Goal: Answer question/provide support: Share knowledge or assist other users

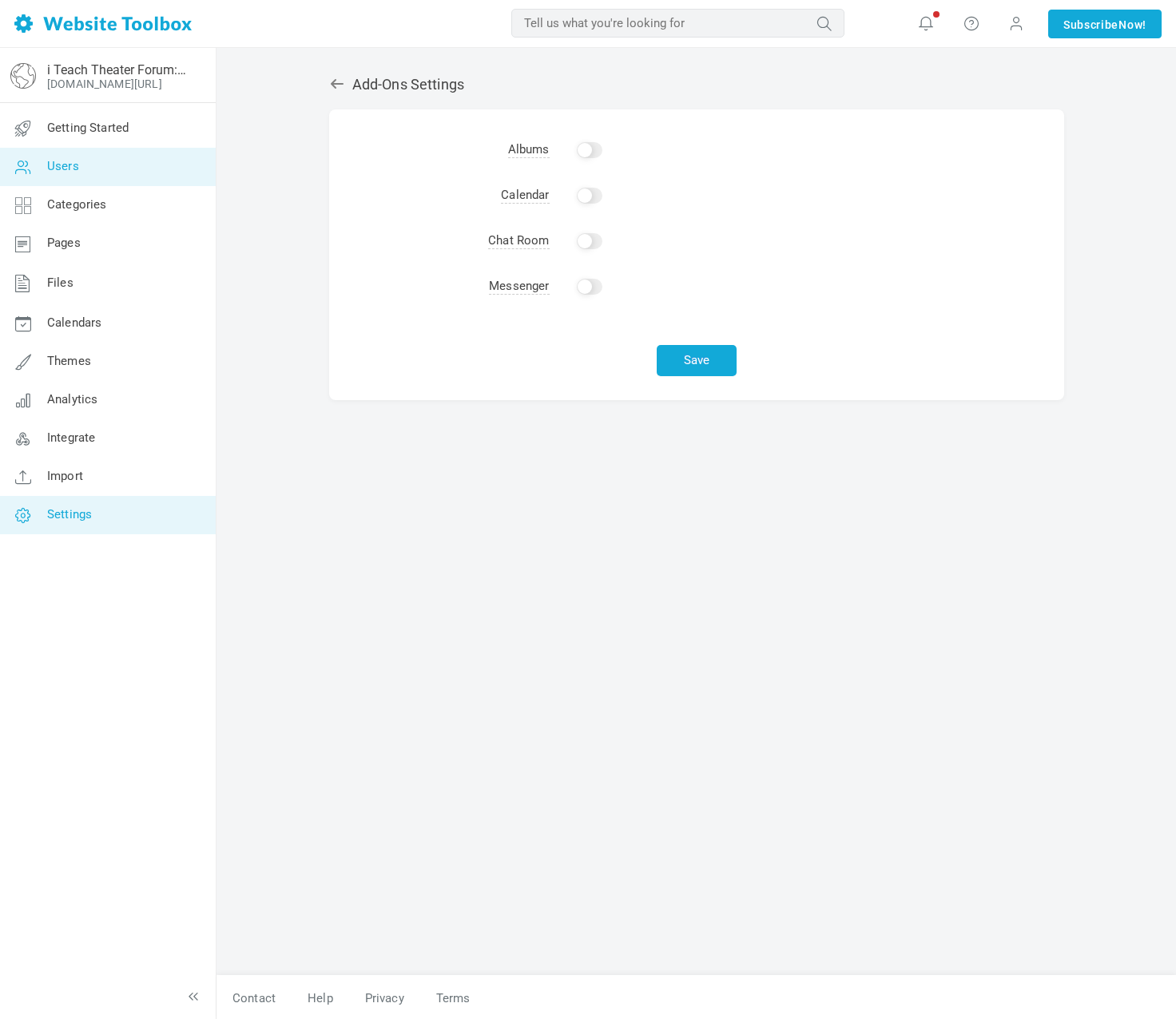
click at [82, 163] on link "Users" at bounding box center [107, 167] width 217 height 39
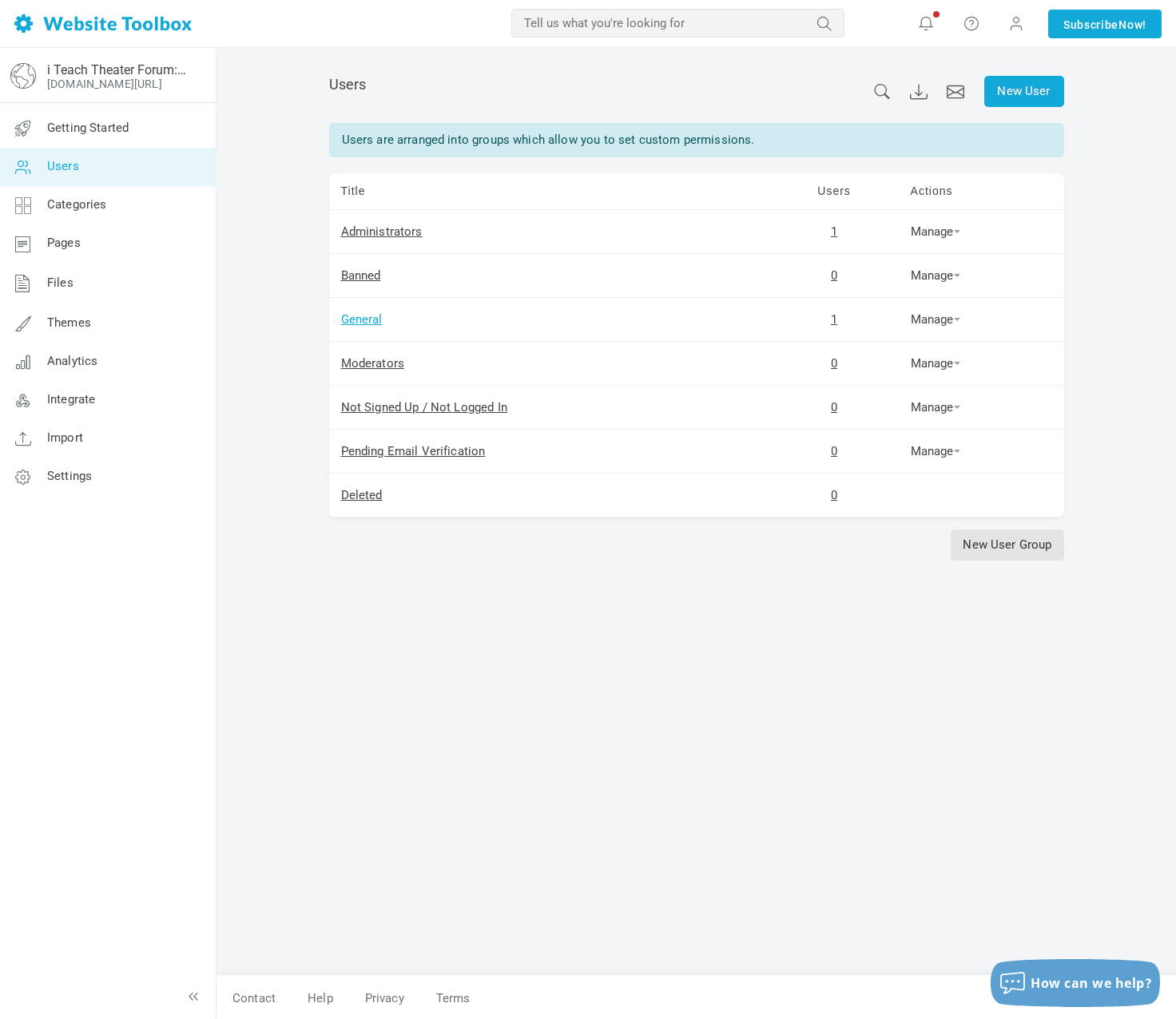
click at [366, 318] on link "General" at bounding box center [362, 319] width 41 height 14
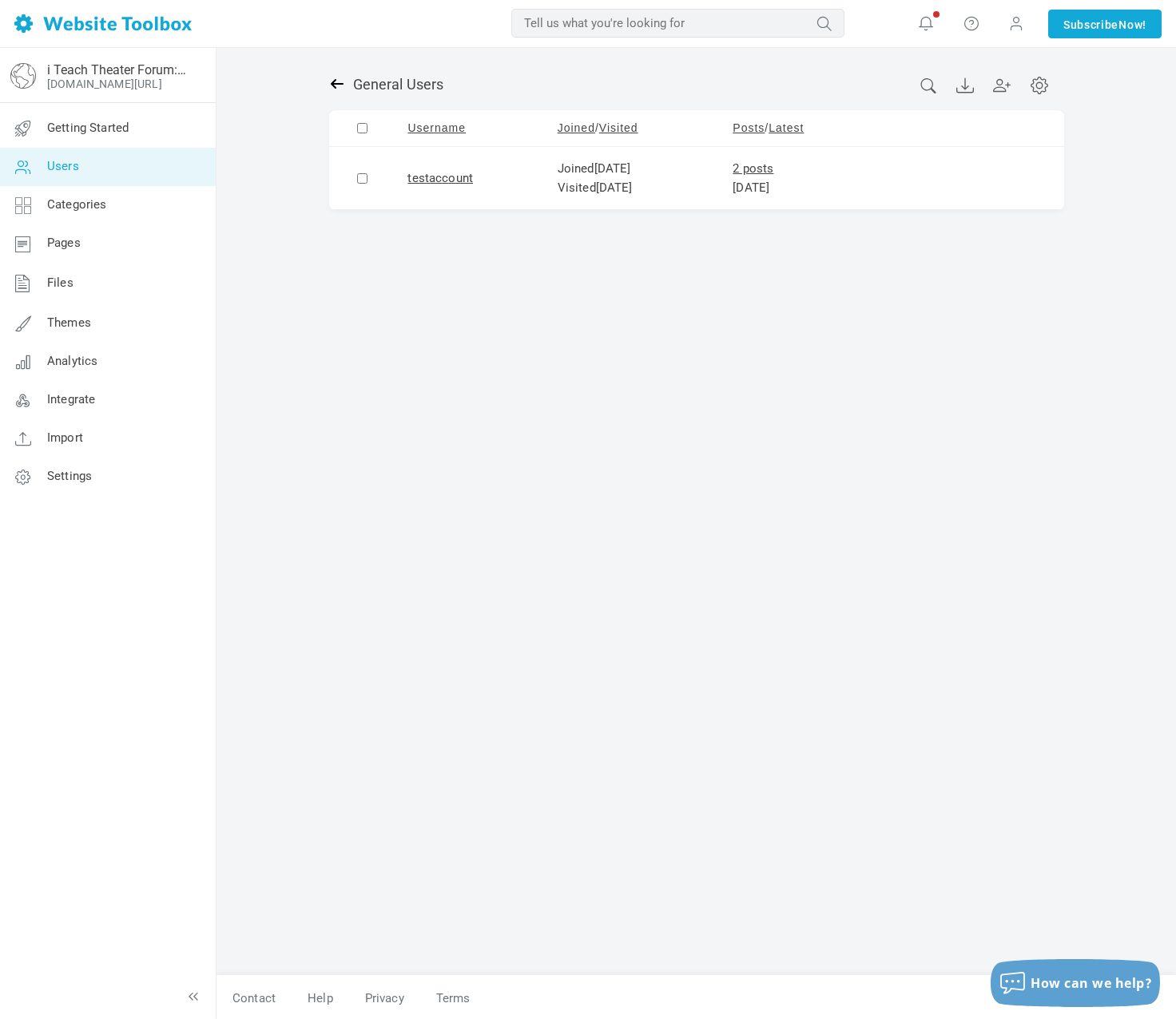
click at [334, 82] on icon at bounding box center [337, 84] width 16 height 16
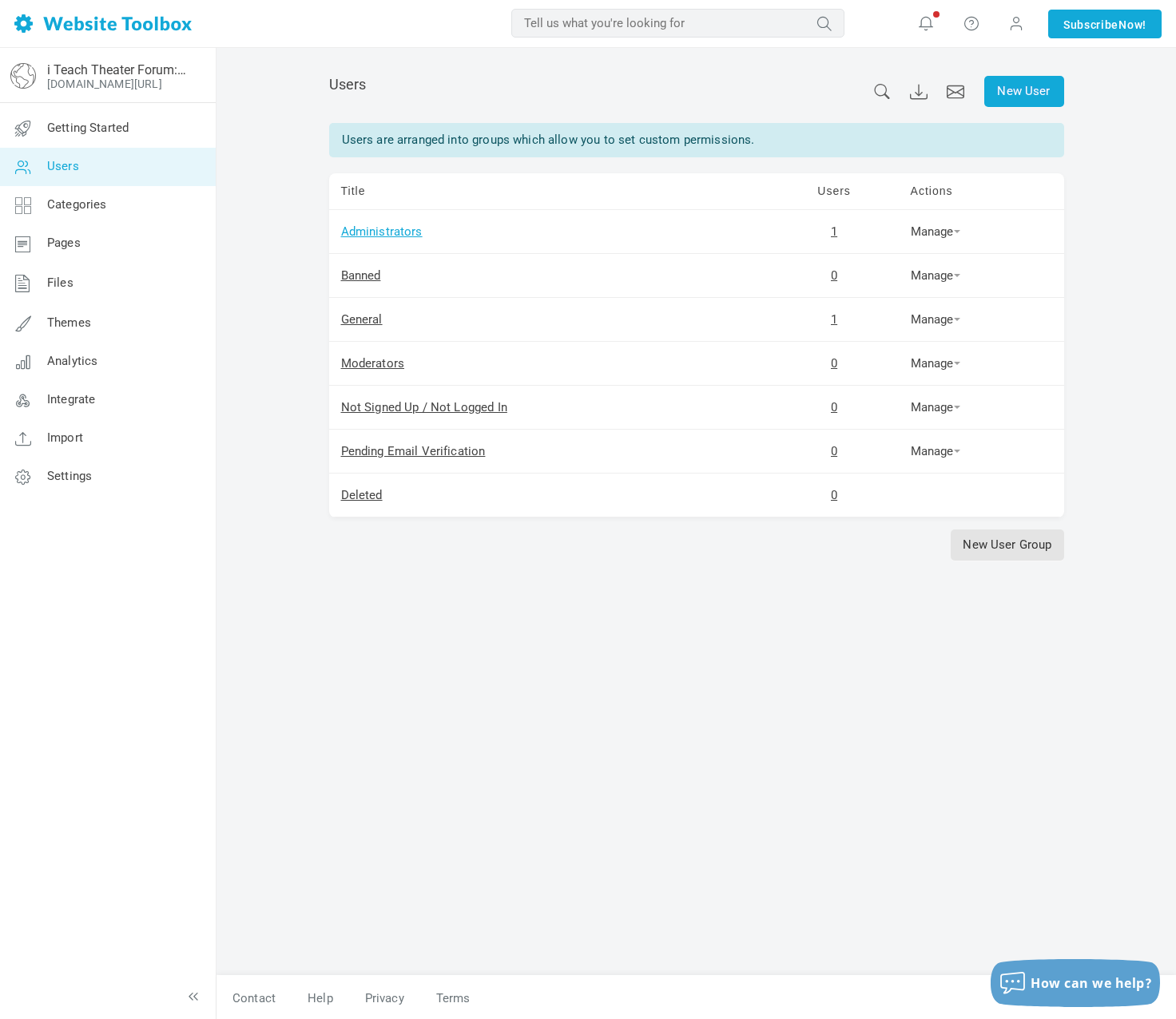
click at [373, 228] on link "Administrators" at bounding box center [381, 231] width 82 height 14
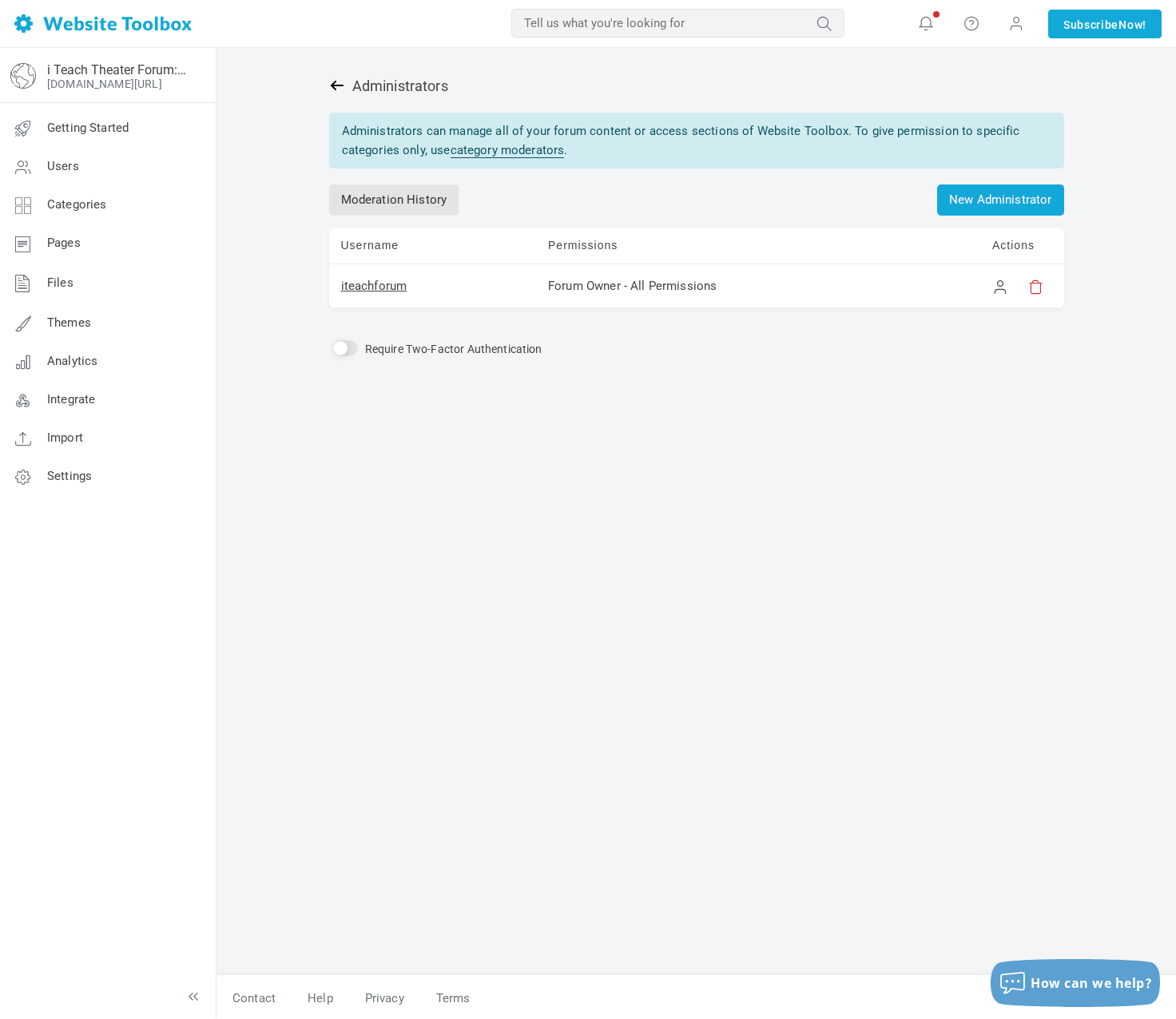
click at [345, 90] on link at bounding box center [341, 86] width 24 height 17
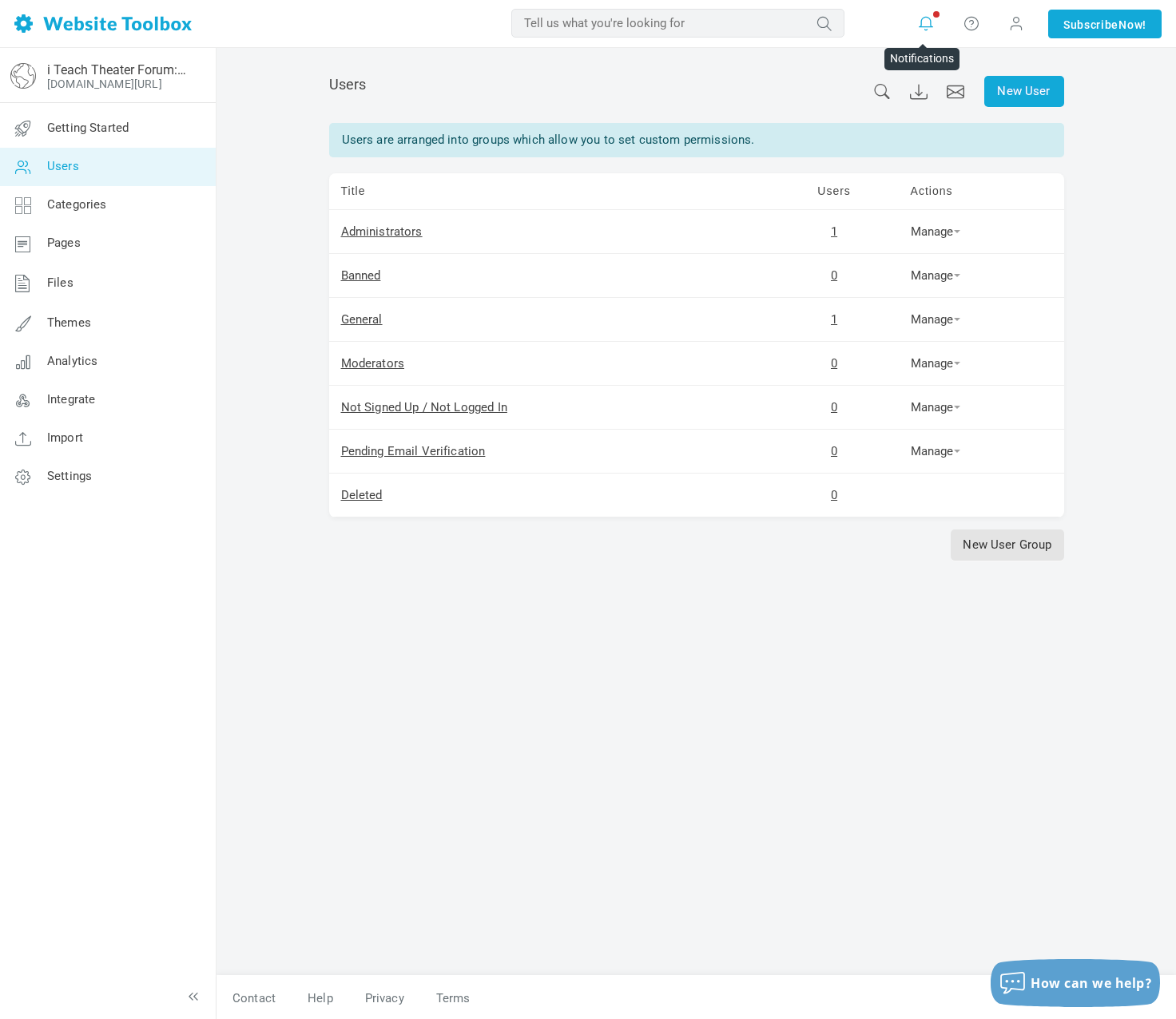
click at [918, 24] on icon at bounding box center [926, 23] width 16 height 18
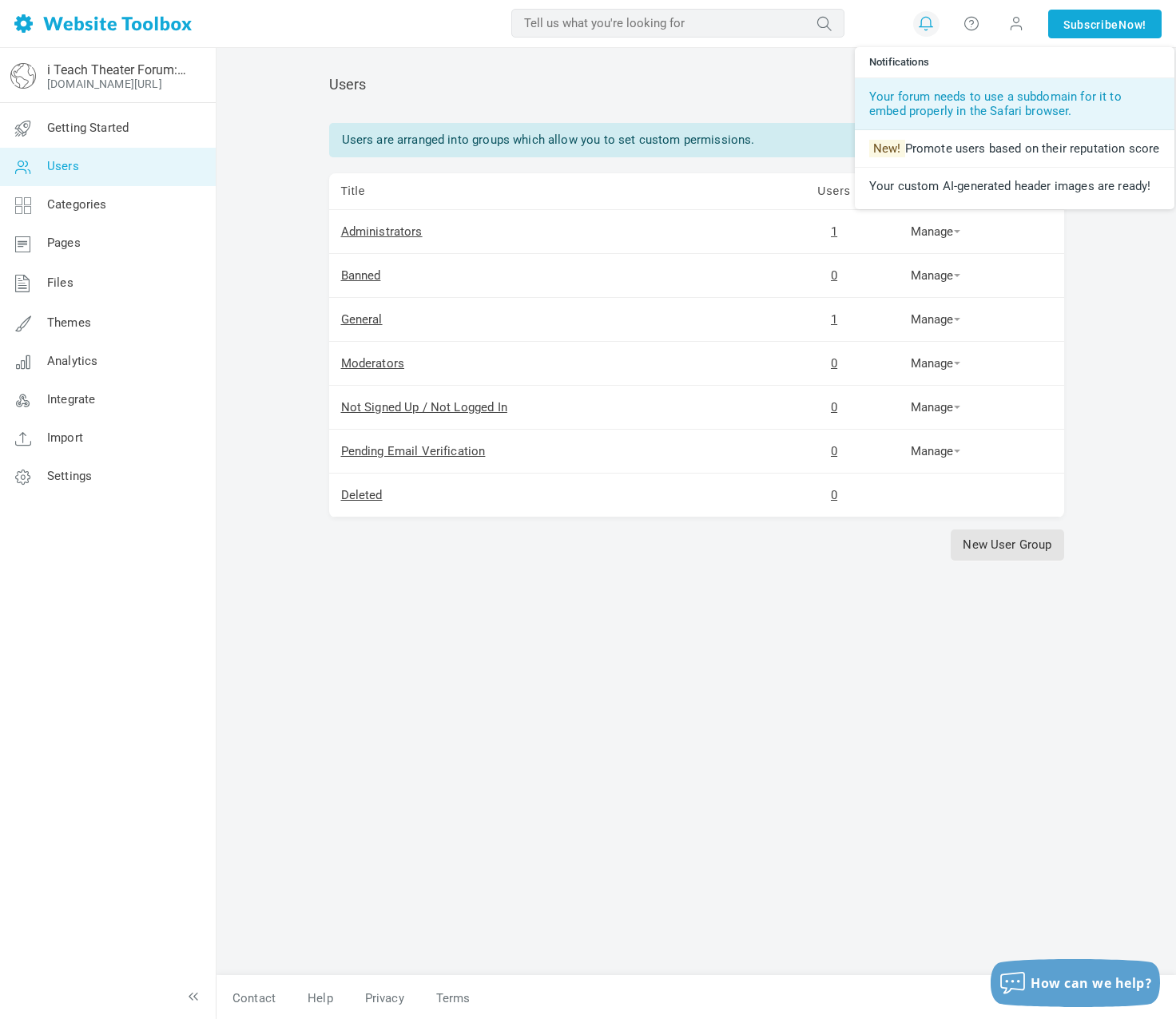
click at [902, 89] on link "Your forum needs to use a subdomain for it to embed properly in the Safari brow…" at bounding box center [1014, 104] width 319 height 52
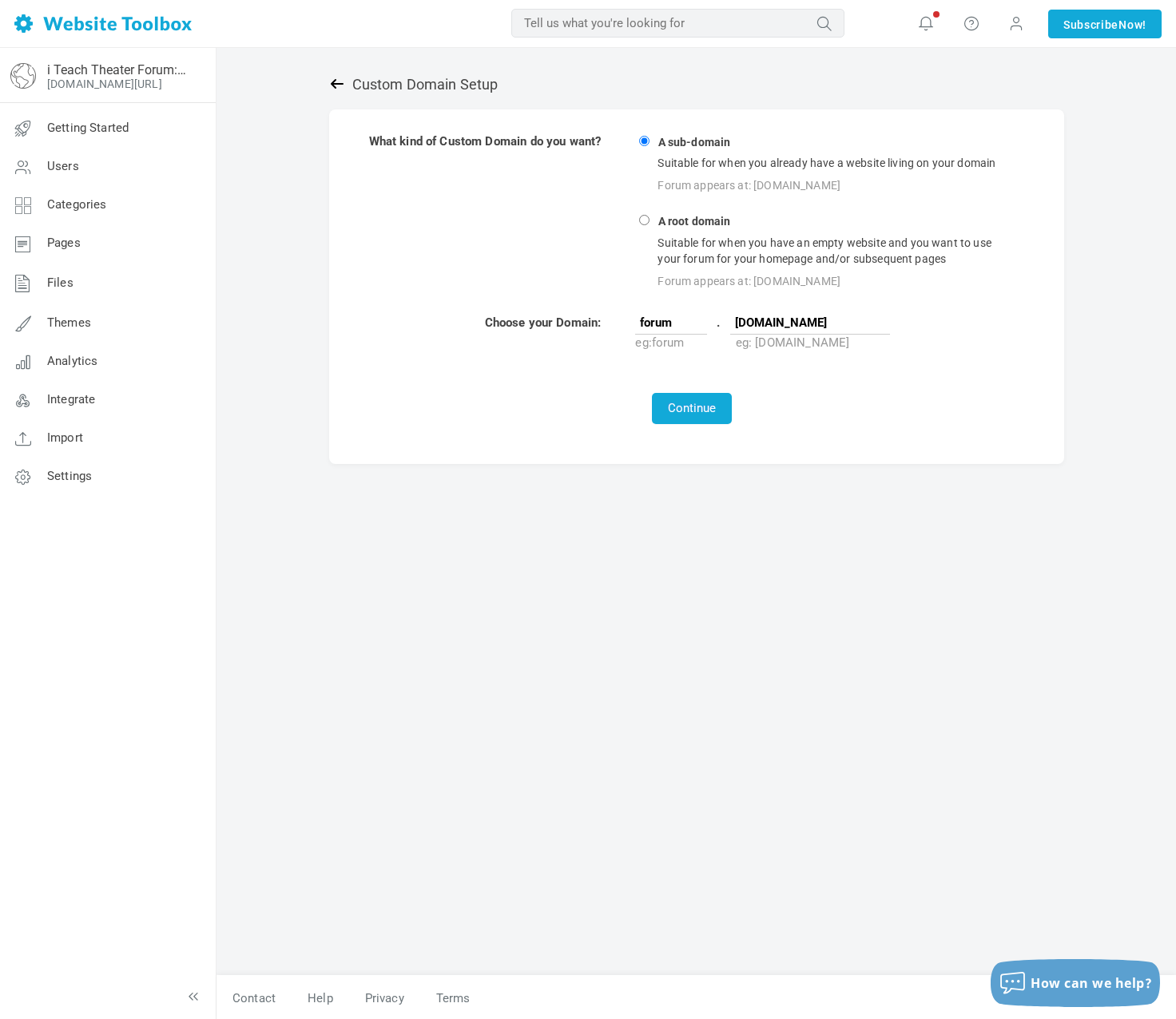
click at [346, 83] on link at bounding box center [341, 85] width 24 height 17
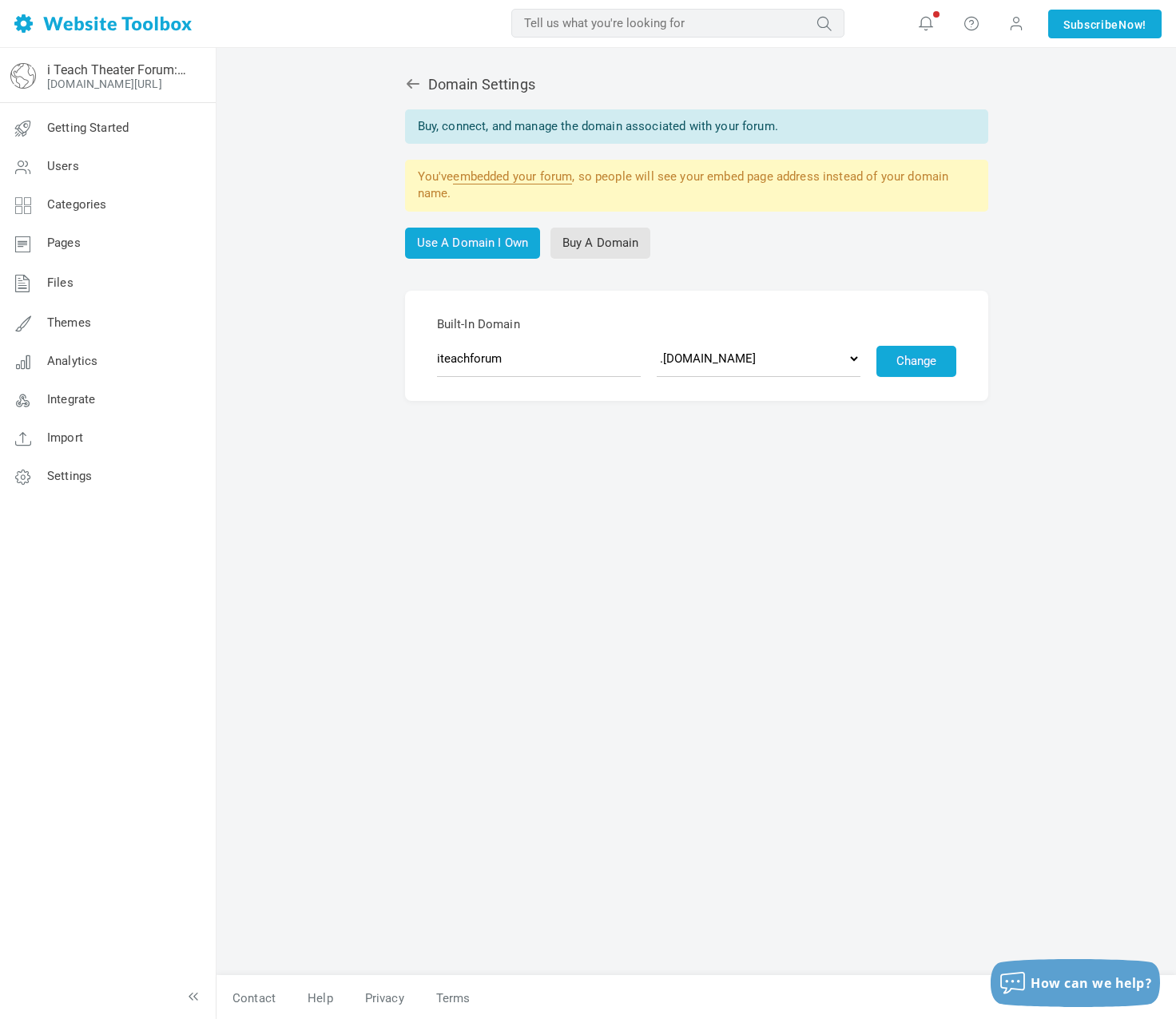
click at [344, 154] on div "Domain Settings Buy, connect, and manage the domain associated with your forum.…" at bounding box center [697, 518] width 759 height 915
click at [413, 81] on icon at bounding box center [412, 84] width 16 height 16
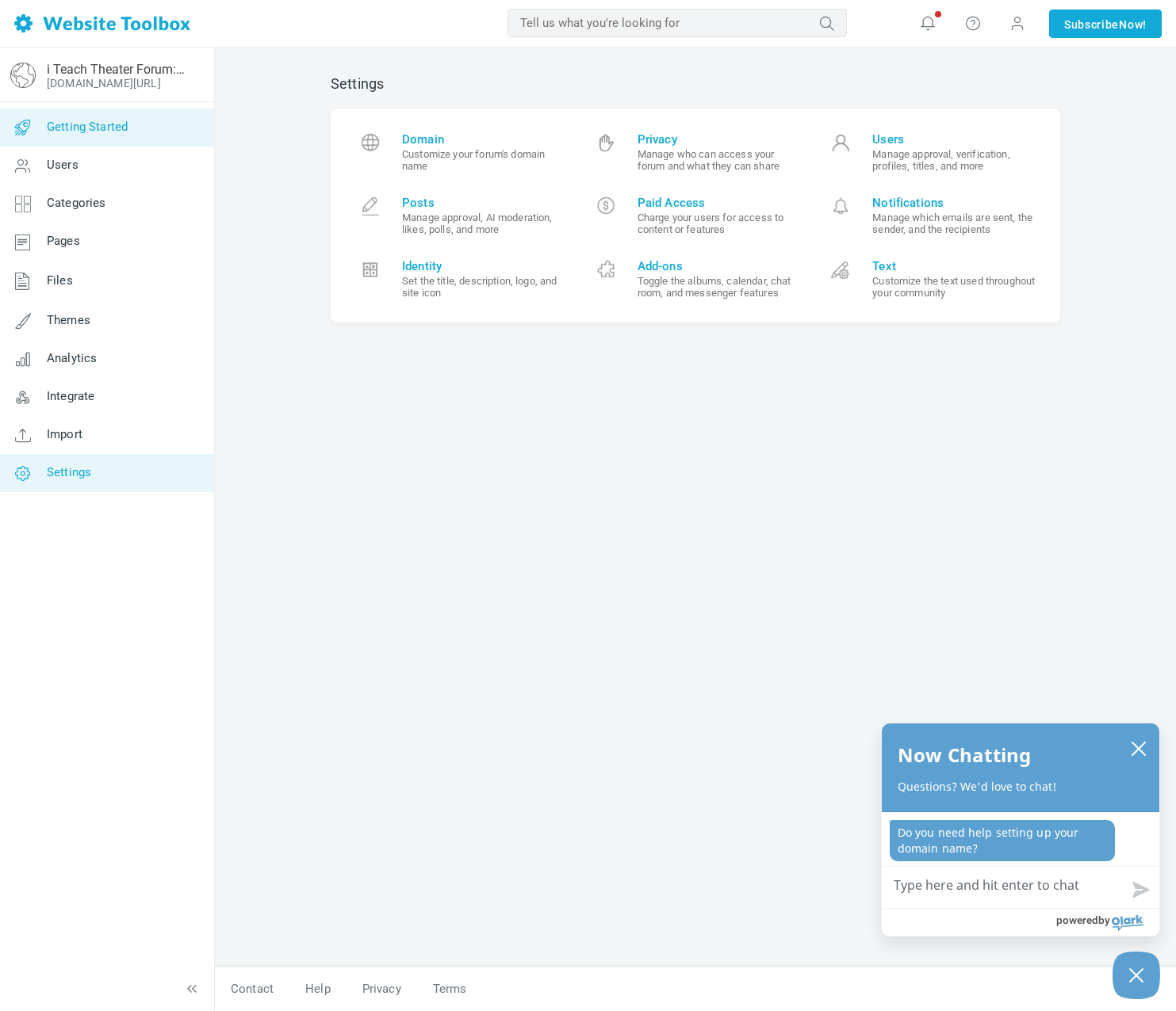
click at [99, 128] on span "Getting Started" at bounding box center [87, 126] width 81 height 14
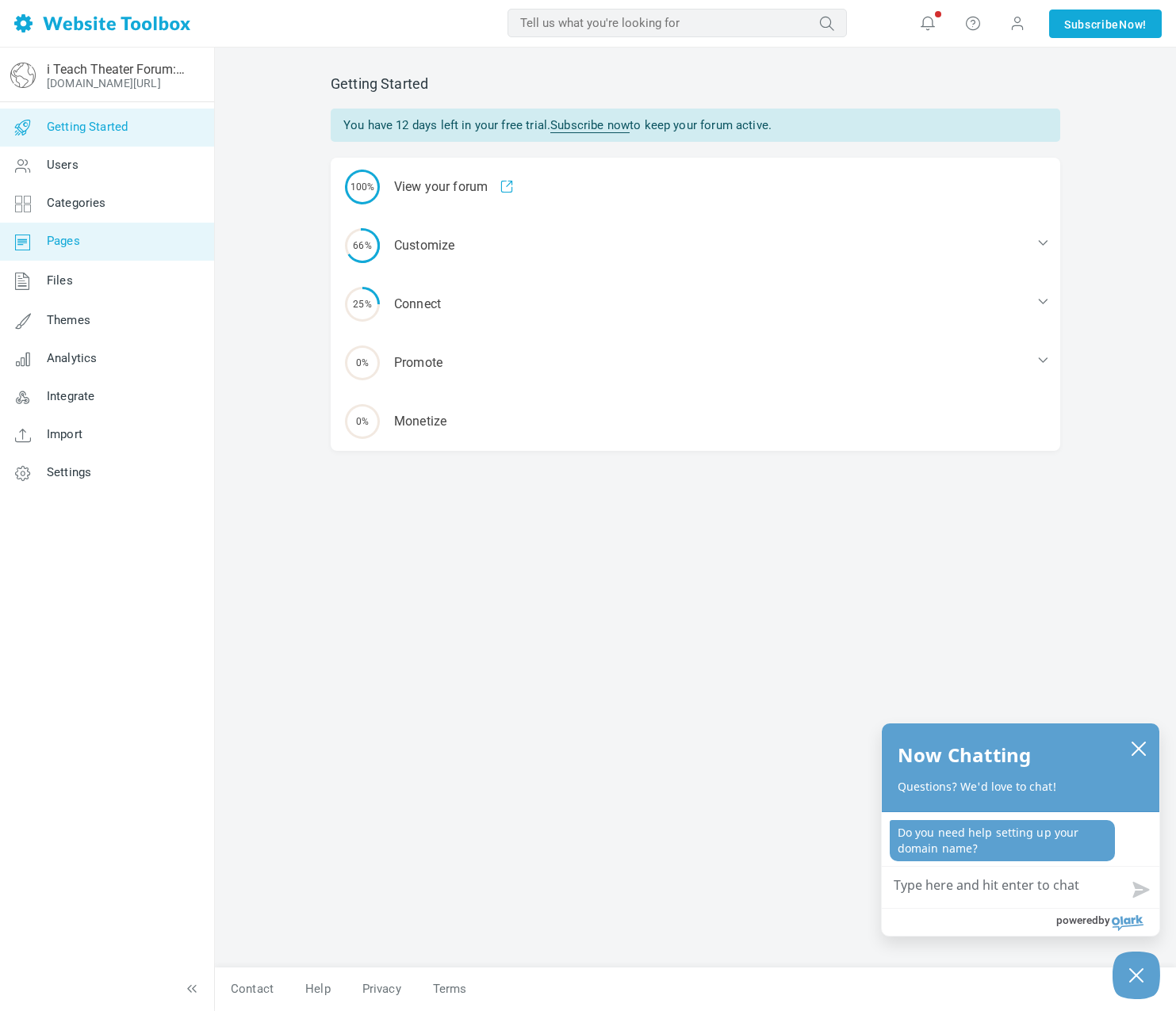
click at [68, 237] on span "Pages" at bounding box center [64, 240] width 34 height 14
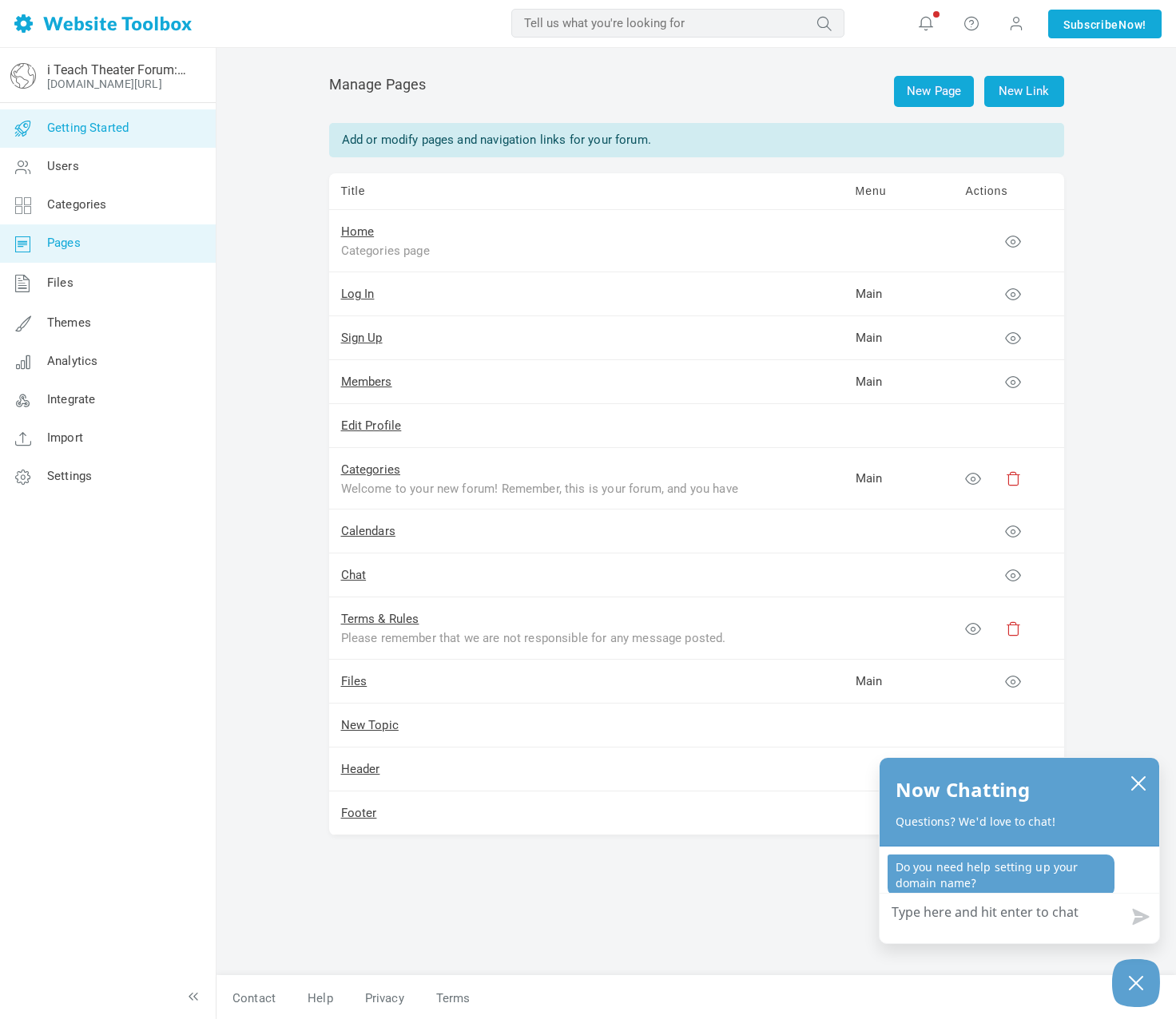
click at [63, 120] on link "Getting Started" at bounding box center [107, 128] width 217 height 39
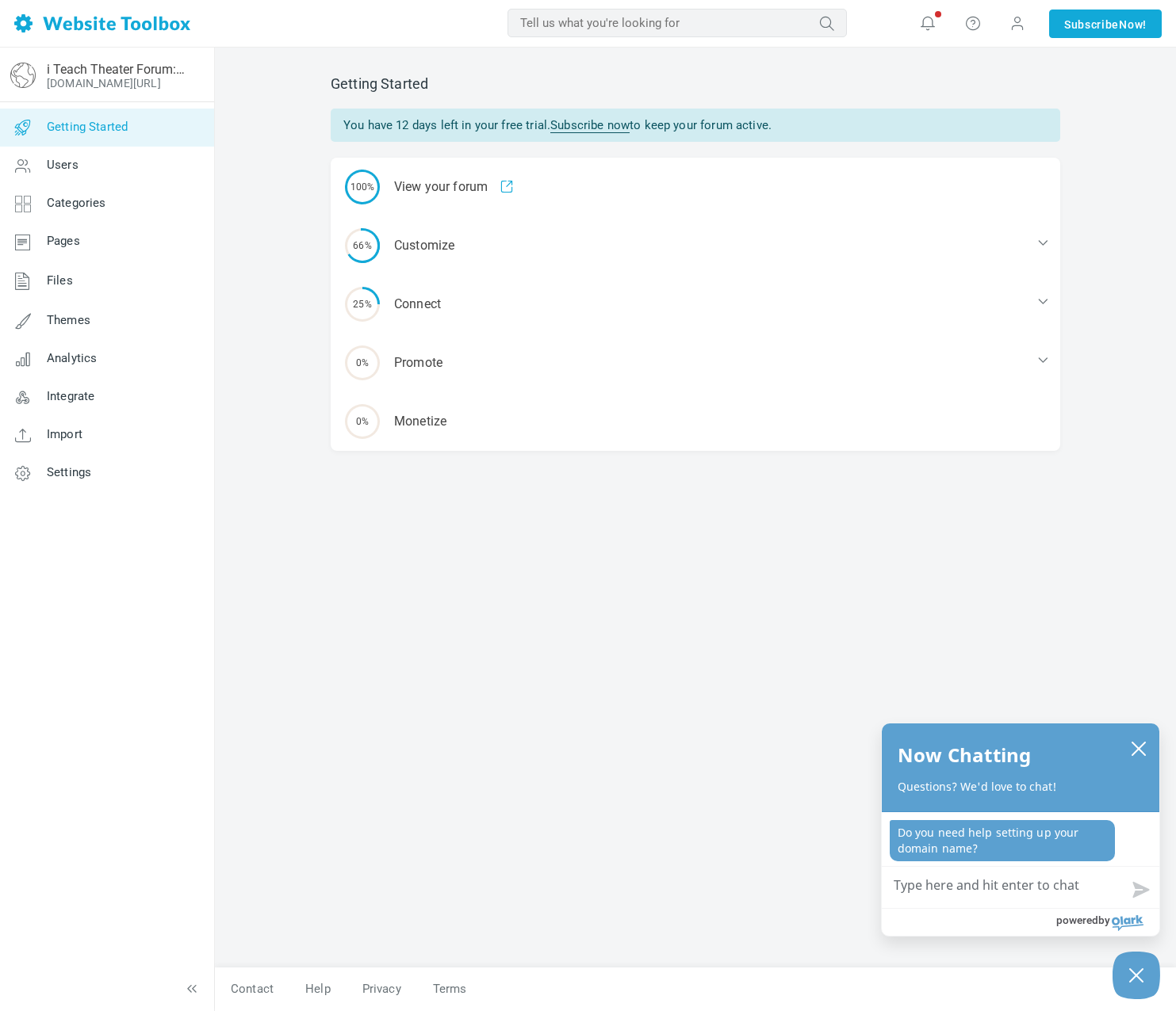
click at [938, 889] on textarea "How can we help?" at bounding box center [1020, 888] width 278 height 41
type textarea "H"
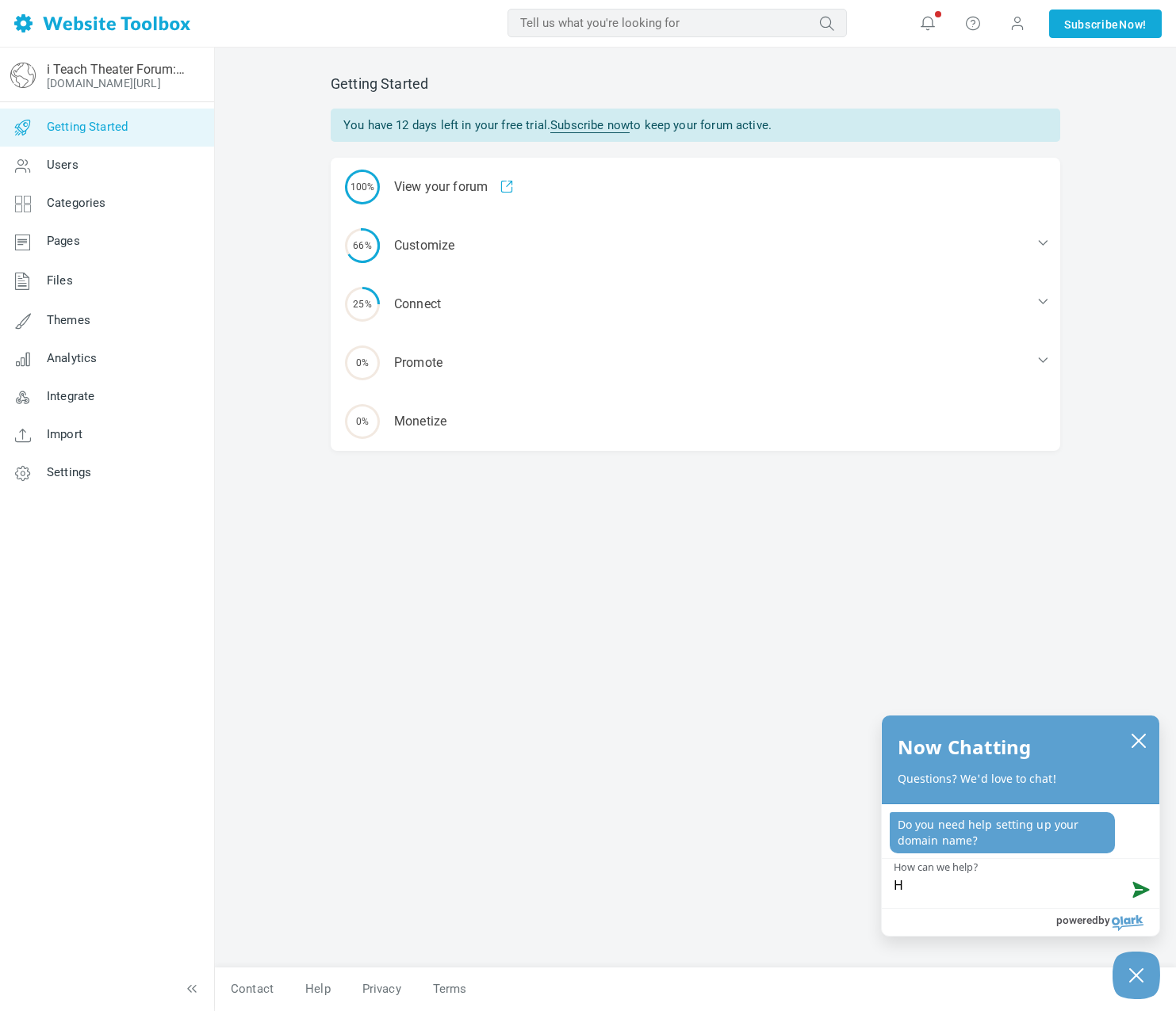
type textarea "He"
type textarea "Hel"
type textarea "Hell"
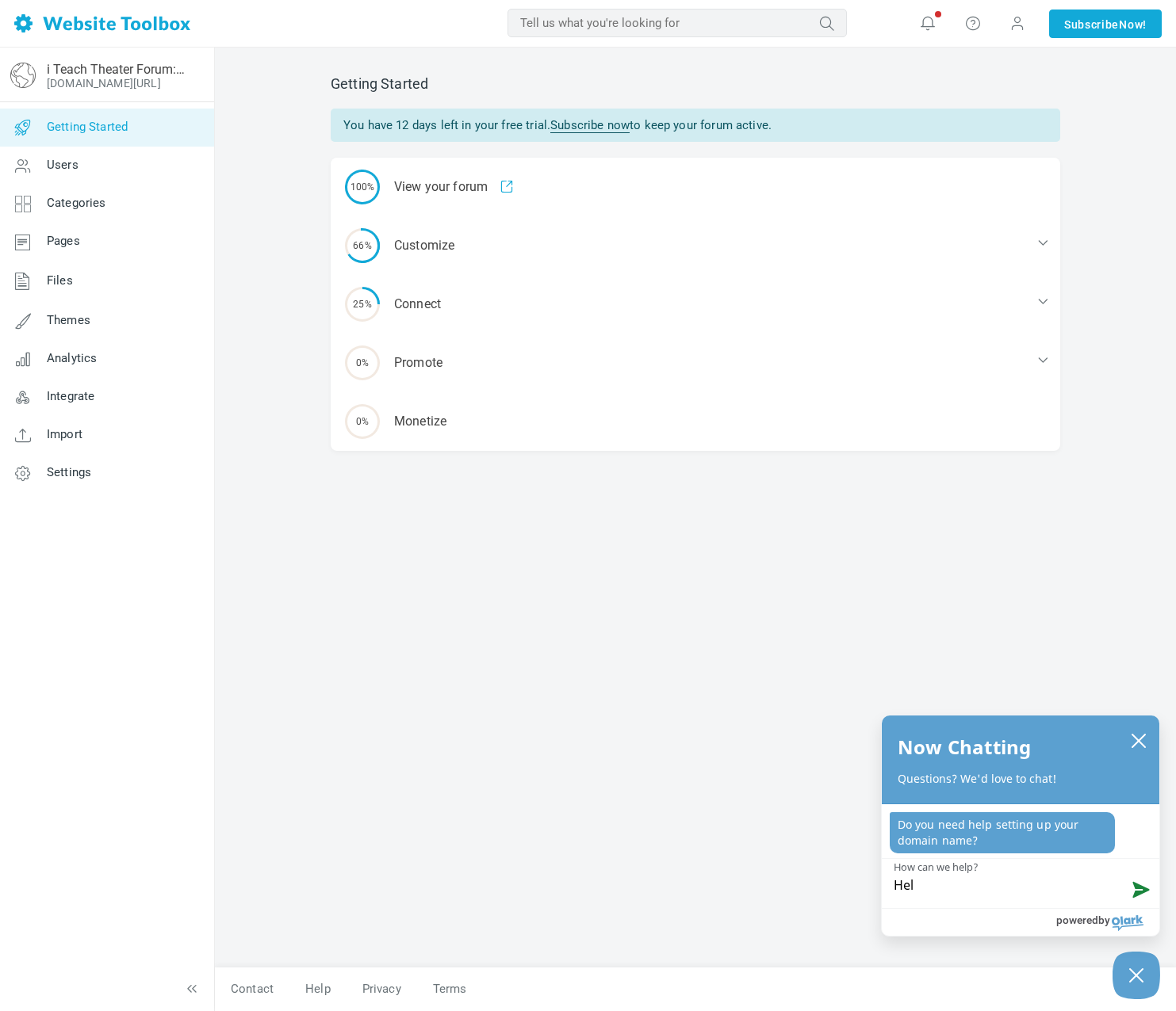
type textarea "Hell"
type textarea "Hello"
type textarea "Hello,"
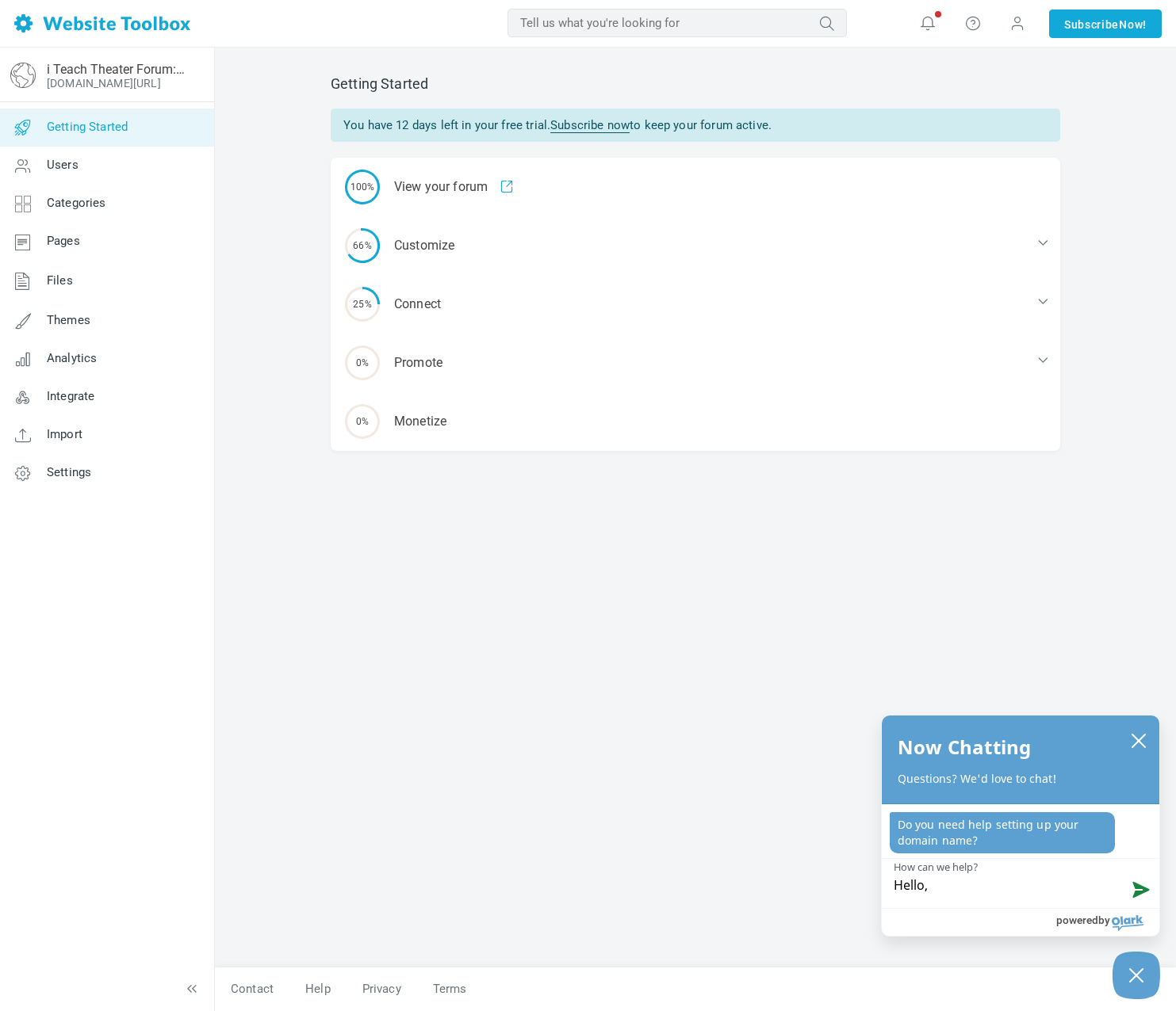
type textarea "Hello,"
type textarea "Hello, I"
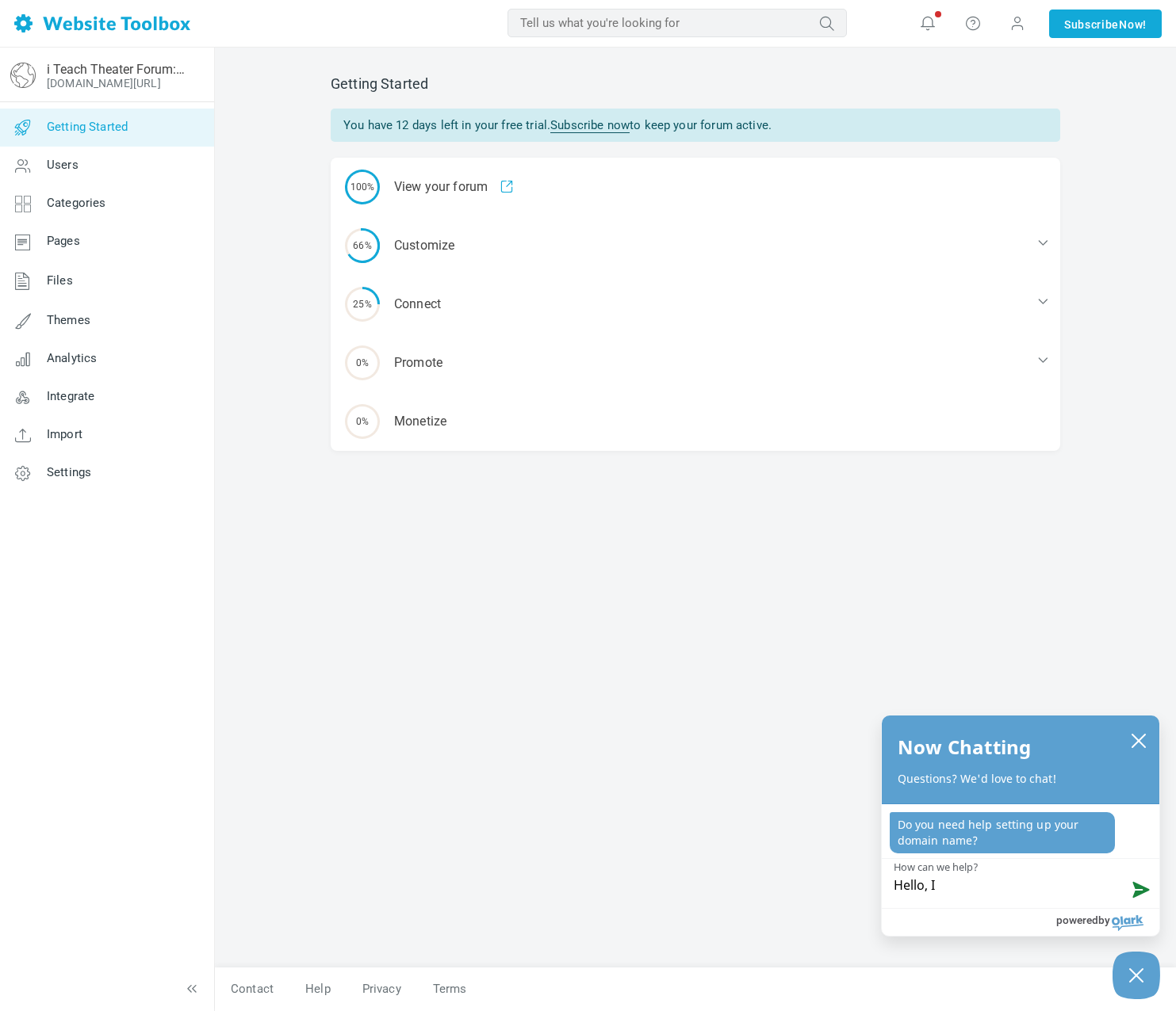
type textarea "Hello, I"
type textarea "Hello, I n"
type textarea "Hello, I ne"
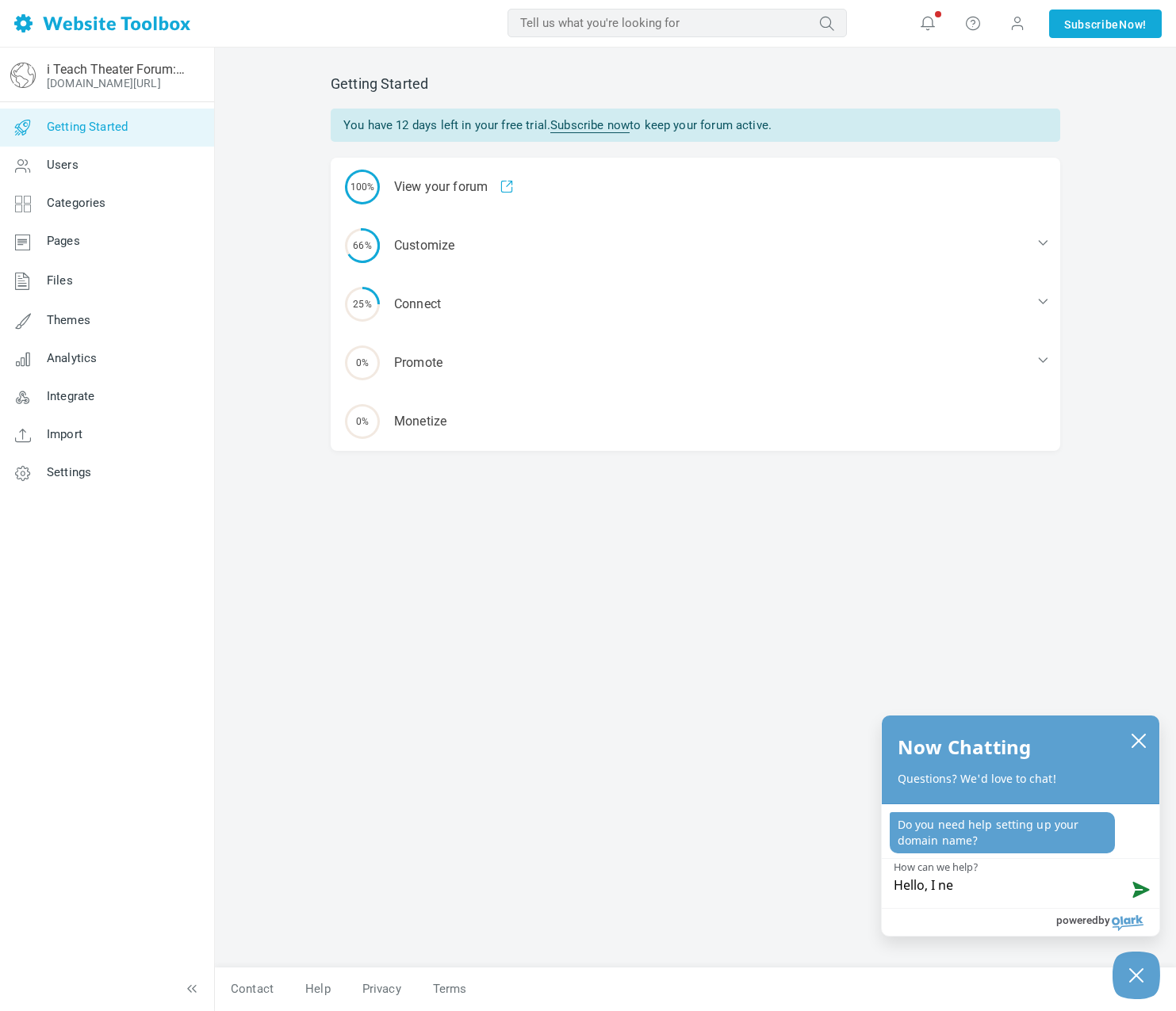
type textarea "Hello, I nee"
type textarea "Hello, I need"
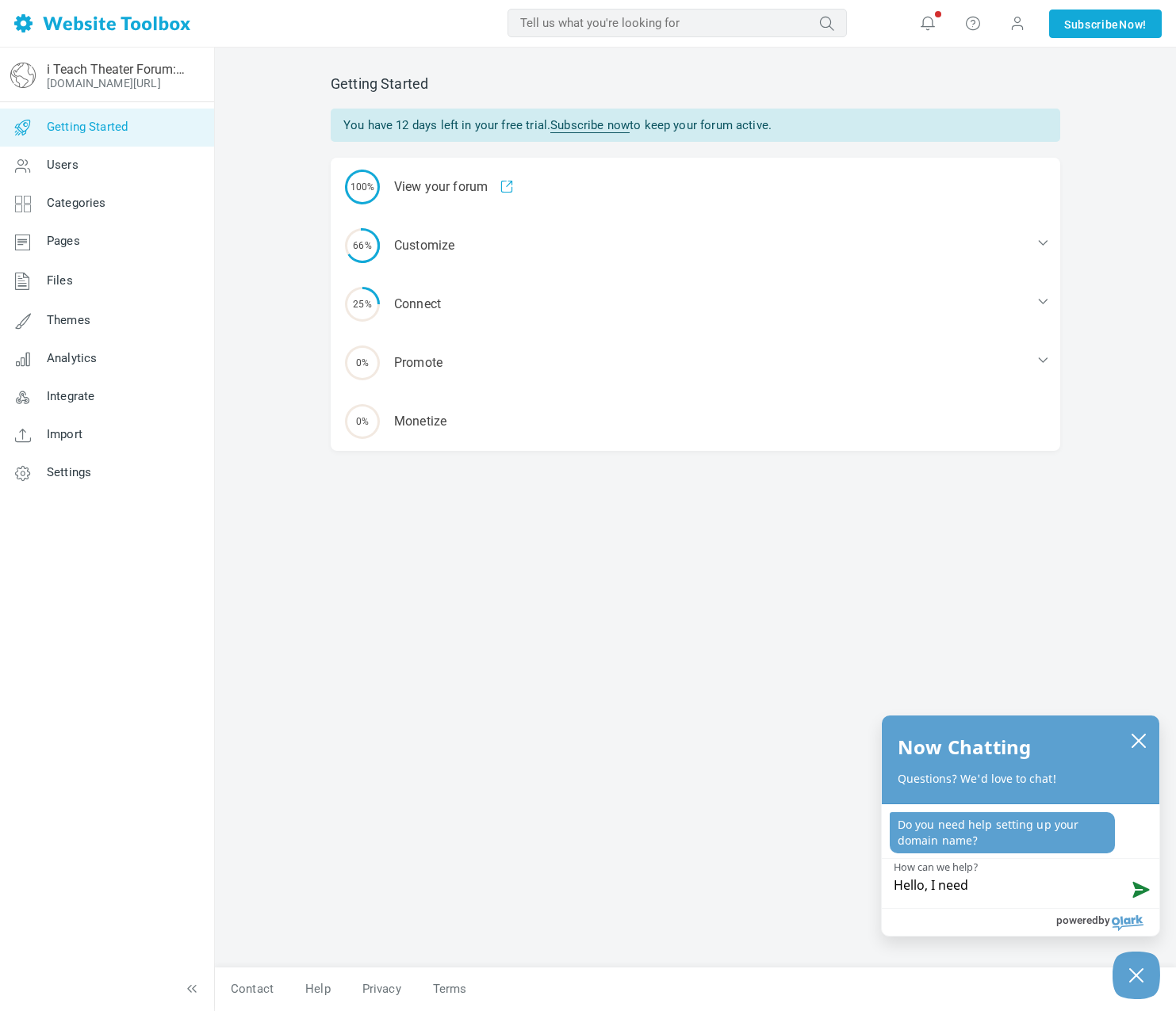
type textarea "Hello, I need"
type textarea "Hello, I need s"
type textarea "Hello, I need so"
type textarea "Hello, I need som"
type textarea "Hello, I need some"
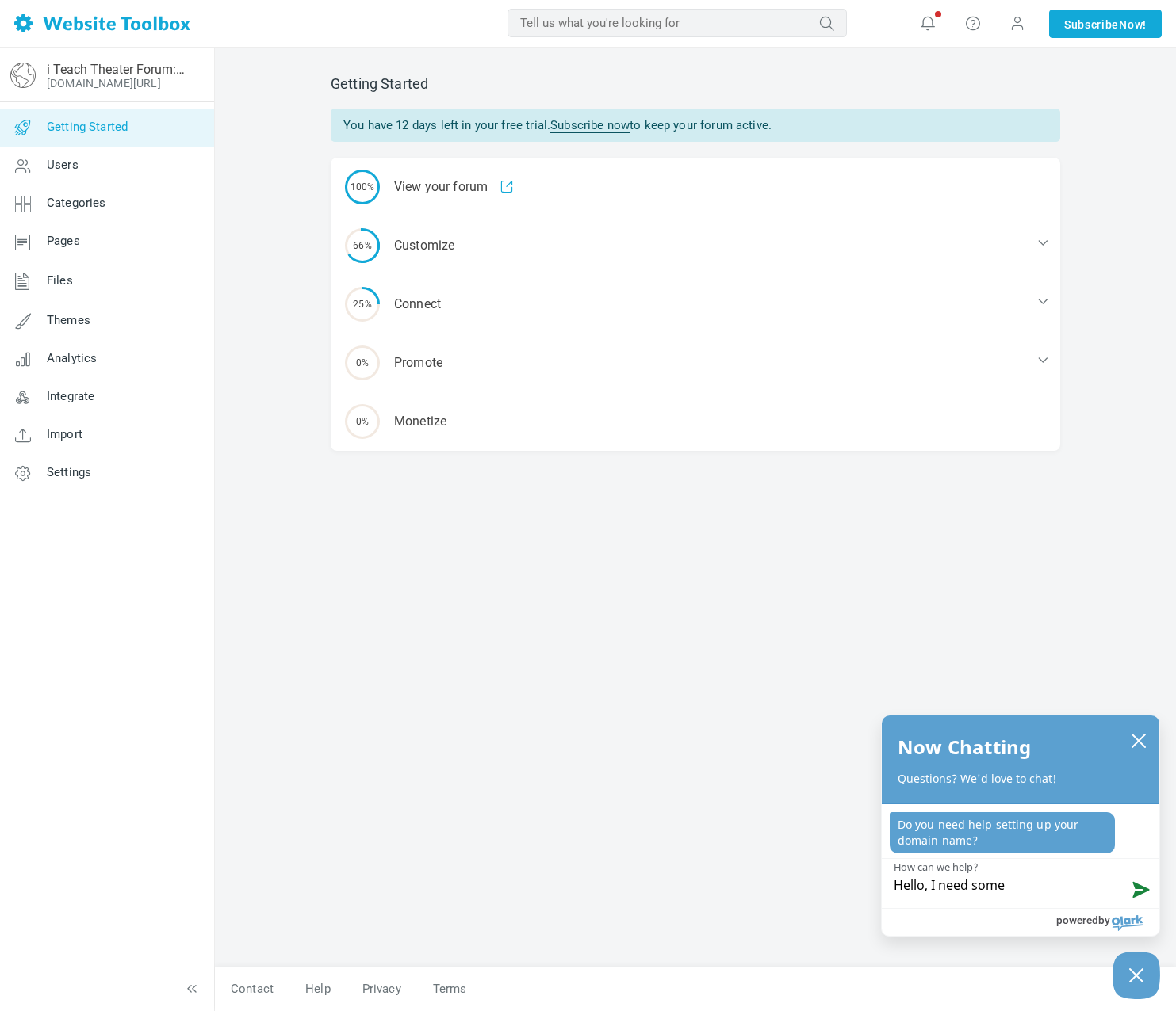
type textarea "Hello, I need some"
type textarea "Hello, I need some g"
type textarea "Hello, I need some gu"
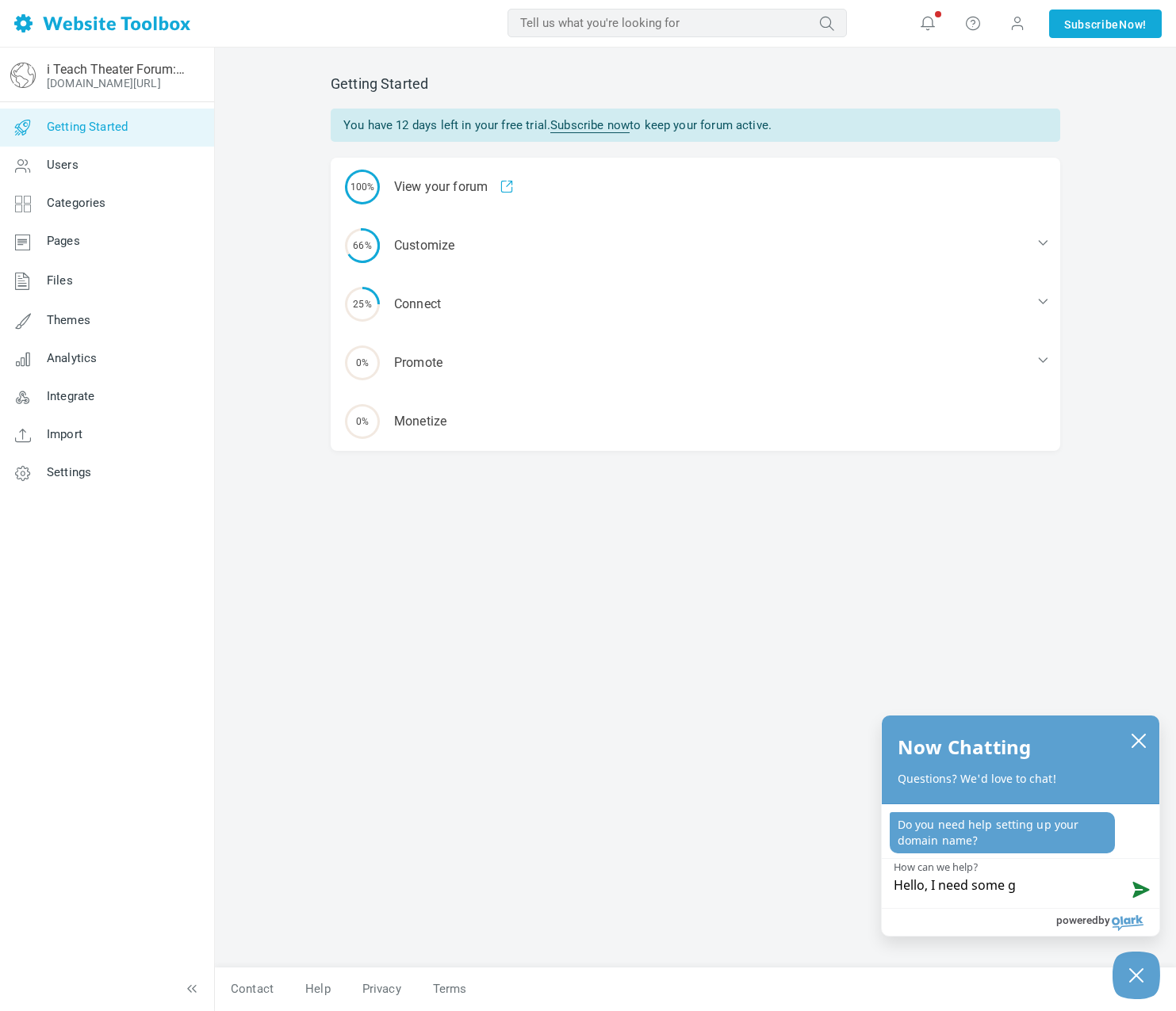
type textarea "Hello, I need some gu"
type textarea "Hello, I need some gui"
type textarea "Hello, I need some guid"
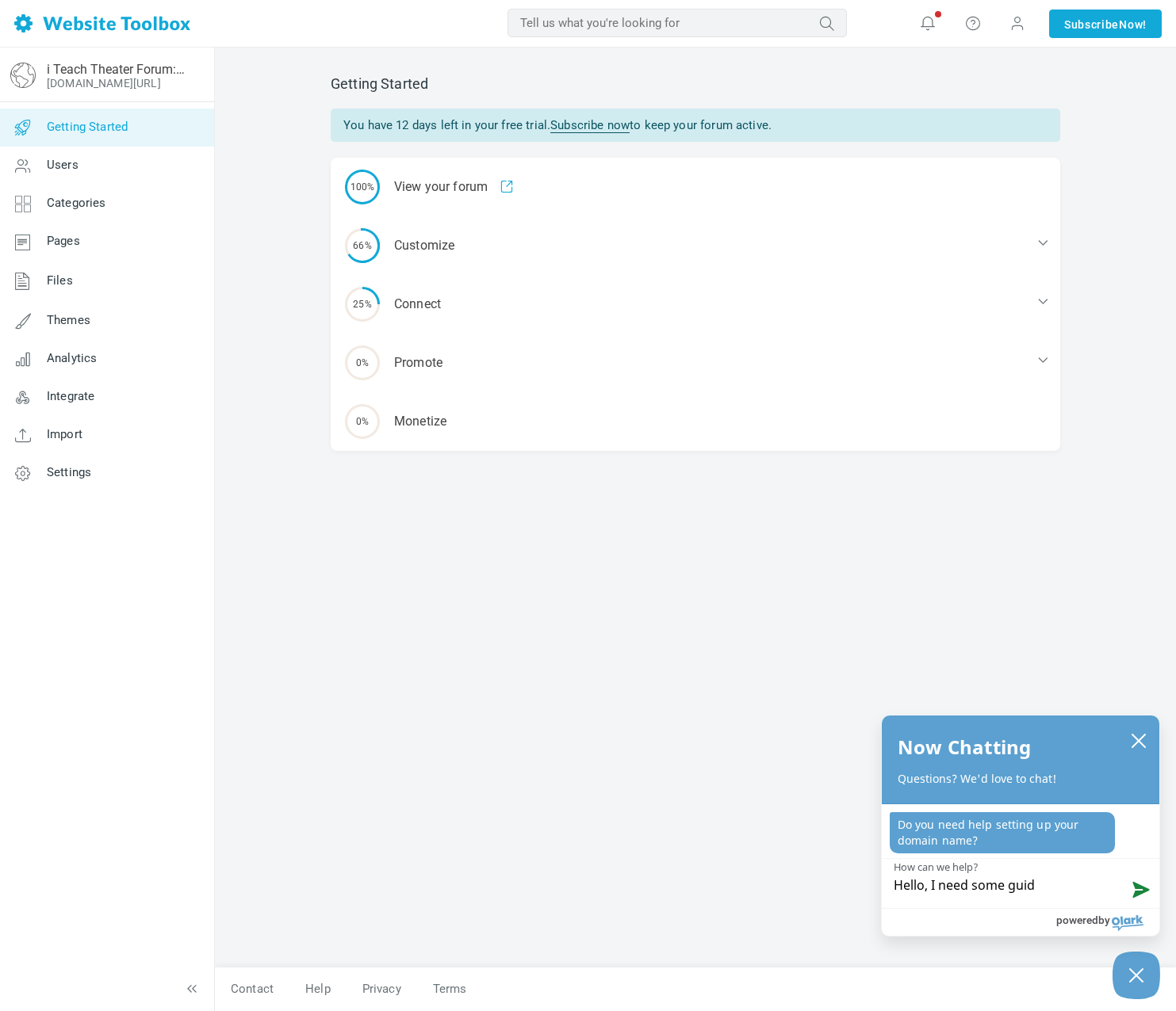
type textarea "Hello, I need some guida"
type textarea "Hello, I need some guidan"
type textarea "Hello, I need some guidanc"
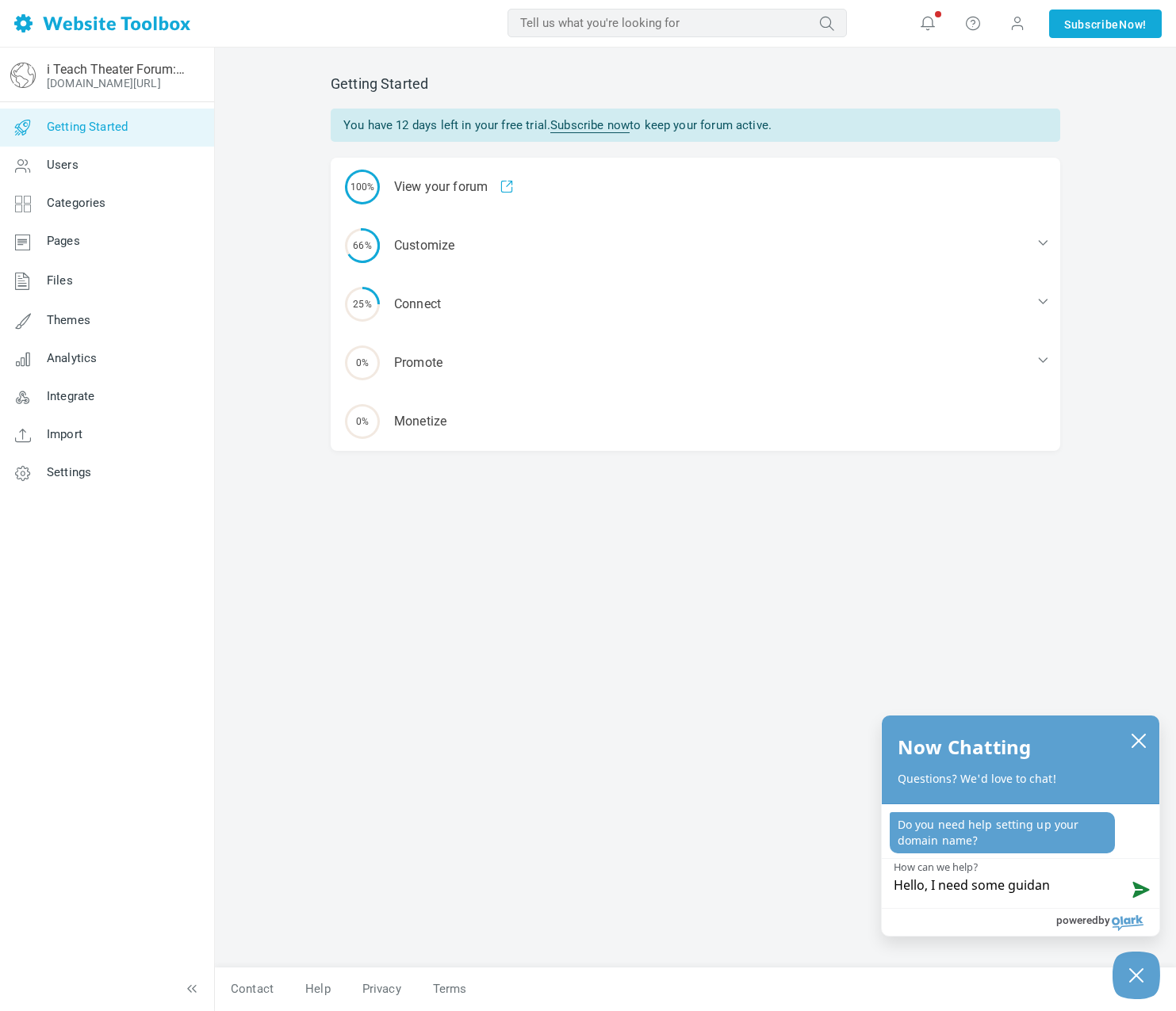
type textarea "Hello, I need some guidanc"
type textarea "Hello, I need some guidance"
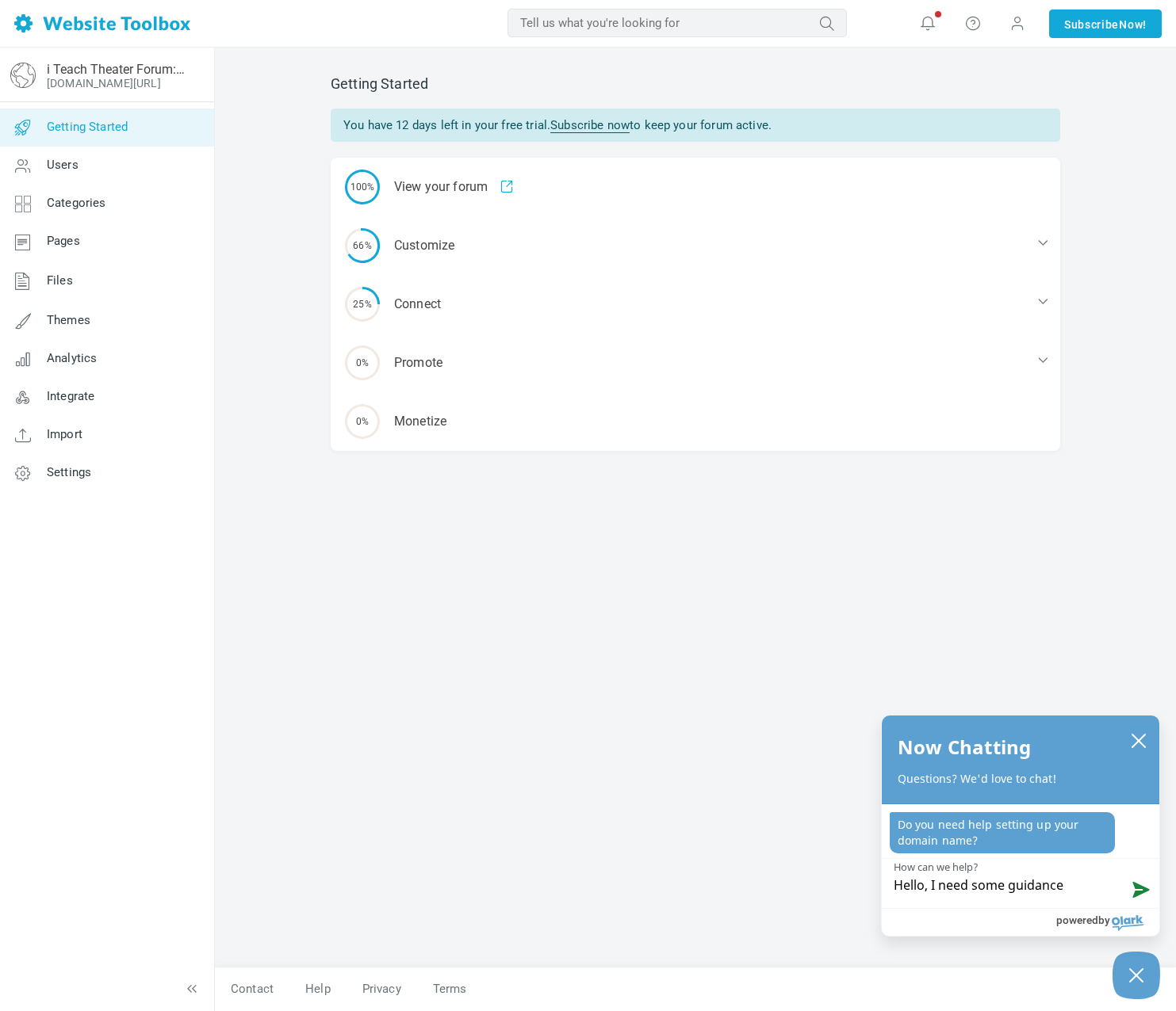
type textarea "Hello, I need some guidance p"
type textarea "Hello, I need some guidance pl"
type textarea "Hello, I need some guidance ple"
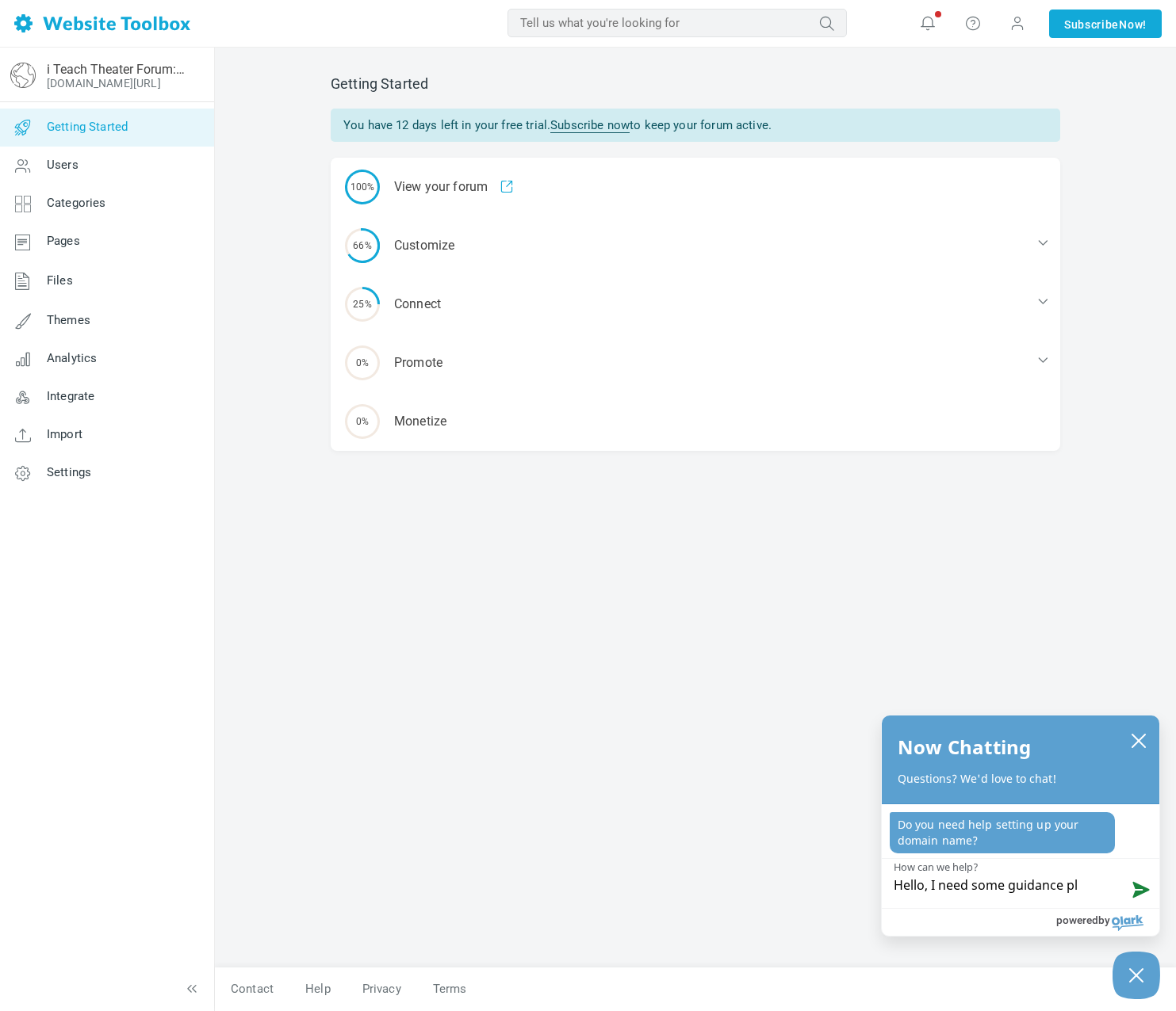
type textarea "Hello, I need some guidance ple"
type textarea "Hello, I need some guidance plea"
type textarea "Hello, I need some guidance pleas"
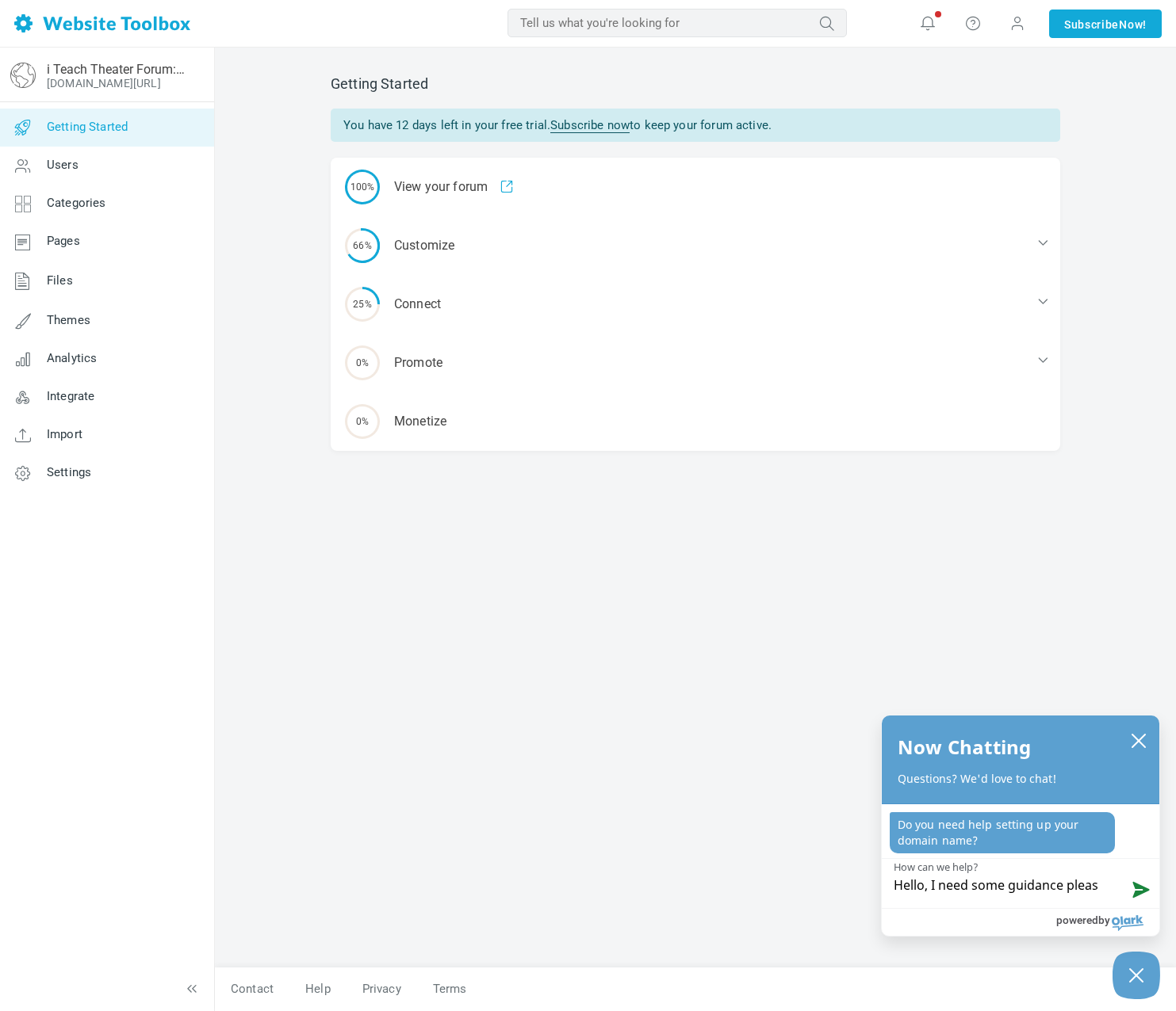
type textarea "Hello, I need some guidance please"
type textarea "Hello, I need some guidance please."
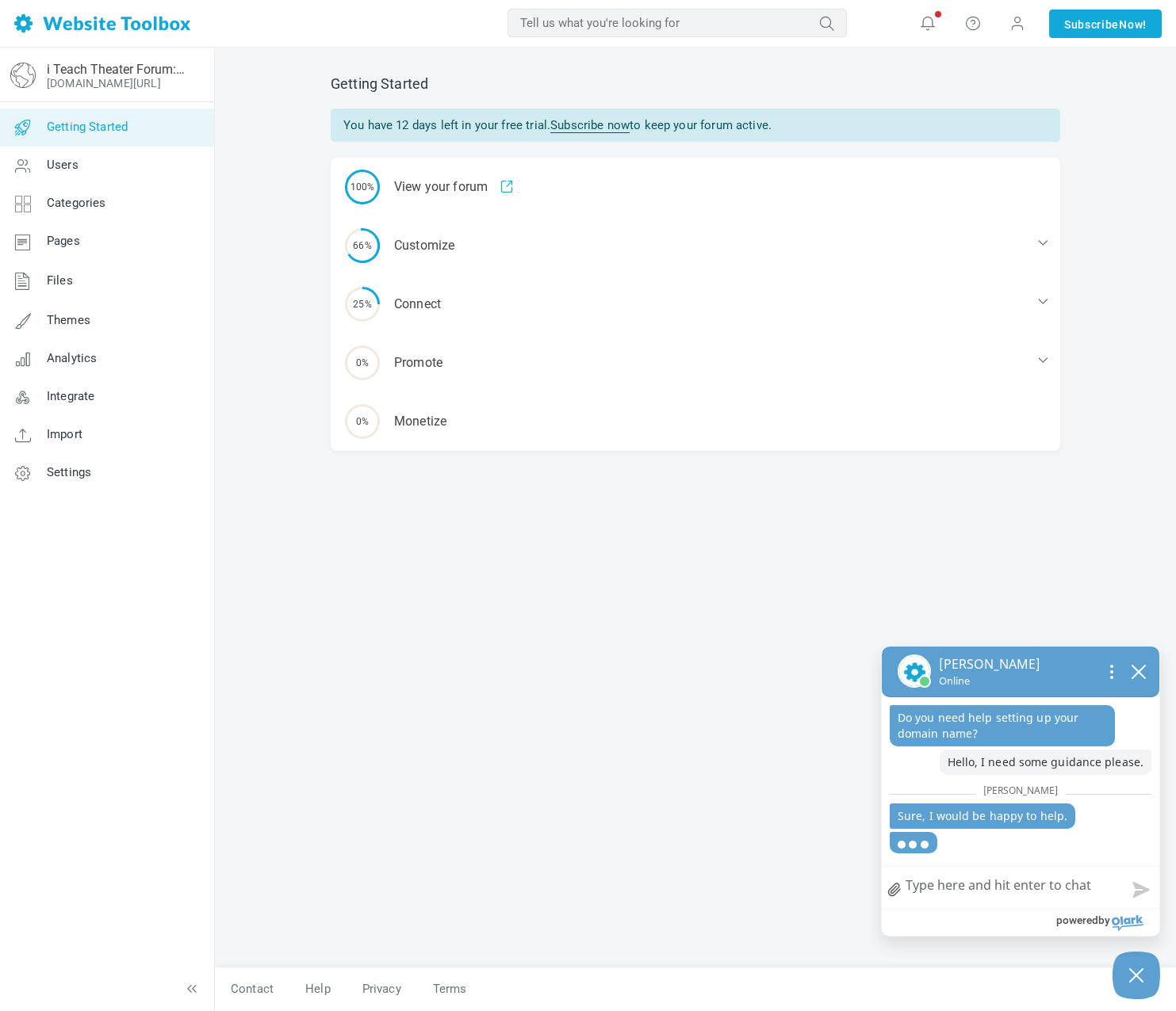
type textarea "H"
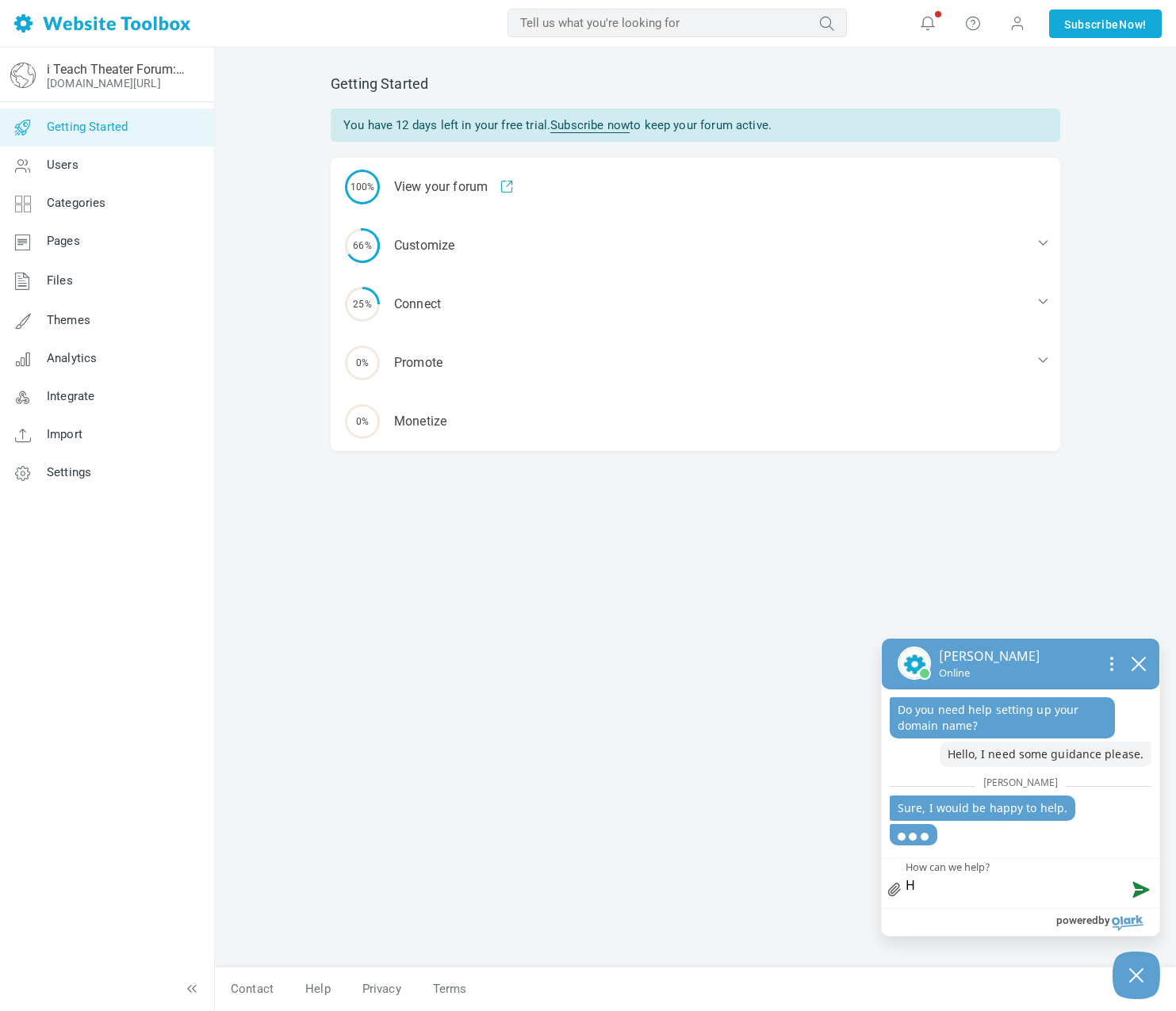
type textarea "Hi"
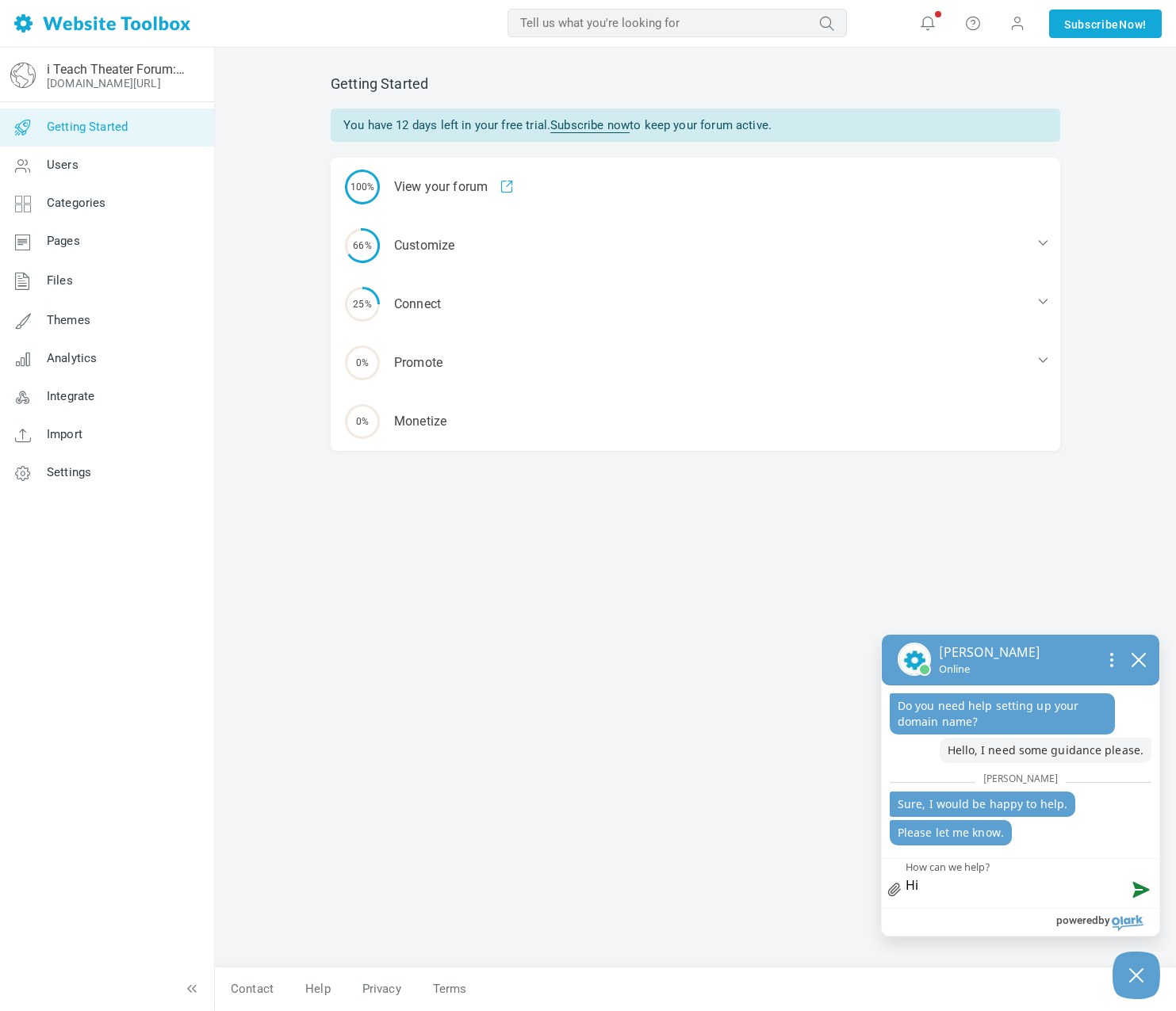
type textarea "Hi N"
type textarea "Hi Ni"
type textarea "Hi Nik"
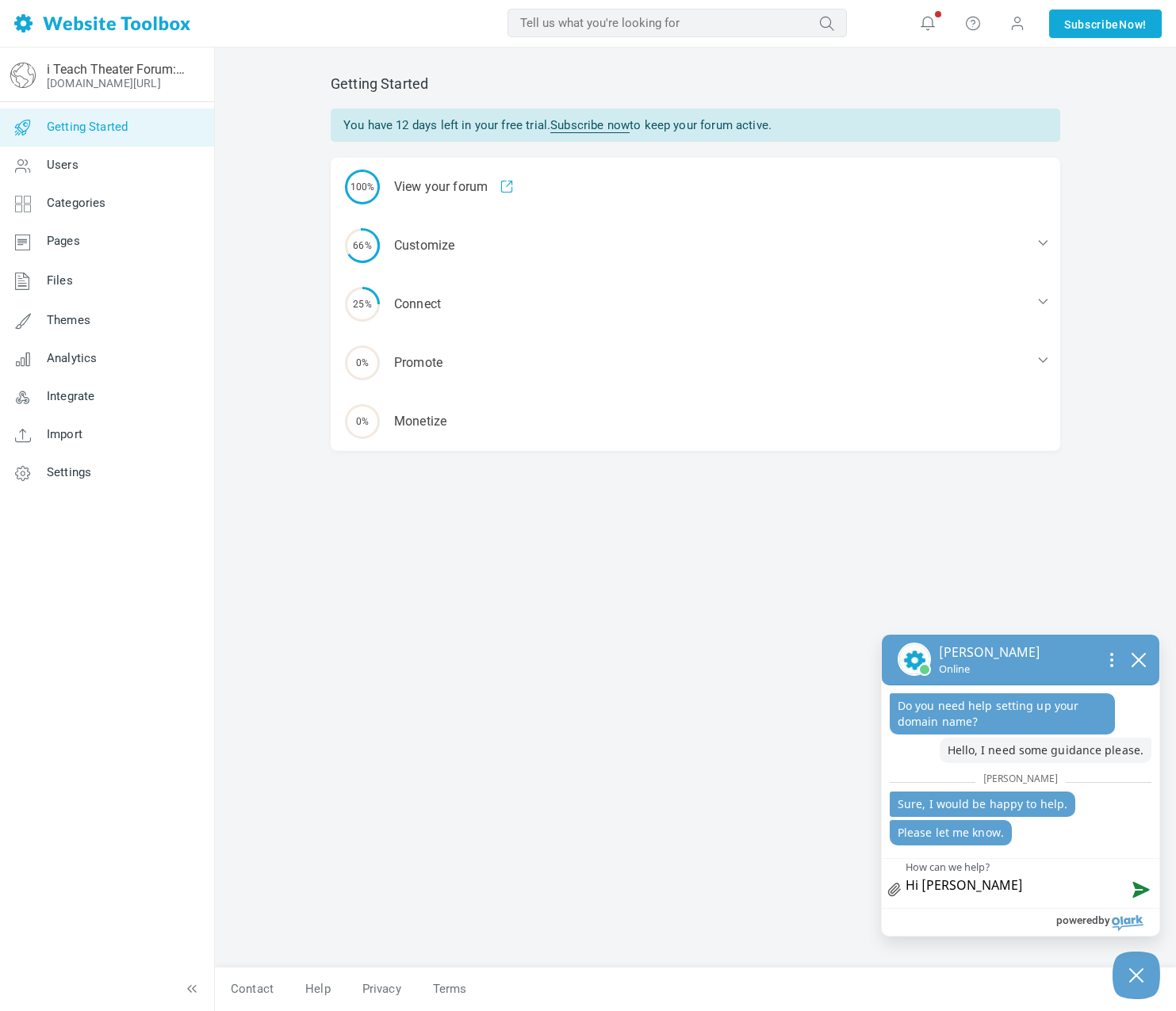
type textarea "Hi Nik"
type textarea "Hi Nikh"
type textarea "Hi Nikhi"
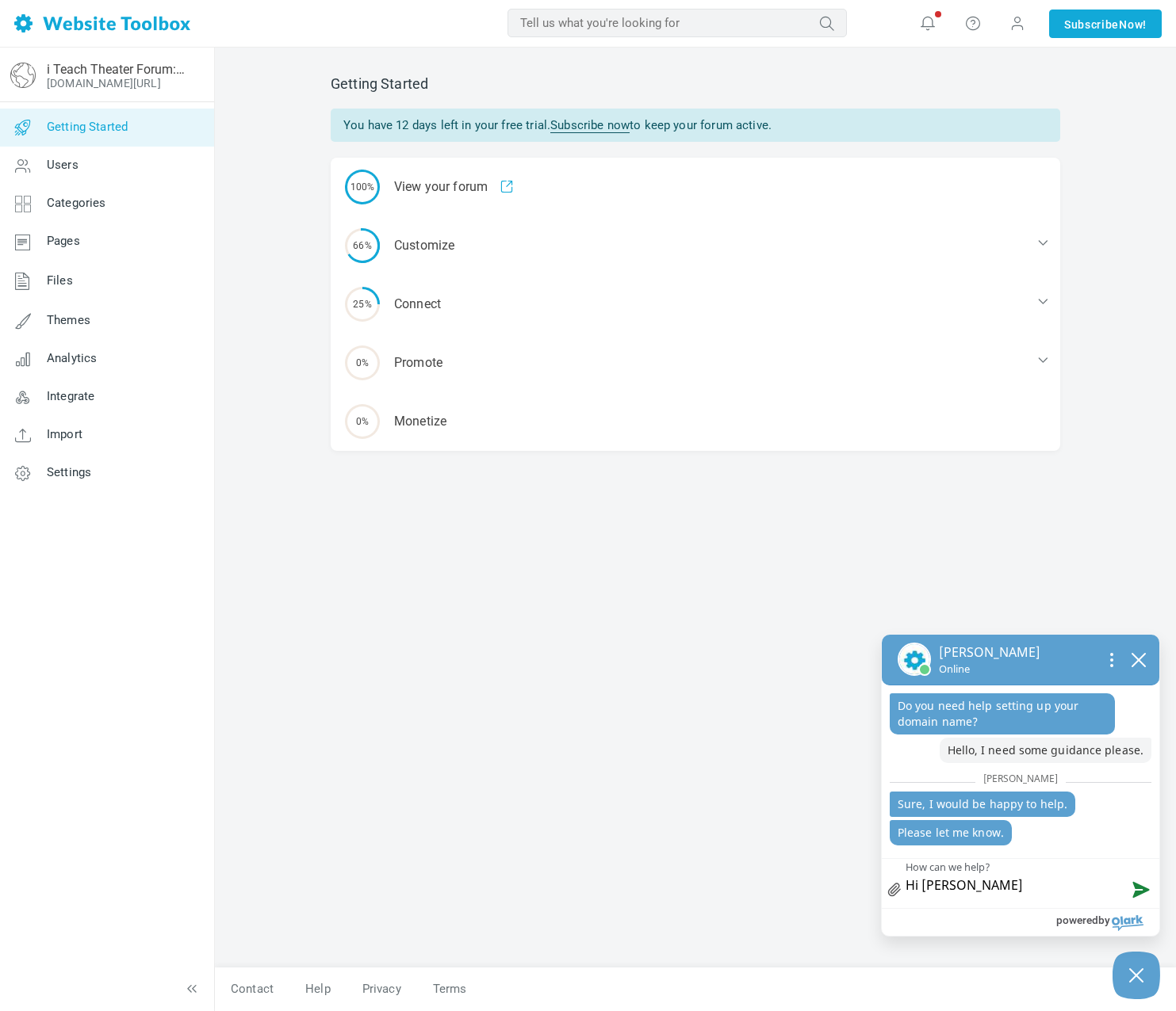
type textarea "Hi Nikhit"
type textarea "Hi Nikhith"
type textarea "Hi Nikhitha"
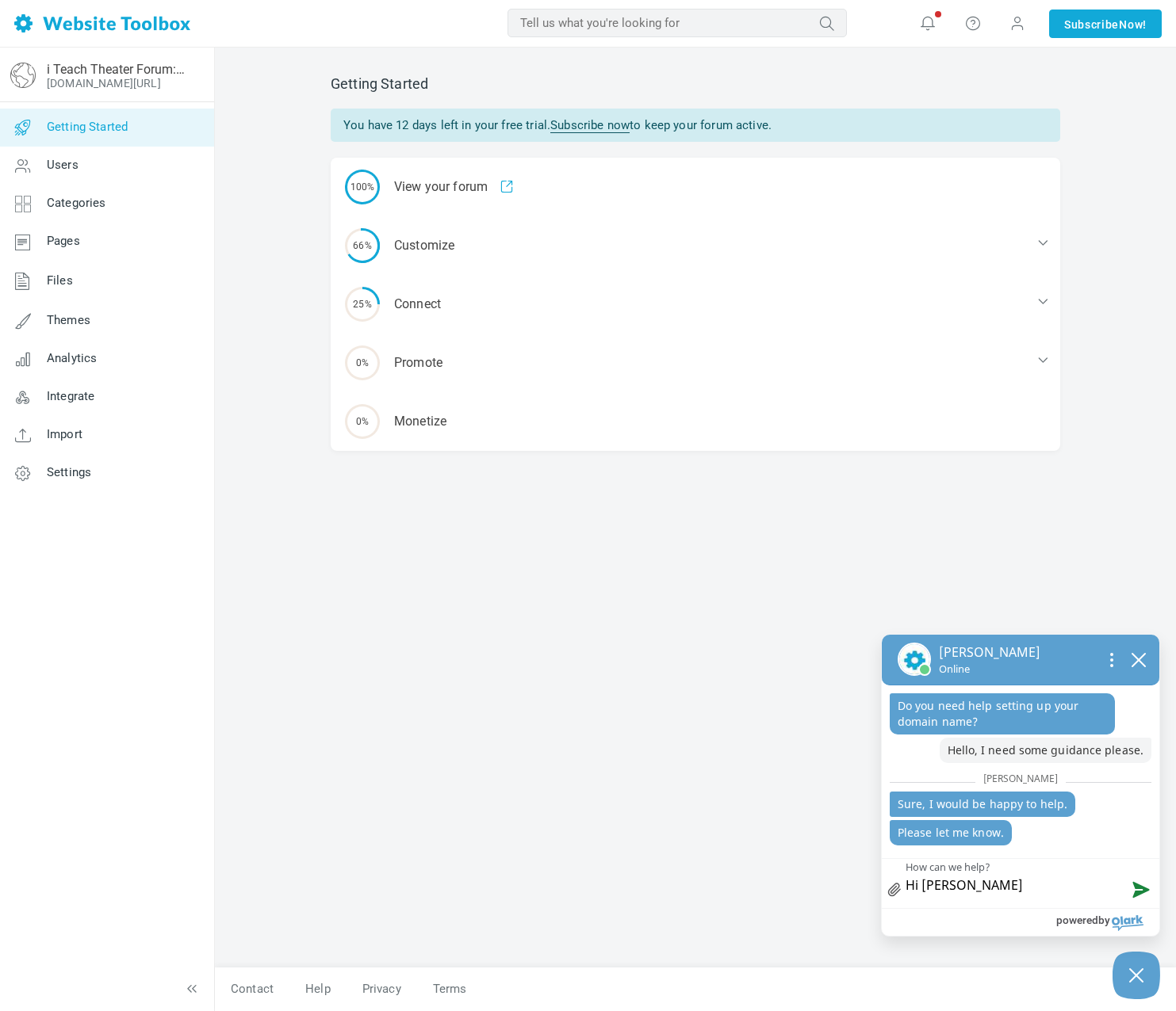
type textarea "Hi Nikhitha"
type textarea "Hi Nikhith"
type textarea "Hi Nikhitha"
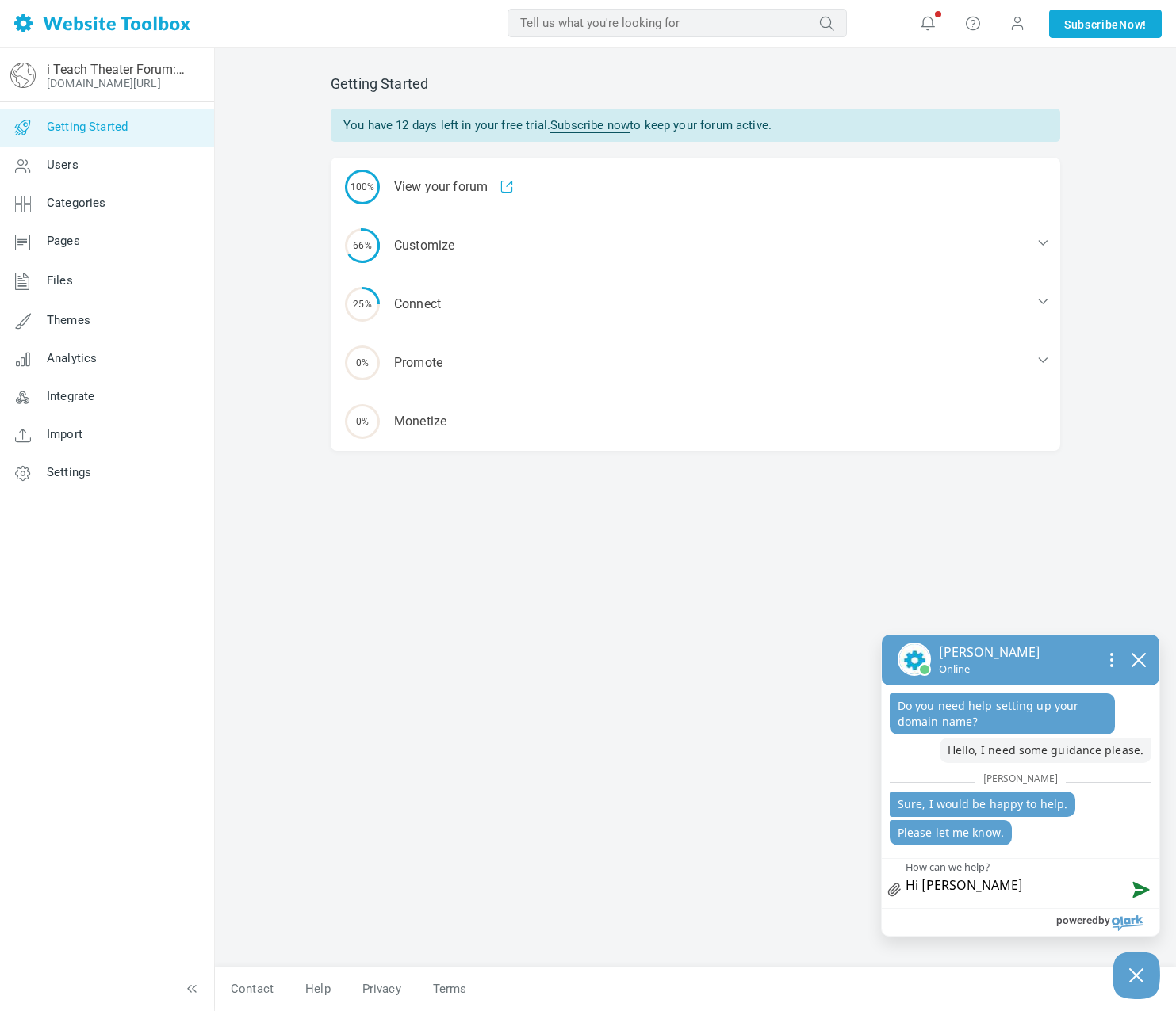
type textarea "Hi Nikhitha!"
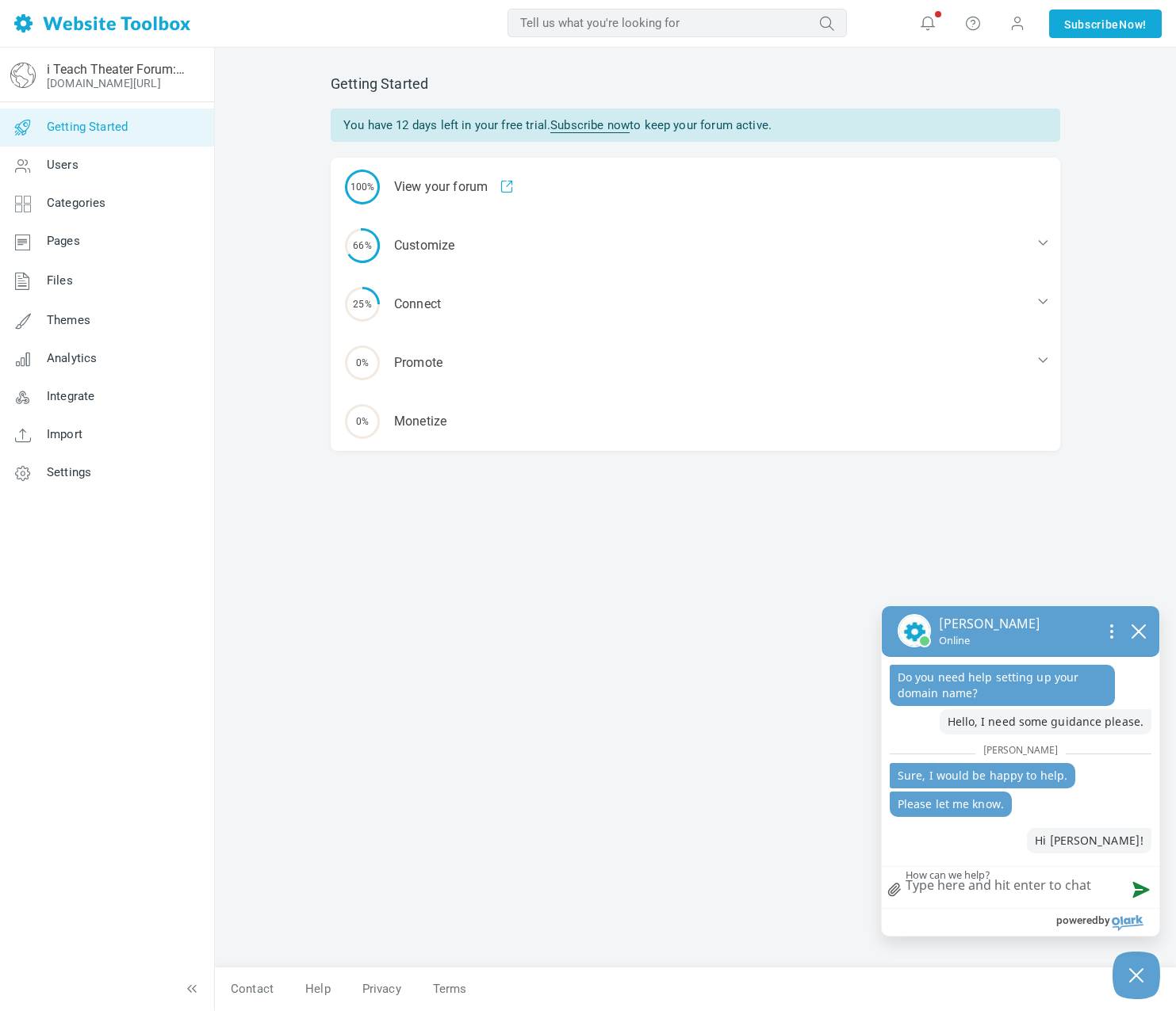
type textarea "Y"
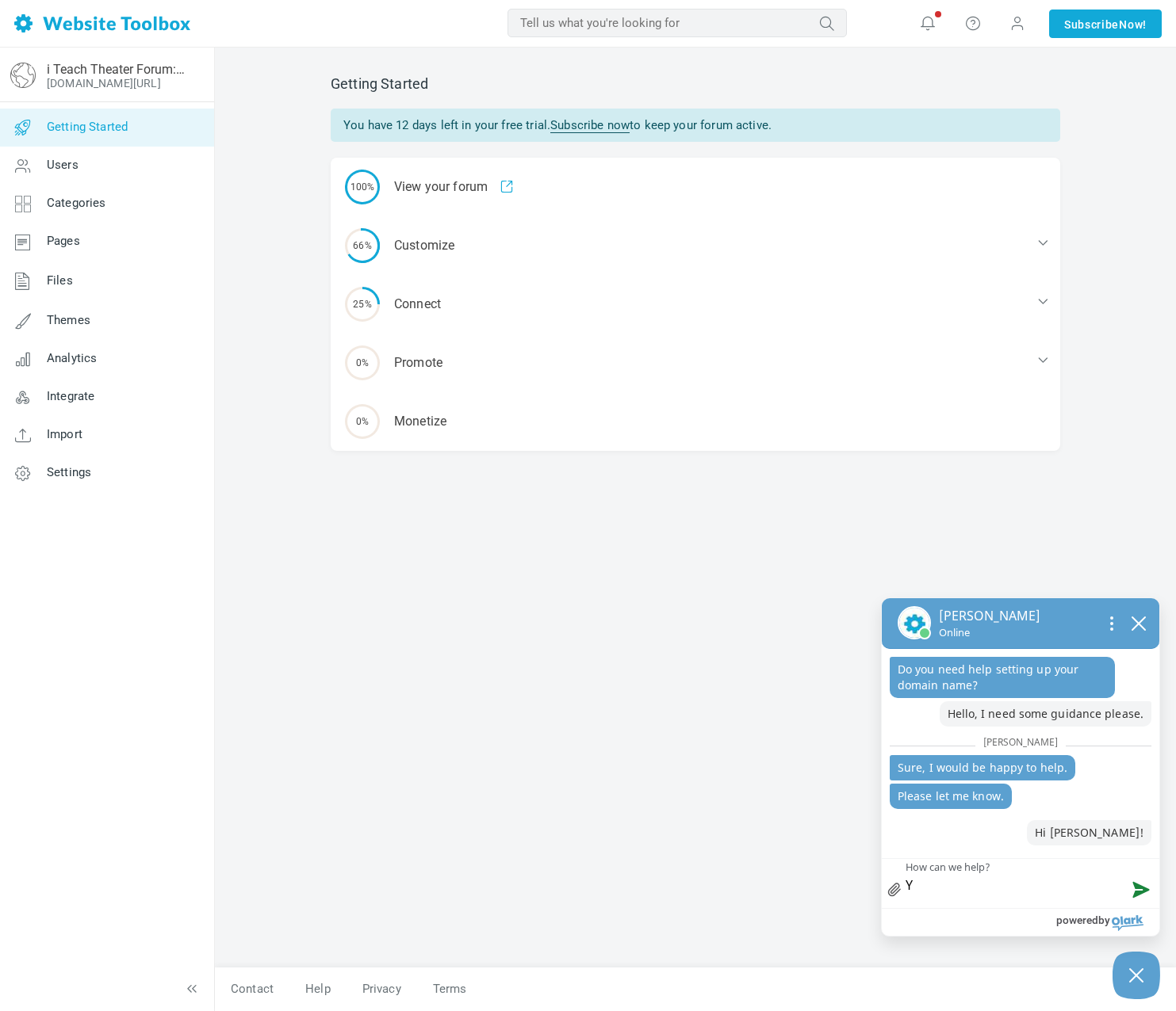
type textarea "Ye"
type textarea "Yes"
type textarea "Yes,"
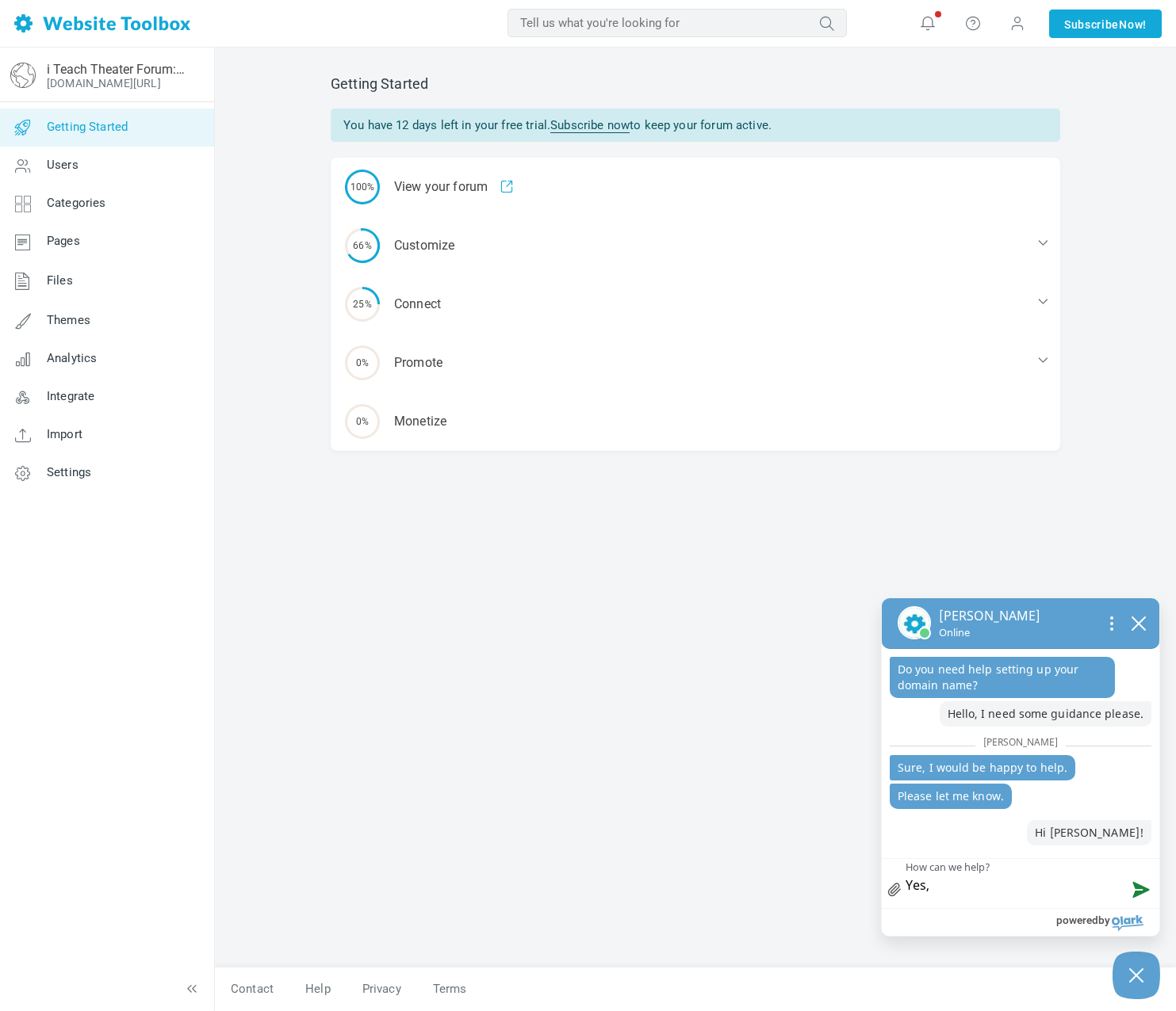
type textarea "Yes,"
type textarea "Yes, I"
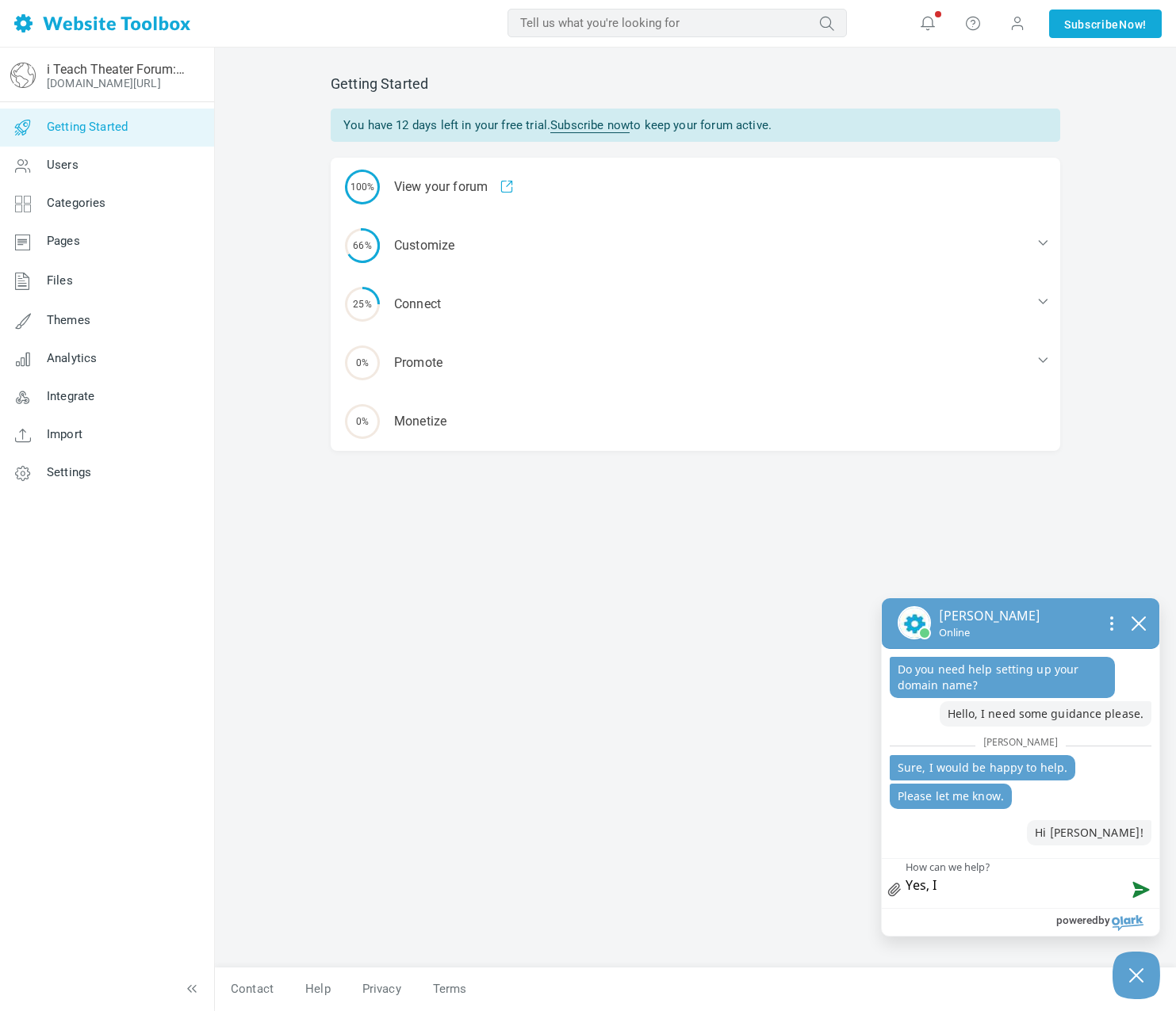
type textarea "Yes, I a"
type textarea "Yes, I am"
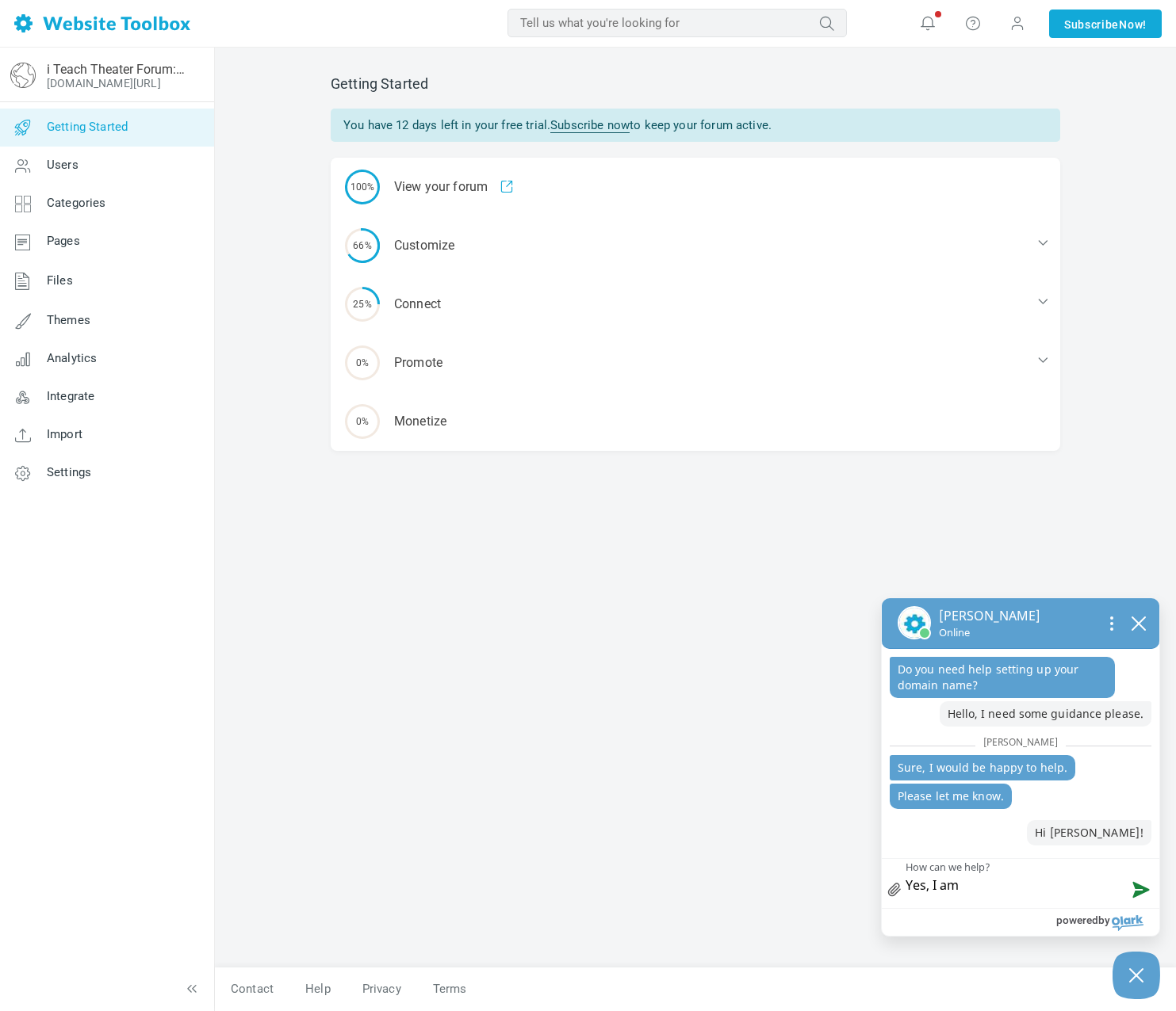
type textarea "Yes, I am"
type textarea "Yes, I am t"
type textarea "Yes, I am te"
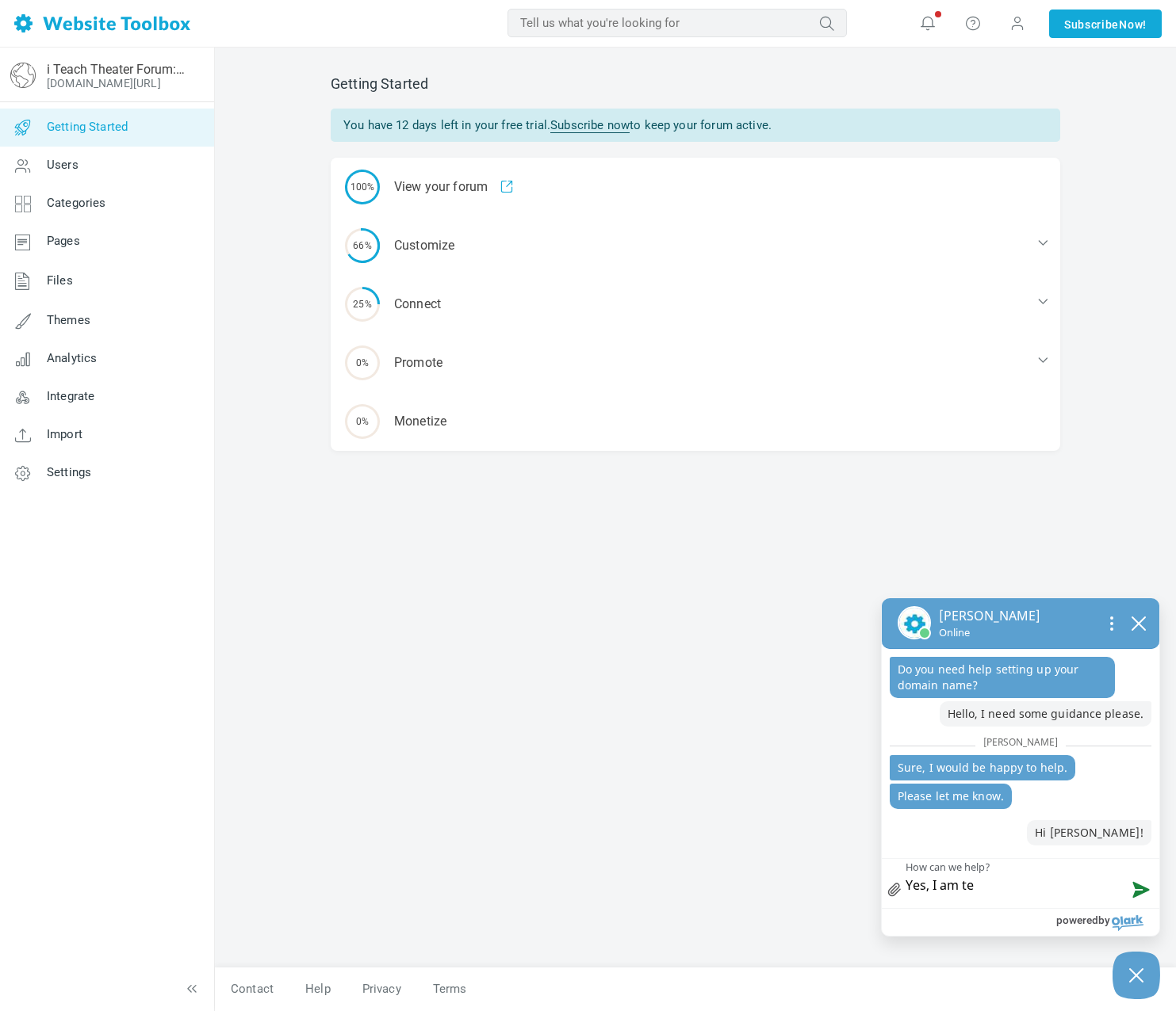
type textarea "Yes, I am tes"
type textarea "Yes, I am test"
type textarea "Yes, I am testi"
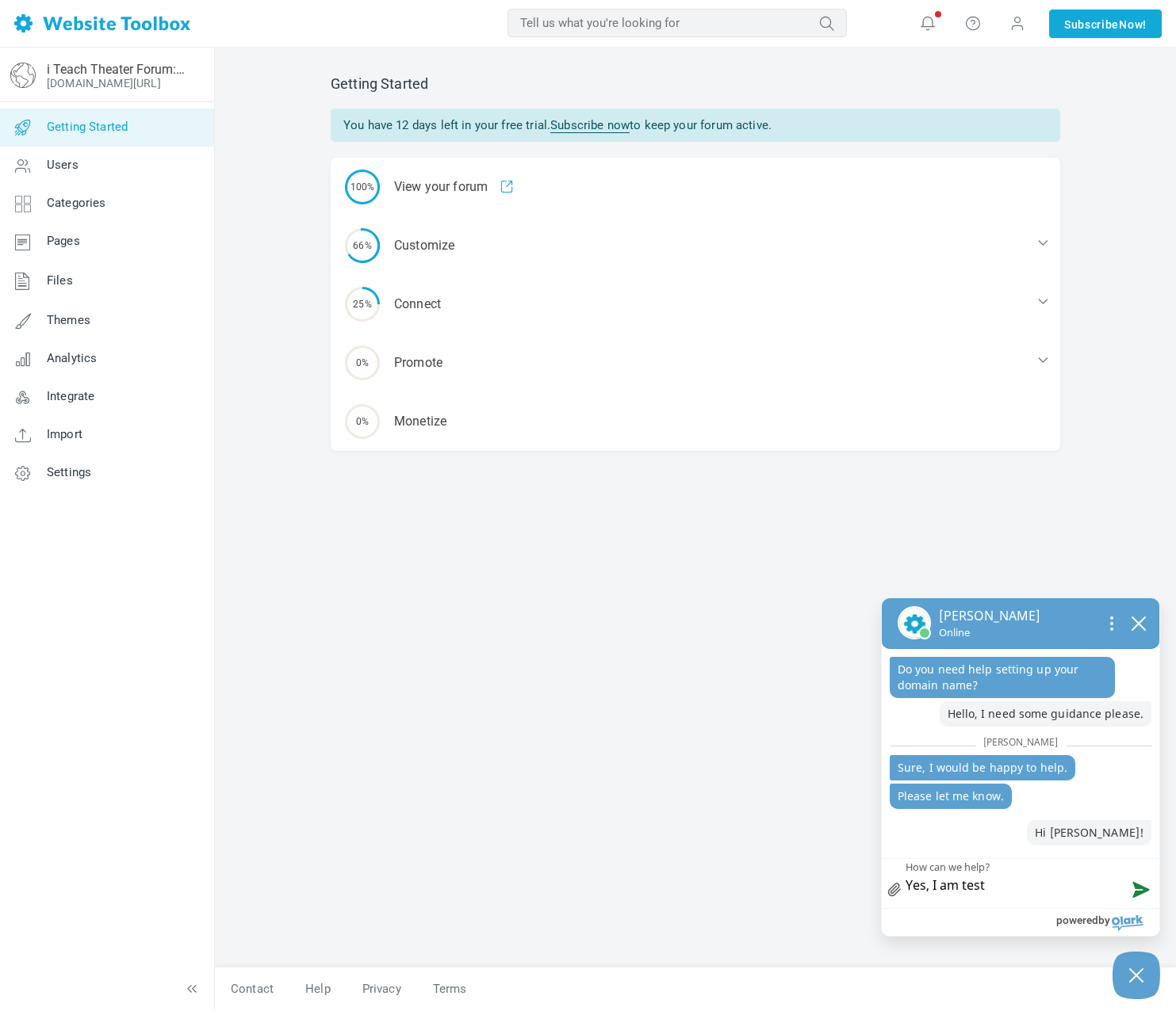
type textarea "Yes, I am testi"
type textarea "Yes, I am testin"
type textarea "Yes, I am testing"
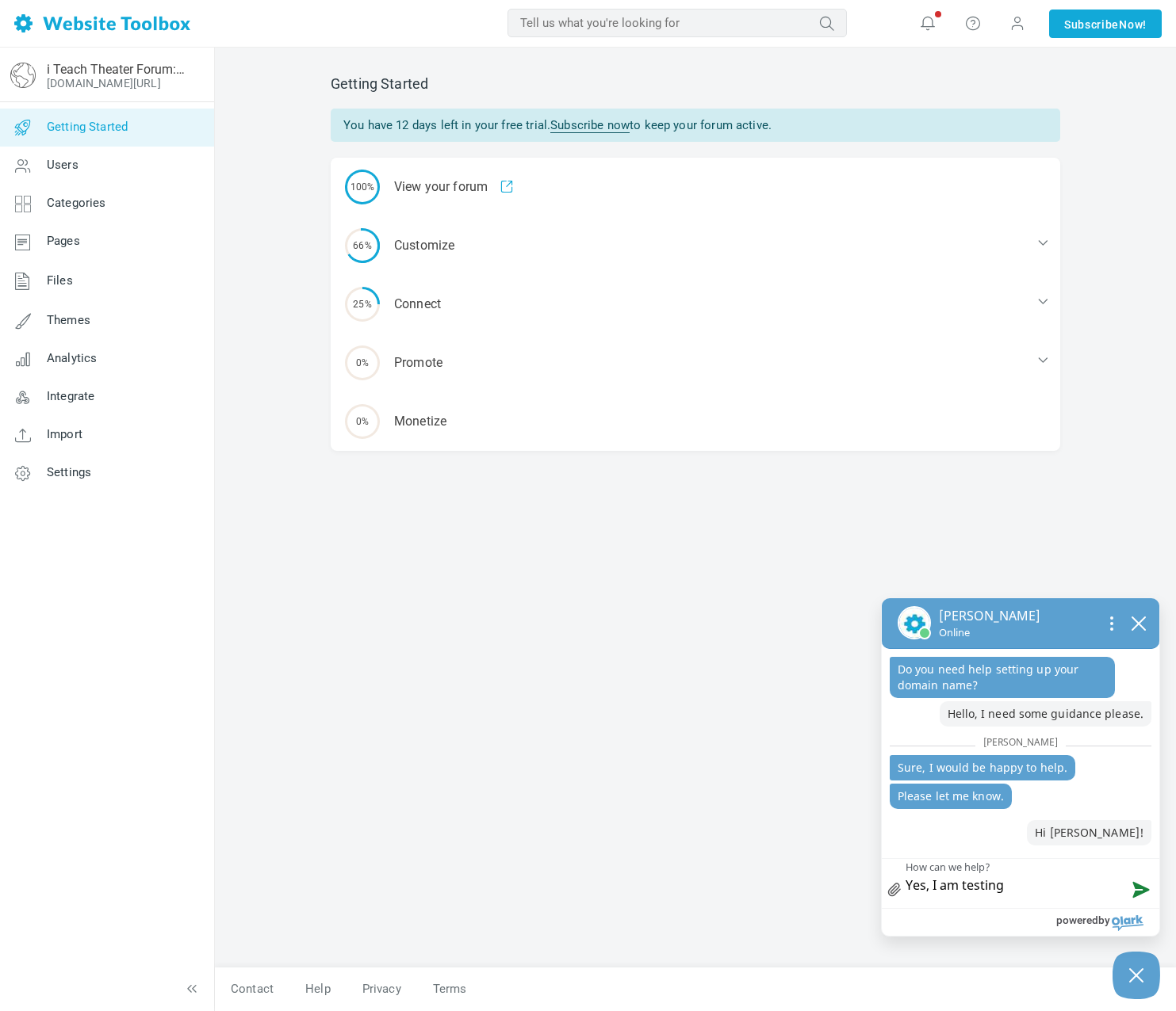
type textarea "Yes, I am testing"
type textarea "Yes, I am testing t"
type textarea "Yes, I am testing th"
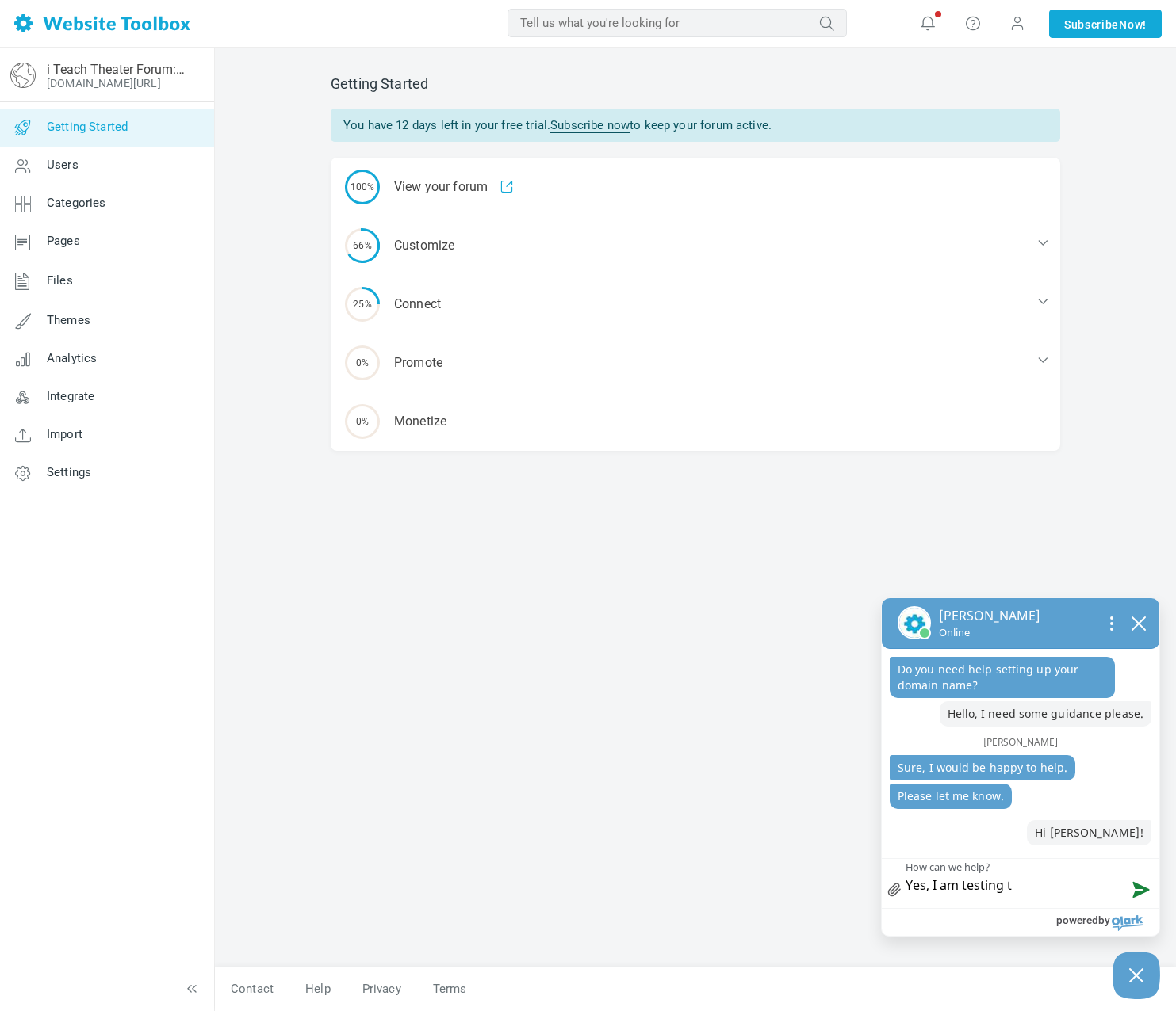
type textarea "Yes, I am testing th"
type textarea "Yes, I am testing the"
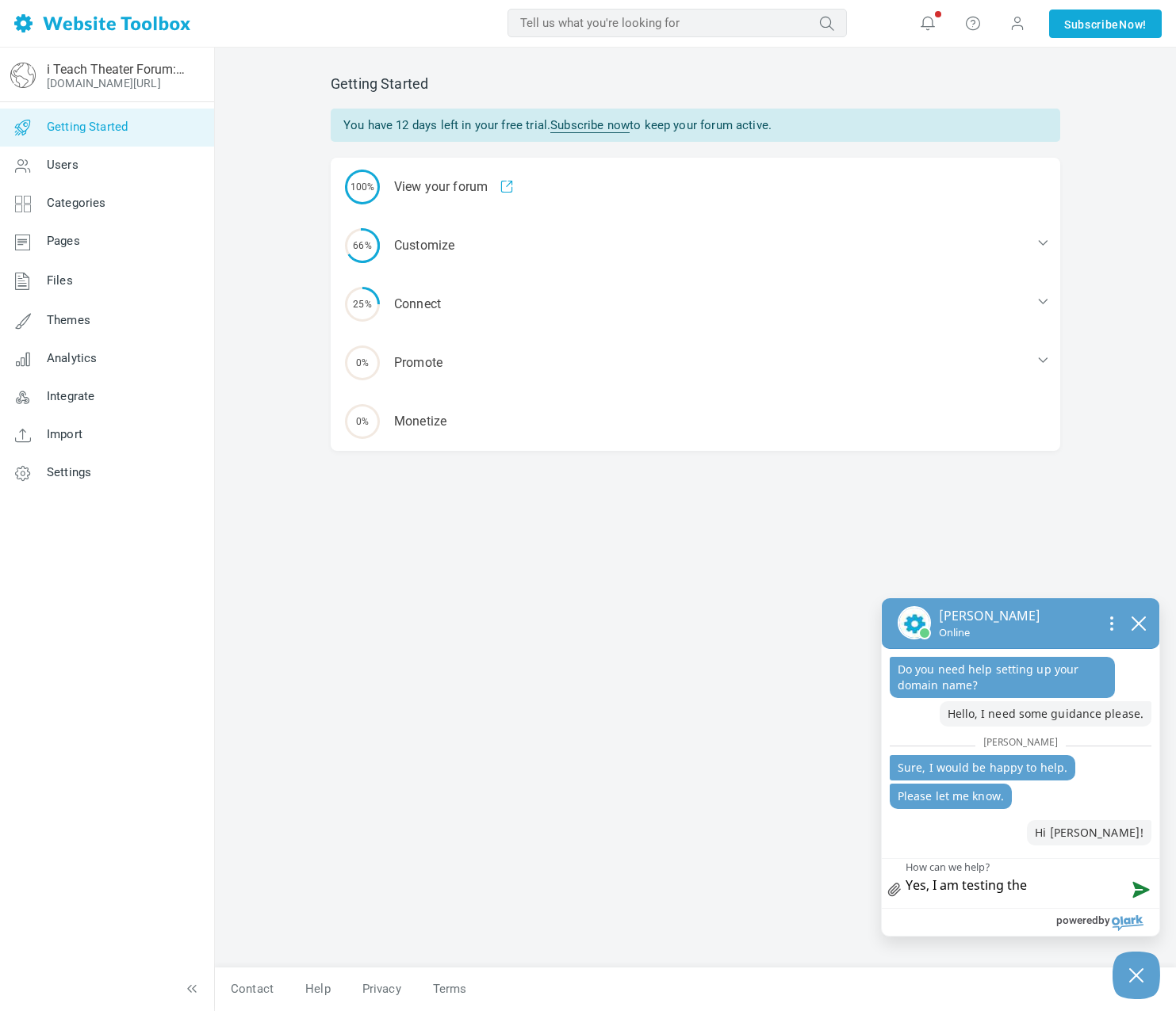
type textarea "Yes, I am testing the f"
type textarea "Yes, I am testing the fo"
type textarea "Yes, I am testing the fou"
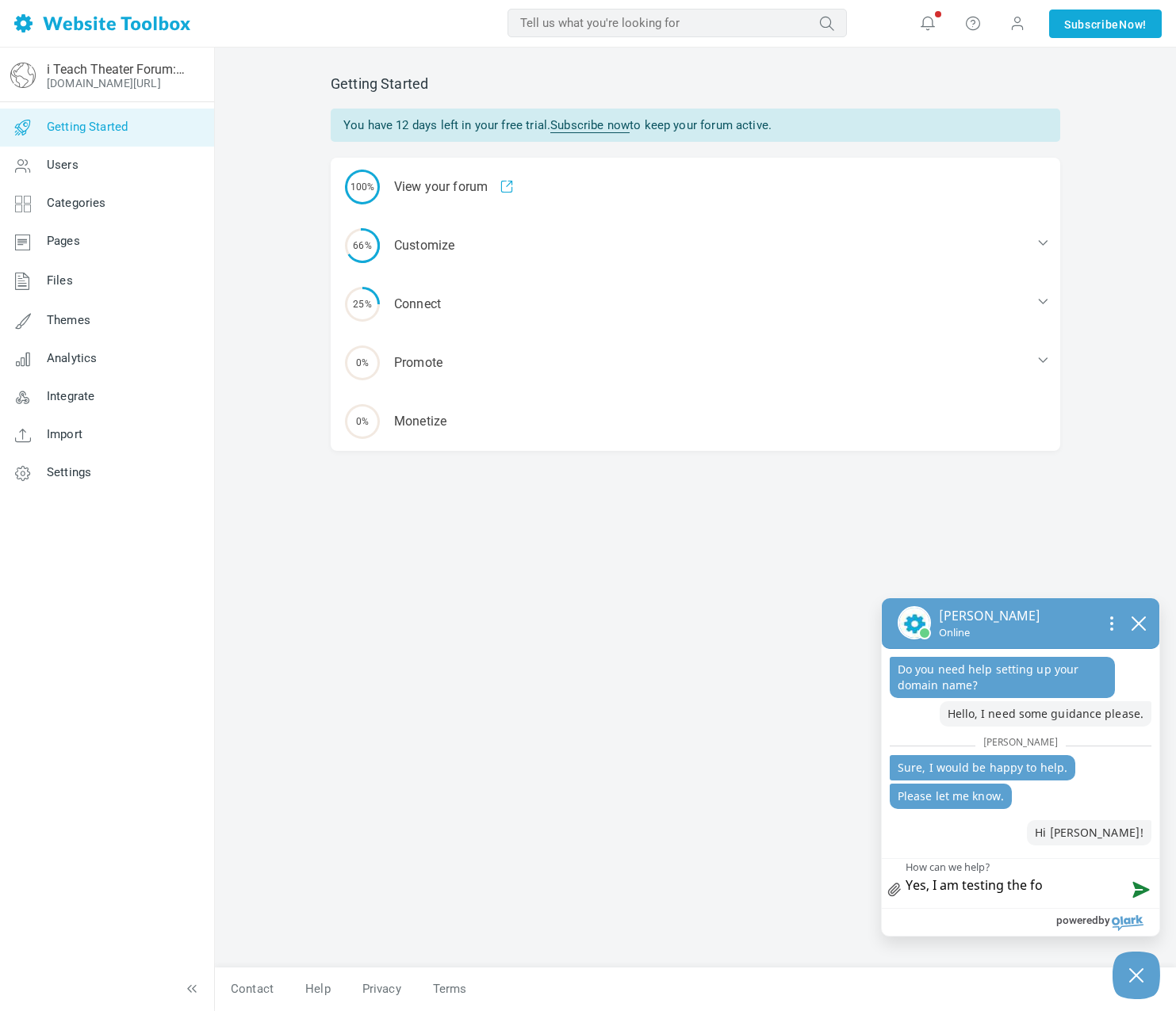
type textarea "Yes, I am testing the fou"
type textarea "Yes, I am testing the foum"
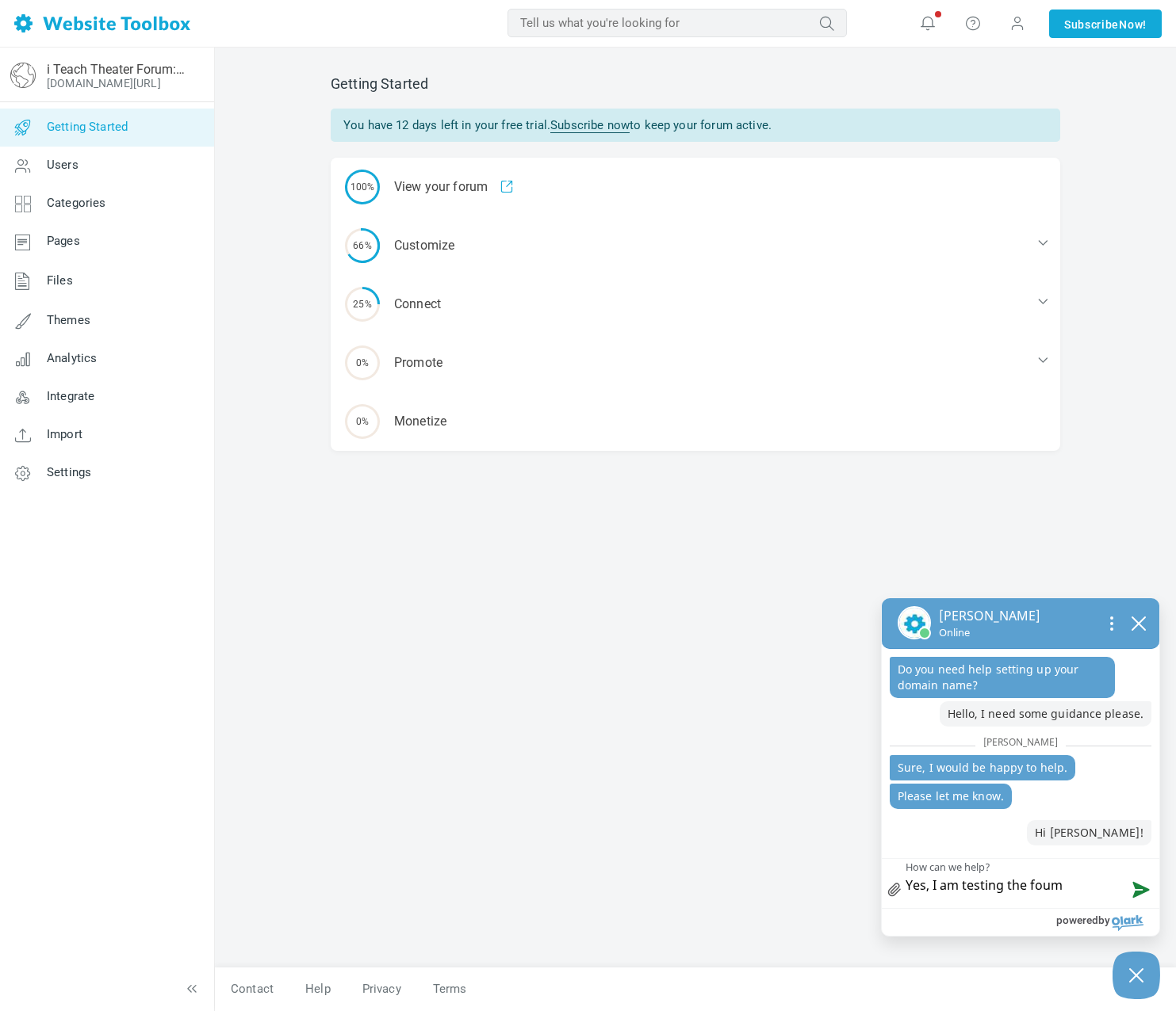
type textarea "Yes, I am testing the foum"
type textarea "Yes, I am testing the fou"
type textarea "Yes, I am testing the fo"
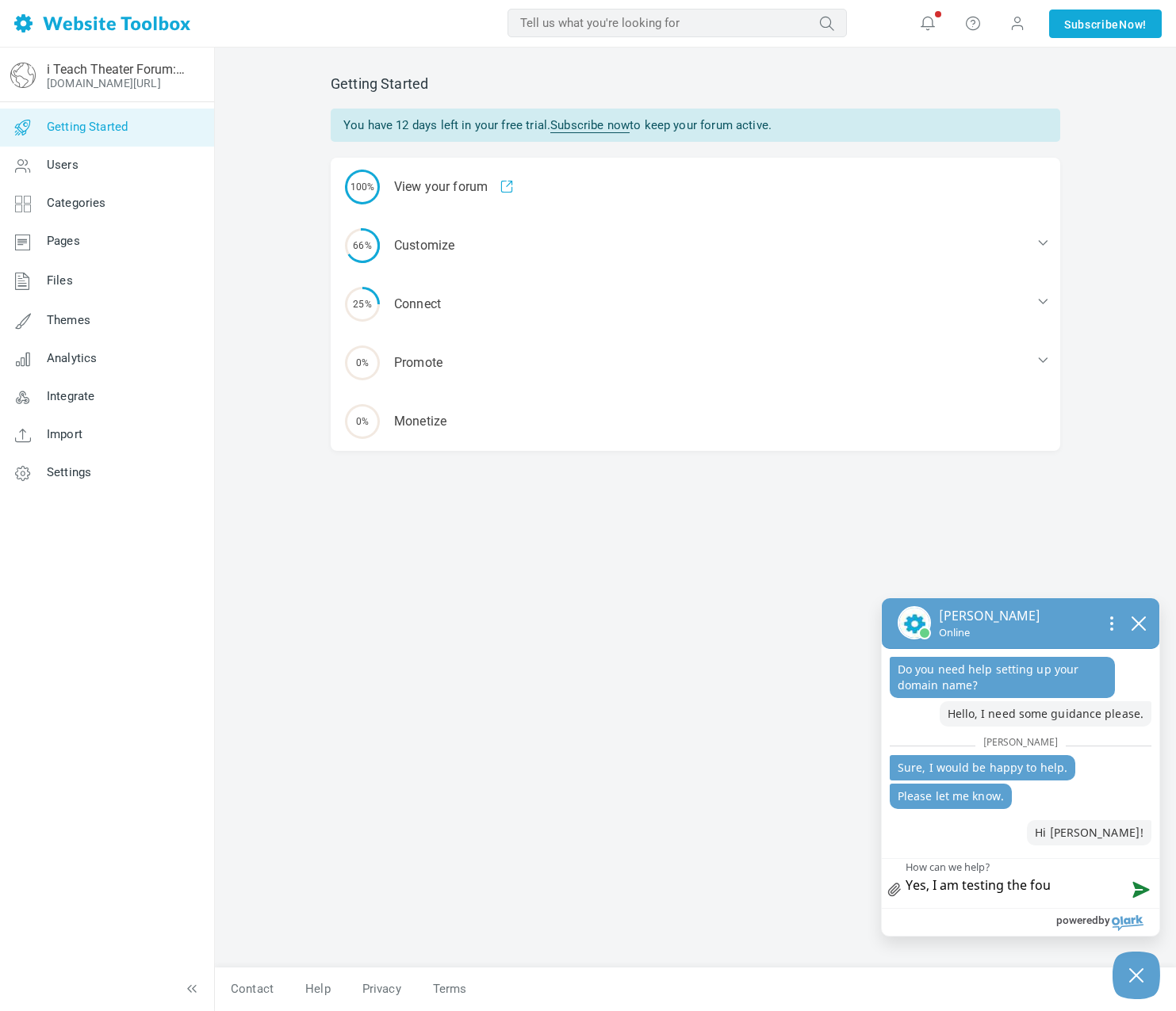
type textarea "Yes, I am testing the fo"
type textarea "Yes, I am testing the for"
type textarea "Yes, I am testing the foru"
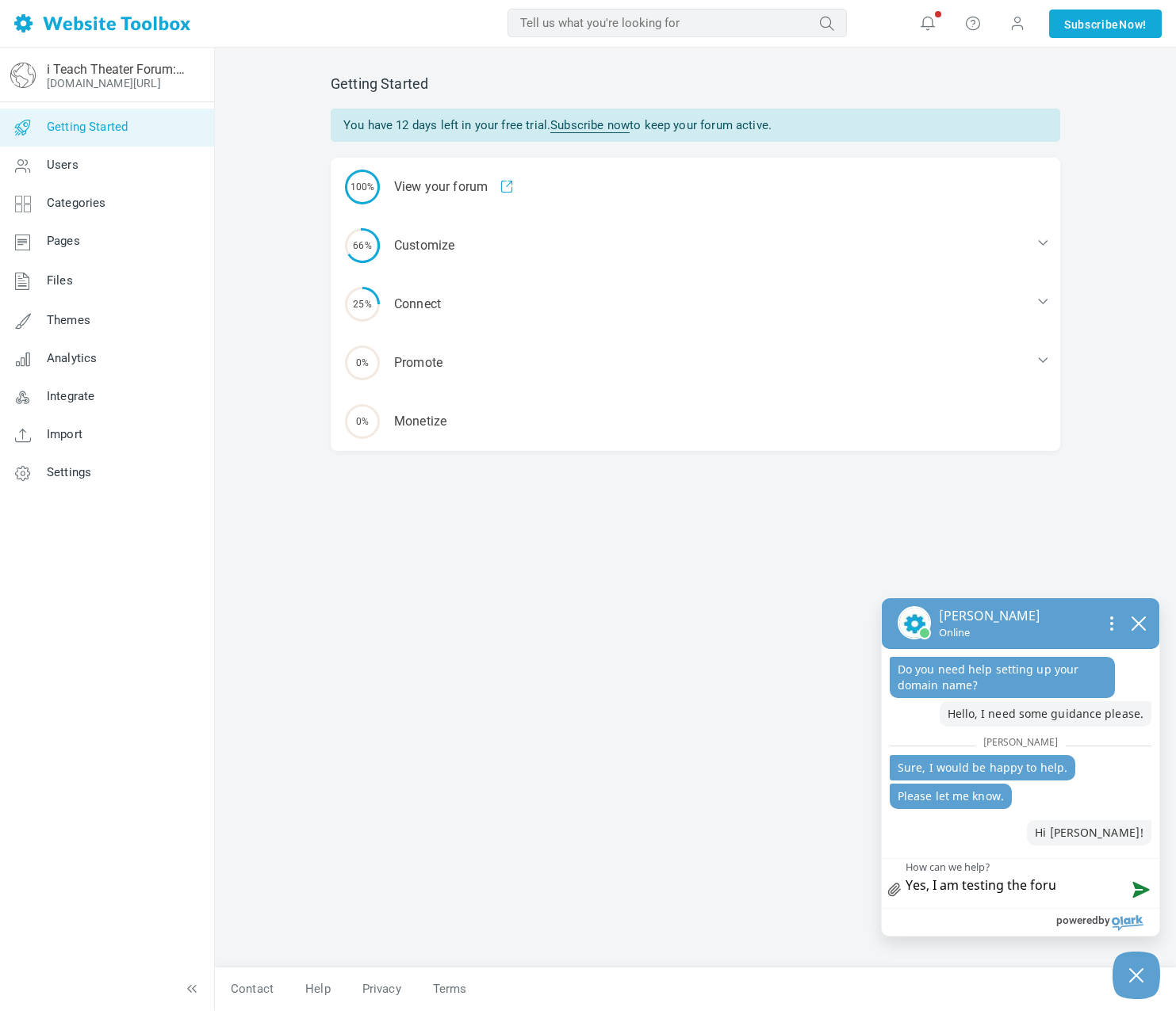
type textarea "Yes, I am testing the forum"
type textarea "Yes, I am testing the forum o"
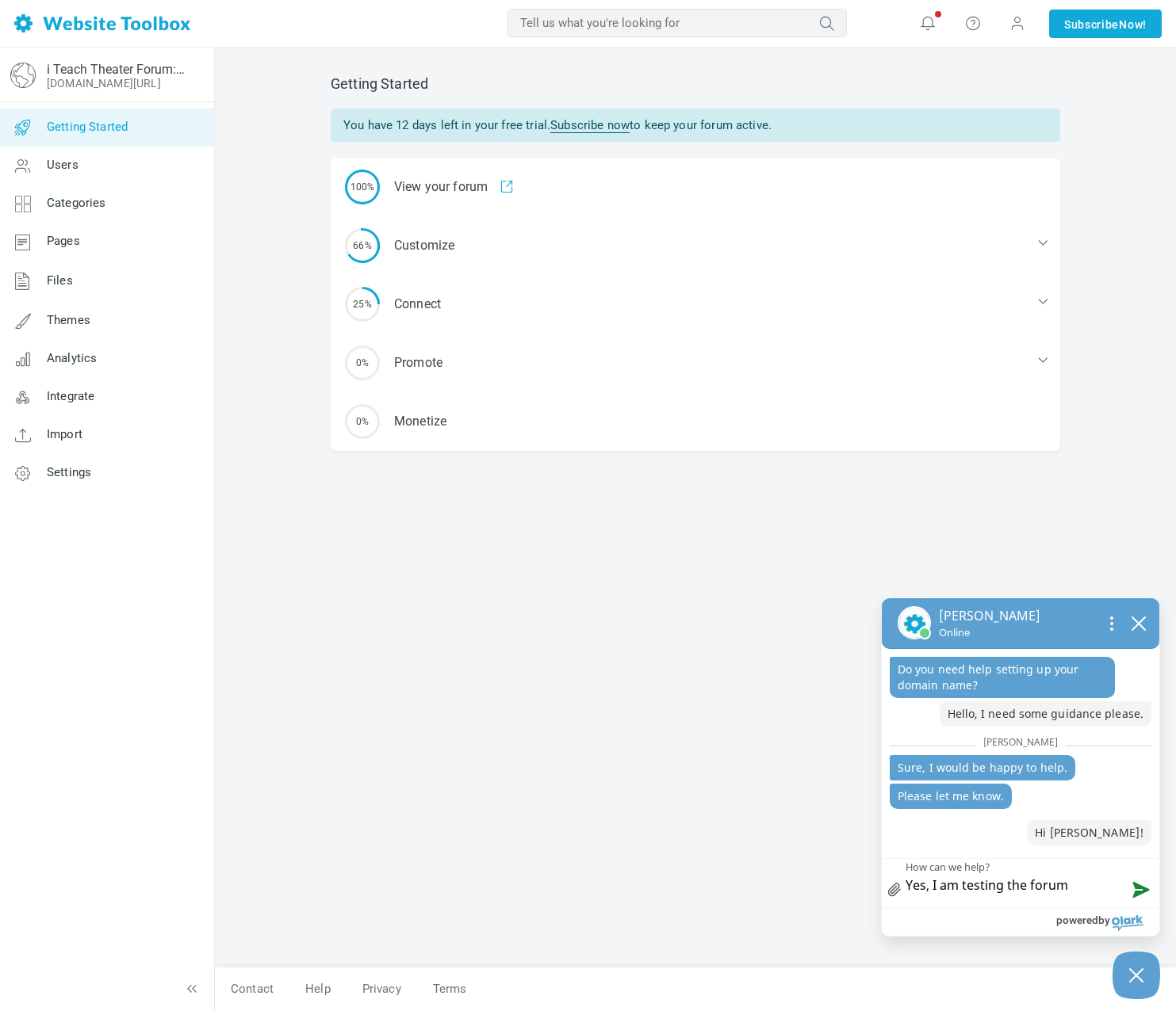
type textarea "Yes, I am testing the forum o"
type textarea "Yes, I am testing the forum on"
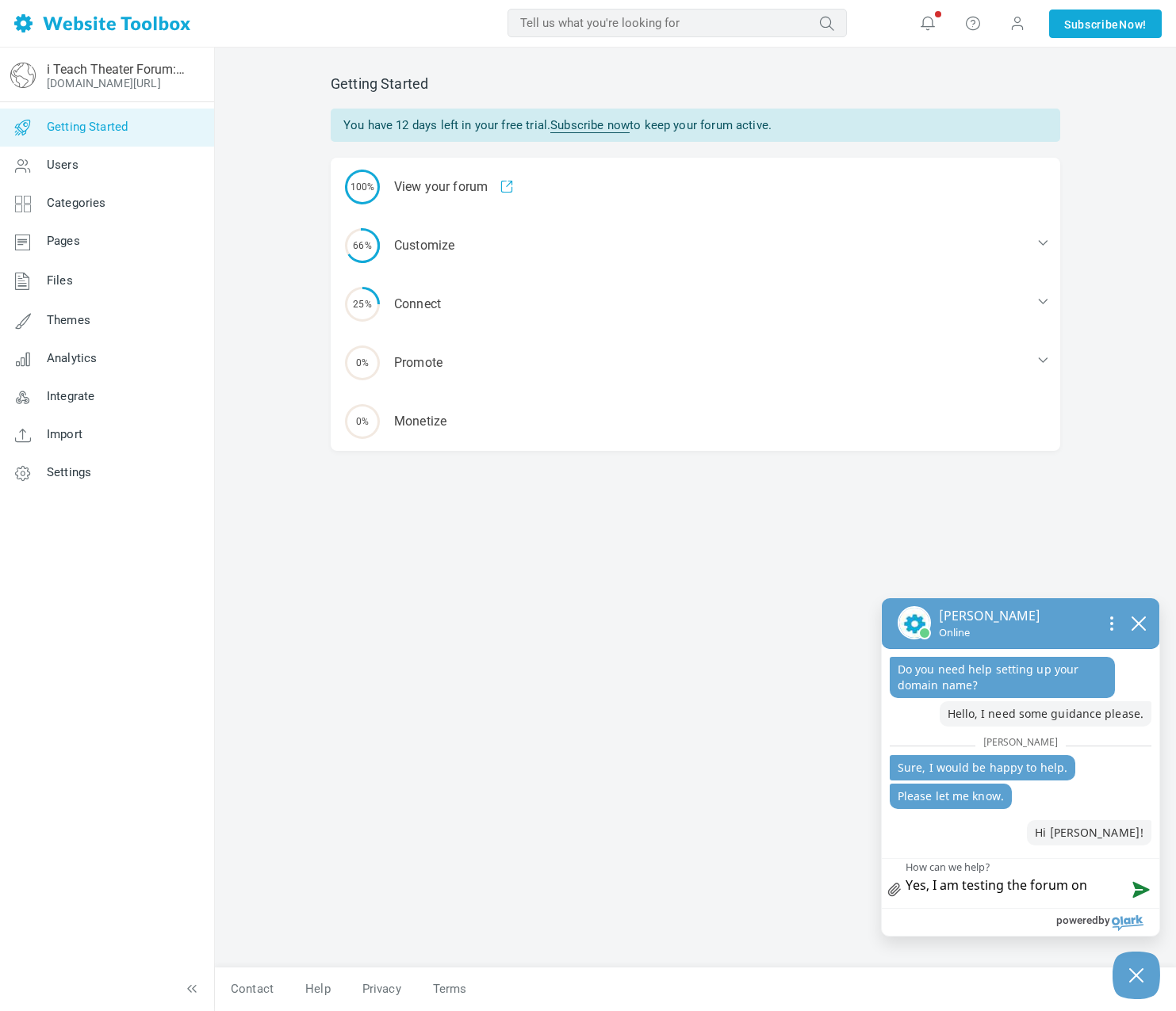
type textarea "Yes, I am testing the forum on m"
type textarea "Yes, I am testing the forum on my"
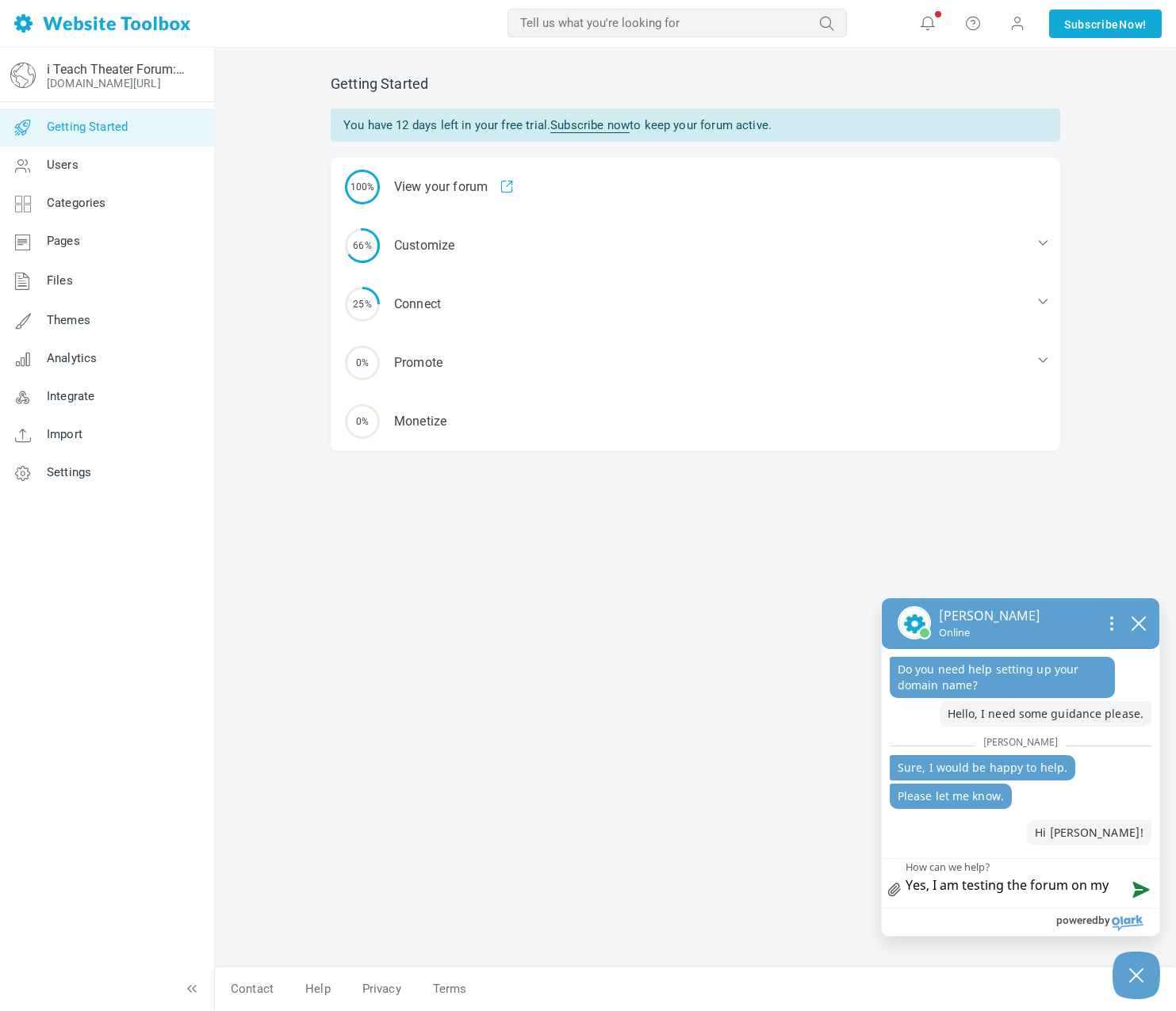
type textarea "Yes, I am testing the forum on my"
type textarea "Yes, I am testing the forum on my w"
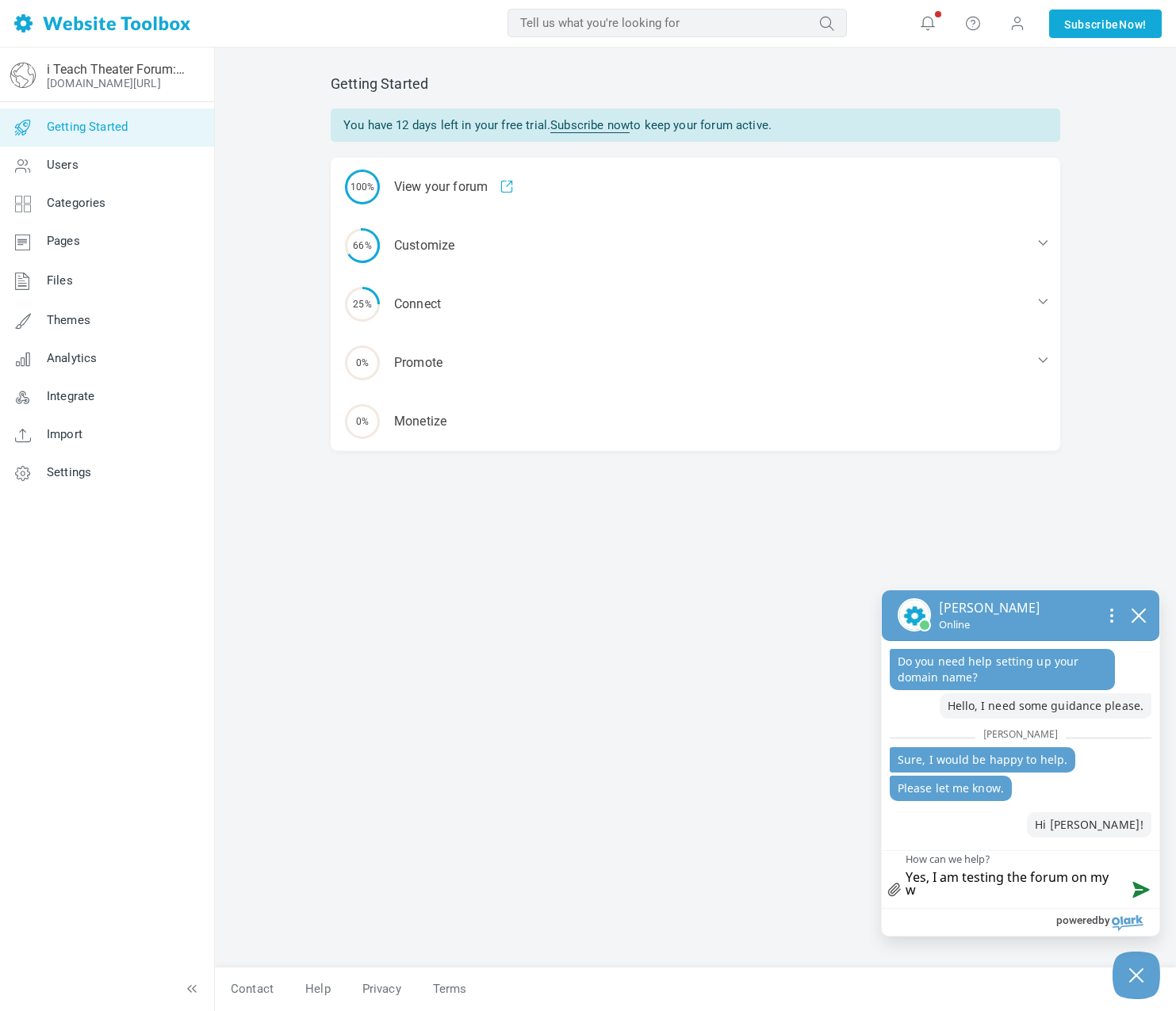
type textarea "Yes, I am testing the forum on my we"
type textarea "Yes, I am testing the forum on my web"
type textarea "Yes, I am testing the forum on my webs"
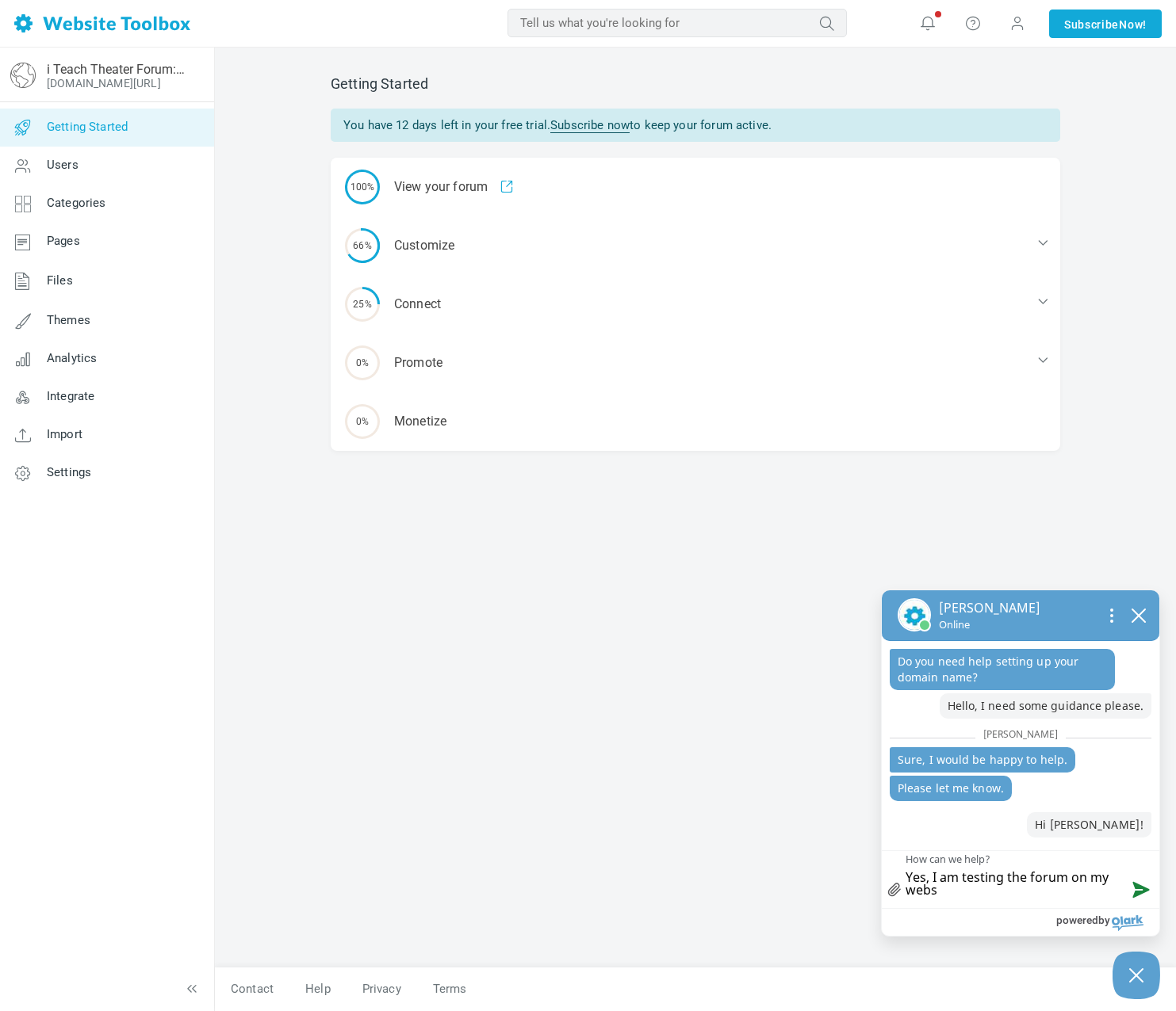
type textarea "Yes, I am testing the forum on my websi"
type textarea "Yes, I am testing the forum on my websit"
type textarea "Yes, I am testing the forum on my website"
type textarea "Yes, I am testing the forum on my website."
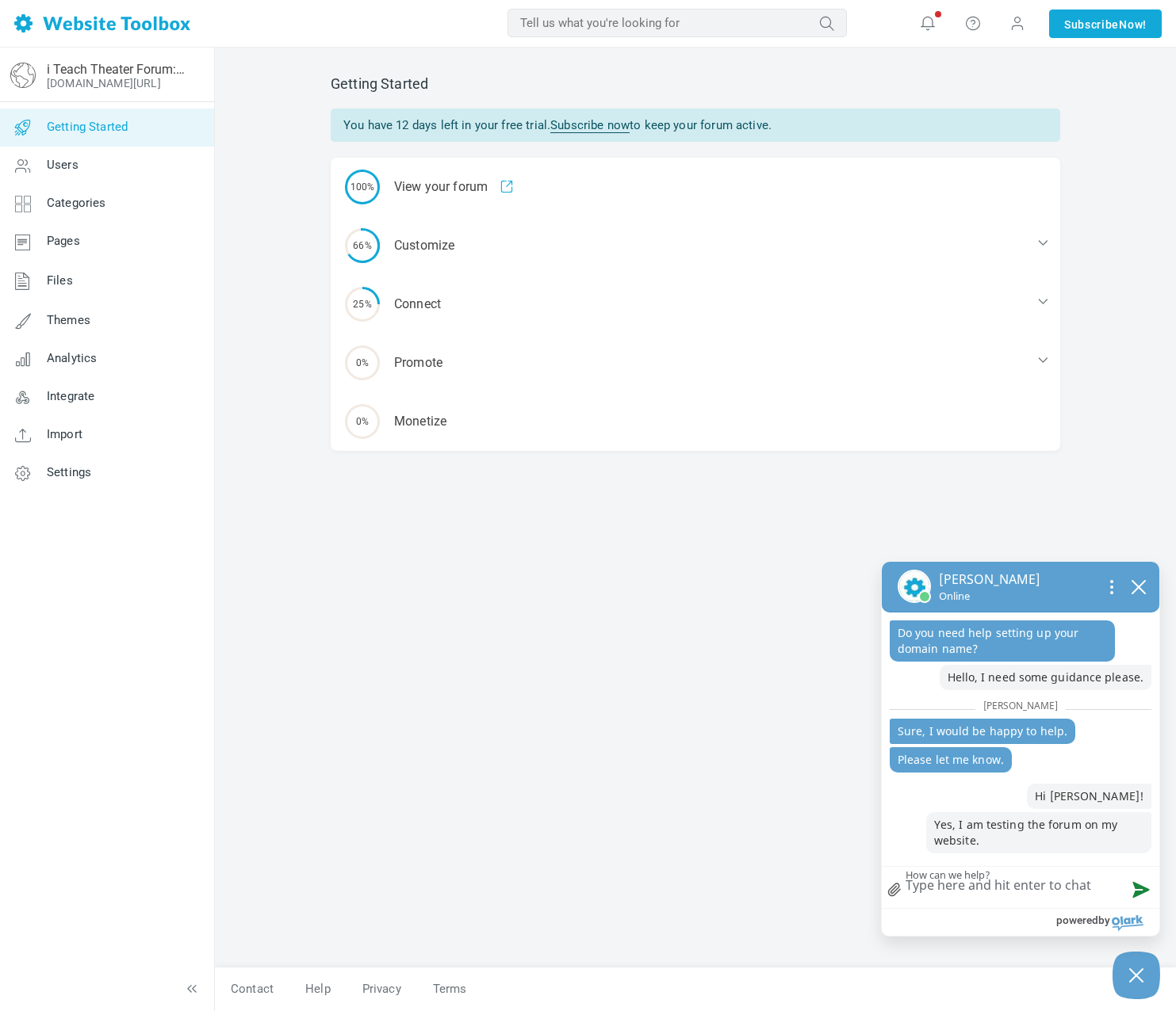
type textarea "I"
type textarea "O"
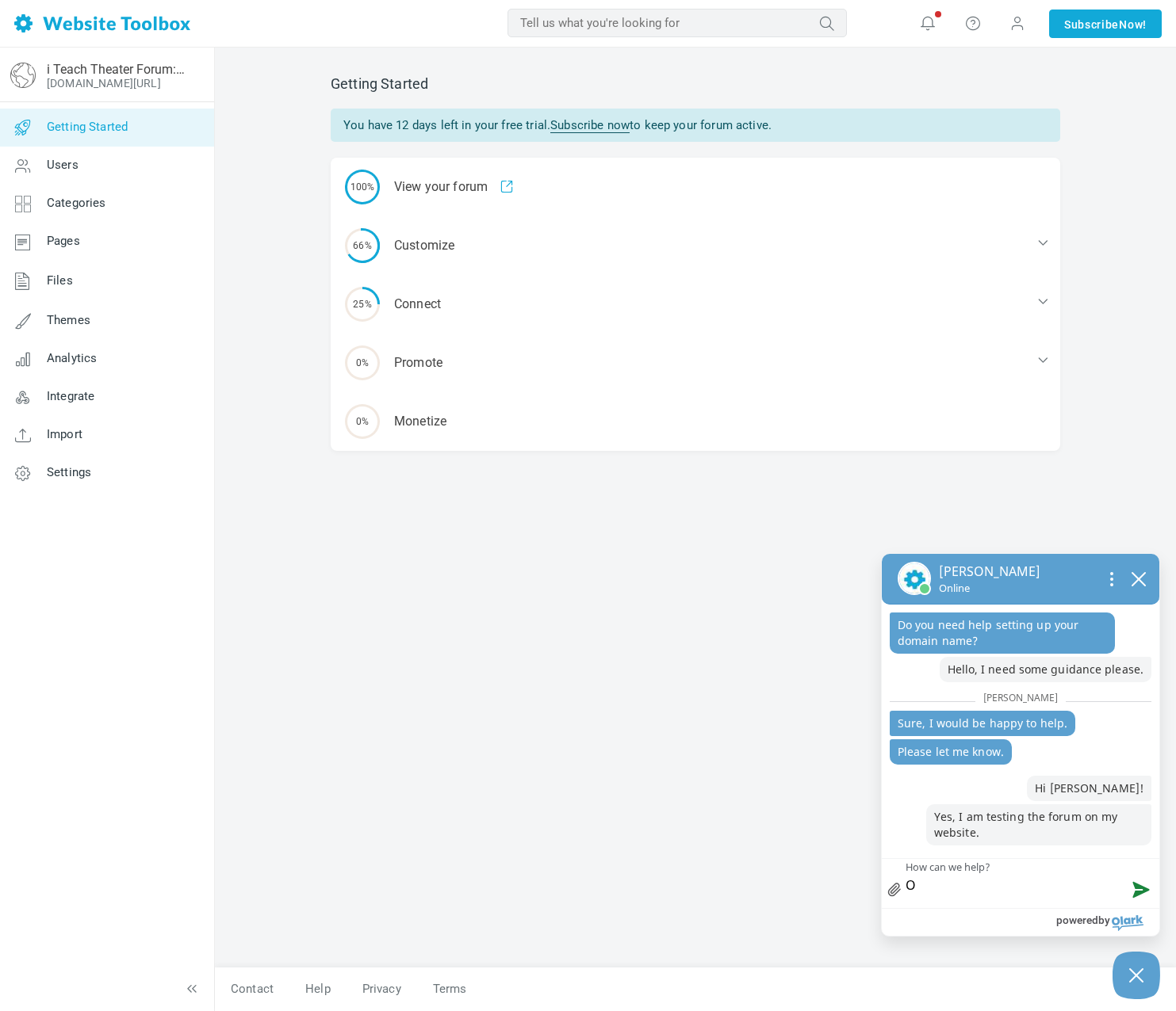
type textarea "On"
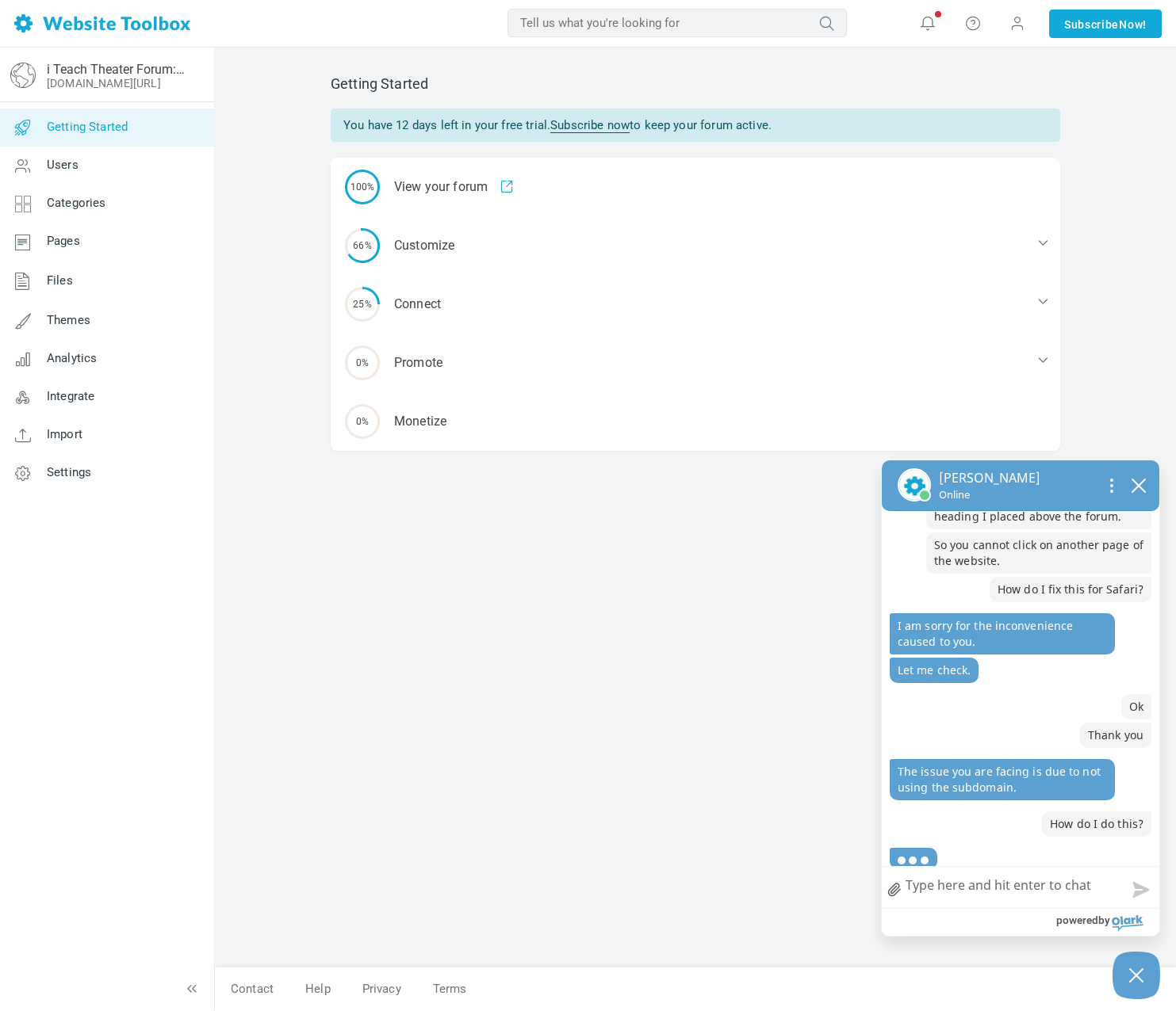
scroll to position [339, 0]
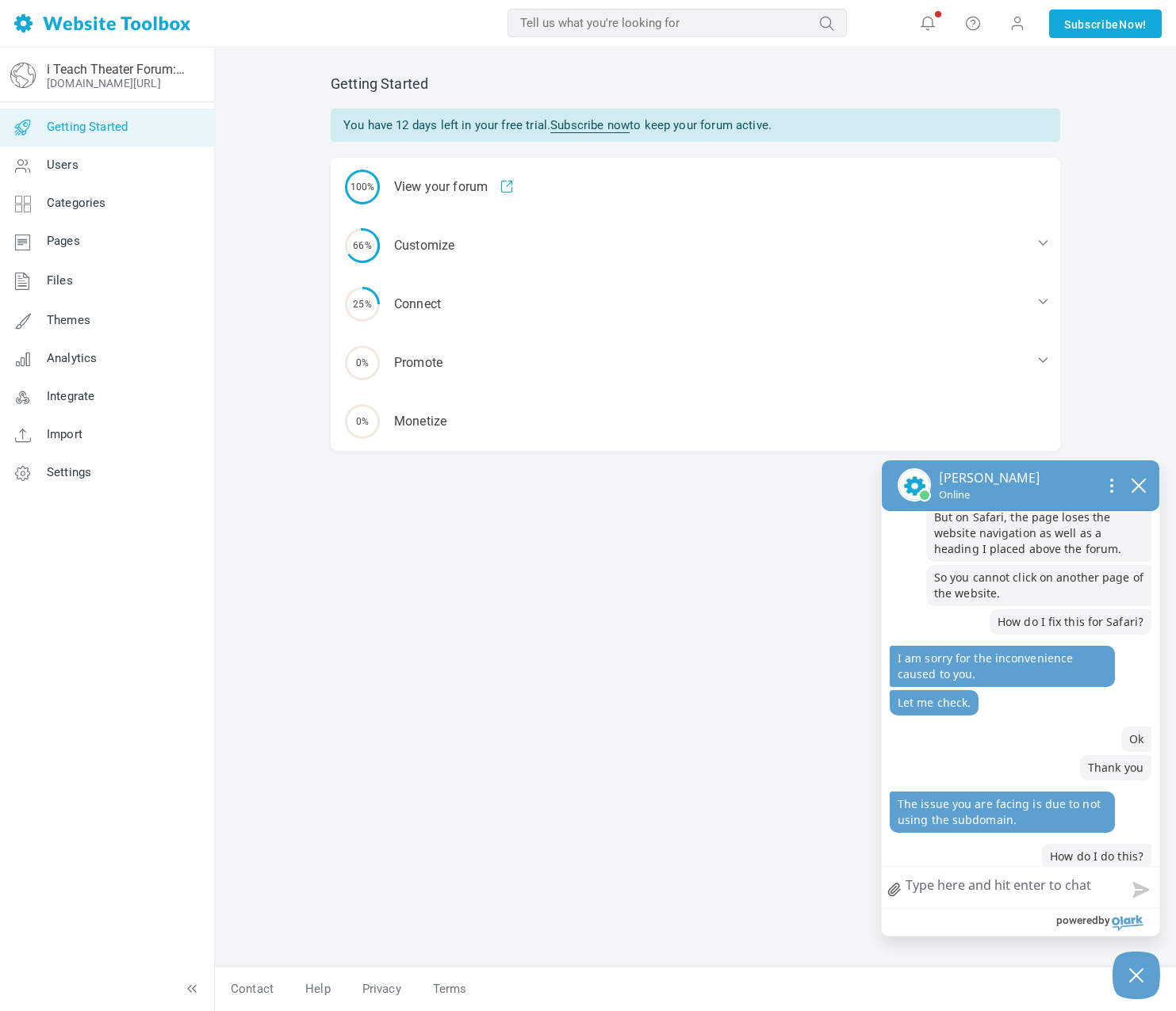
click at [925, 882] on textarea "How can we help?" at bounding box center [1020, 888] width 278 height 41
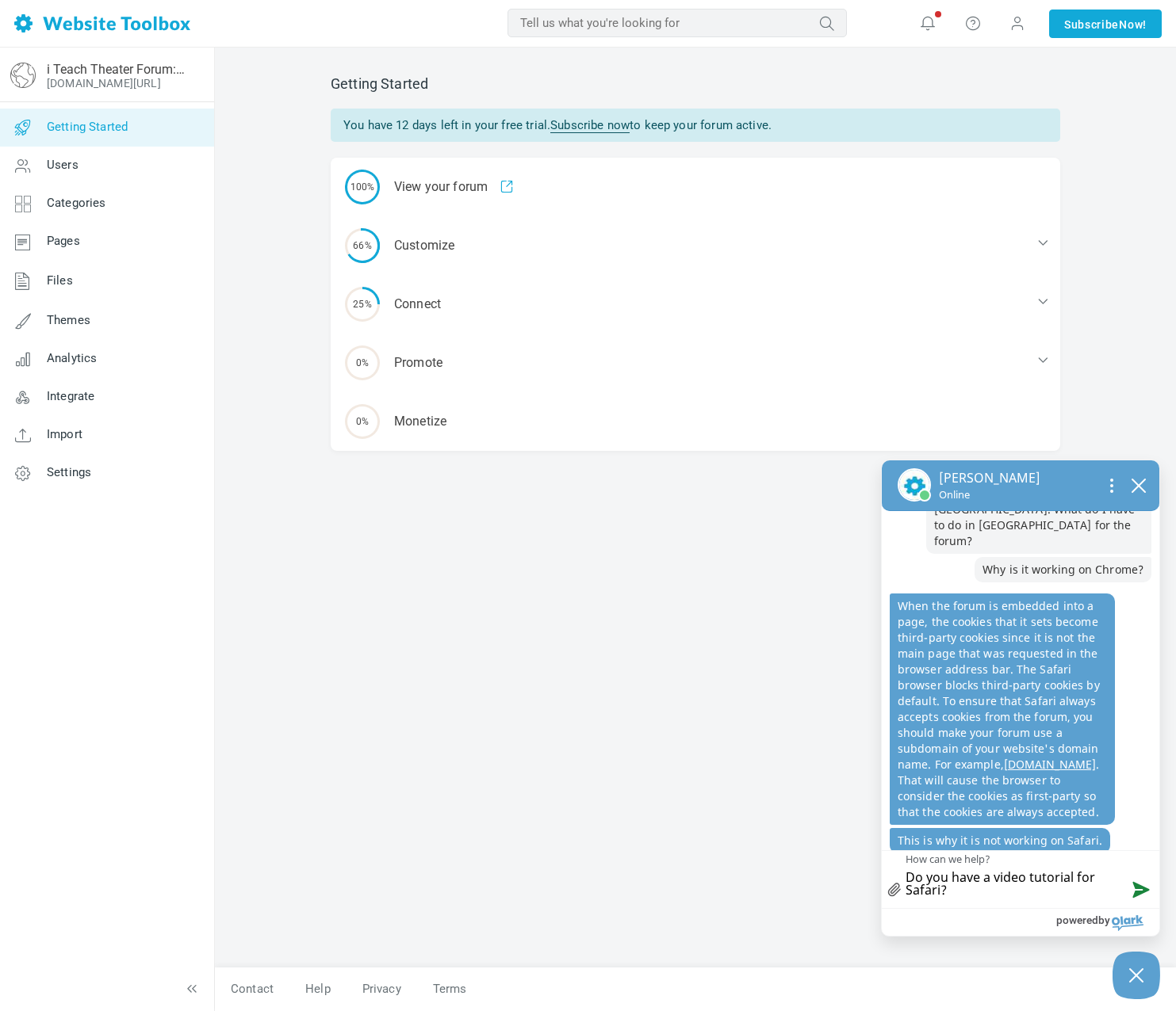
scroll to position [860, 0]
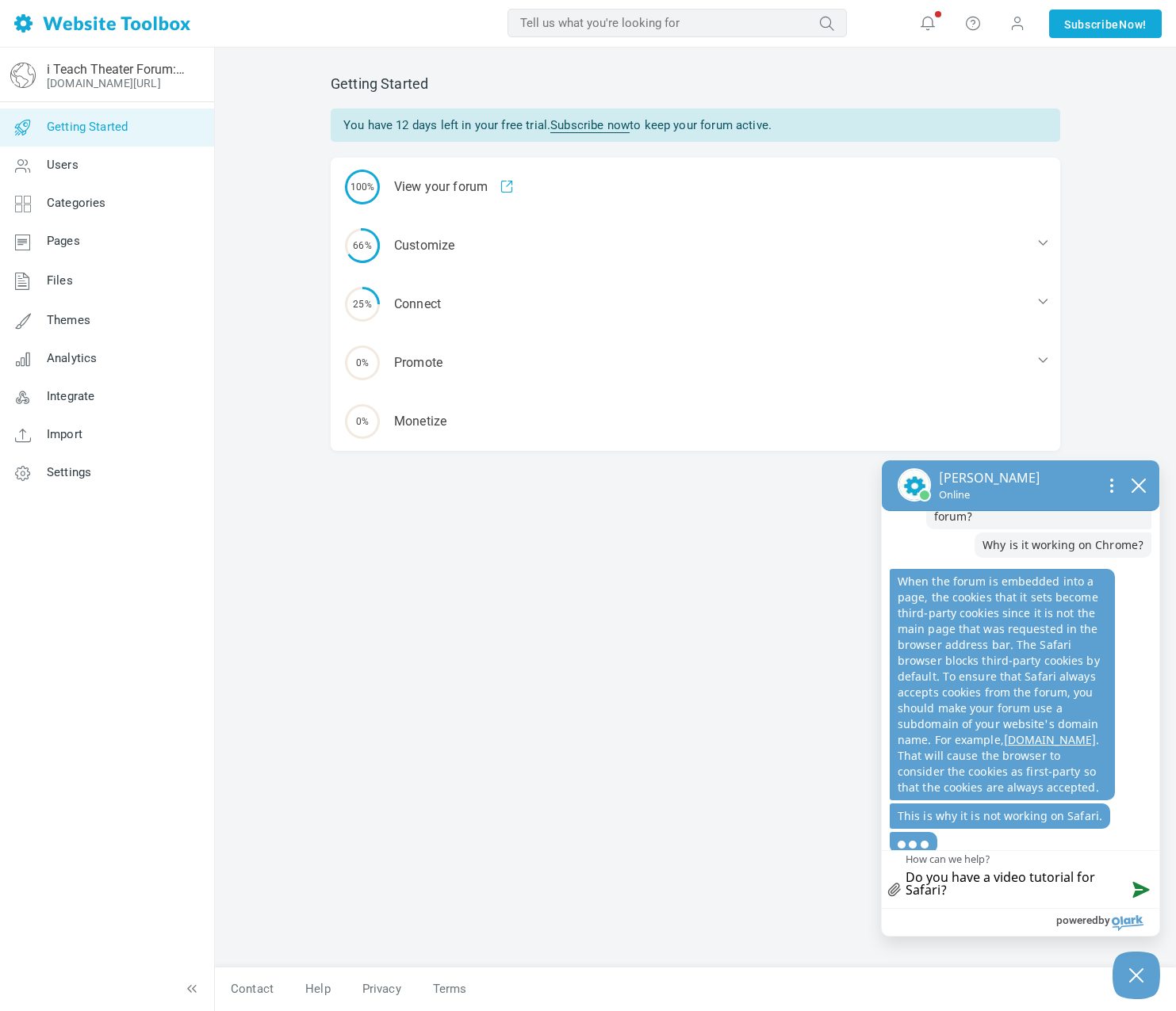
drag, startPoint x: 953, startPoint y: 883, endPoint x: 934, endPoint y: 879, distance: 19.4
click at [934, 879] on textarea "Do you have a video tutorial for Safari?" at bounding box center [1020, 879] width 278 height 57
click at [952, 889] on textarea "Do you have a video tutorial for Safari?" at bounding box center [1020, 879] width 278 height 57
drag, startPoint x: 952, startPoint y: 890, endPoint x: 909, endPoint y: 880, distance: 44.1
click at [909, 880] on textarea "Do you have a video tutorial for Safari?" at bounding box center [1020, 879] width 278 height 57
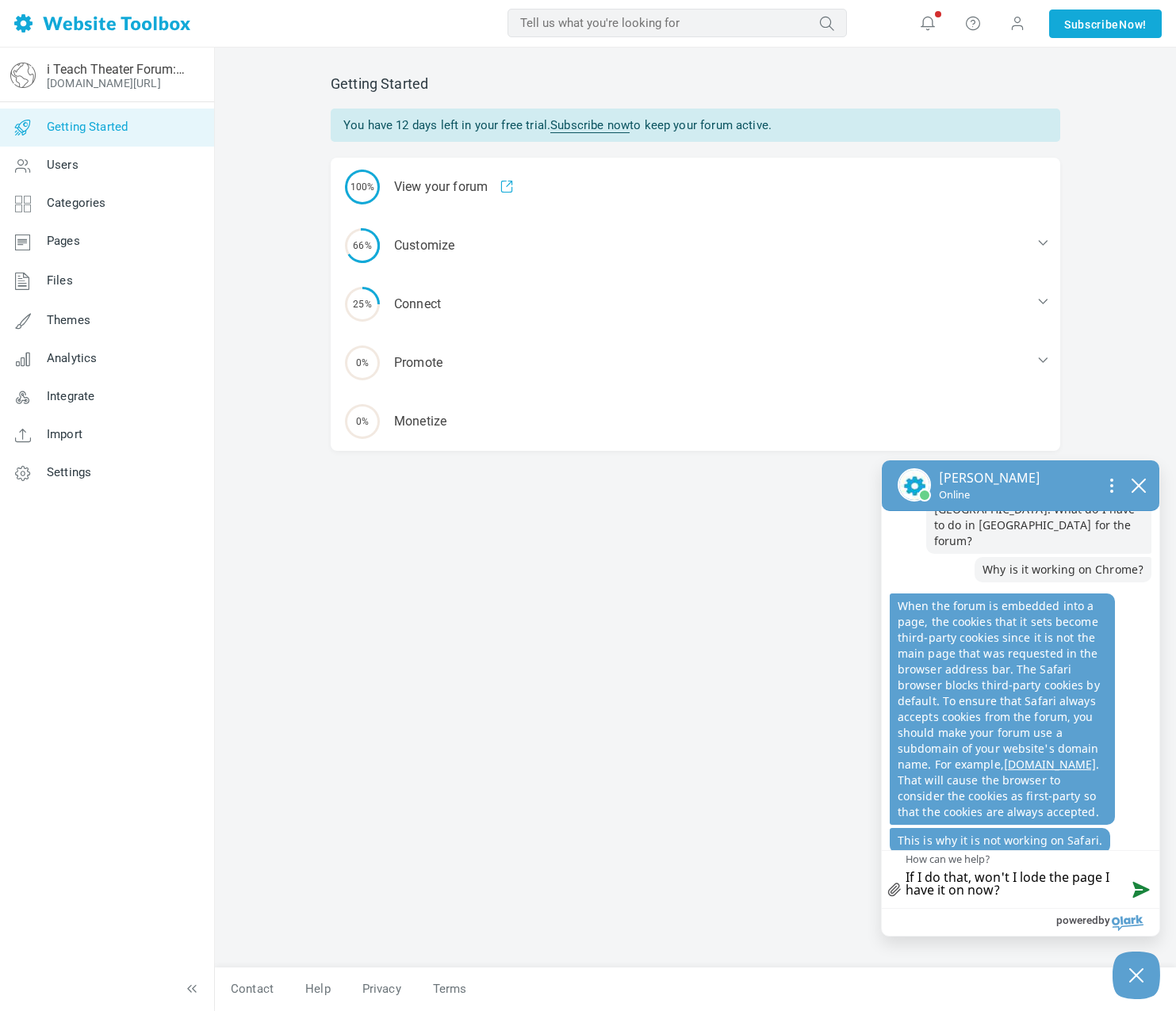
scroll to position [896, 0]
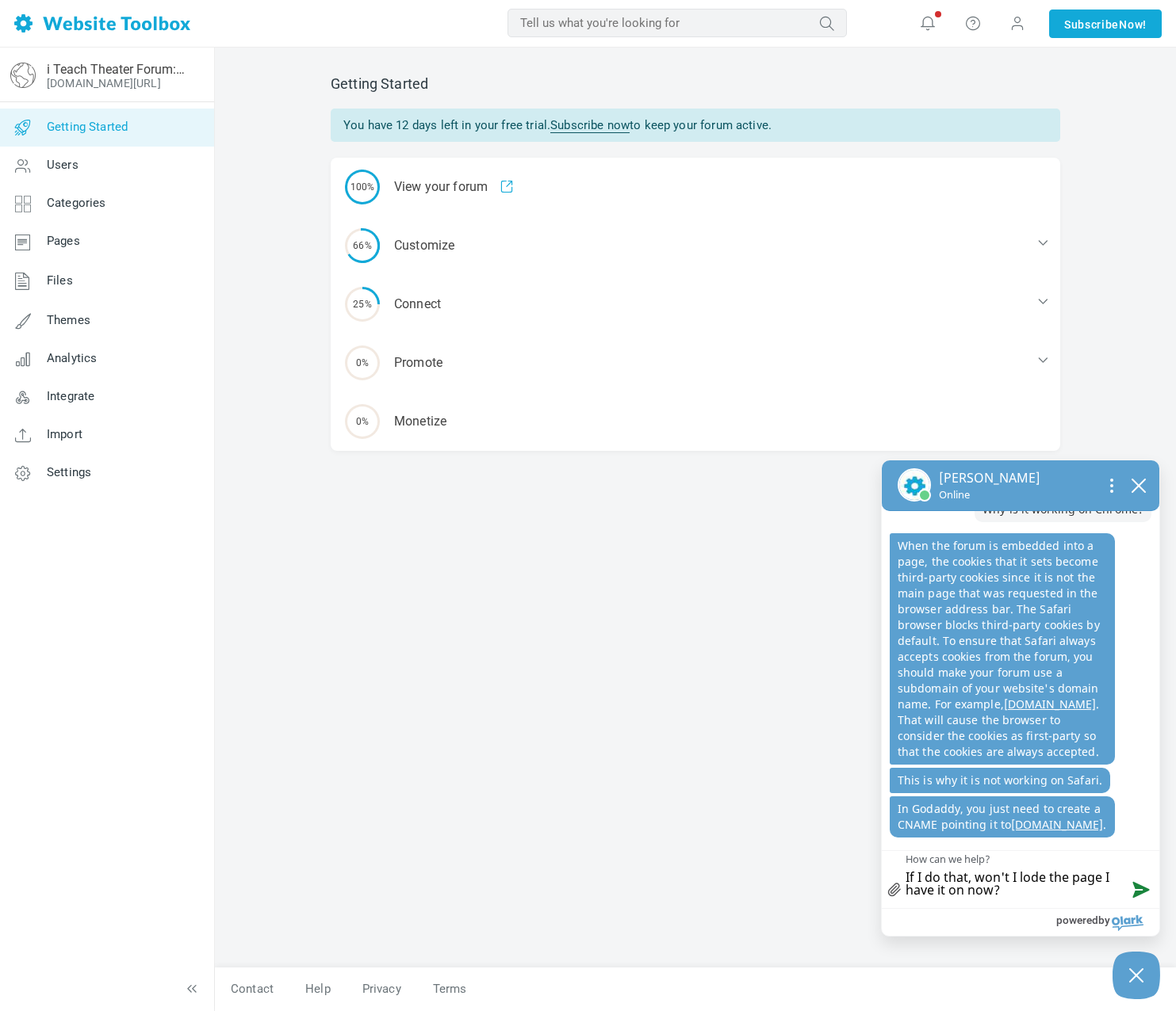
click at [1038, 879] on textarea "If I do that, won't I lode the page I have it on now?" at bounding box center [1020, 879] width 278 height 57
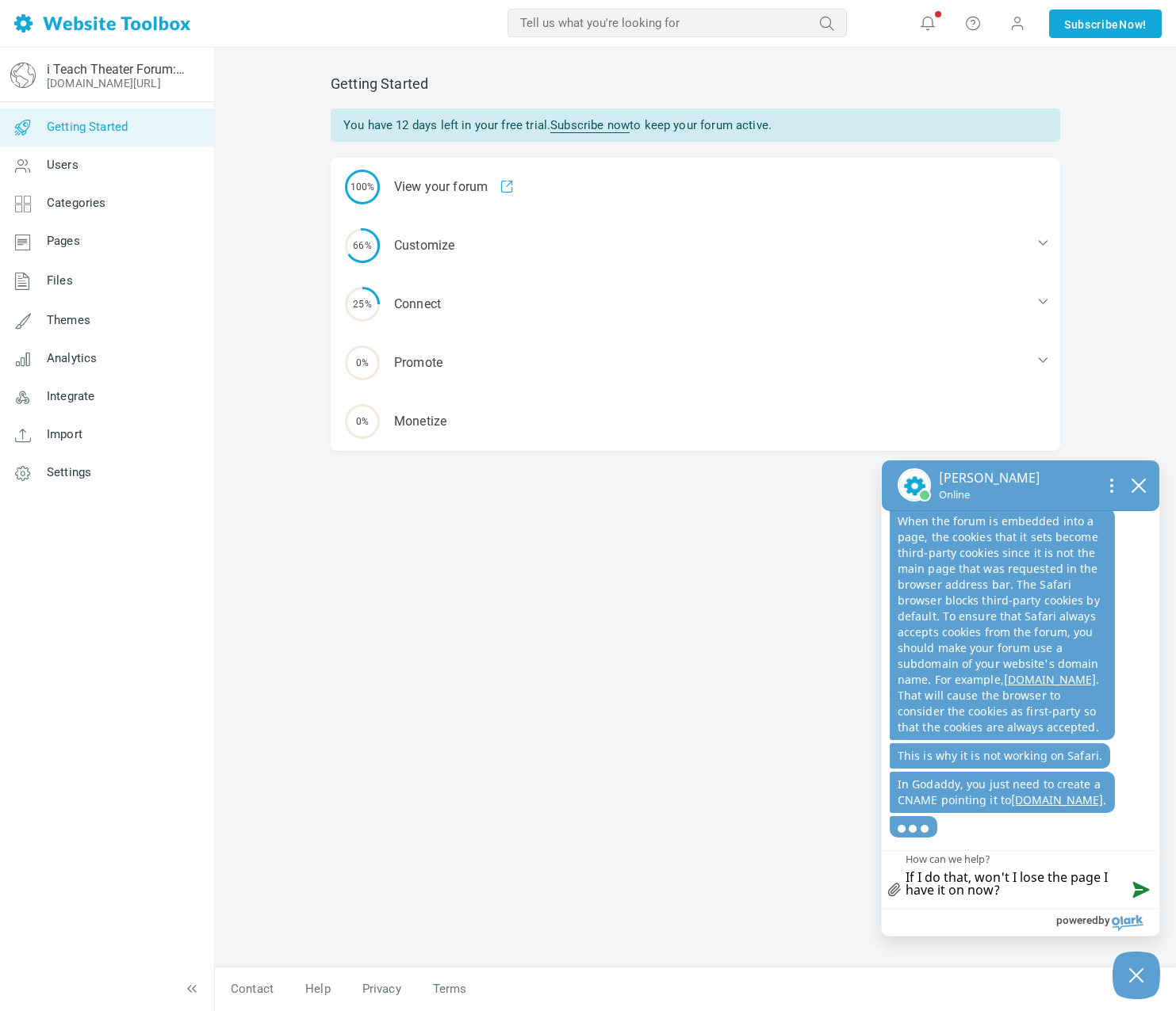
click at [1033, 890] on textarea "If I do that, won't I lose the page I have it on now?" at bounding box center [1020, 879] width 278 height 57
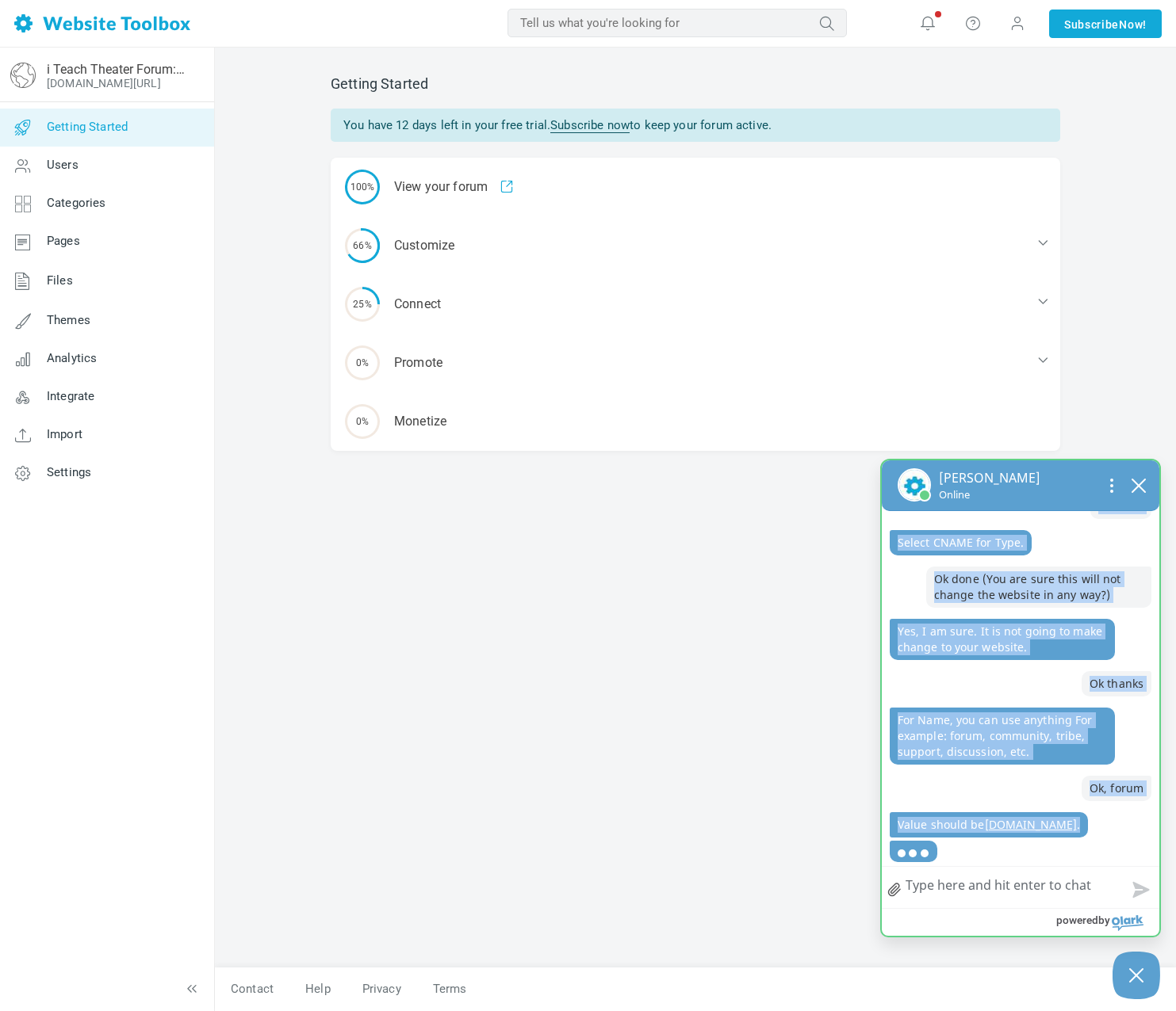
scroll to position [1814, 0]
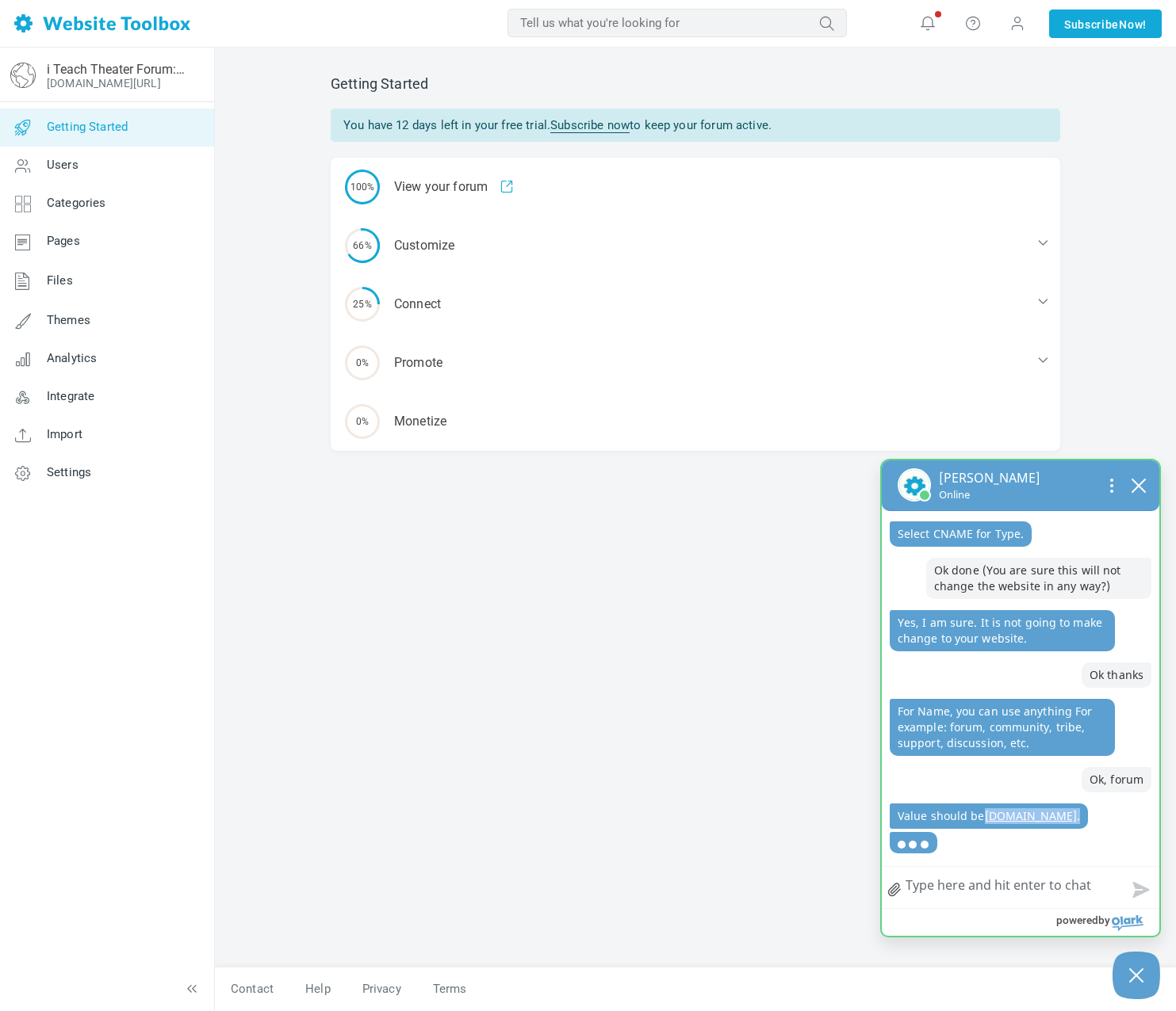
drag, startPoint x: 1044, startPoint y: 844, endPoint x: 896, endPoint y: 817, distance: 150.4
copy p "custom.websitetoolbox.com ."
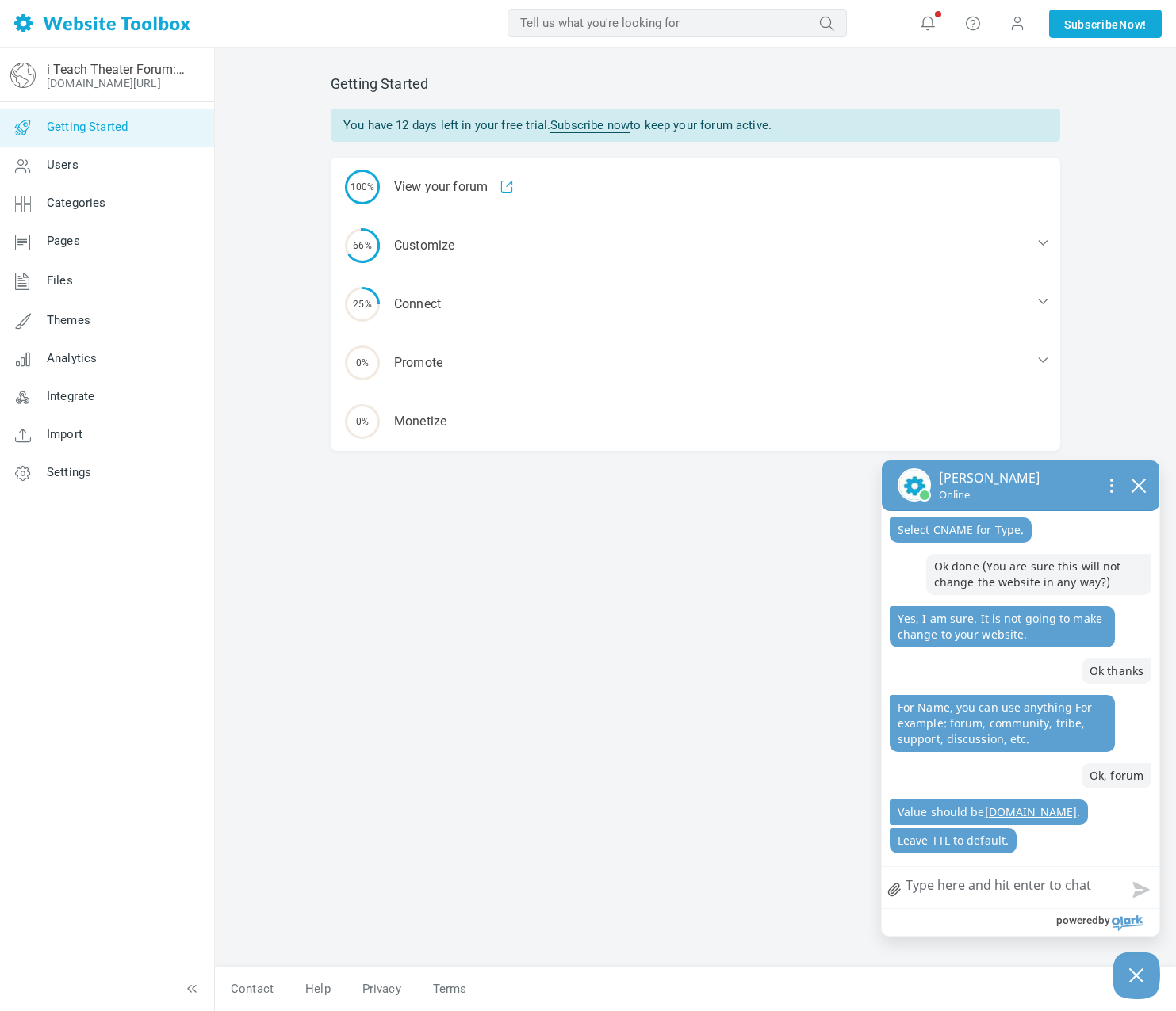
scroll to position [1843, 0]
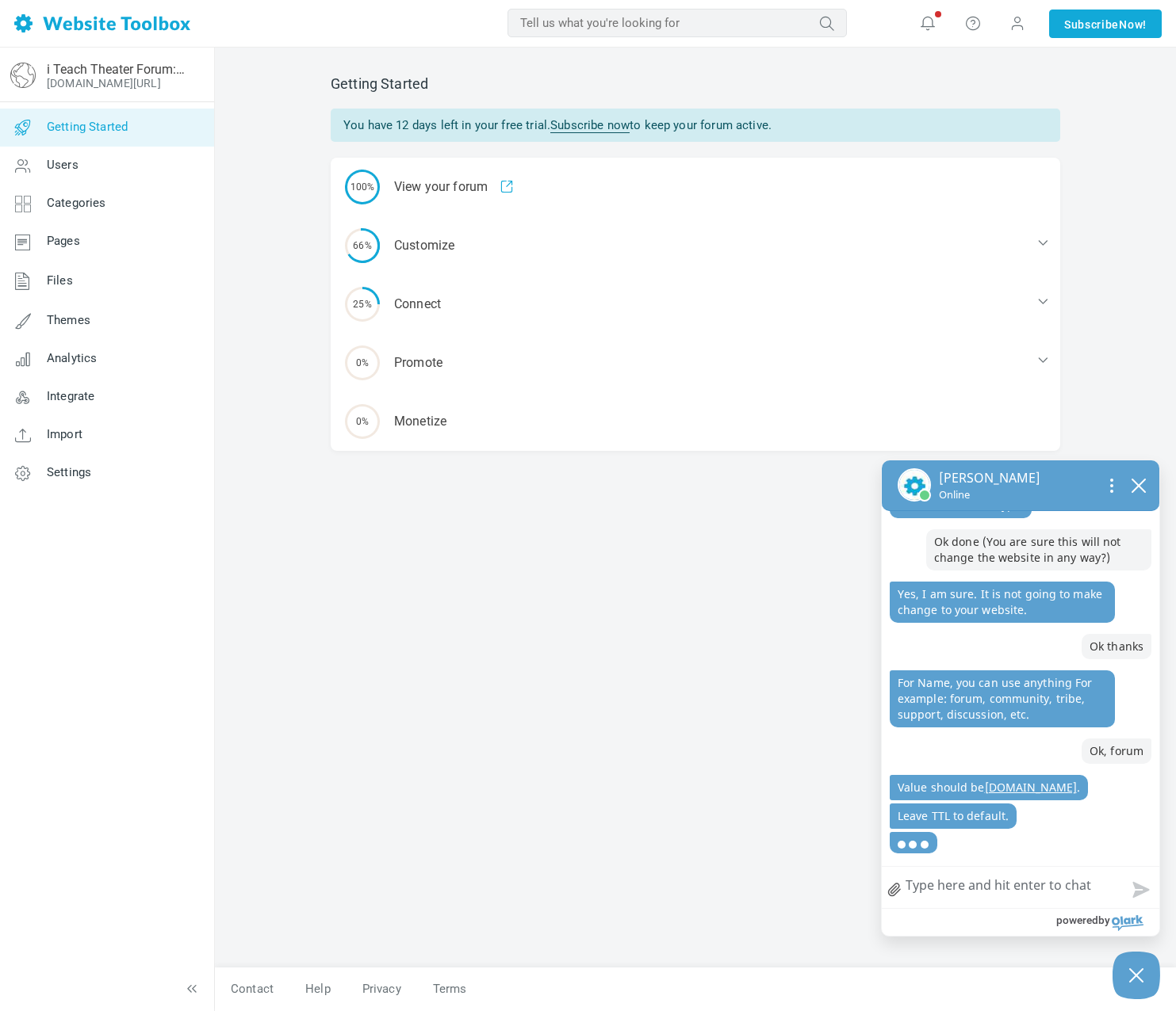
click at [913, 887] on textarea "How can we help?" at bounding box center [1020, 888] width 278 height 41
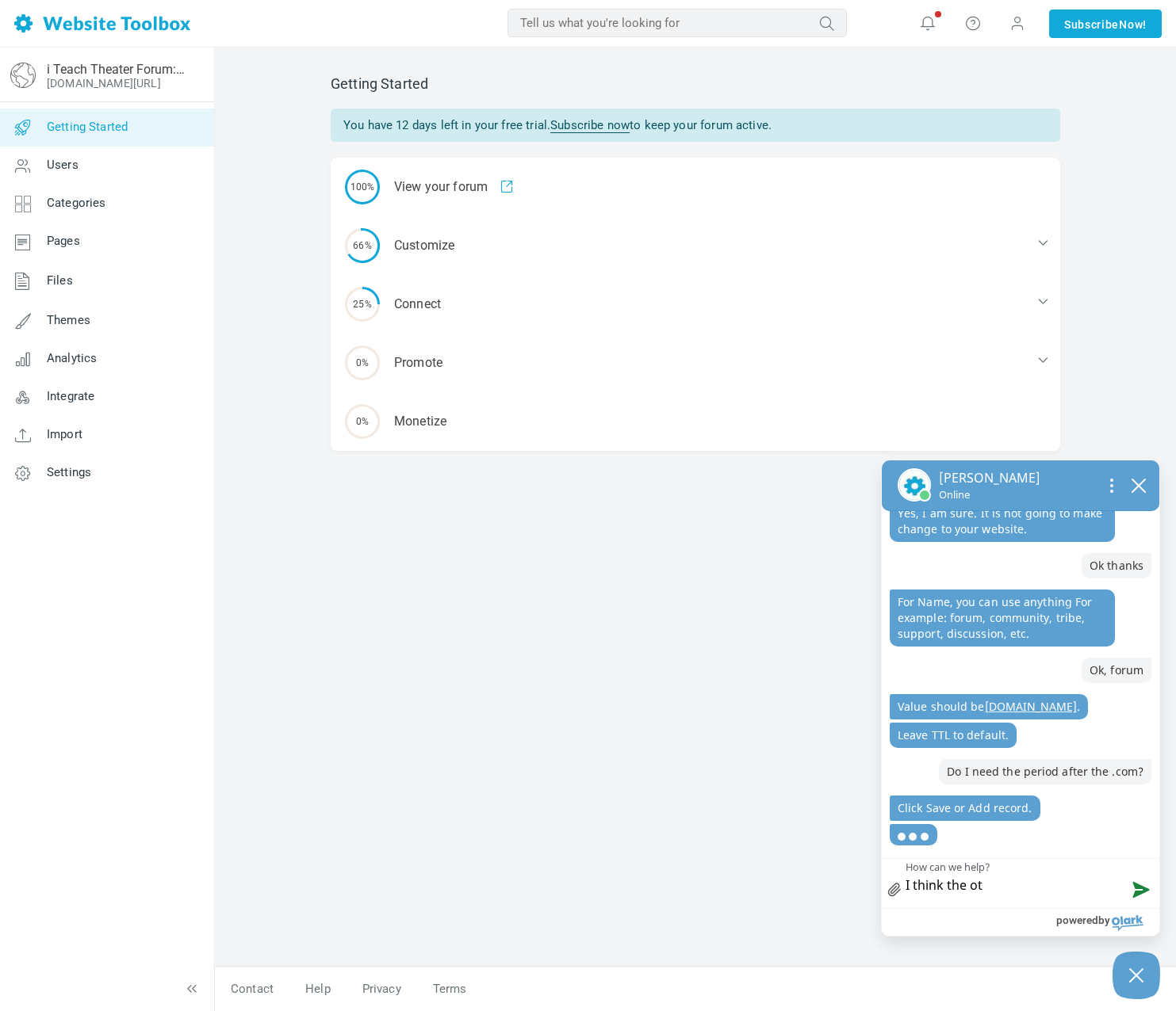
scroll to position [1927, 0]
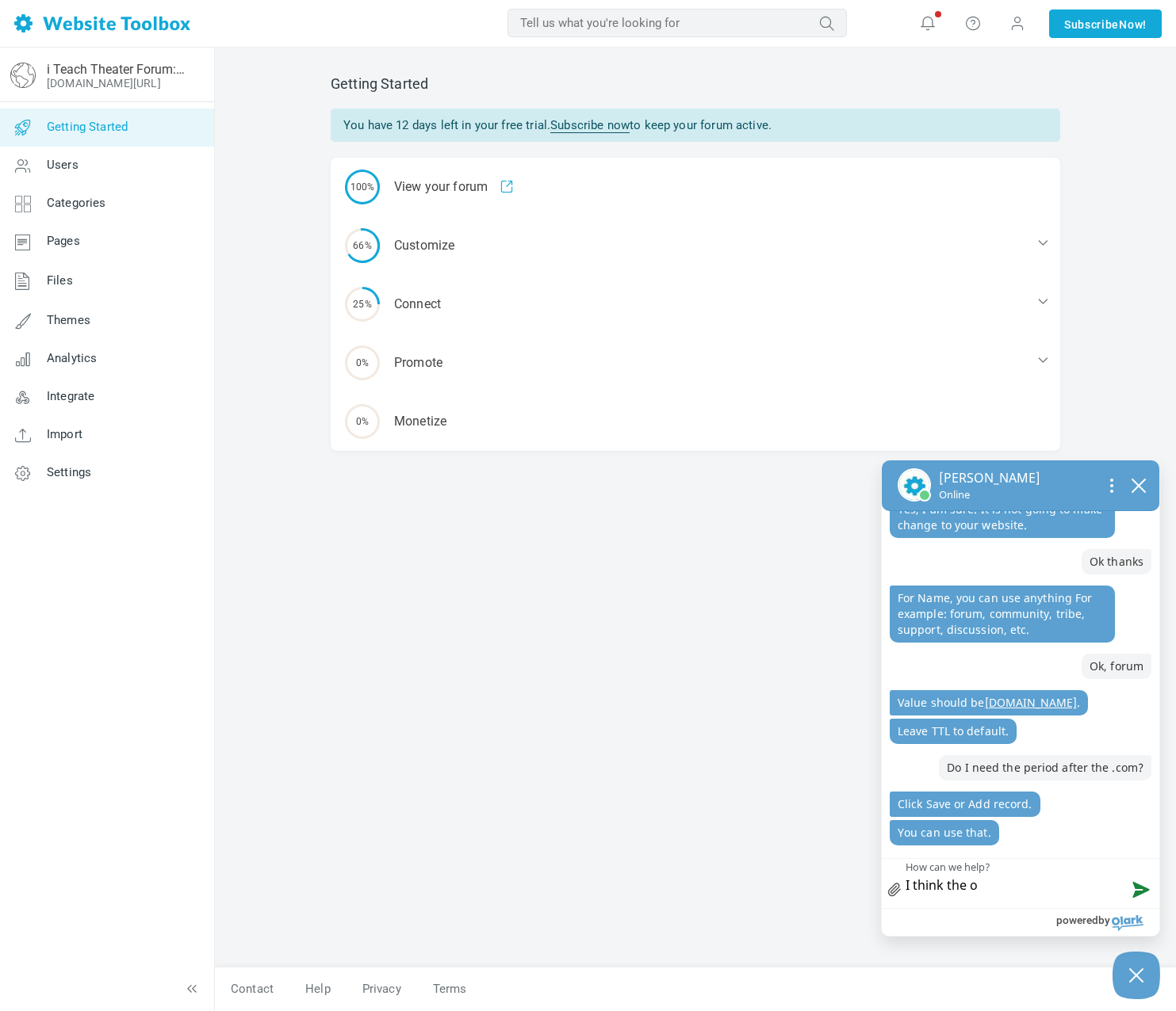
drag, startPoint x: 984, startPoint y: 891, endPoint x: 890, endPoint y: 891, distance: 94.0
click at [890, 891] on div "X icon a small x to signify cancel I think the o I think the o How can we help?" at bounding box center [1020, 883] width 278 height 50
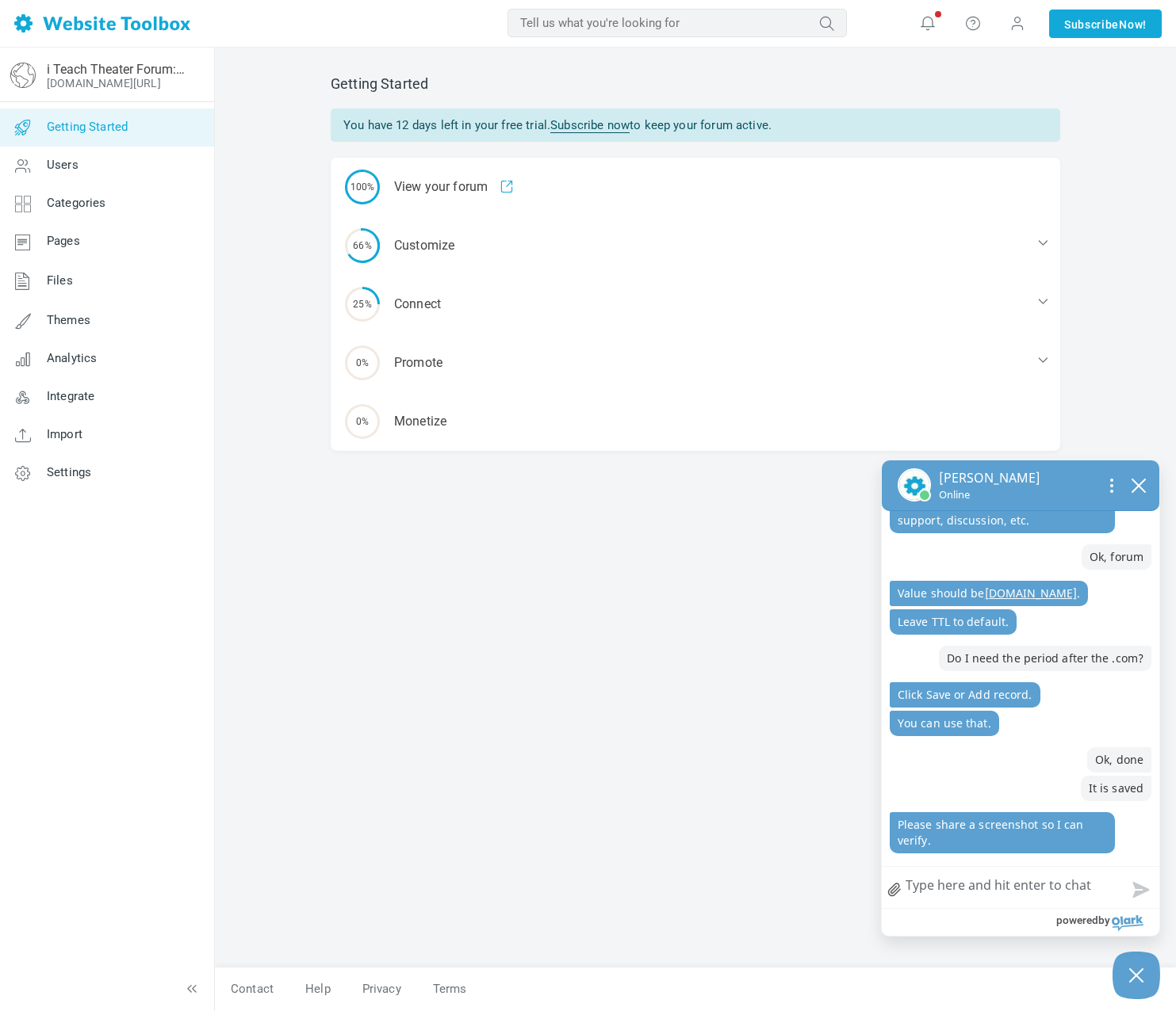
scroll to position [2036, 0]
click at [886, 889] on link "file upload" at bounding box center [894, 890] width 25 height 36
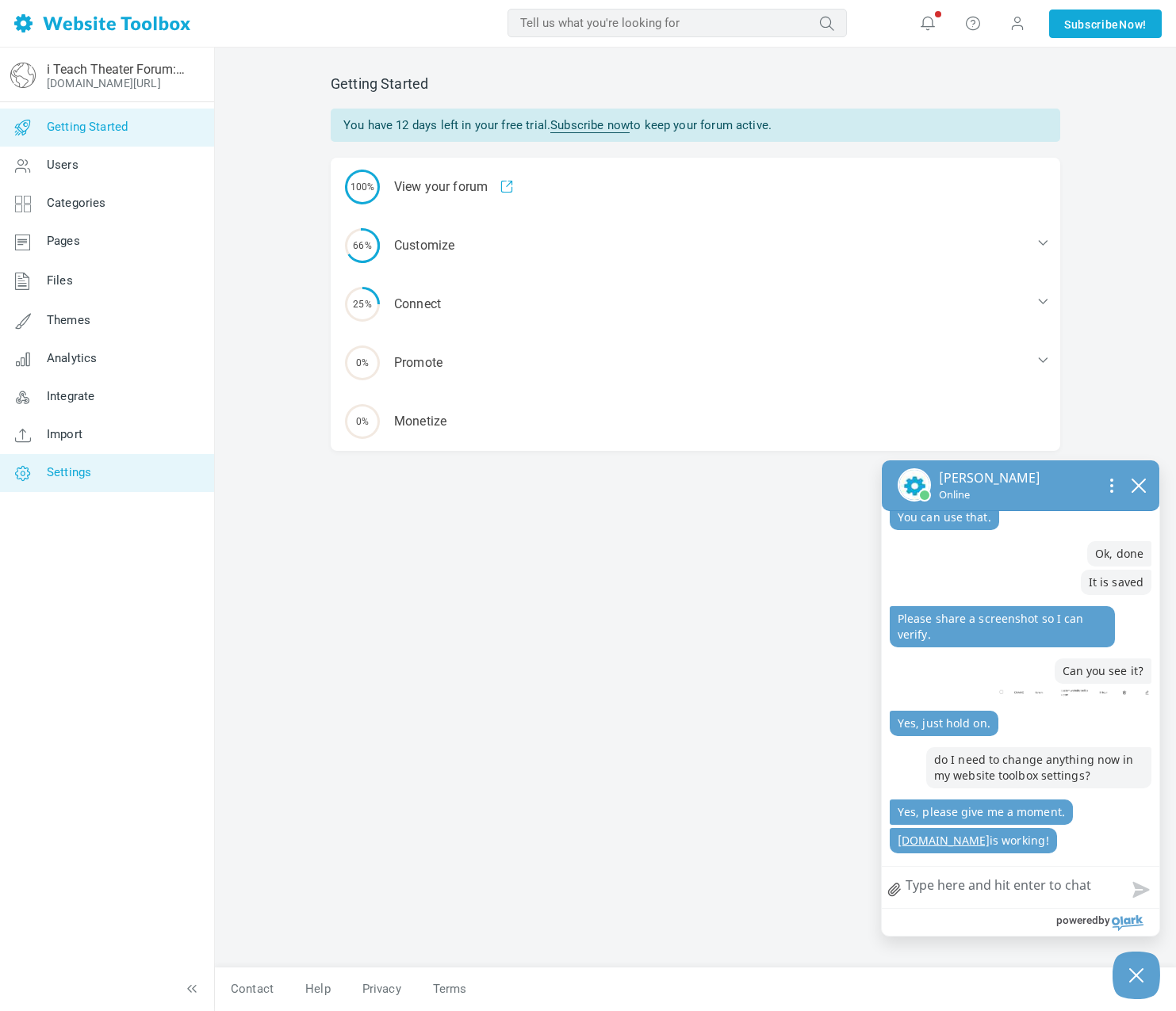
scroll to position [2267, 0]
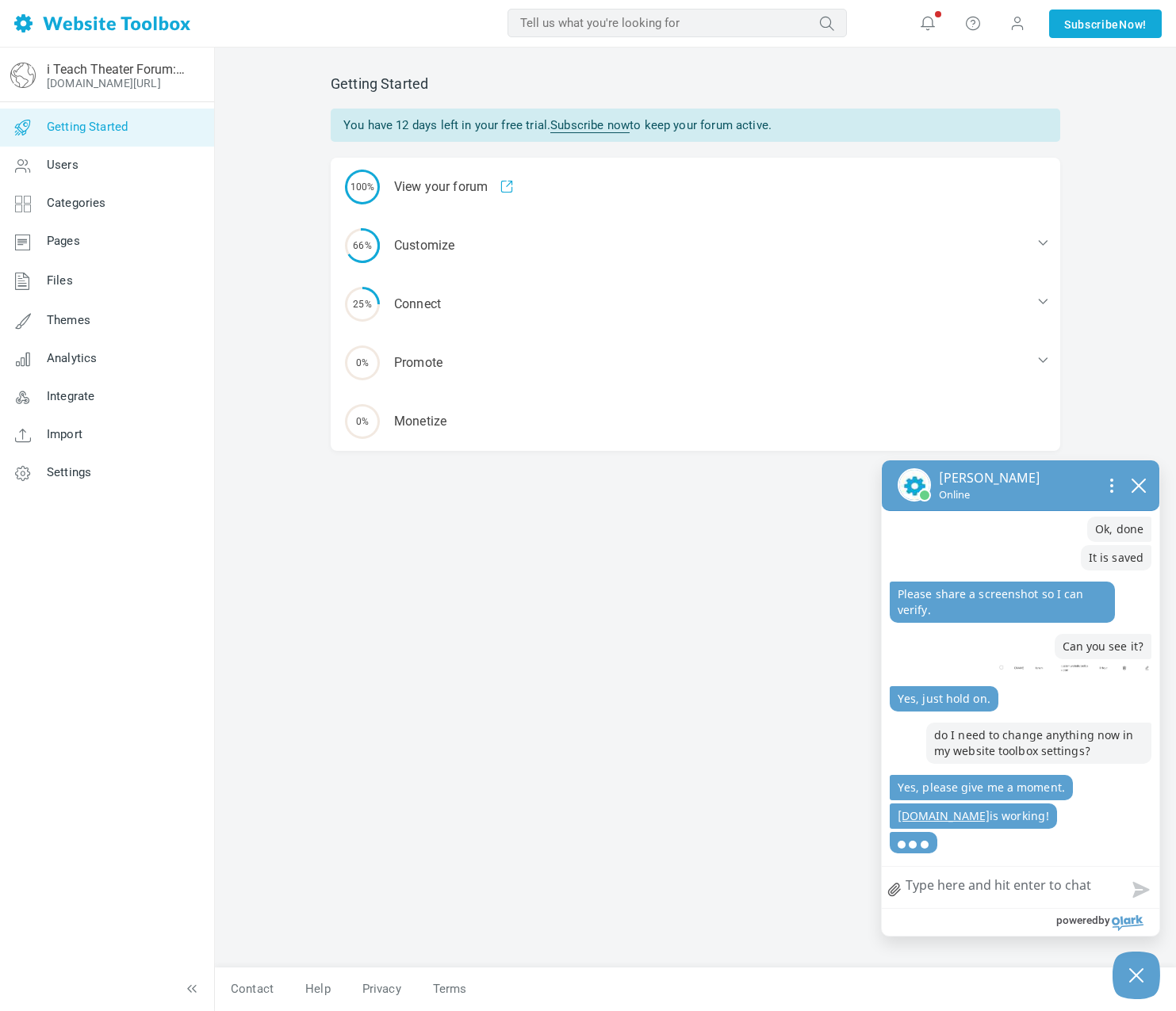
click at [923, 814] on link "[DOMAIN_NAME]" at bounding box center [943, 816] width 92 height 15
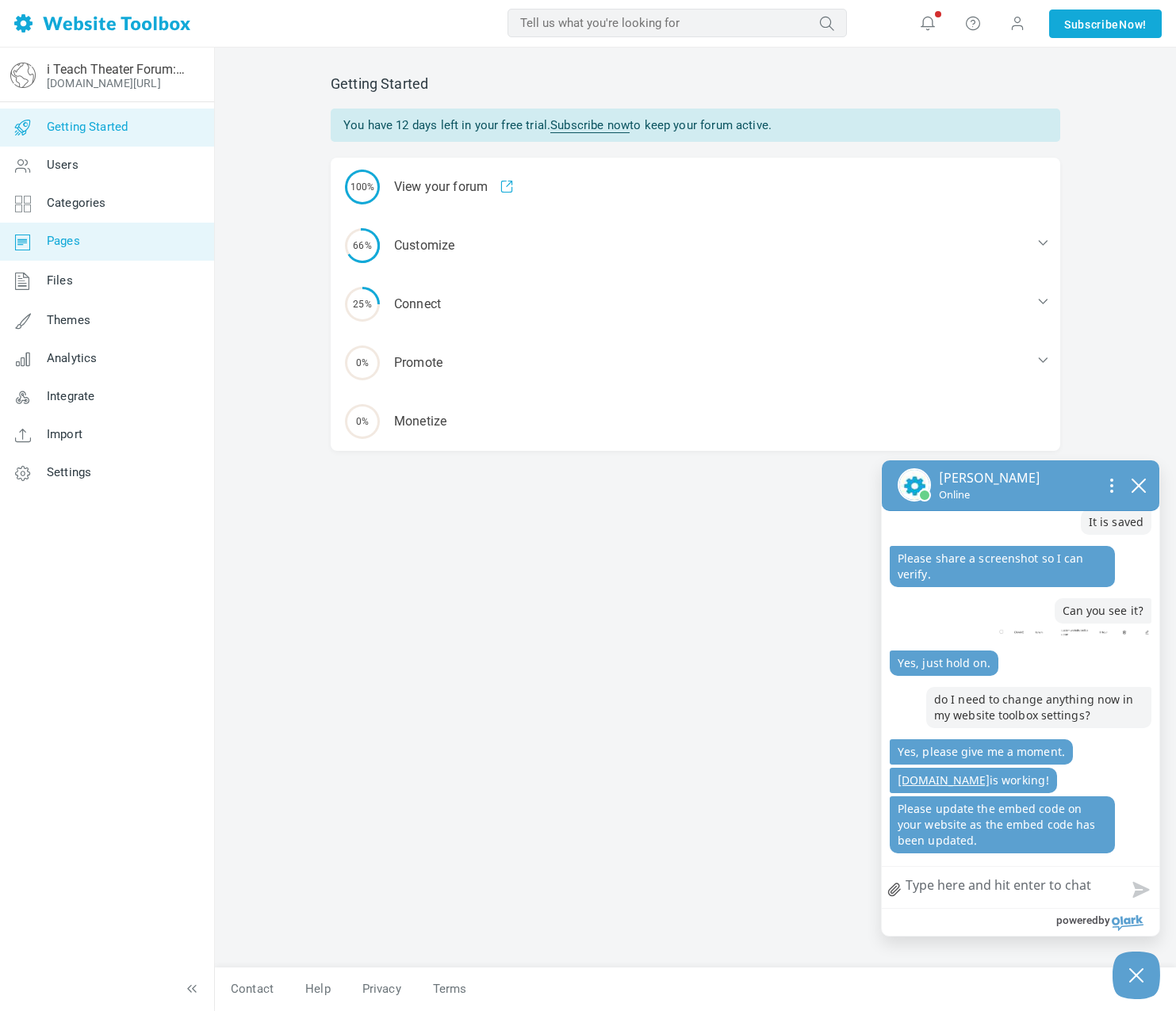
scroll to position [2328, 0]
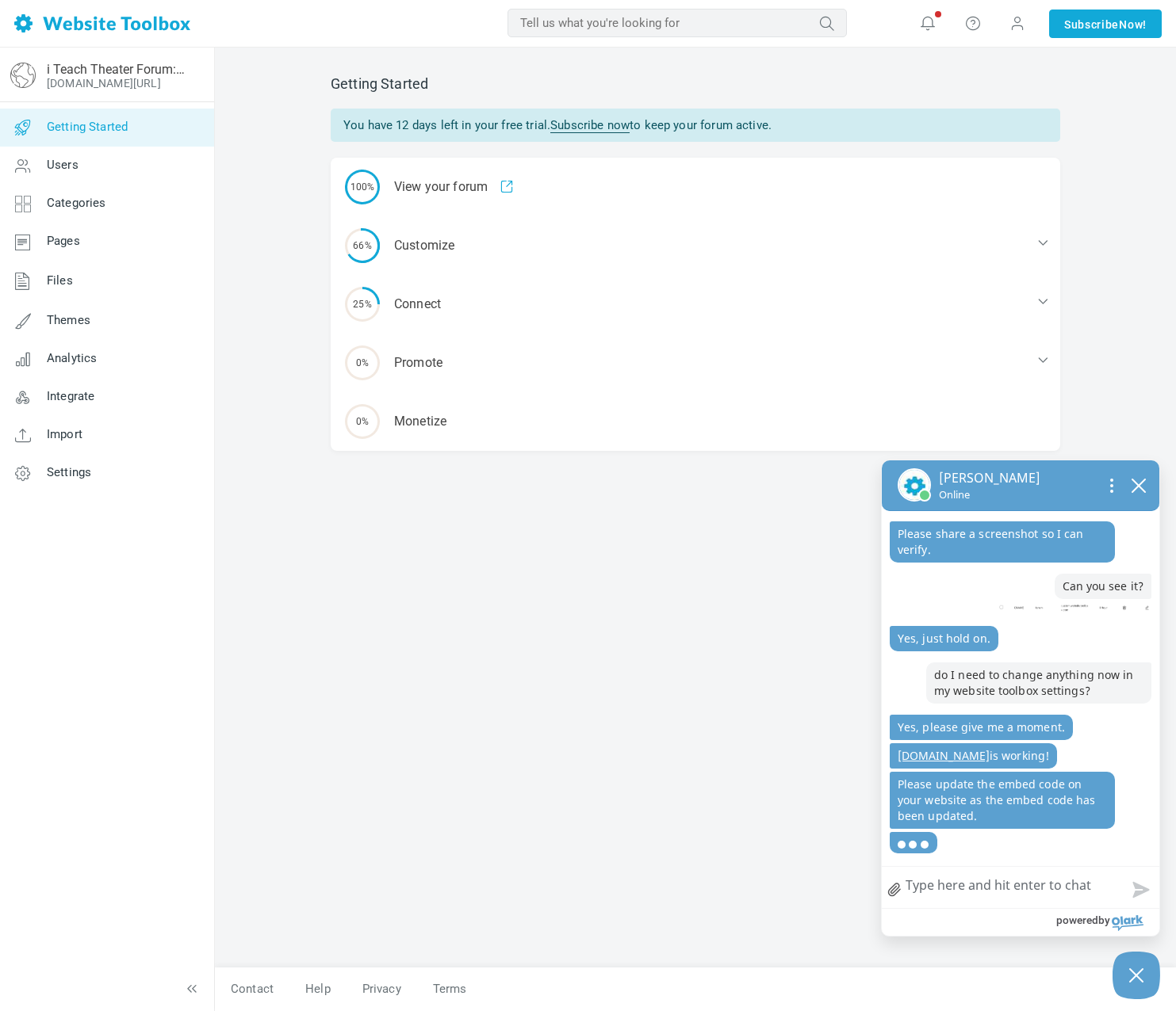
click at [911, 894] on textarea "How can we help?" at bounding box center [1020, 888] width 278 height 41
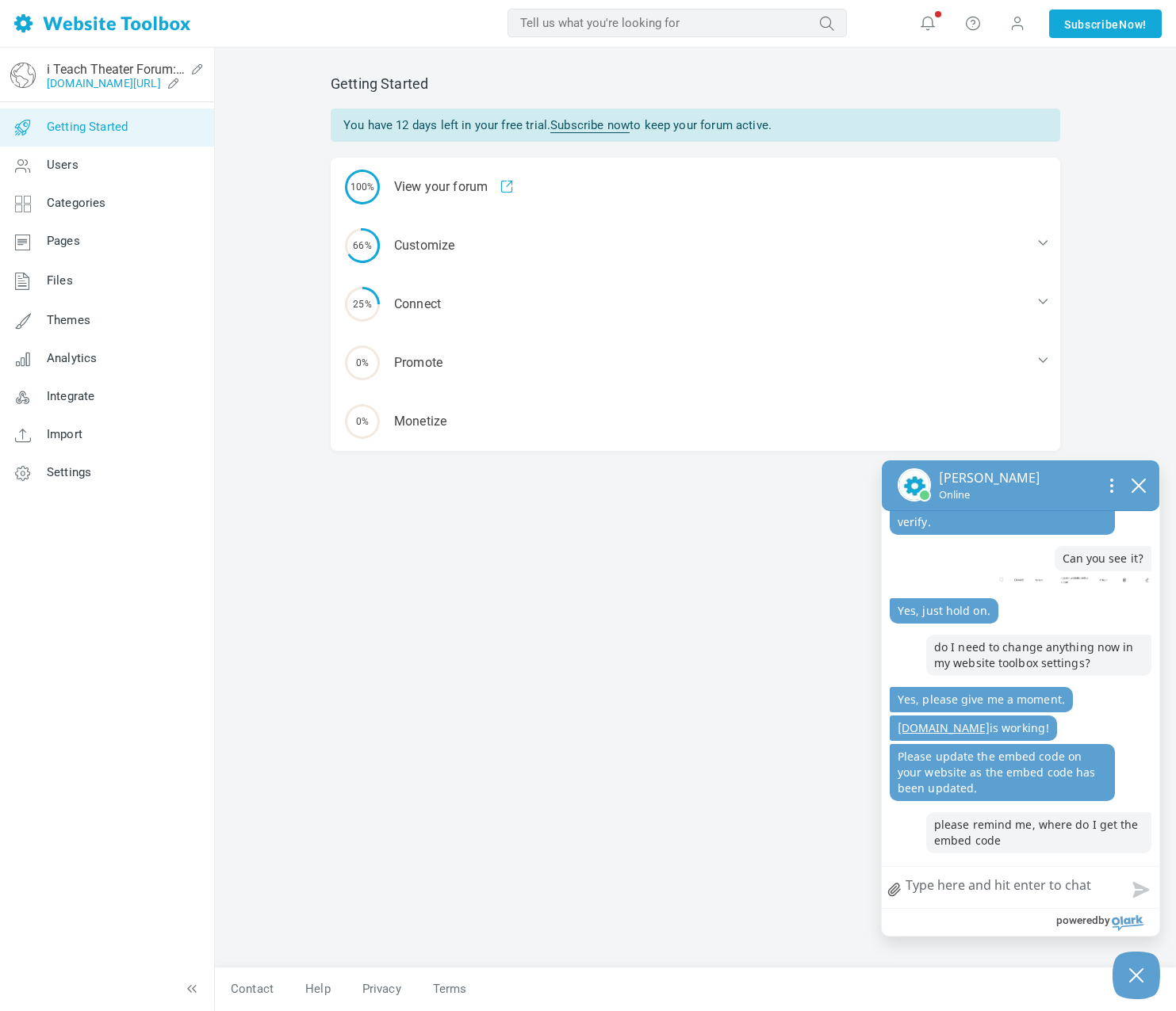
scroll to position [2423, 0]
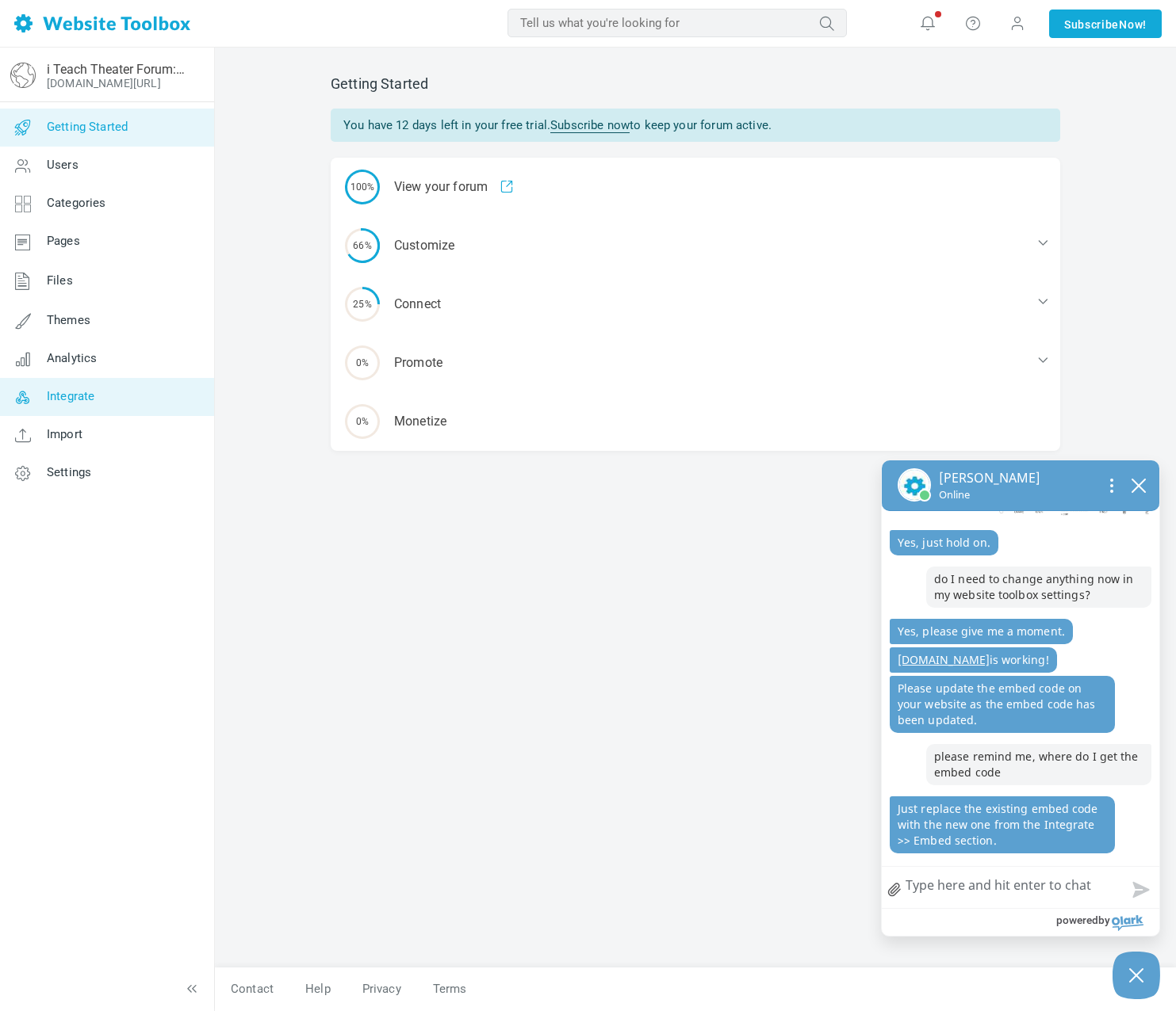
click at [73, 387] on link "Integrate" at bounding box center [107, 397] width 215 height 38
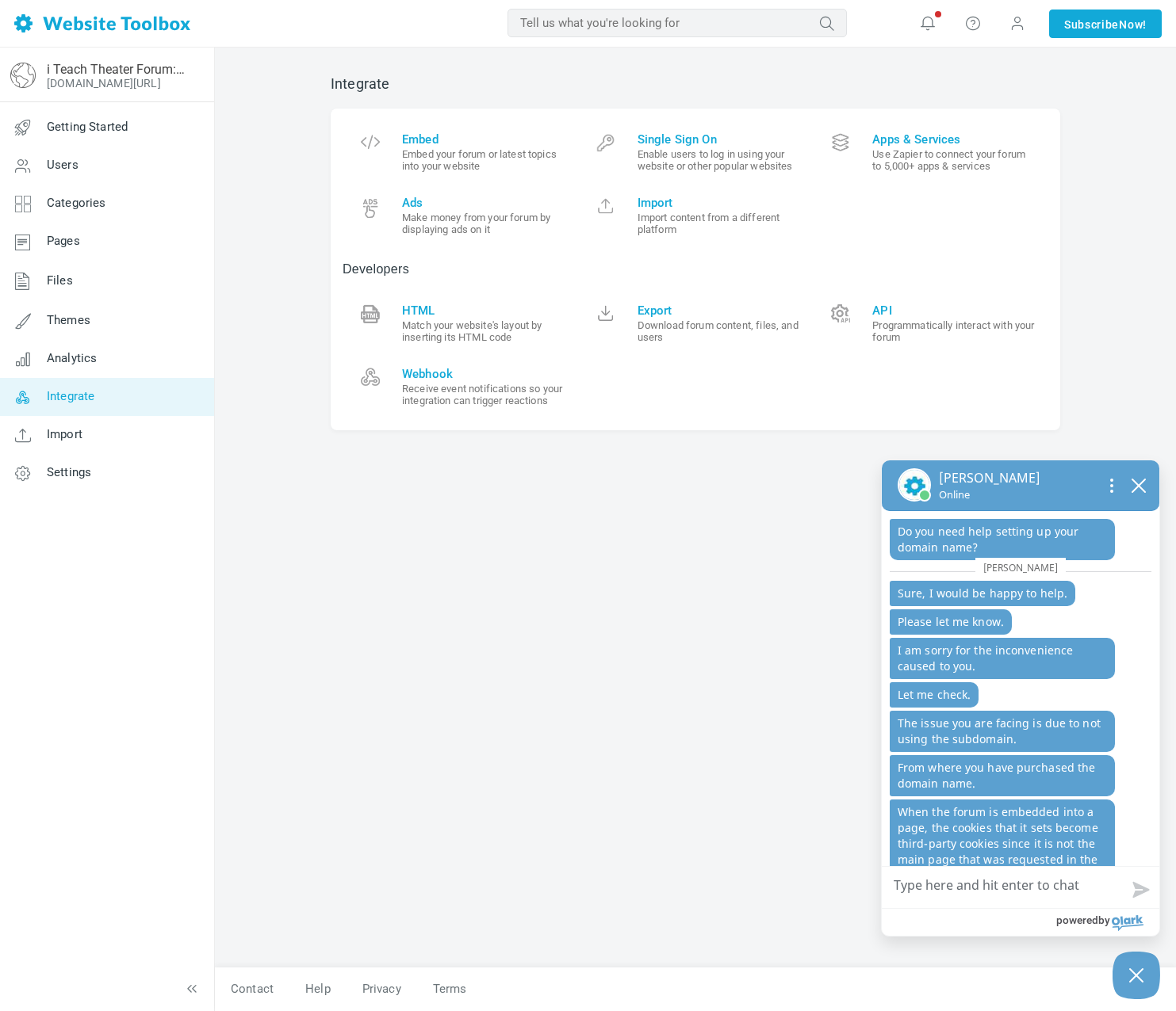
scroll to position [1141, 0]
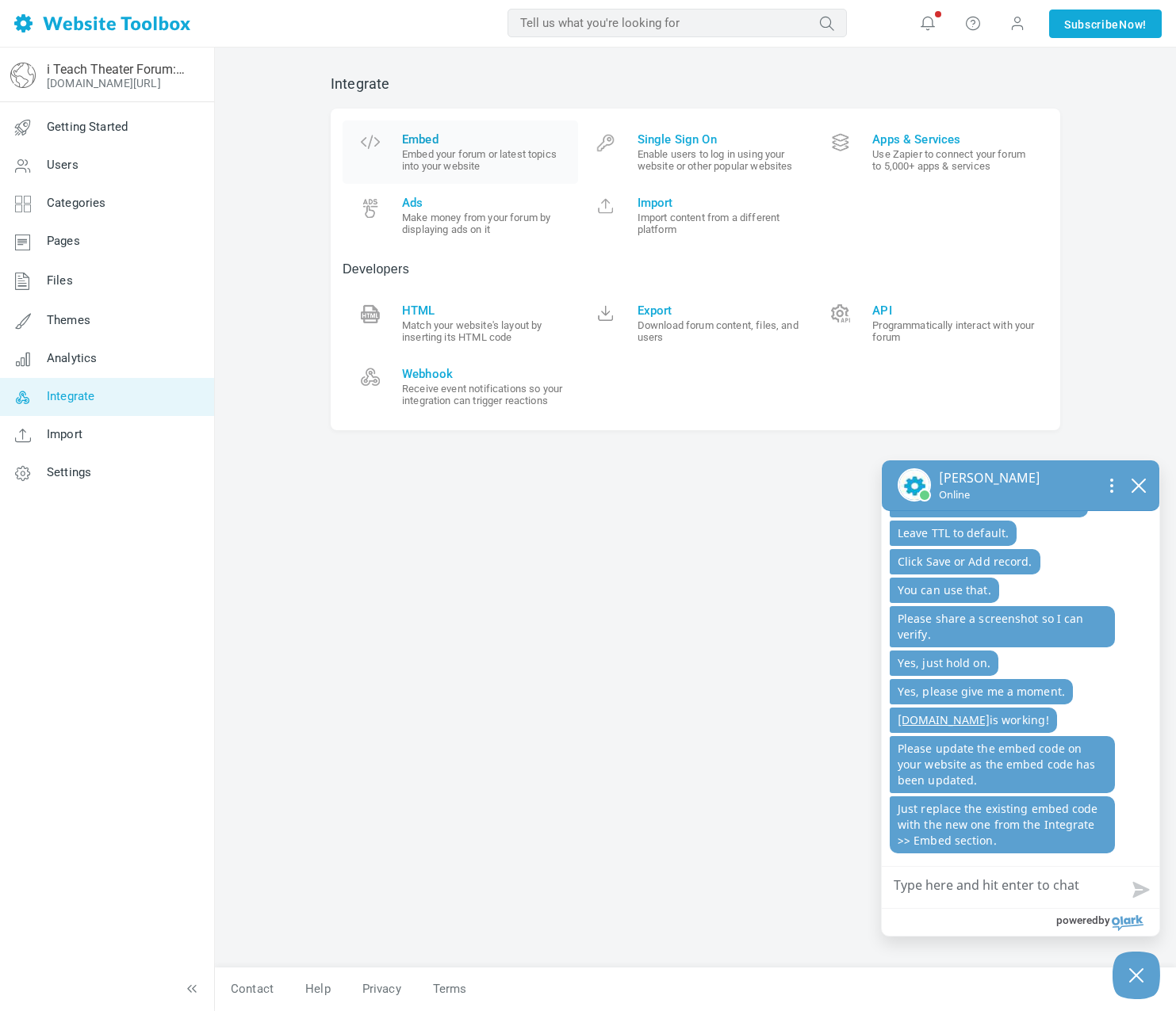
click at [421, 138] on span "Embed" at bounding box center [484, 139] width 165 height 14
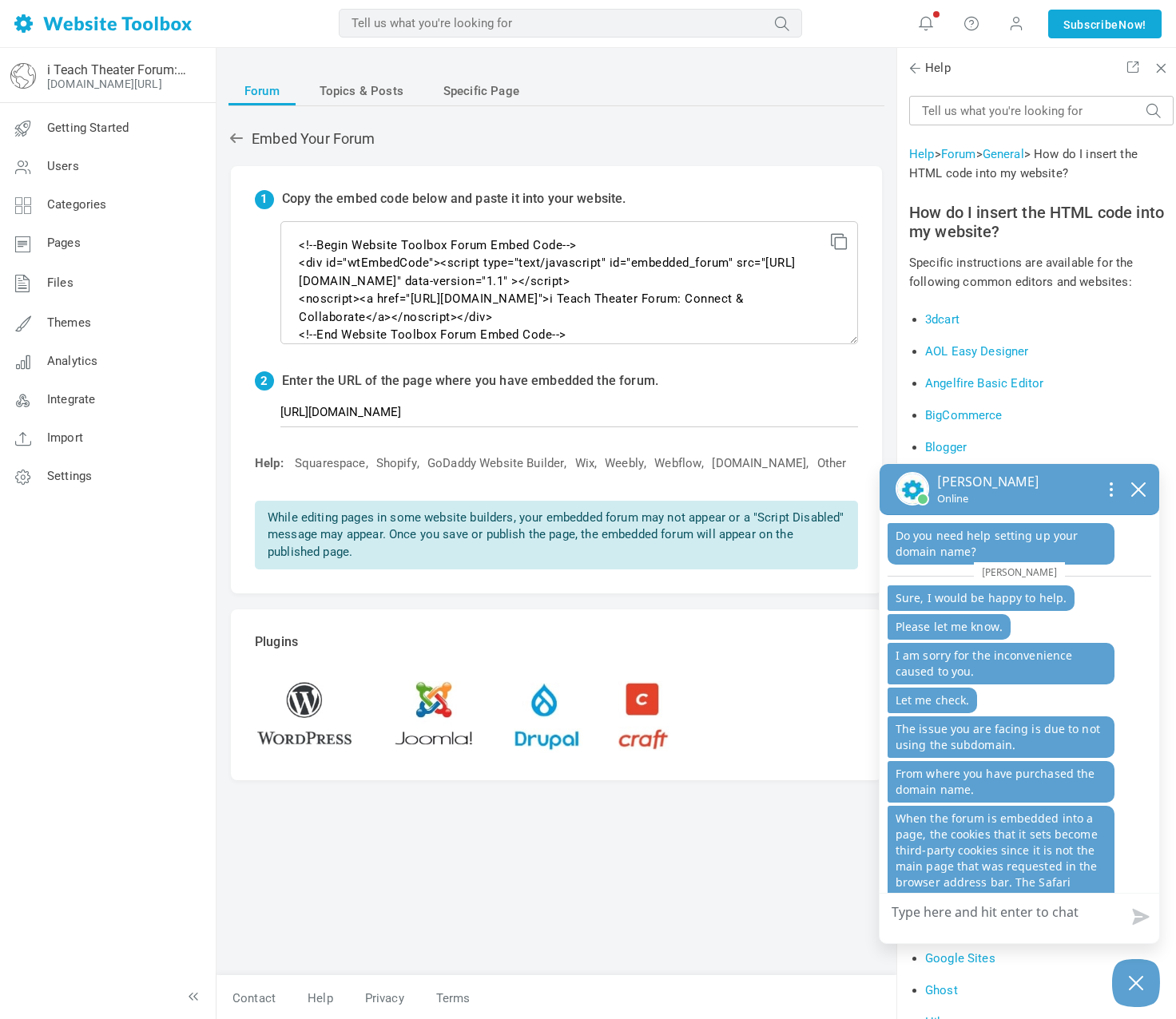
scroll to position [1138, 0]
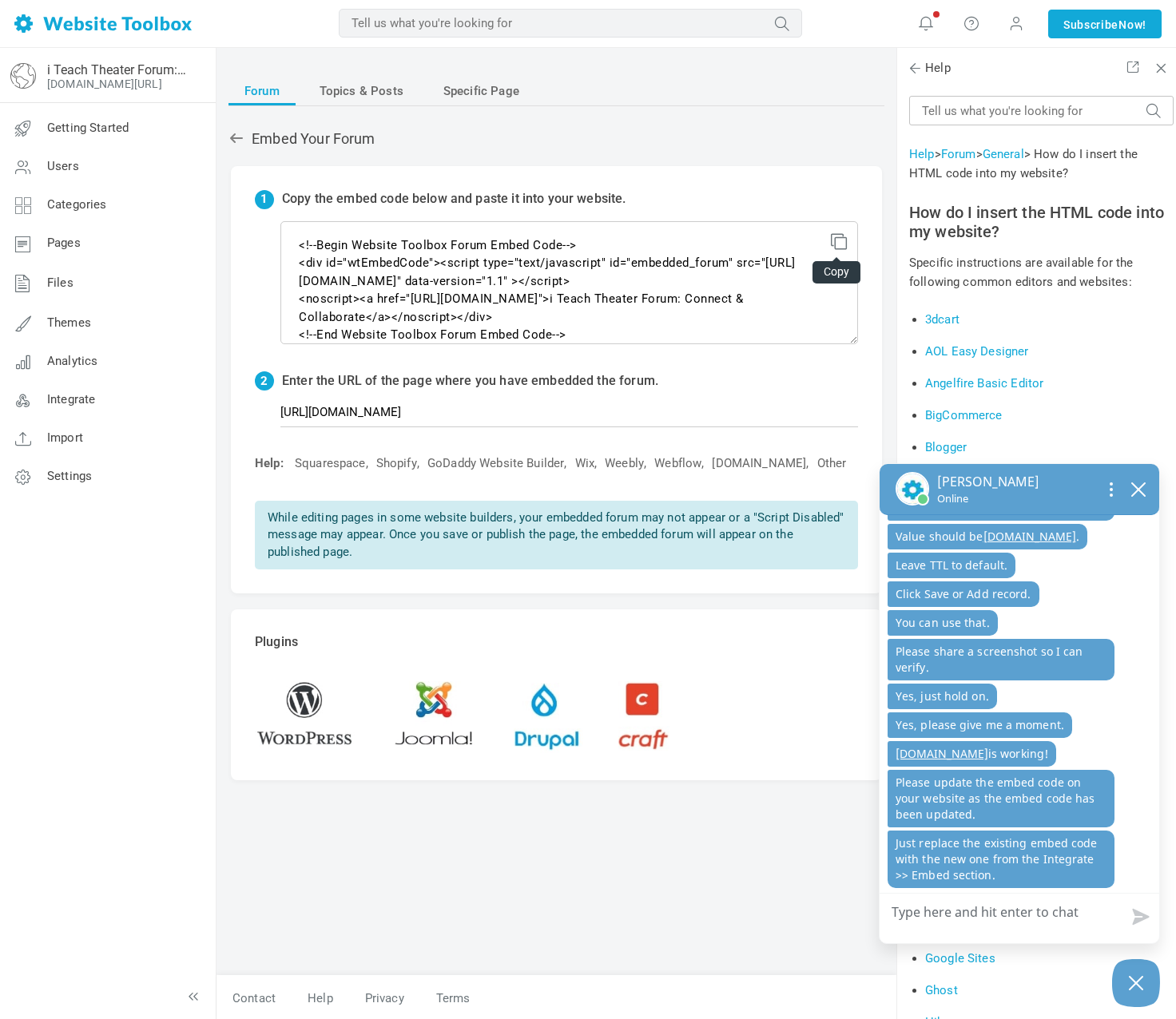
click at [834, 239] on icon at bounding box center [836, 239] width 11 height 11
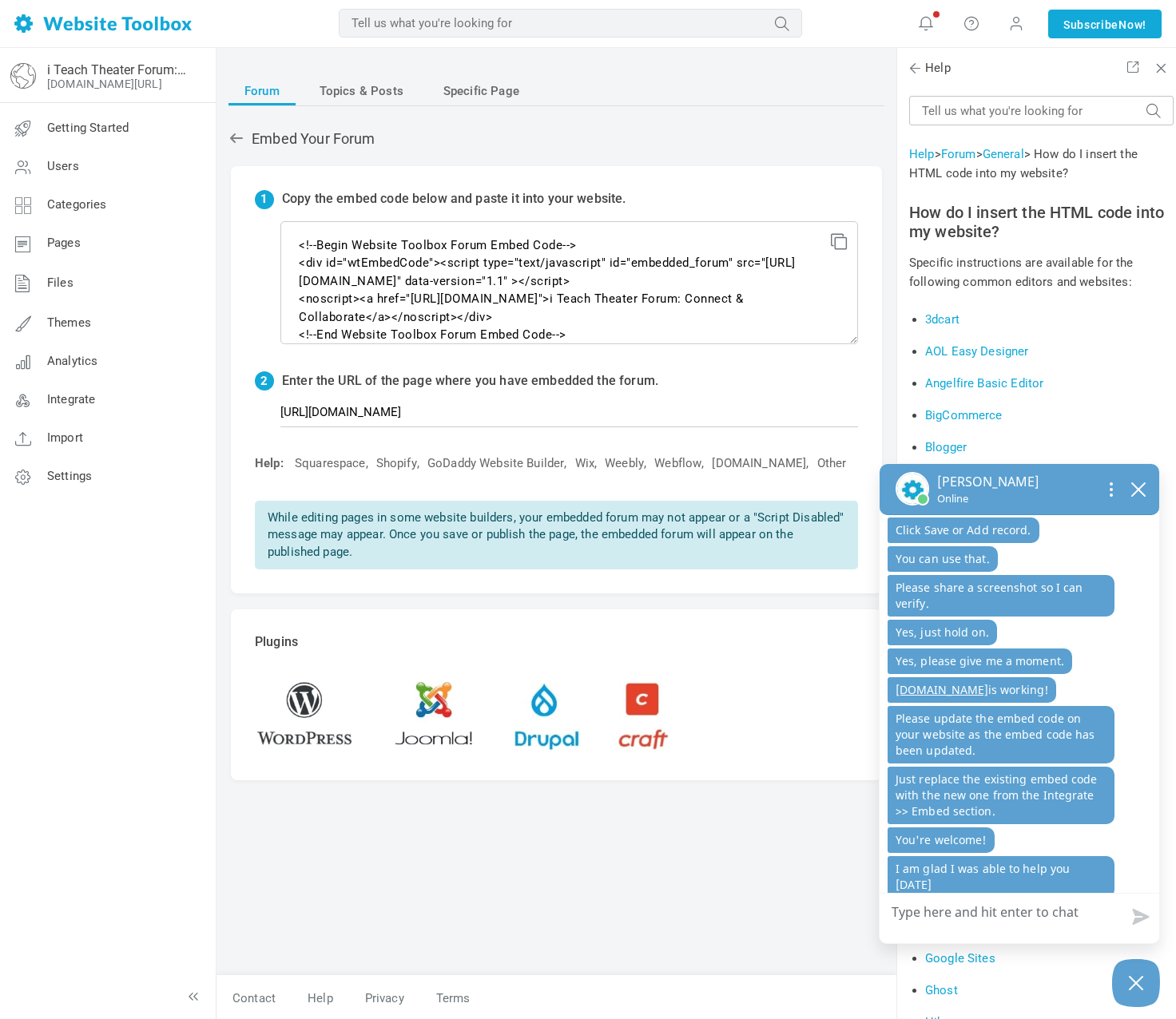
scroll to position [1314, 0]
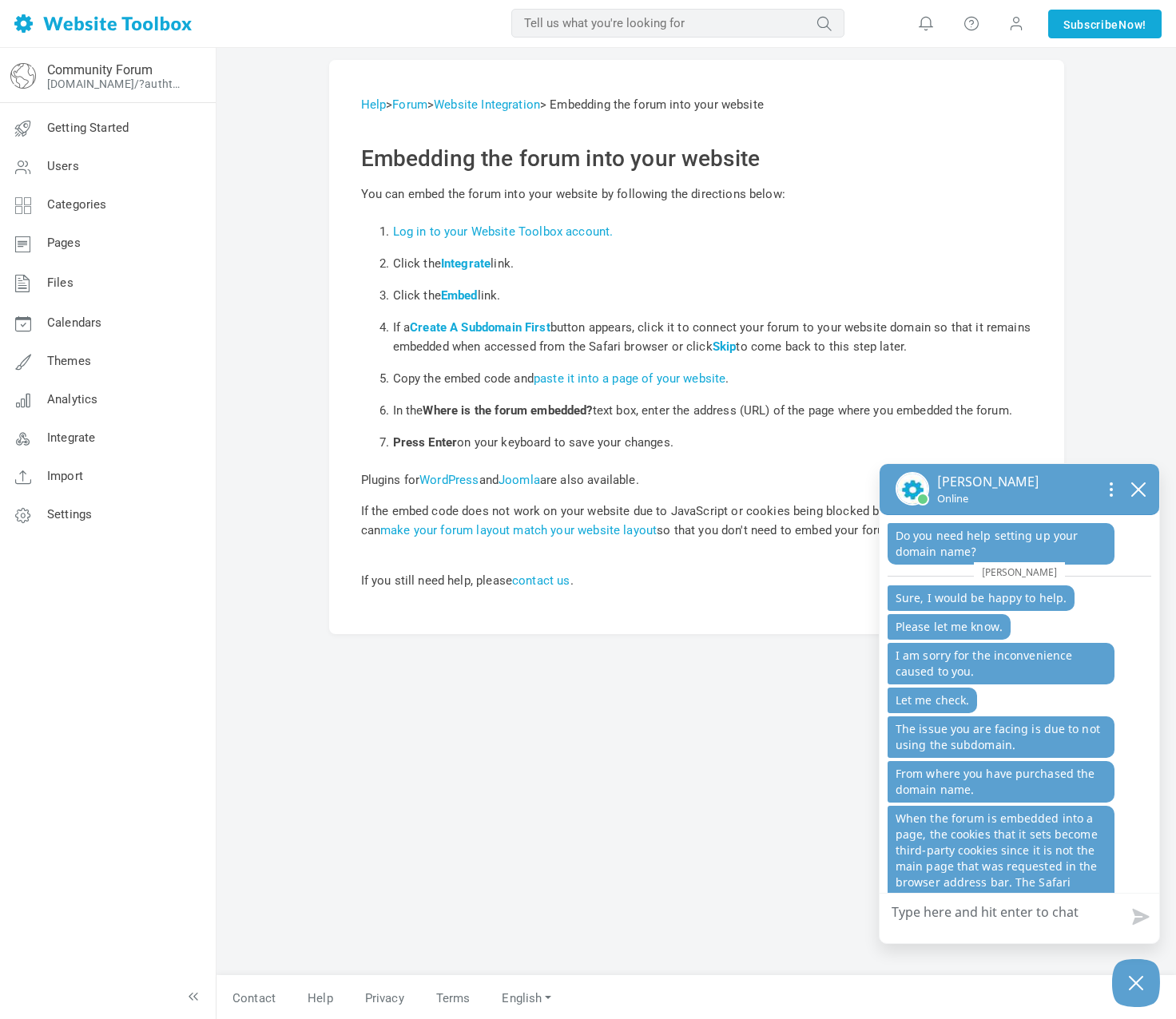
scroll to position [1206, 0]
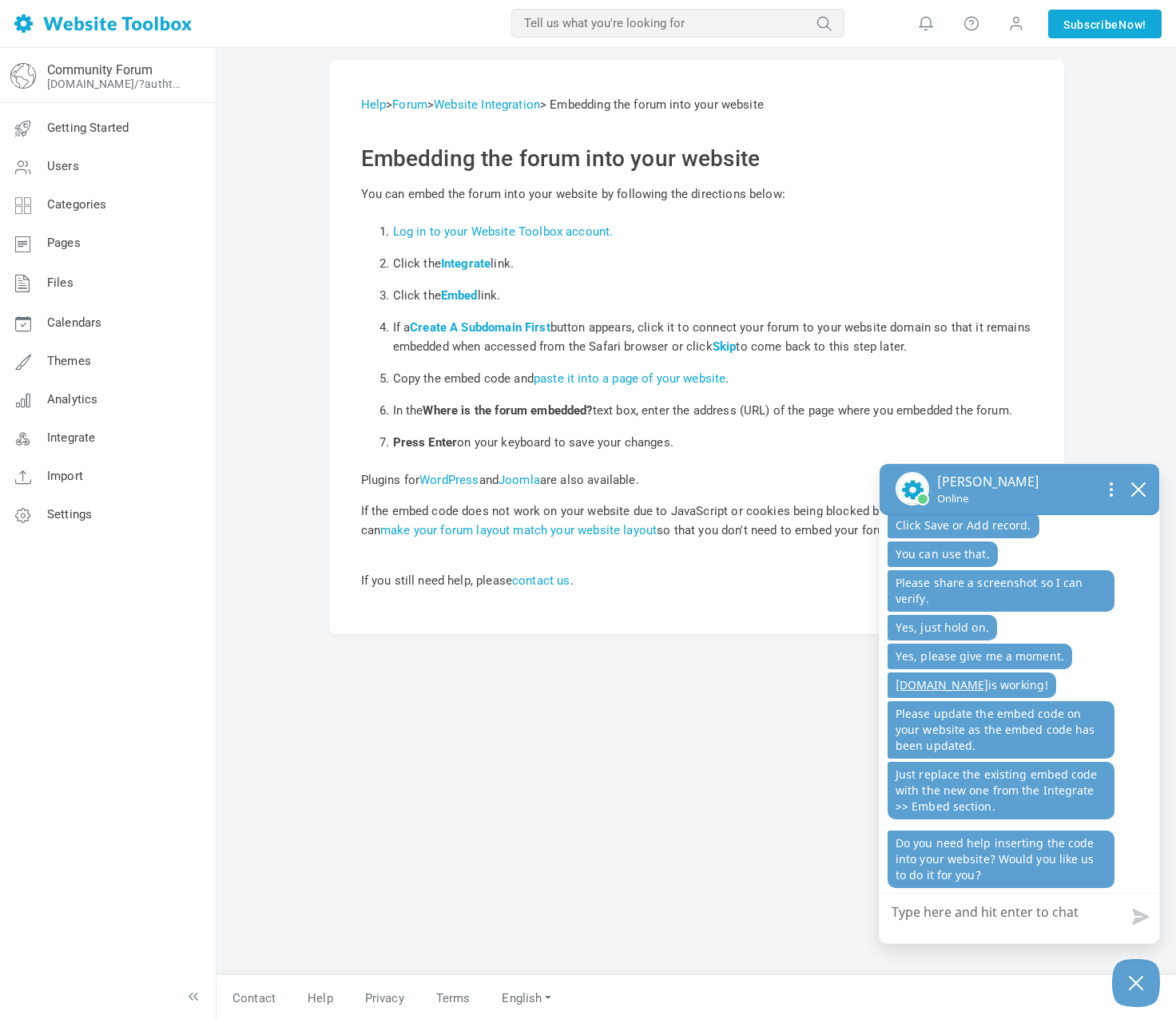
click at [920, 911] on textarea "How can we help?" at bounding box center [1019, 914] width 280 height 41
type textarea "W"
type textarea "WO"
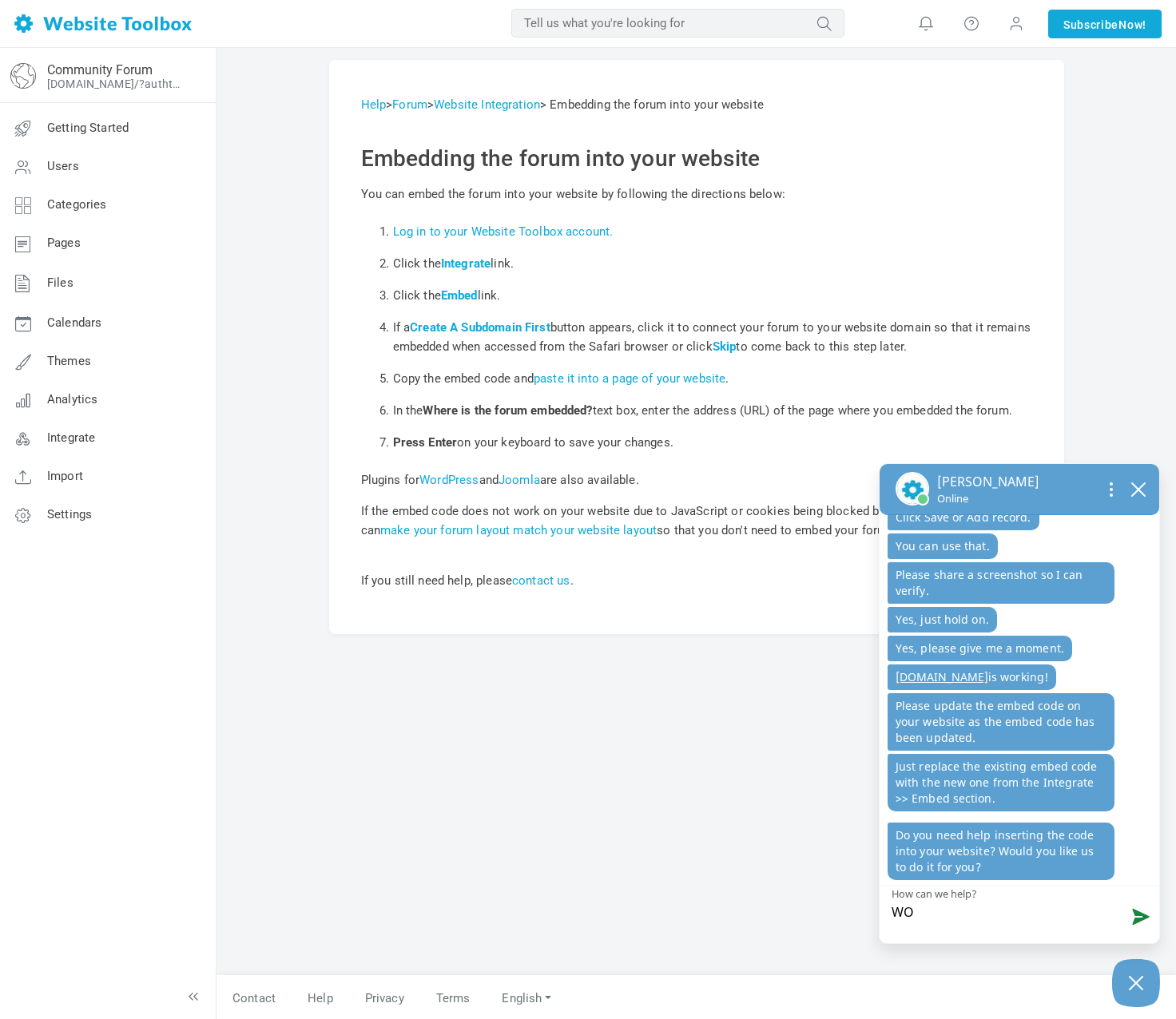
type textarea "WOW"
type textarea "WOW!"
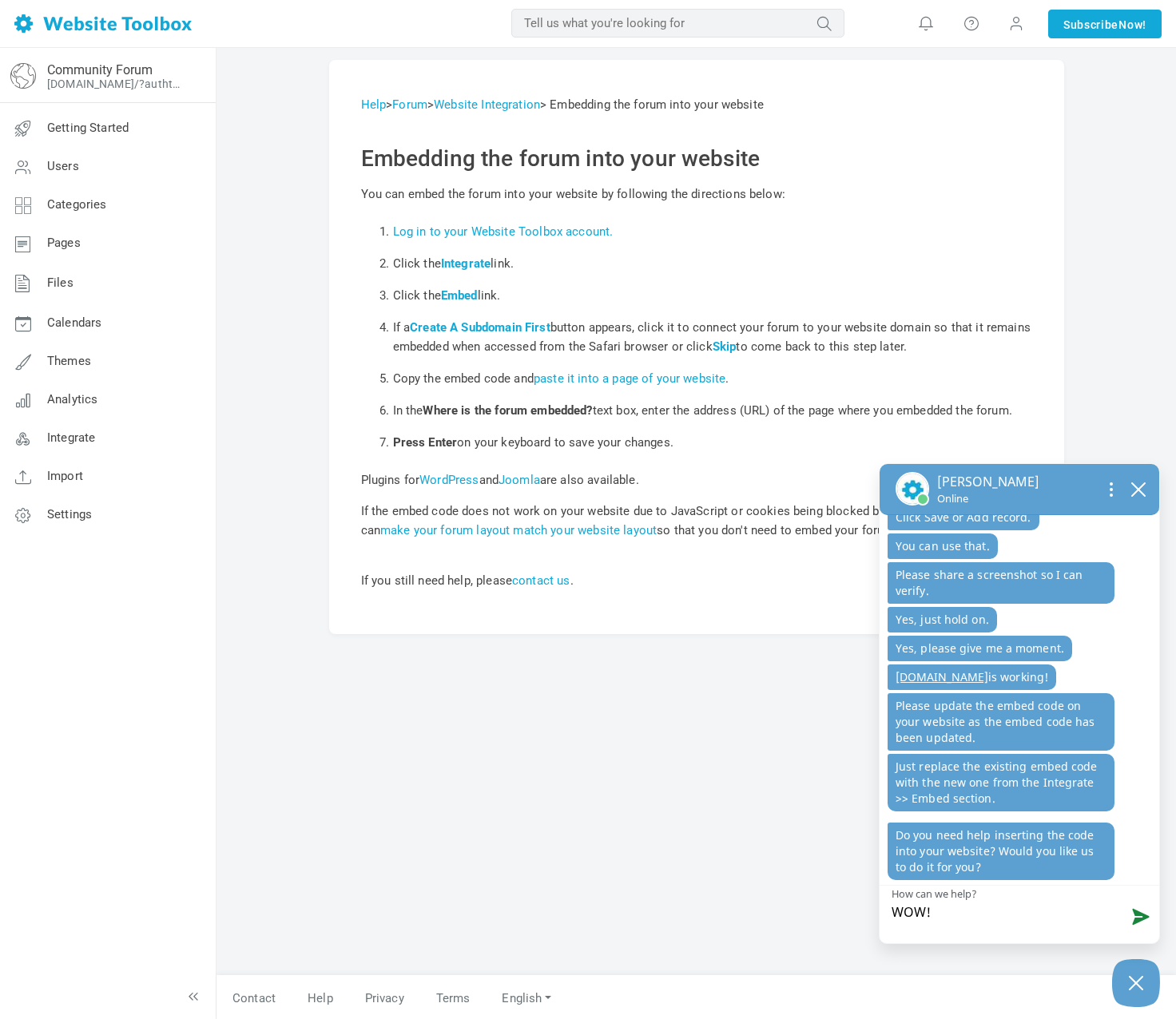
type textarea "WOW!!"
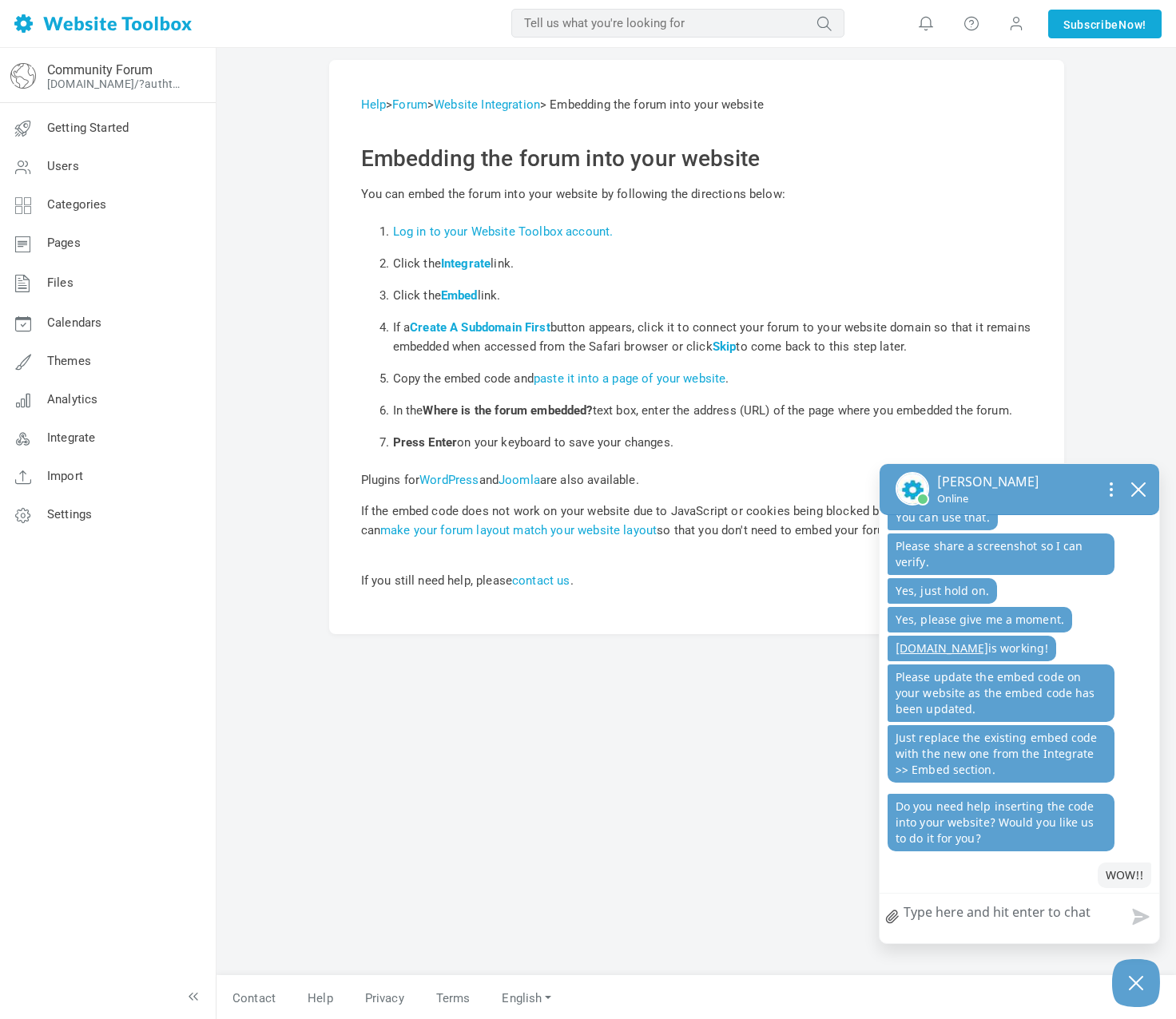
scroll to position [1243, 0]
type textarea "I"
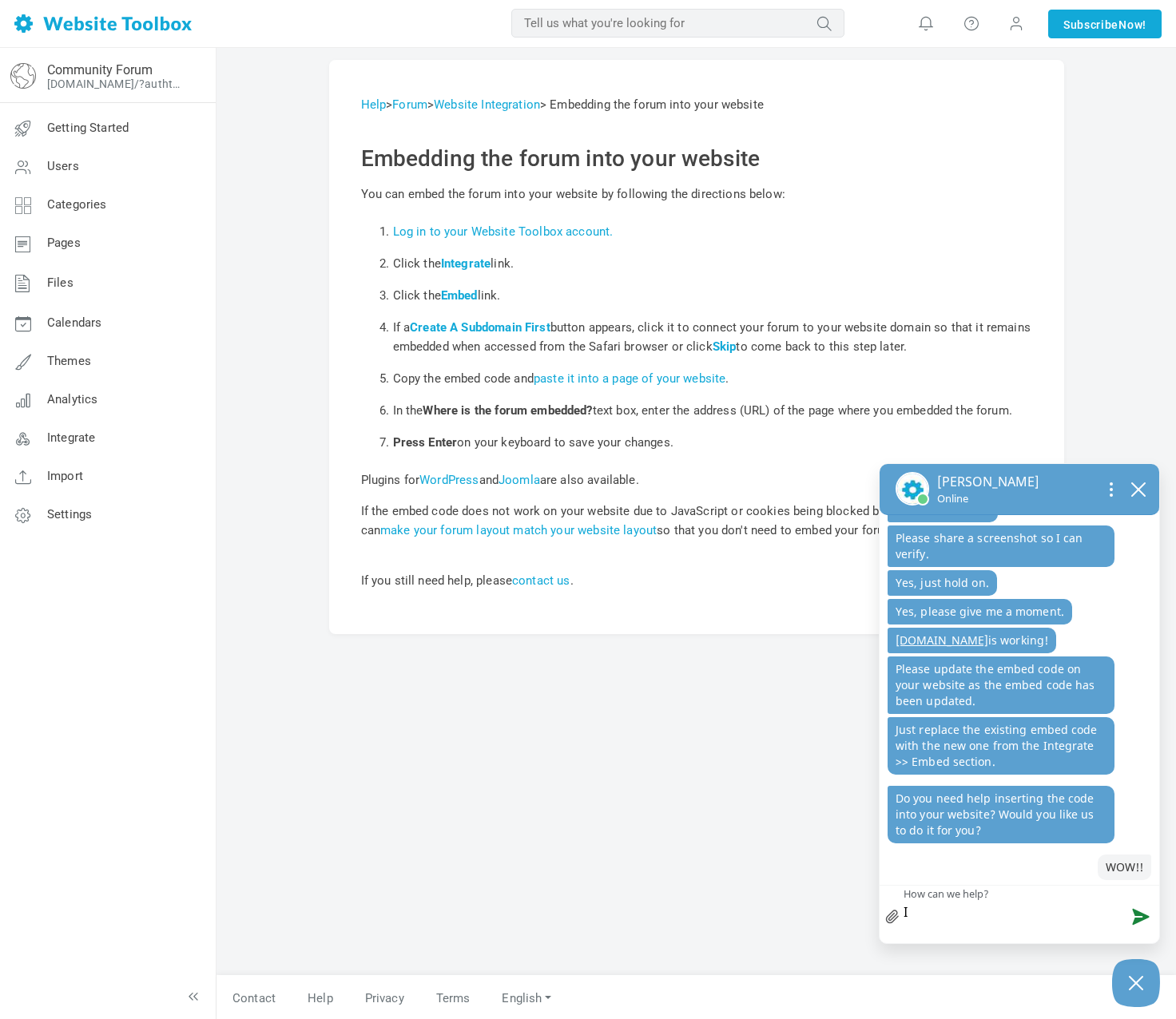
scroll to position [1252, 0]
type textarea "I"
type textarea "I j"
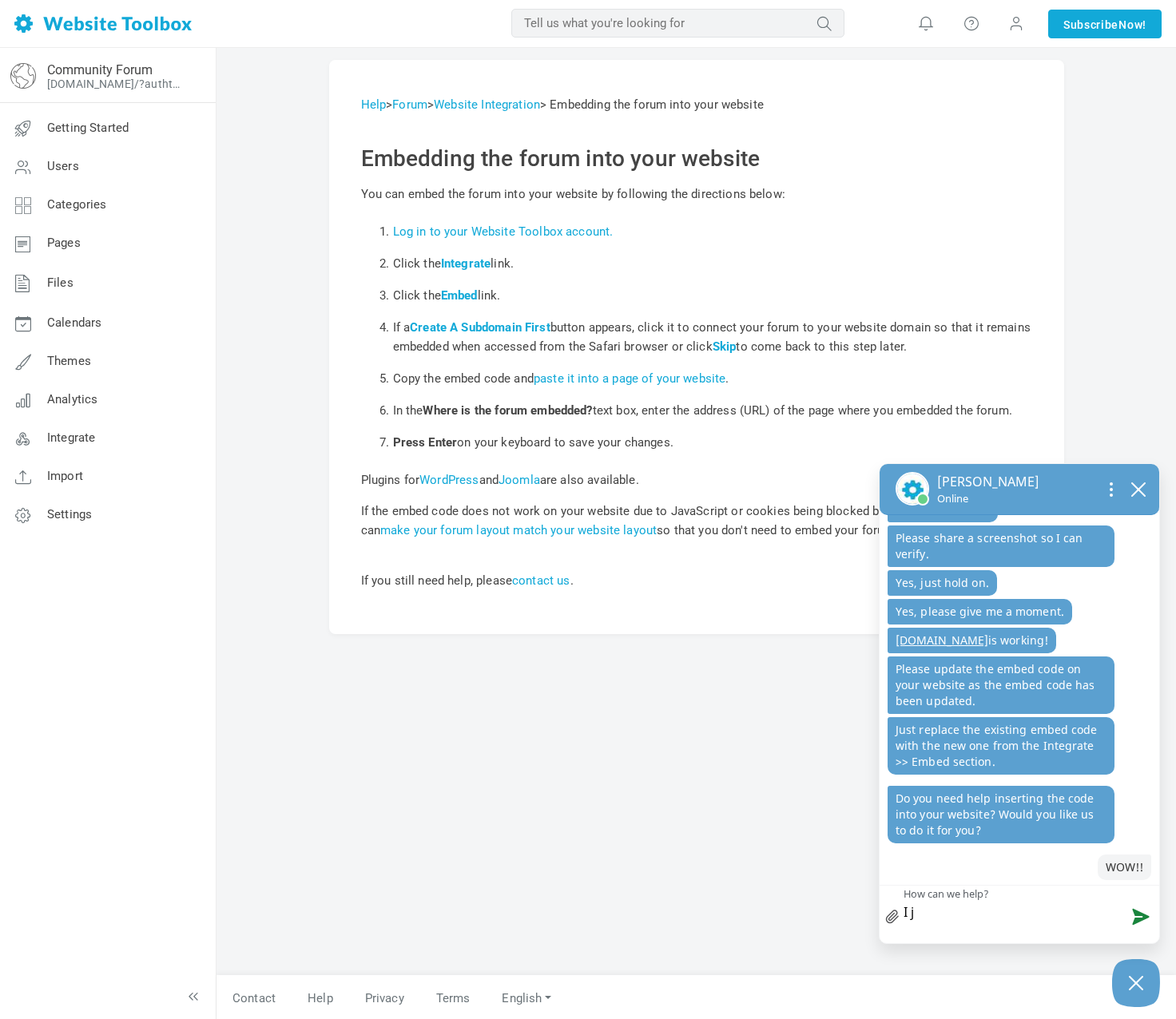
type textarea "I ju"
type textarea "I jus"
type textarea "I just"
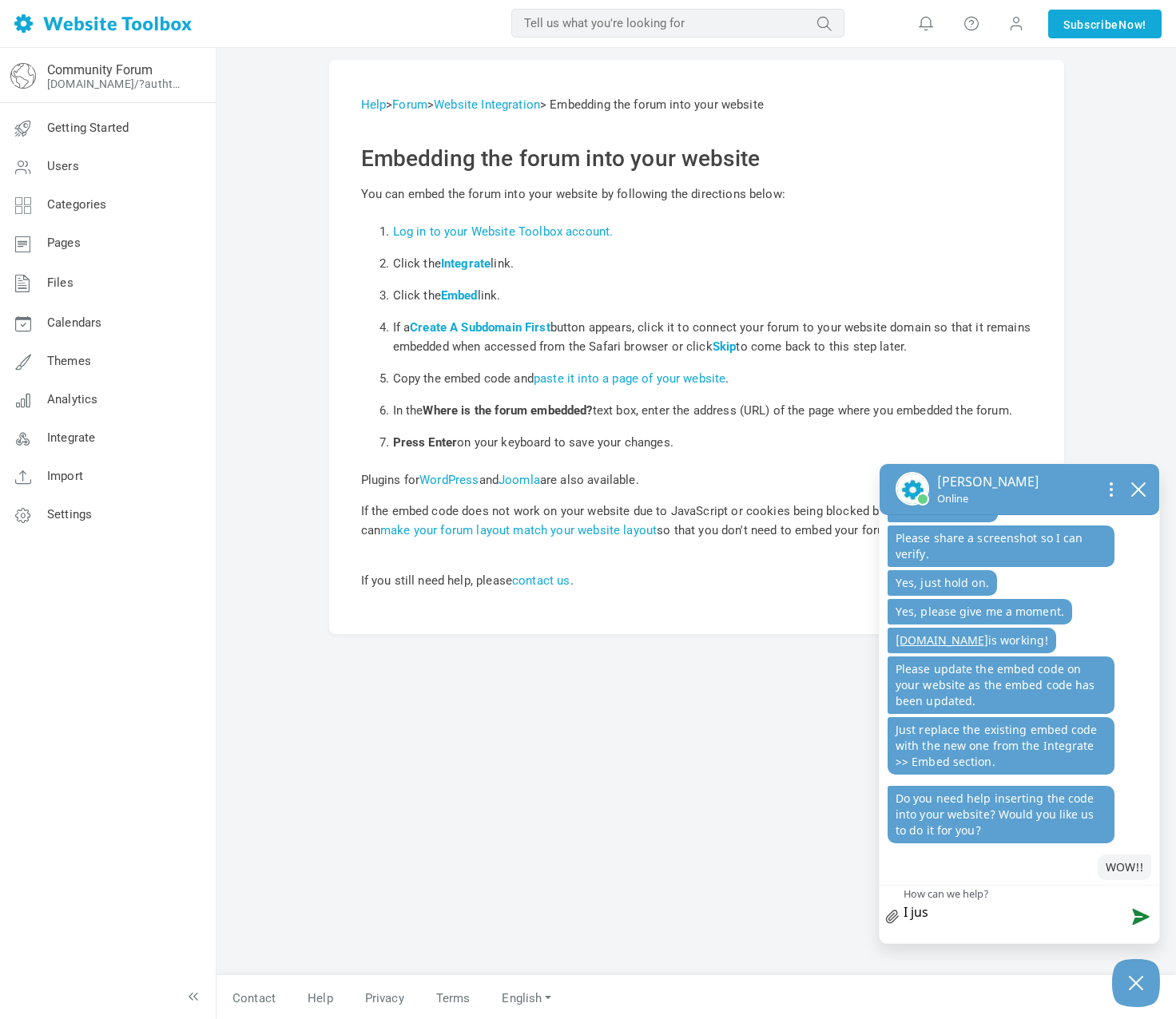
type textarea "I just"
type textarea "I just t"
type textarea "I just te"
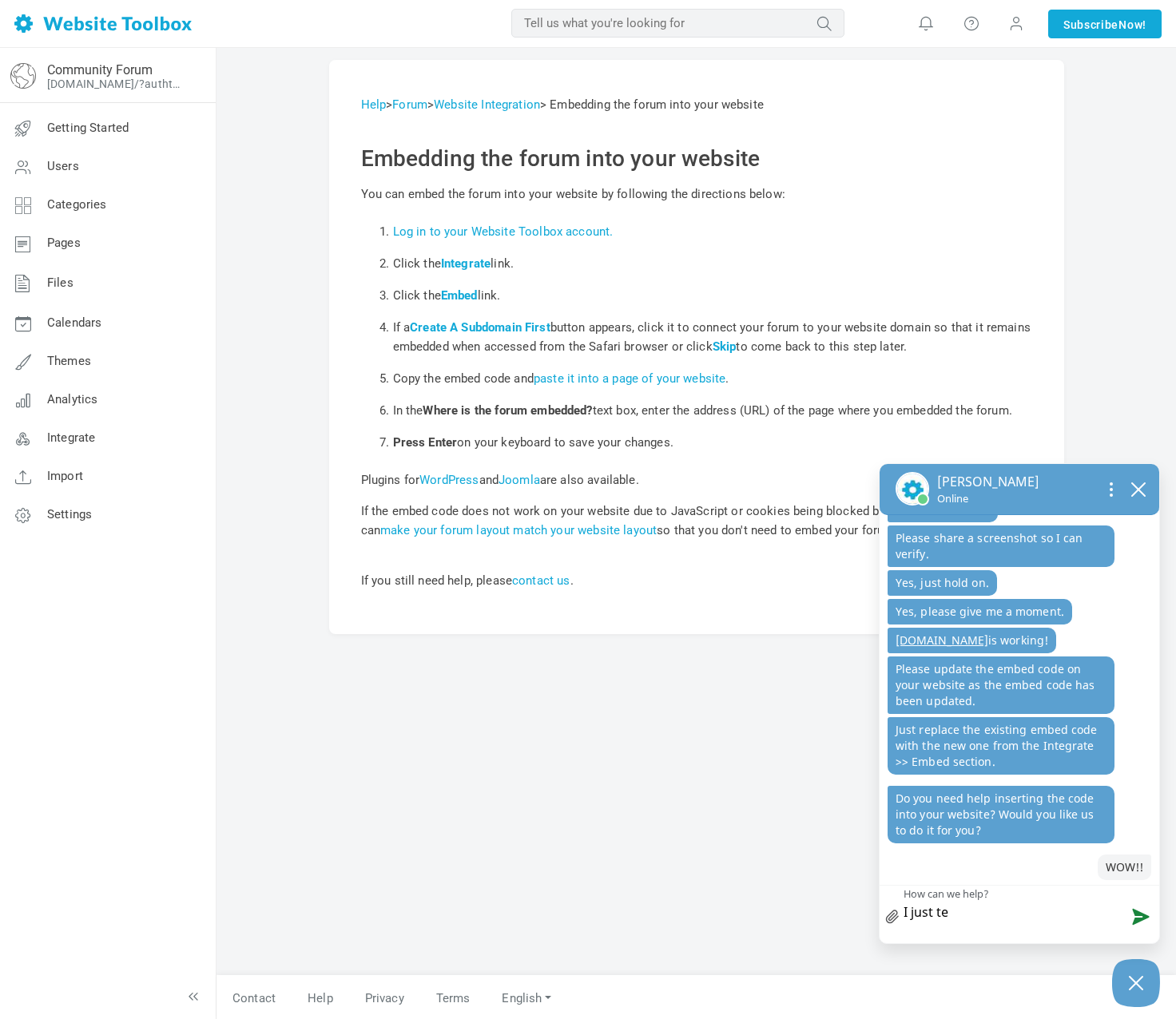
type textarea "I just tes"
type textarea "I just test"
type textarea "I just teste"
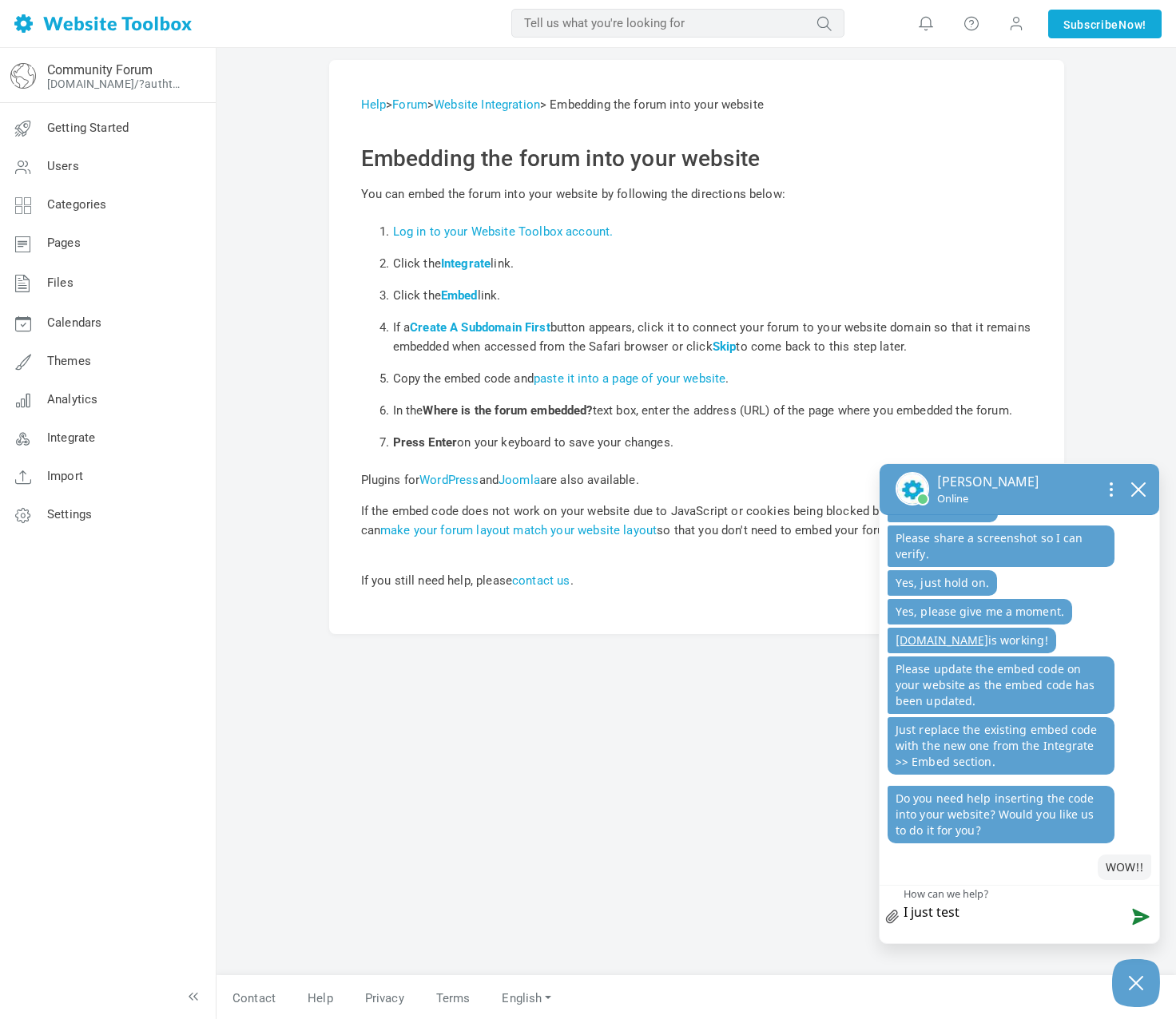
type textarea "I just teste"
type textarea "I just tested"
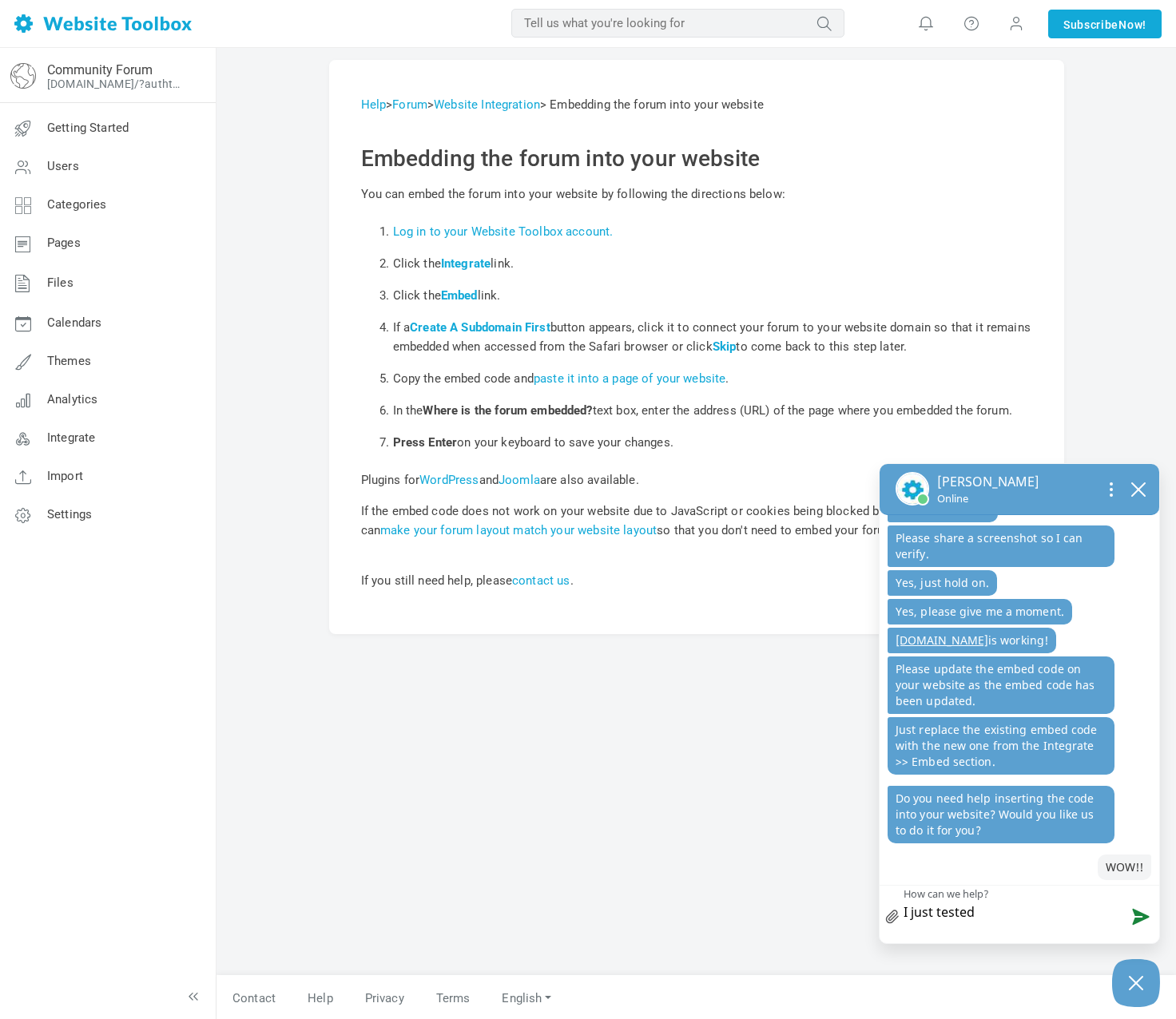
type textarea "I just tested S"
type textarea "I just tested Sa"
type textarea "I just tested Saf"
type textarea "I just tested Safa"
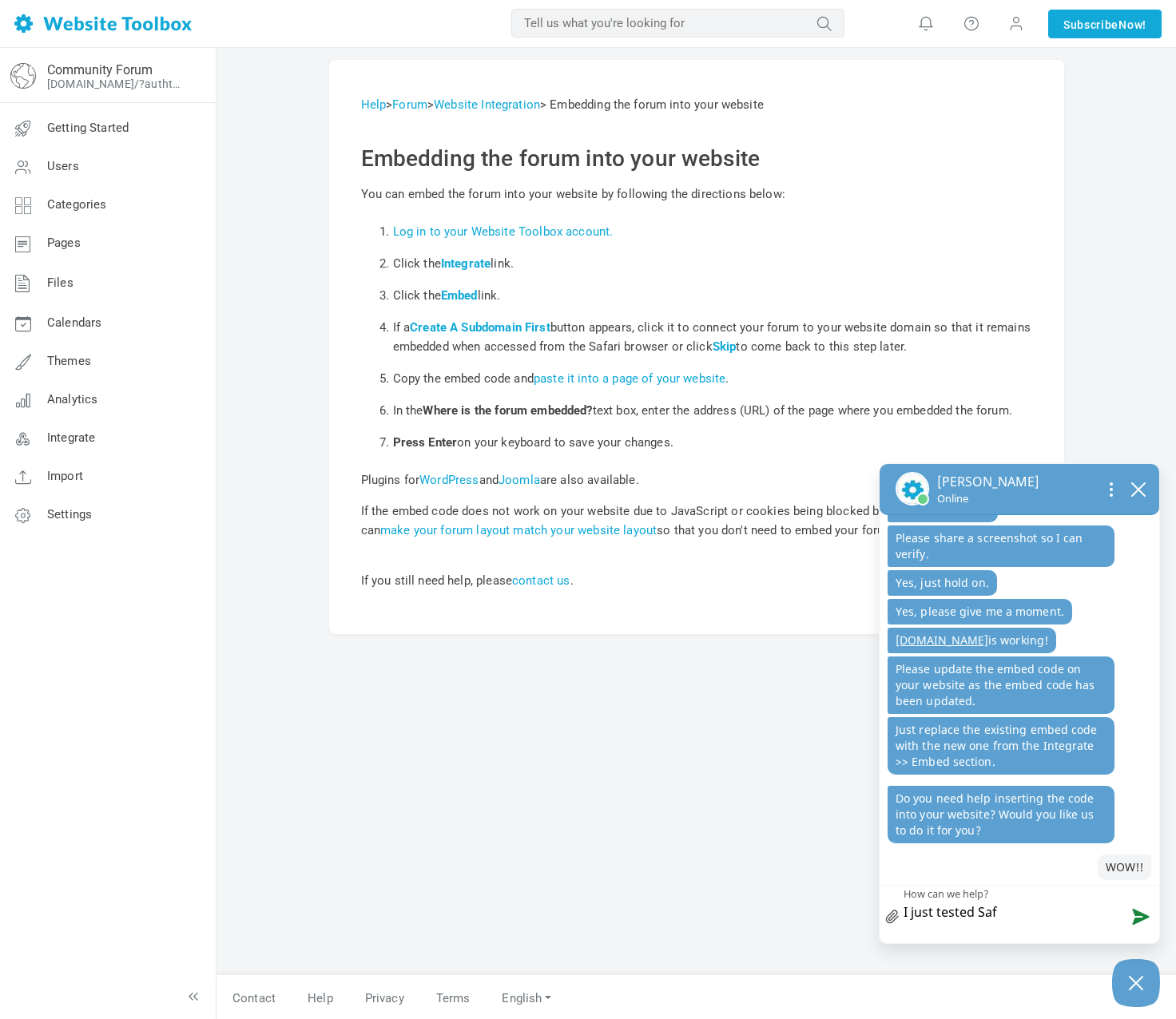
type textarea "I just tested Safa"
type textarea "I just tested Safar"
type textarea "I just tested Safari"
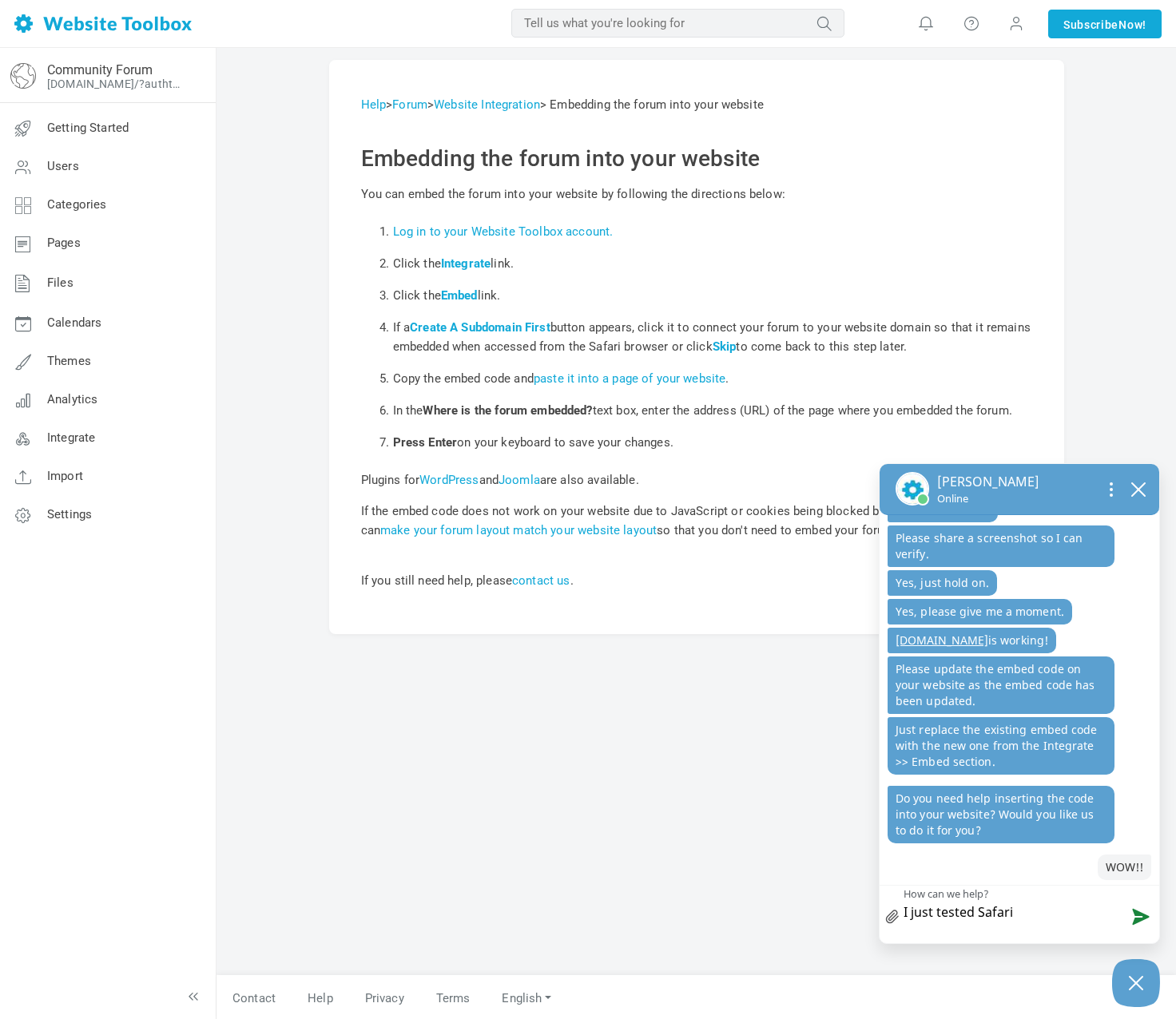
type textarea "I just tested Safari"
type textarea "I just tested Safari a"
type textarea "I just tested Safari an"
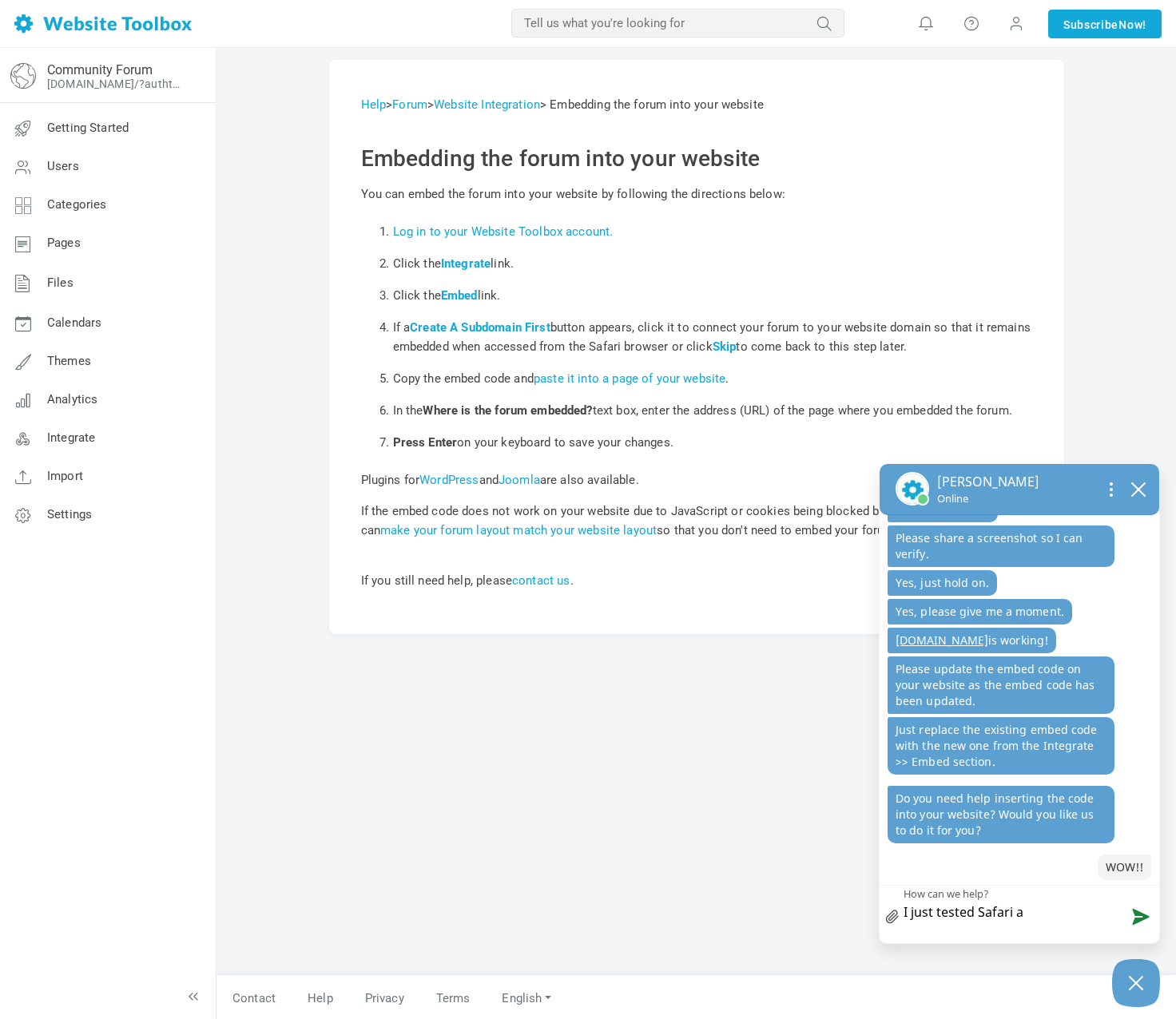
type textarea "I just tested Safari an"
type textarea "I just tested Safari and"
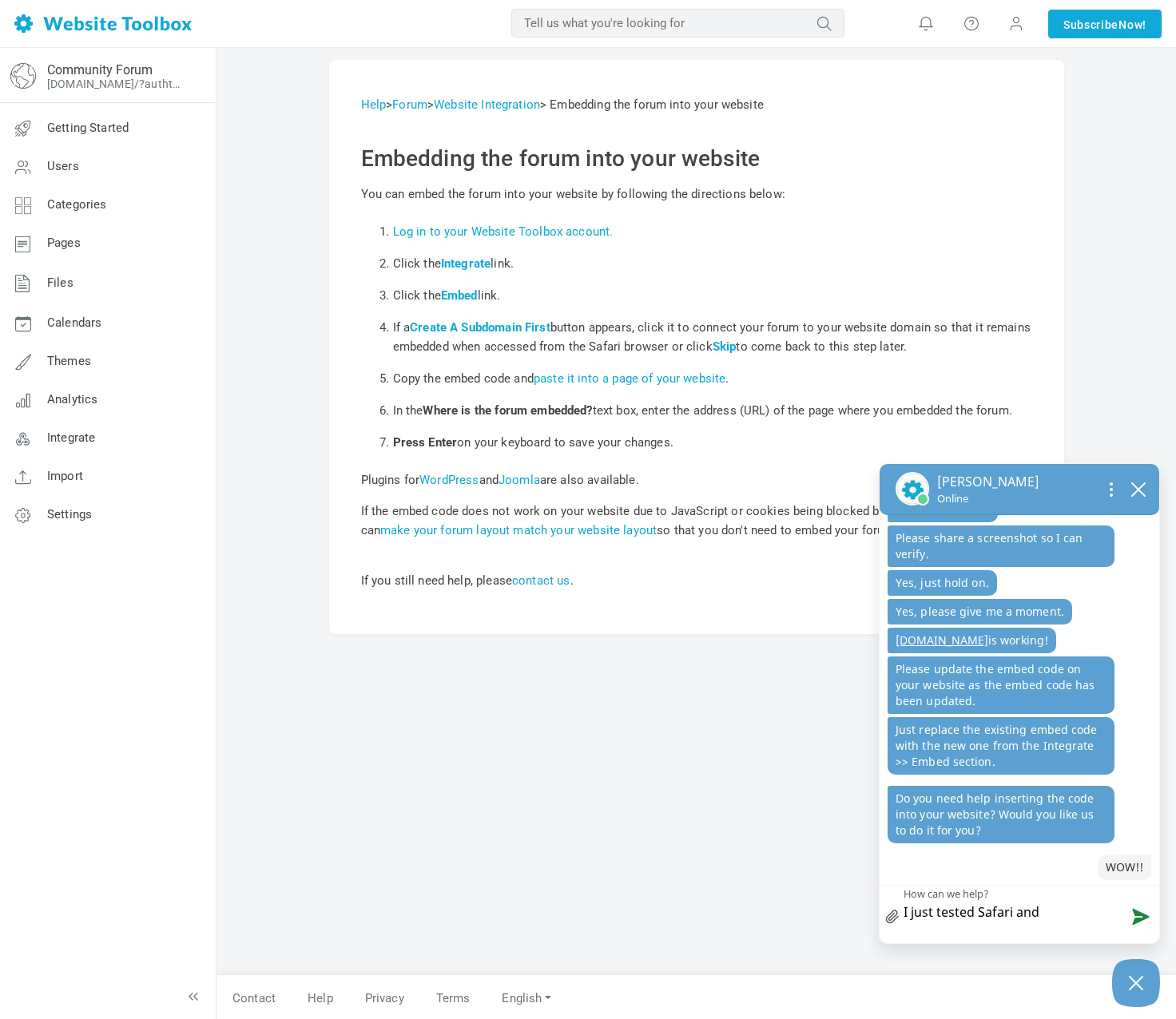
type textarea "I just tested Safari and i"
type textarea "I just tested Safari and it"
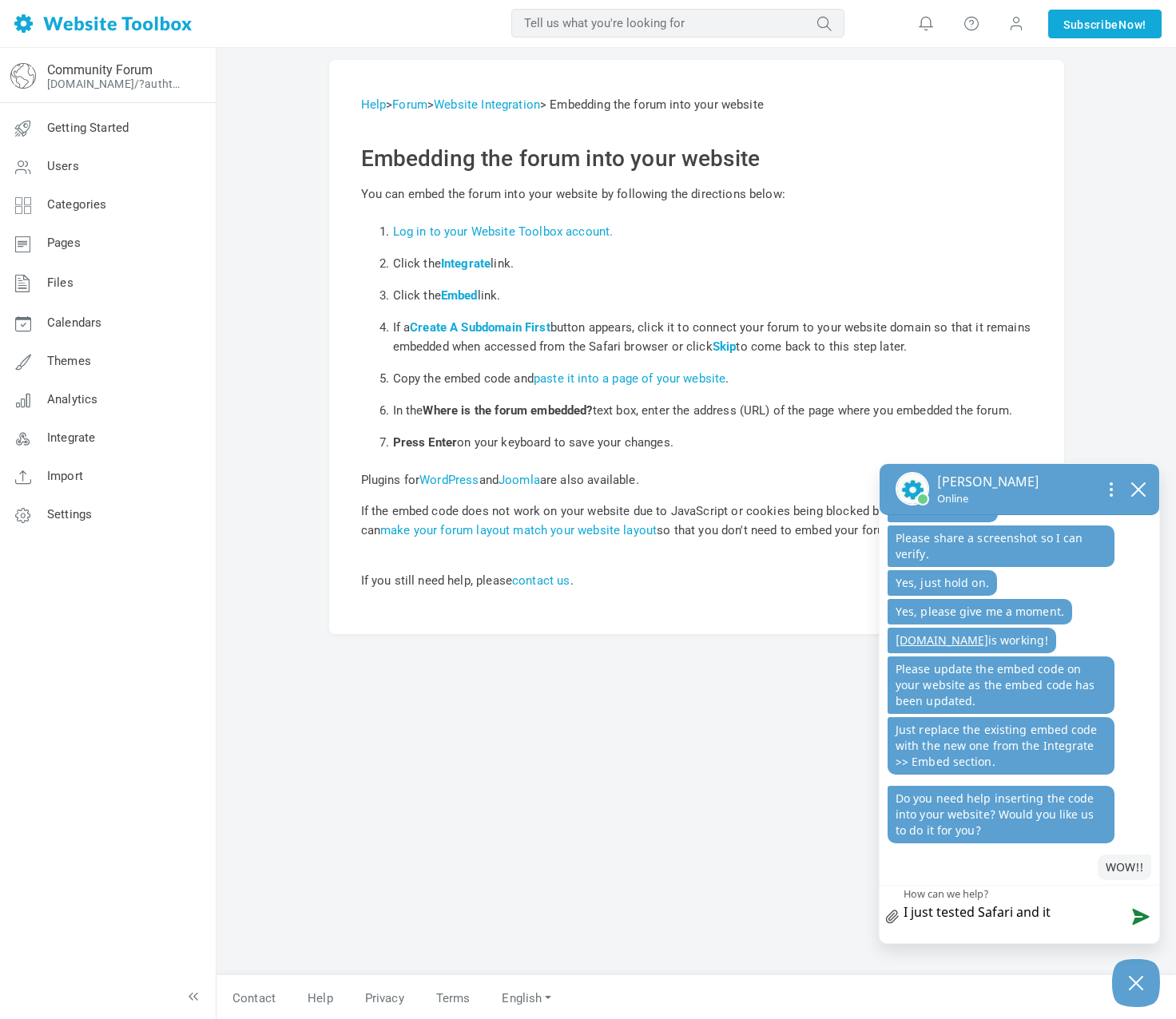
type textarea "I just tested Safari and it"
type textarea "I just tested Safari and it w"
type textarea "I just tested Safari and it wo"
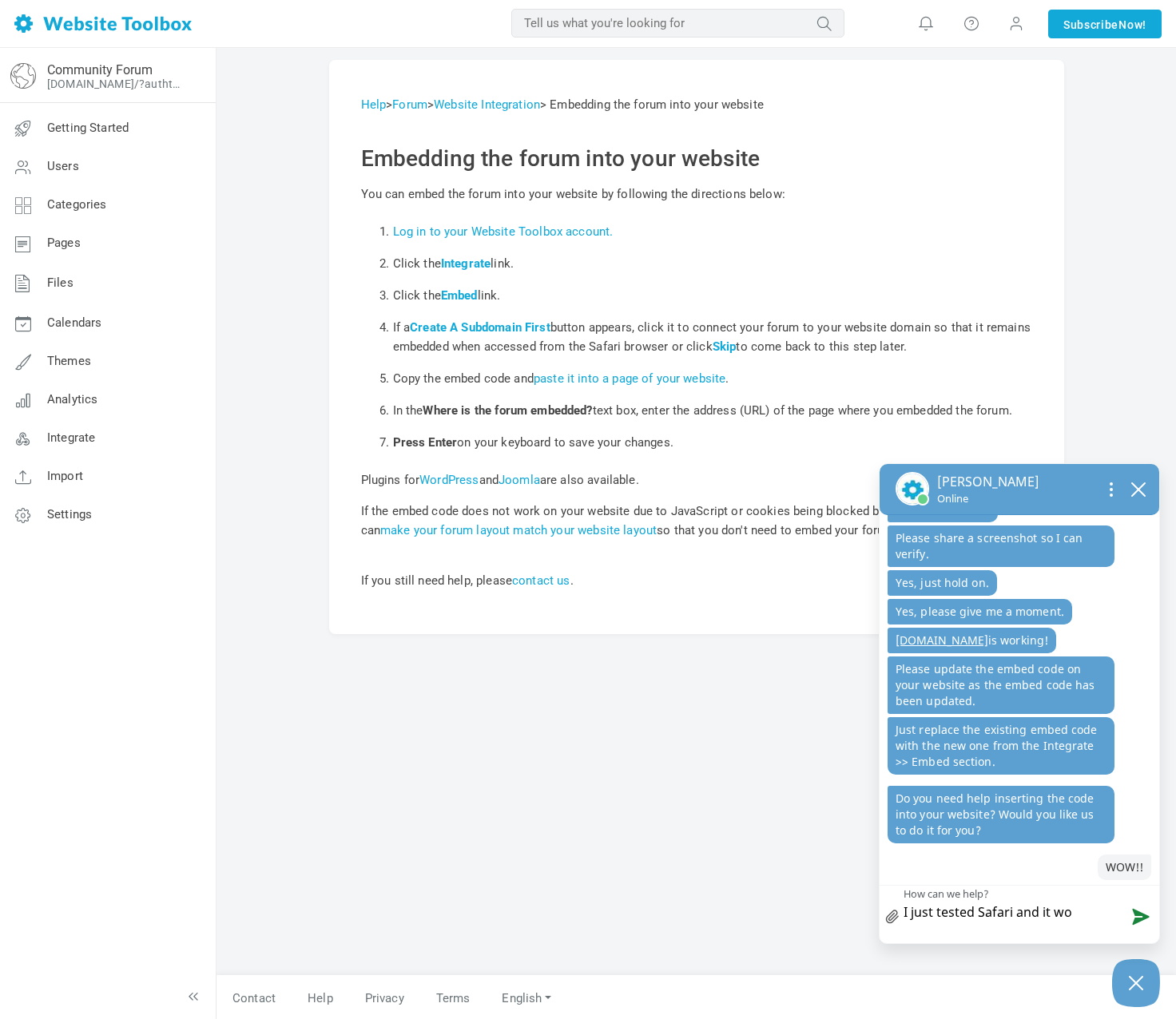
type textarea "I just tested Safari and it wor"
type textarea "I just tested Safari and it work"
type textarea "I just tested Safari and it worke"
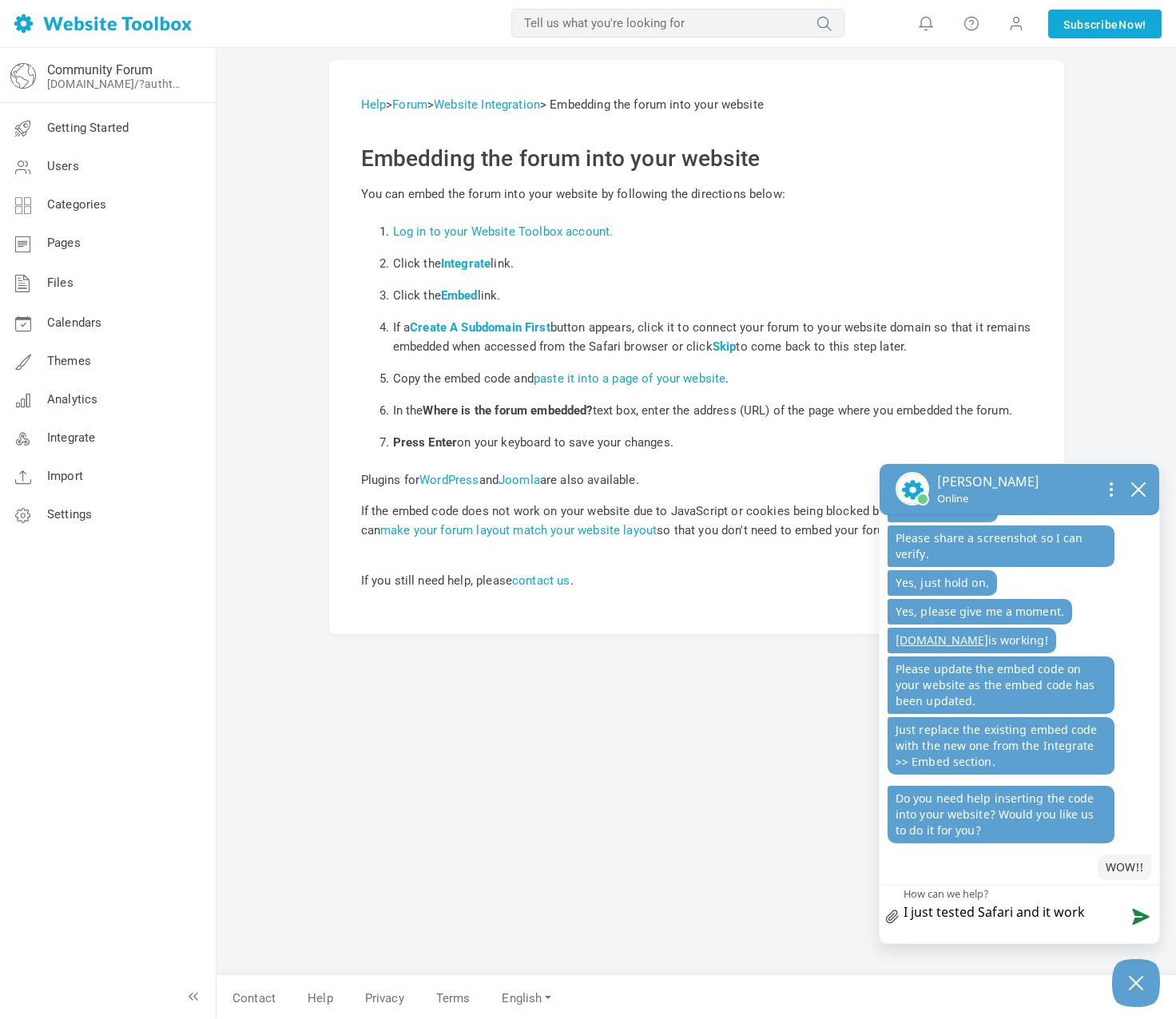
type textarea "I just tested Safari and it worke"
type textarea "I just tested Safari and it worked"
type textarea "I just tested Safari and it worked!"
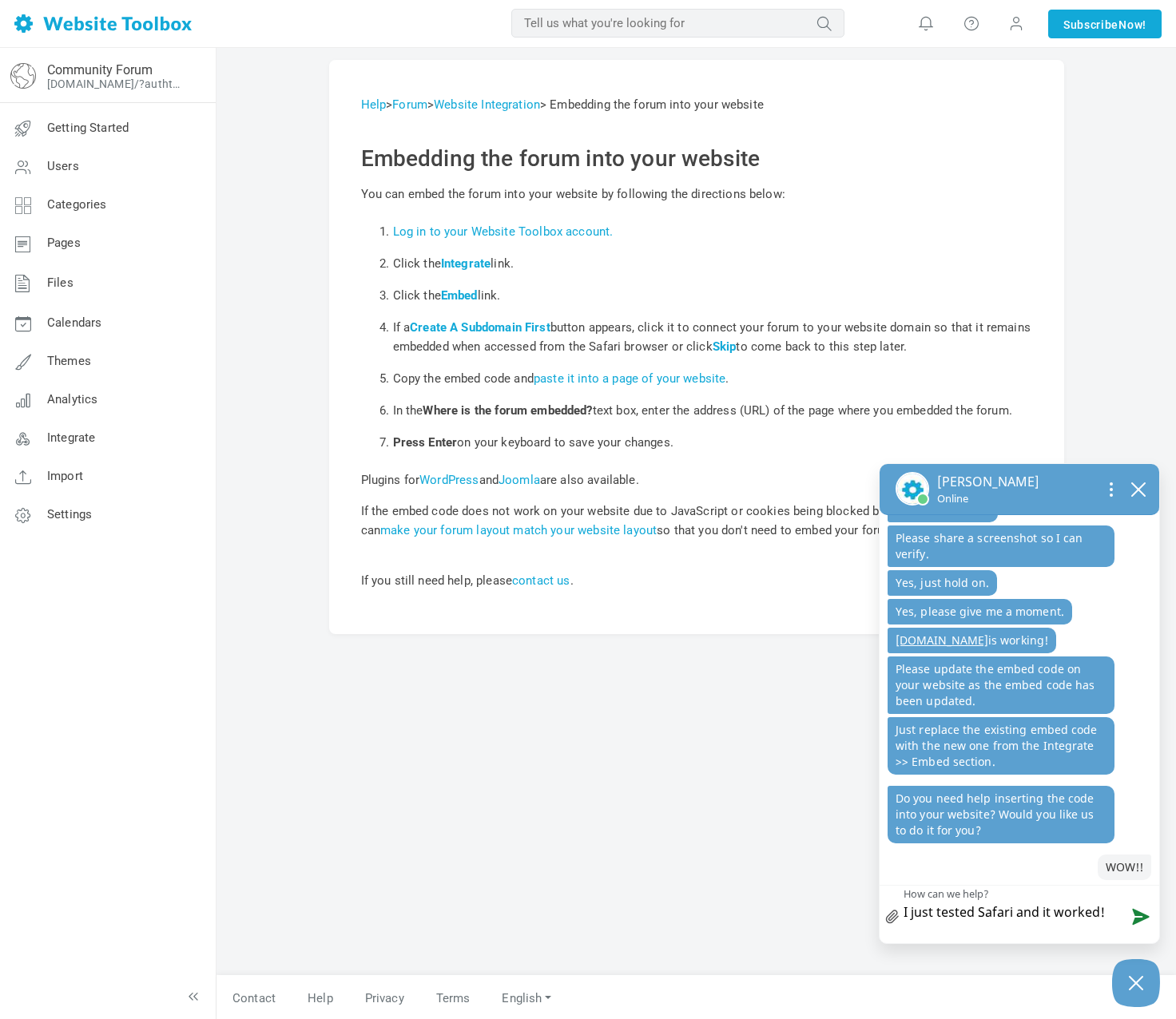
type textarea "I just tested Safari and it worked!"
type textarea "I just tested Safari and it worked! T"
type textarea "I just tested Safari and it worked! Th"
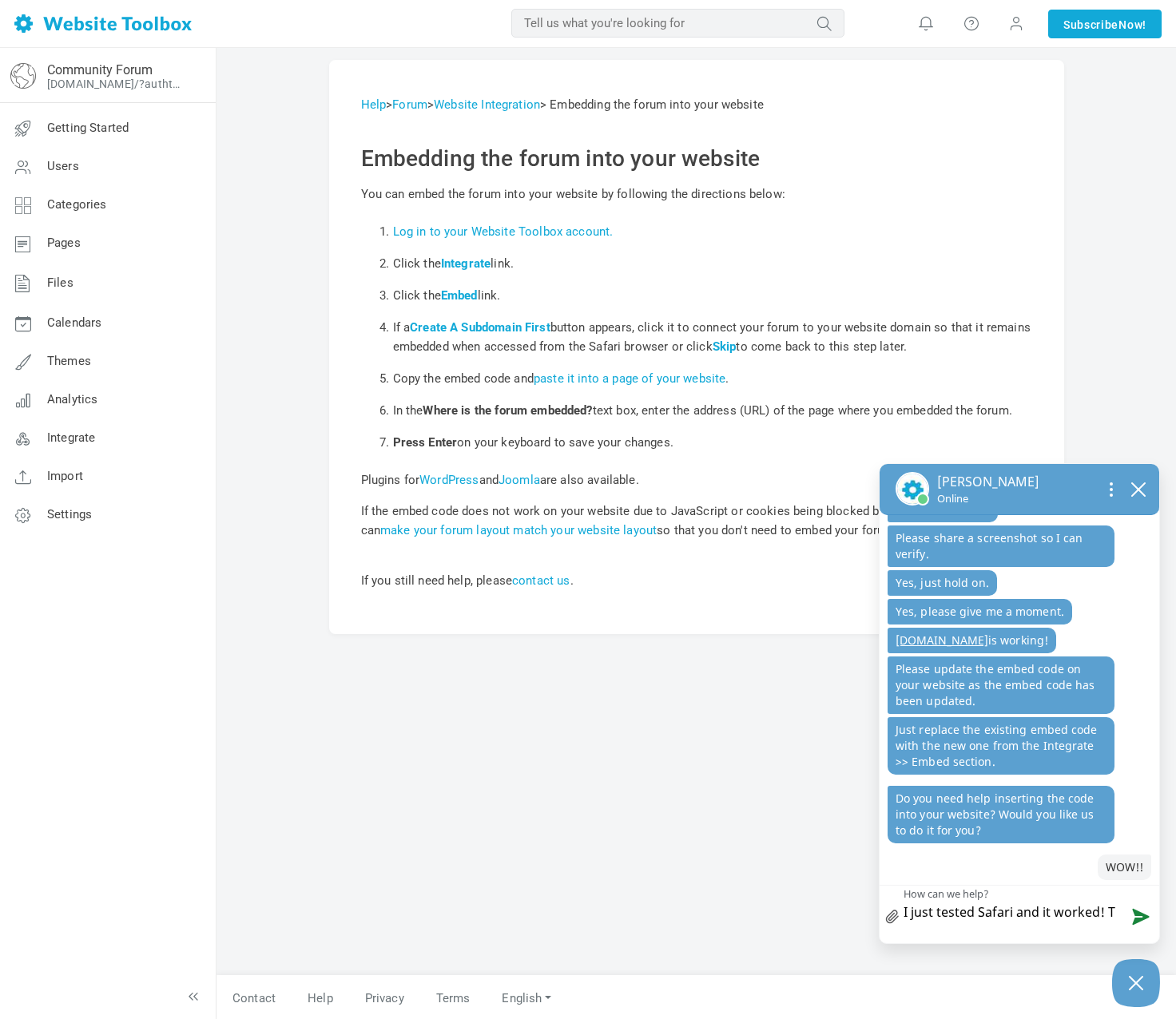
type textarea "I just tested Safari and it worked! Th"
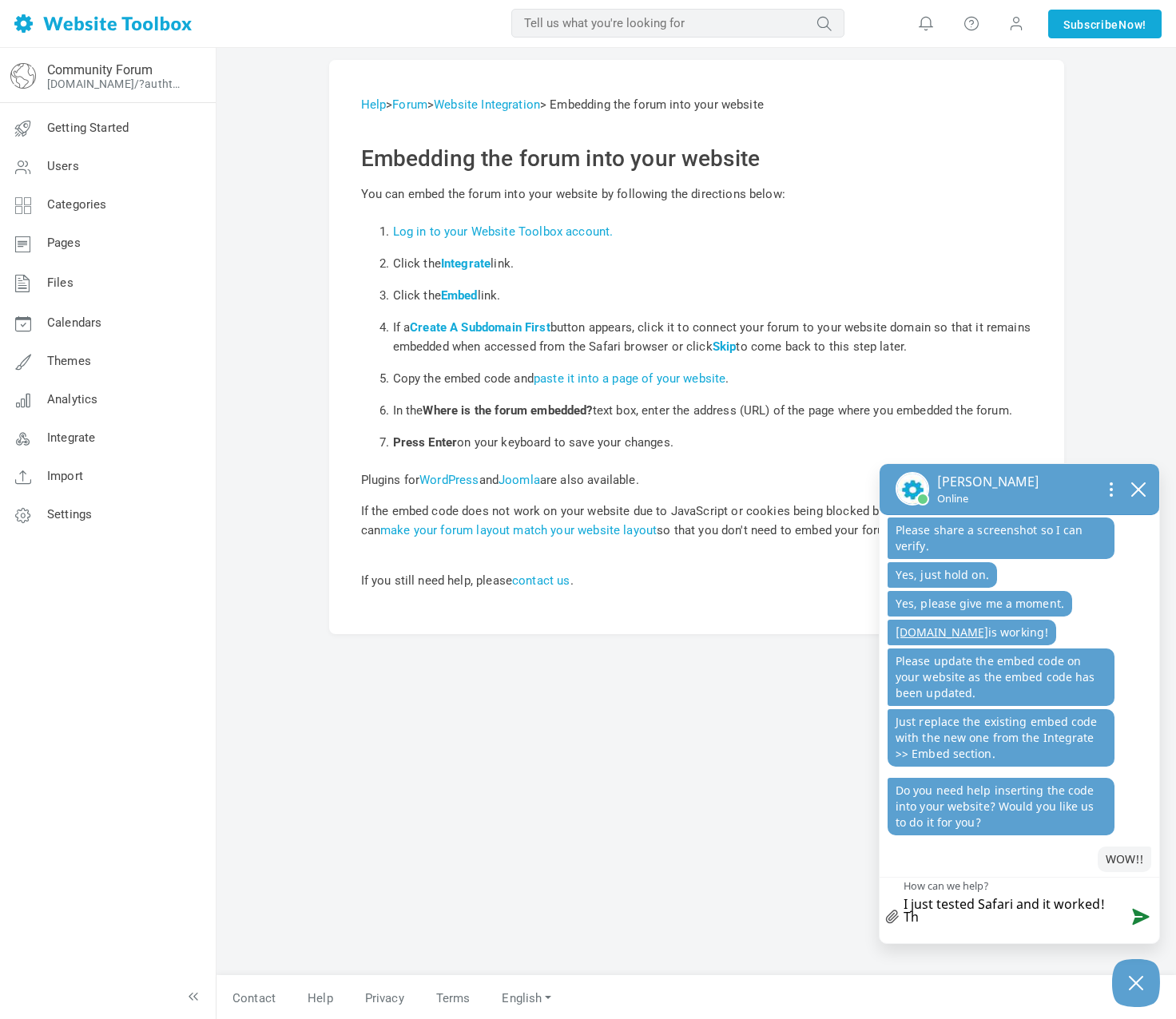
scroll to position [1259, 0]
type textarea "I just tested Safari and it worked! Tha"
type textarea "I just tested Safari and it worked! Than"
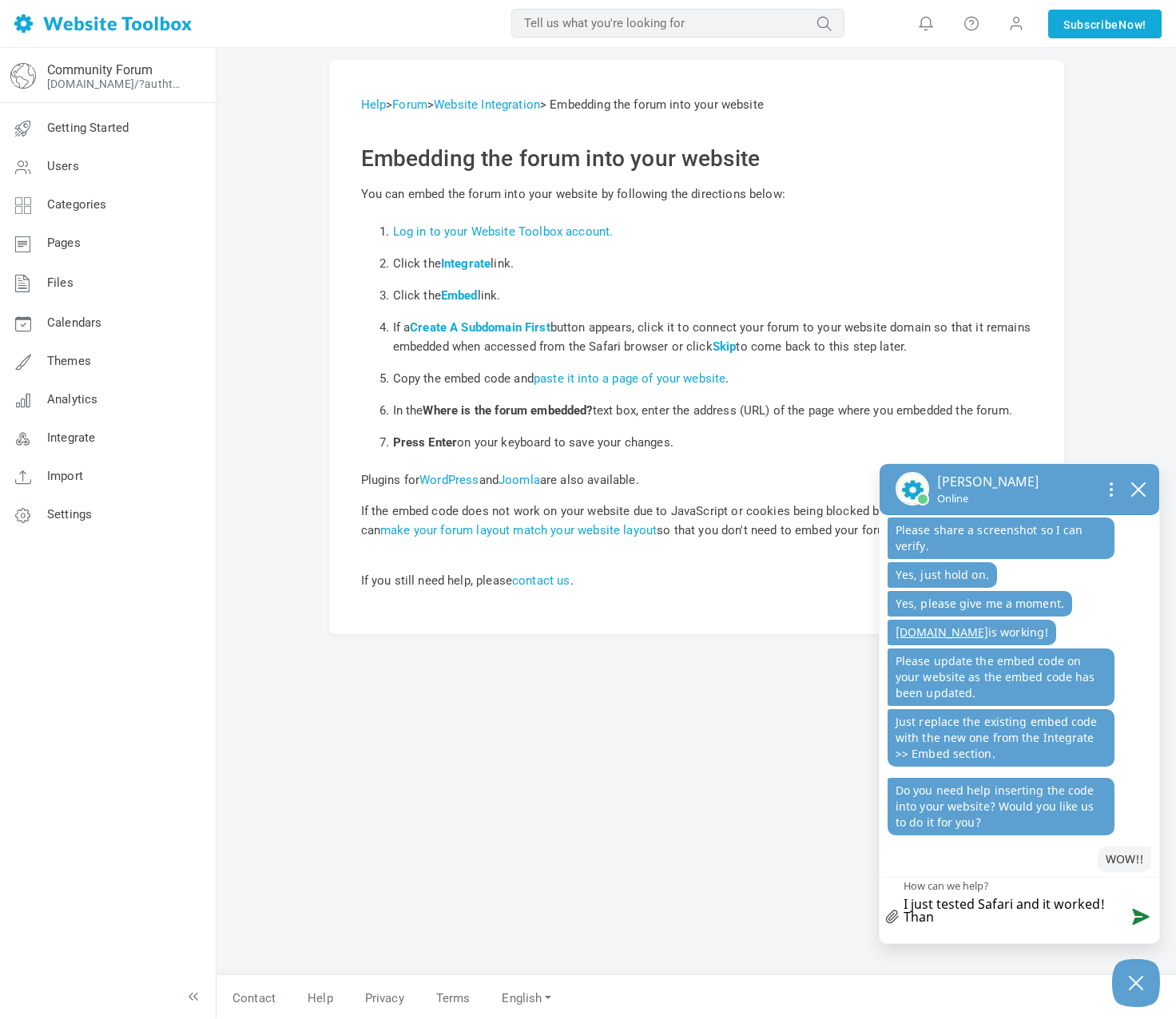
type textarea "I just tested Safari and it worked! Thank"
type textarea "I just tested Safari and it worked! Thank y"
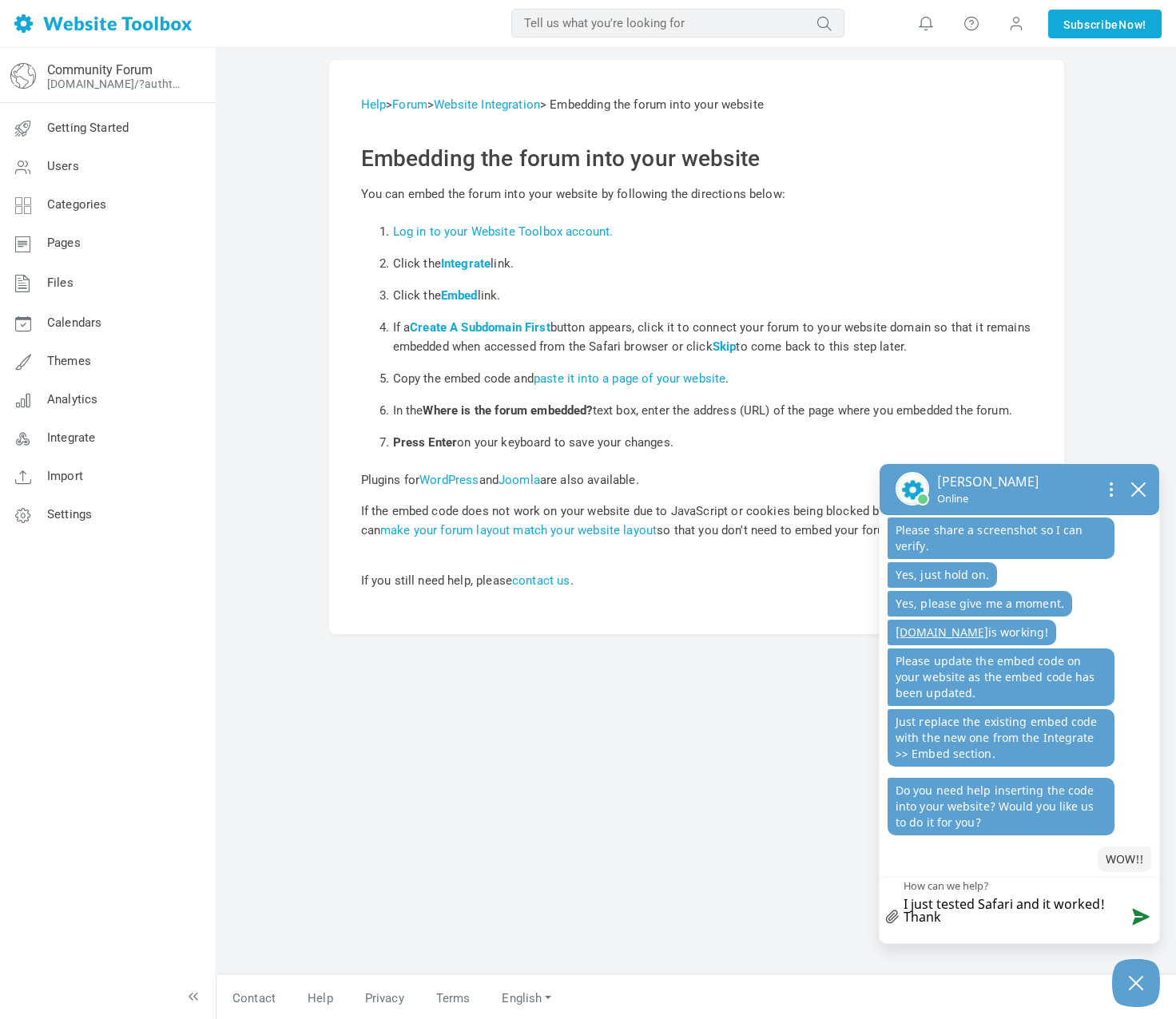
type textarea "I just tested Safari and it worked! Thank y"
type textarea "I just tested Safari and it worked! Thank yo"
type textarea "I just tested Safari and it worked! Thank you"
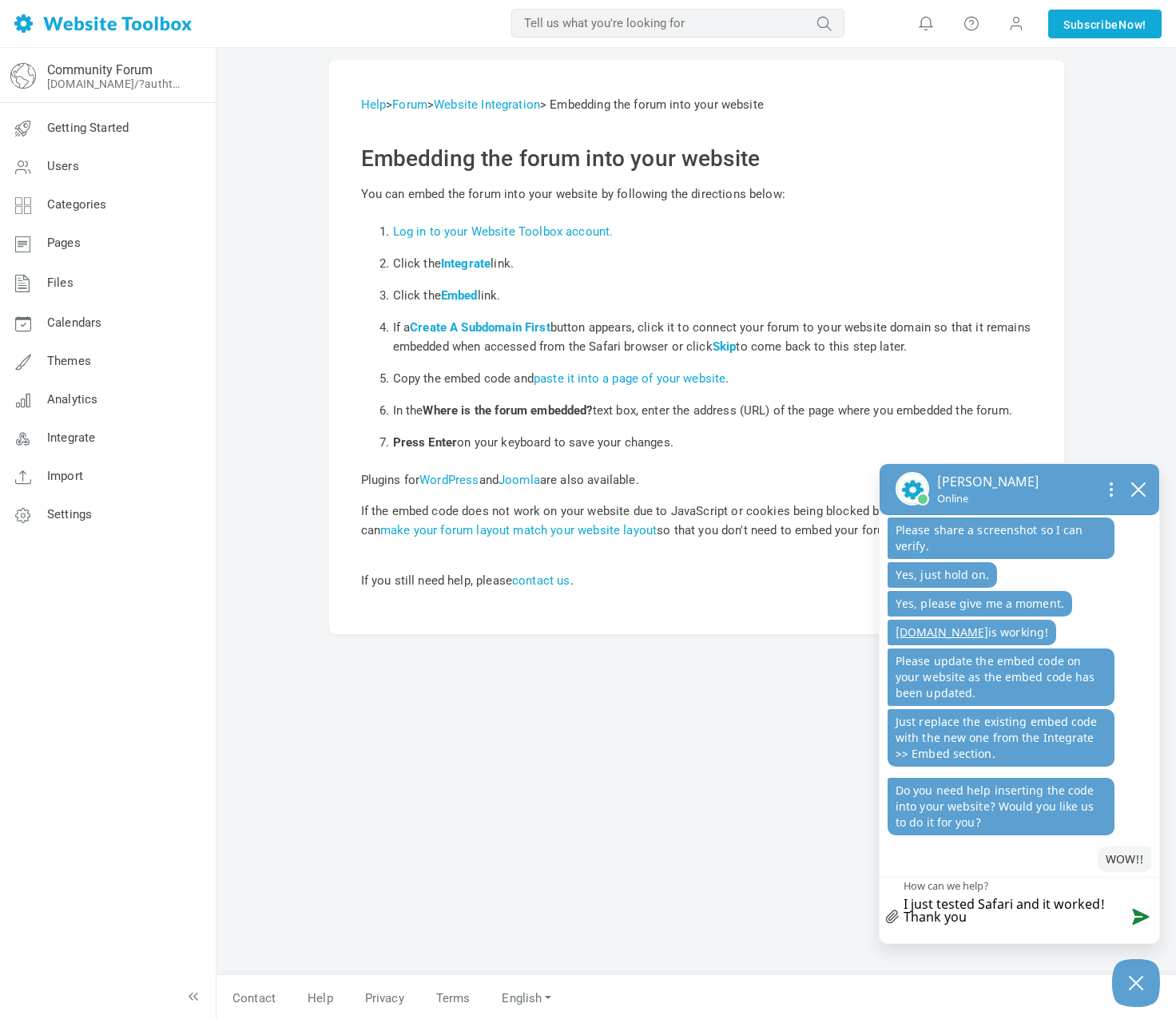
type textarea "I just tested Safari and it worked! Thank you"
type textarea "I just tested Safari and it worked! Thank you d"
type textarea "I just tested Safari and it worked! Thank you do"
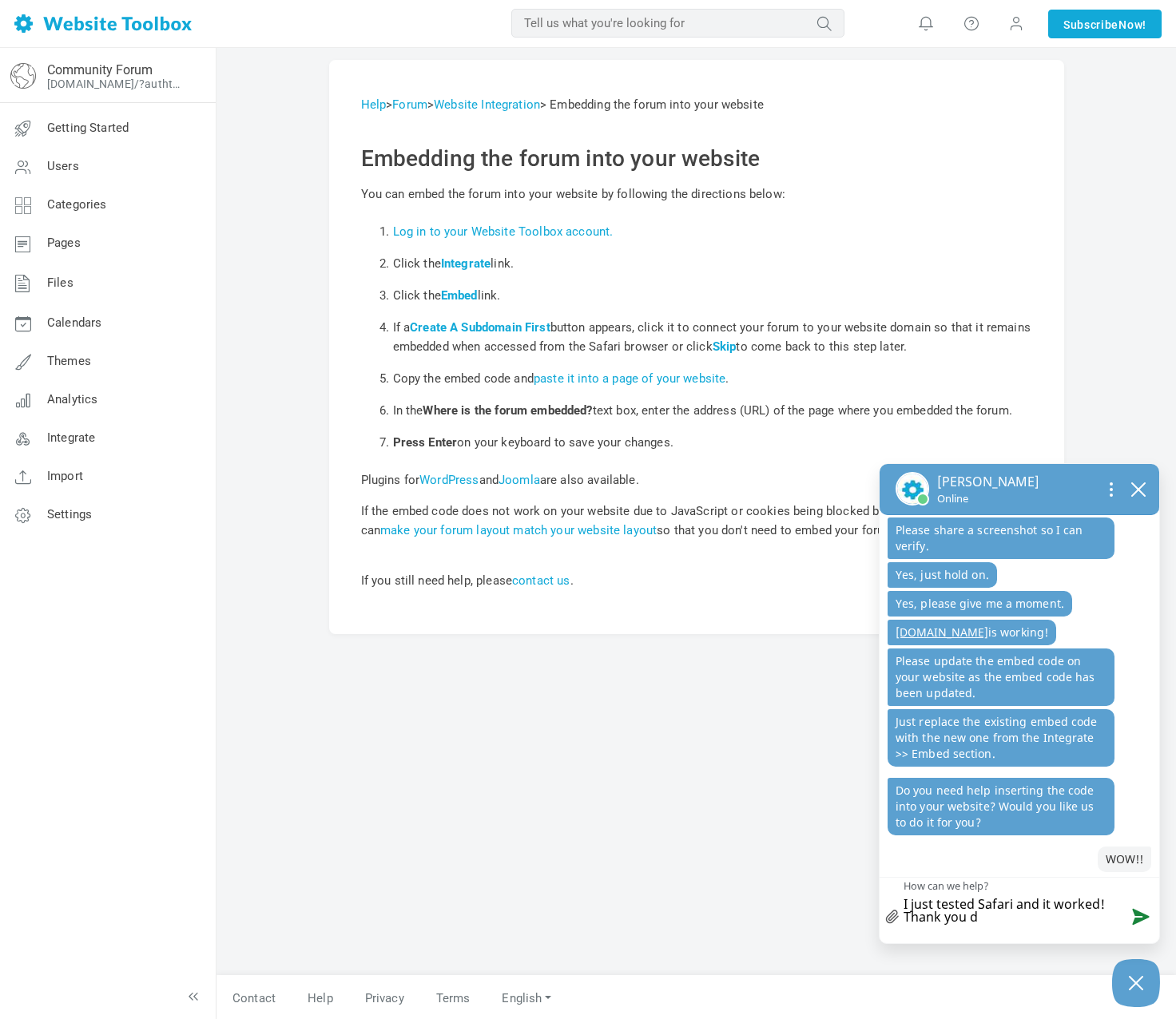
type textarea "I just tested Safari and it worked! Thank you do"
type textarea "I just tested Safari and it worked! Thank you do m"
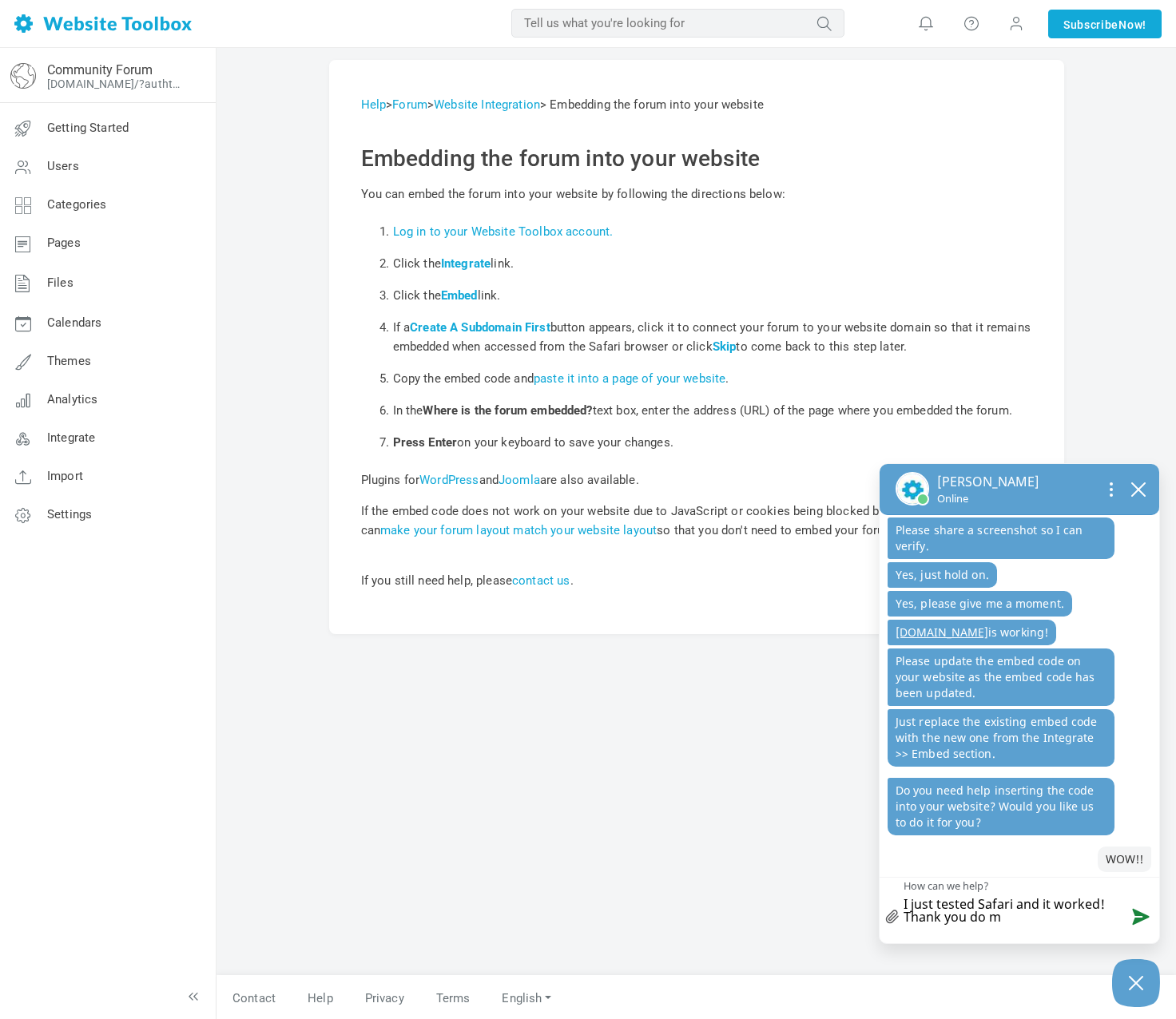
type textarea "I just tested Safari and it worked! Thank you do mu"
type textarea "I just tested Safari and it worked! Thank you do muc"
type textarea "I just tested Safari and it worked! Thank you do much"
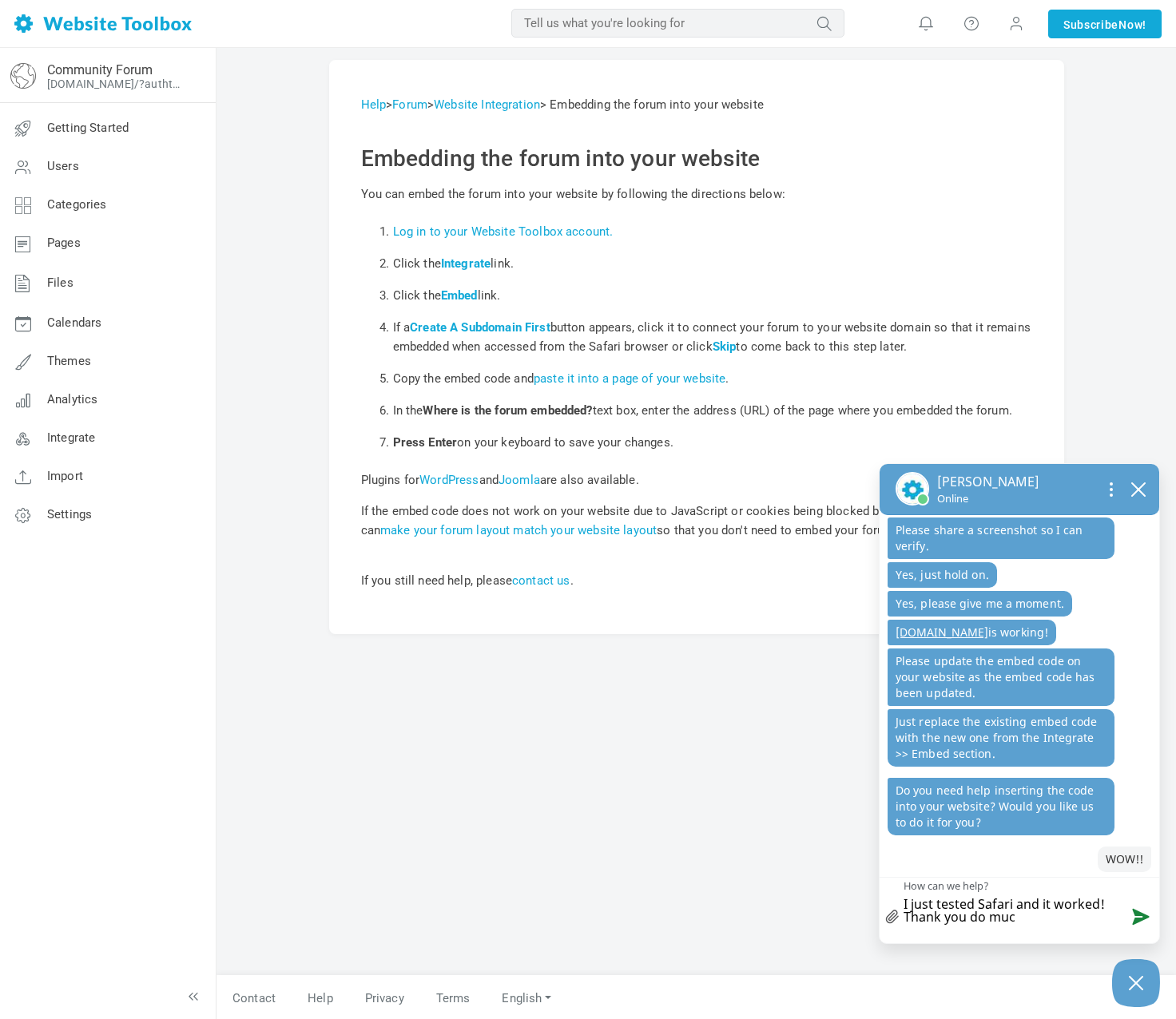
type textarea "I just tested Safari and it worked! Thank you do much"
type textarea "I just tested Safari and it worked! Thank you do much!"
type textarea "I just tested Safari and it worked! Thank you do much!!"
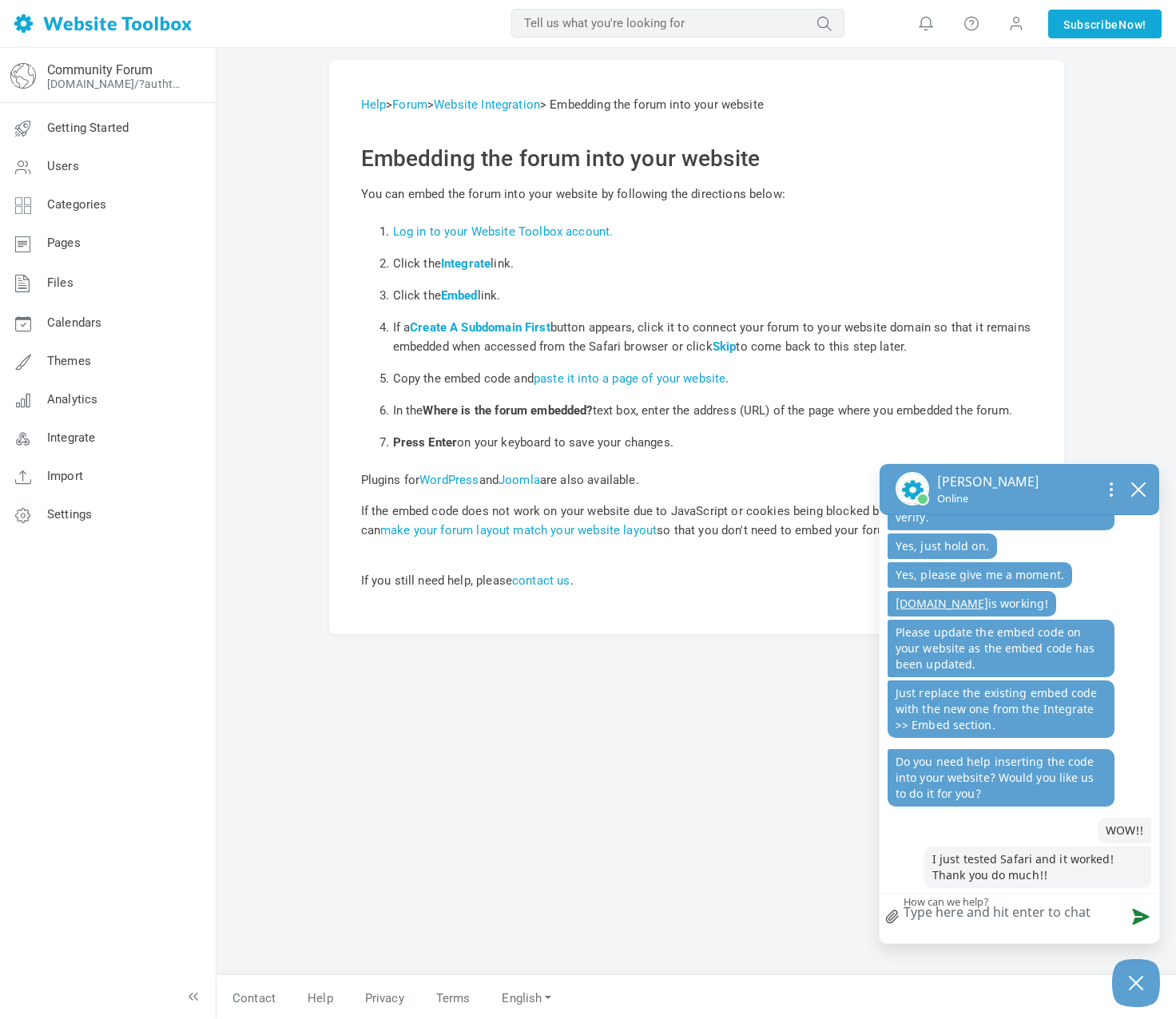
scroll to position [1288, 0]
type textarea "S"
type textarea "So"
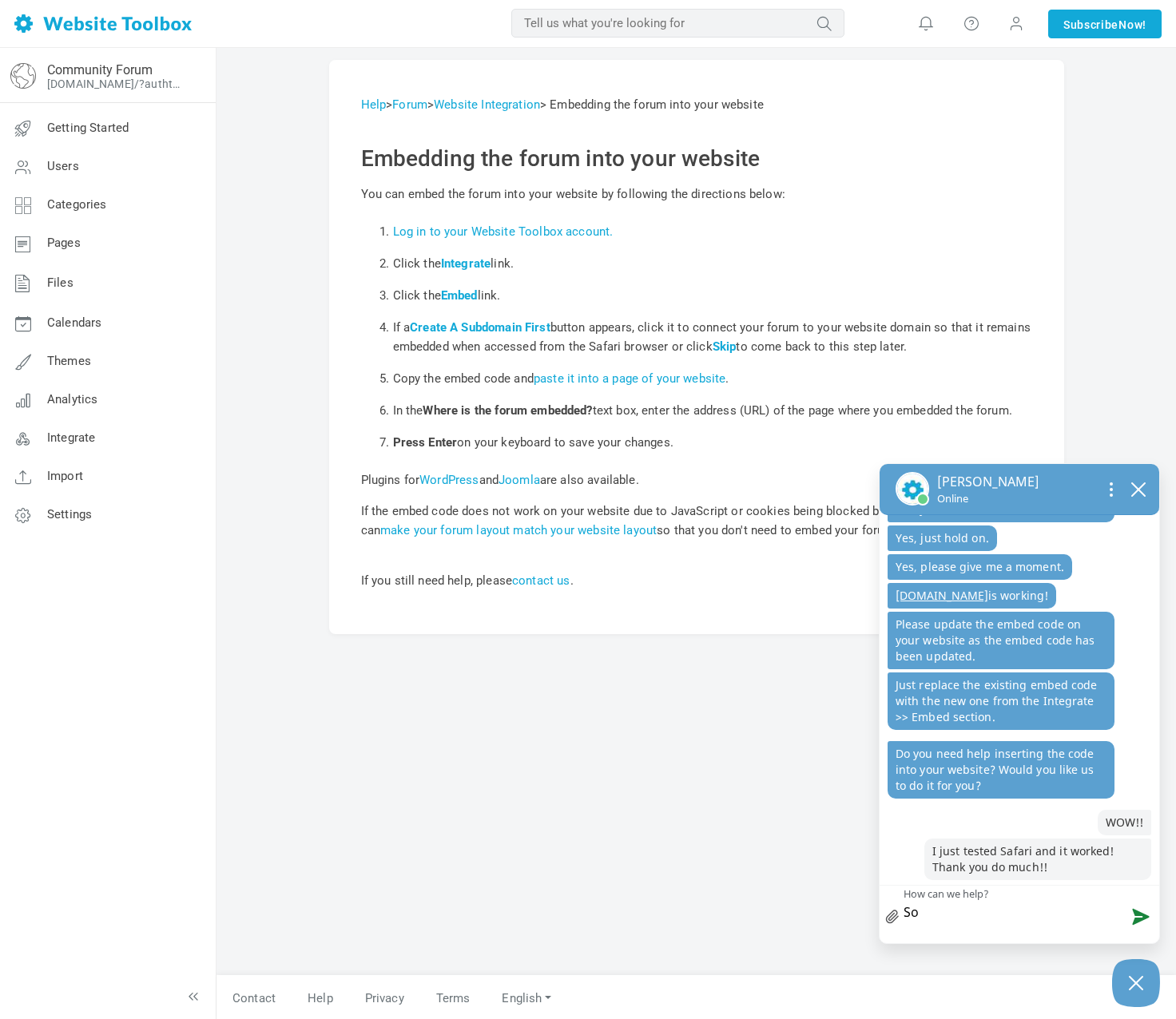
scroll to position [1296, 0]
type textarea "So"
type textarea "So m"
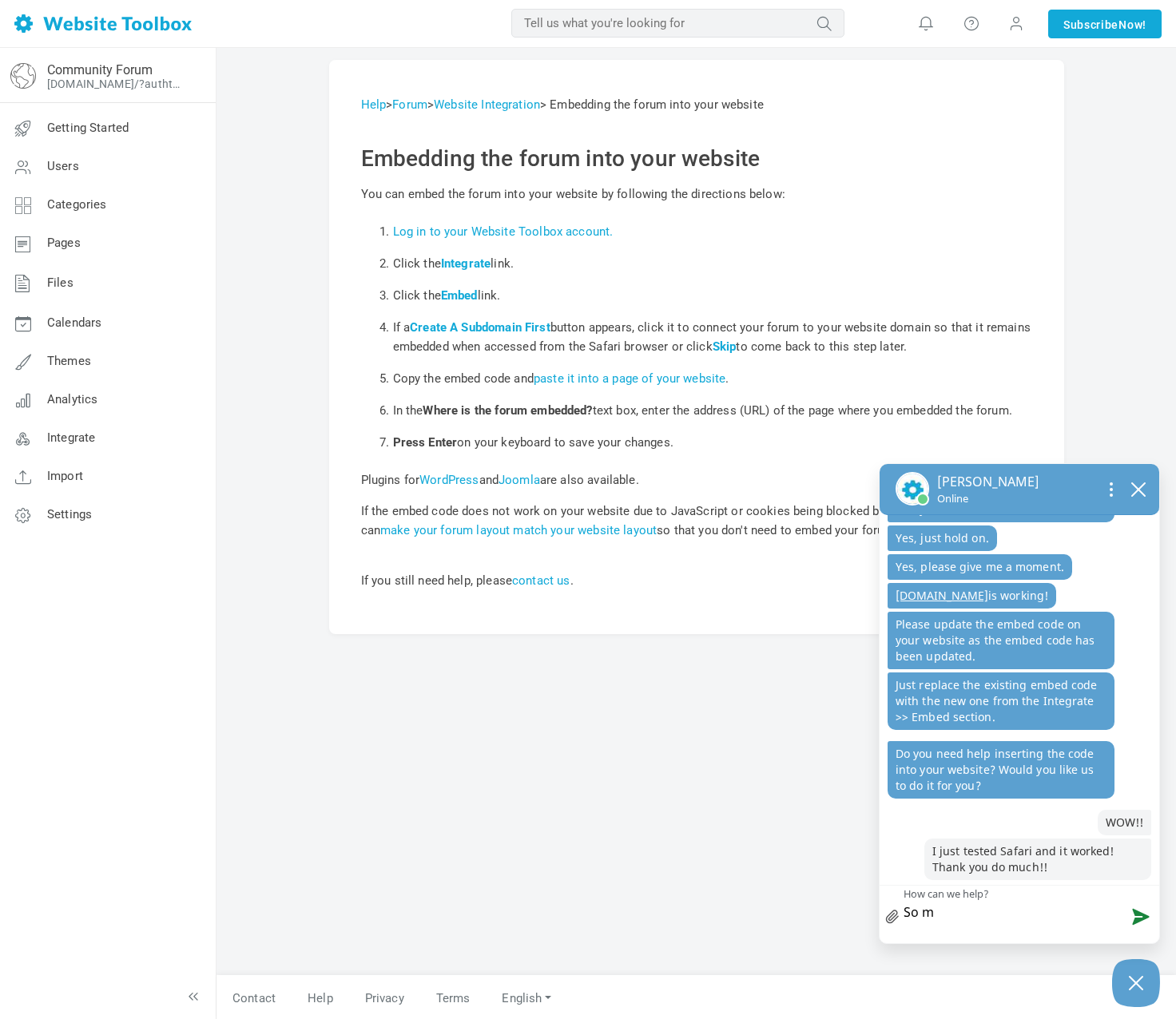
type textarea "So mu"
type textarea "So muc"
type textarea "So much"
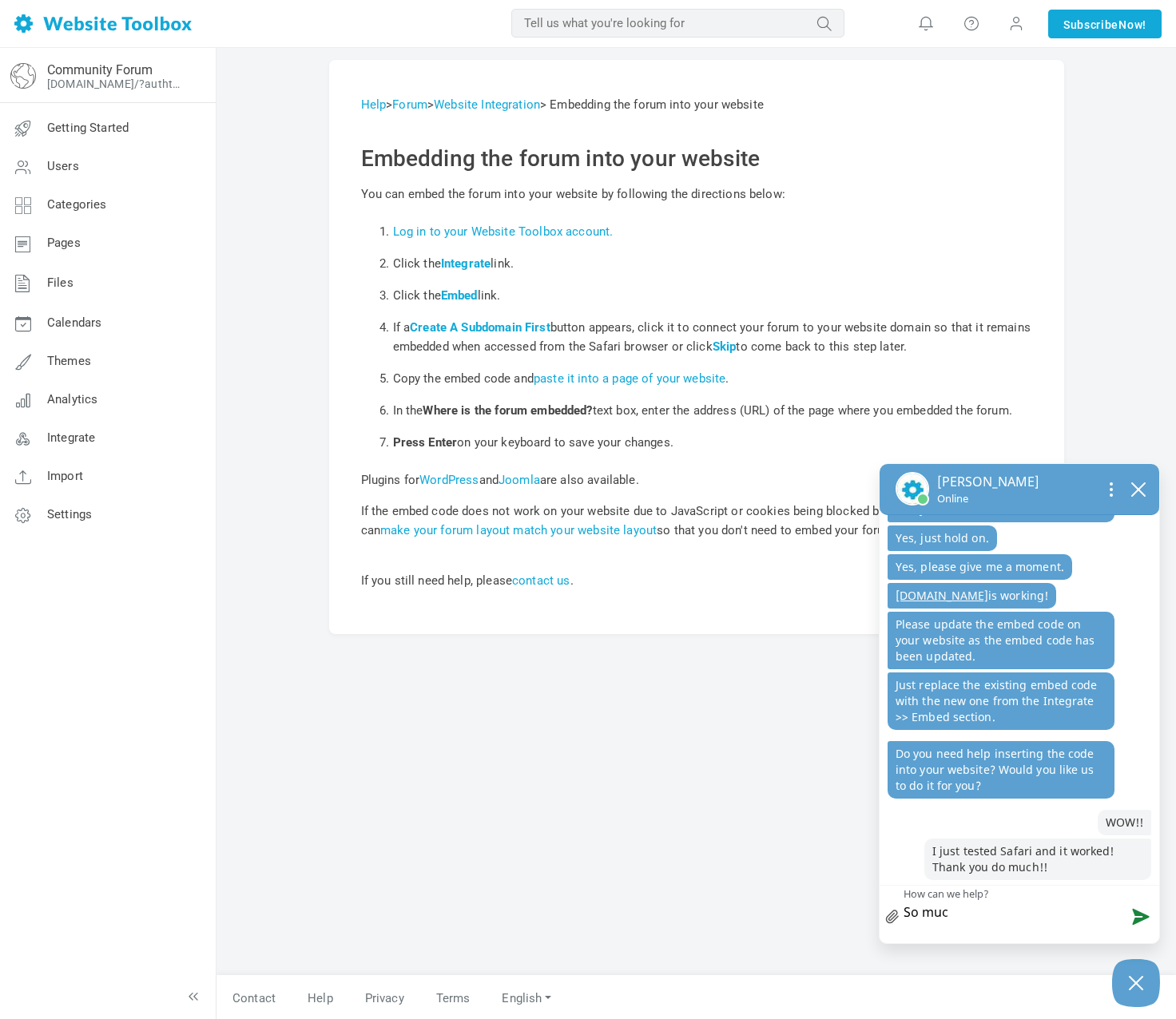
type textarea "So much"
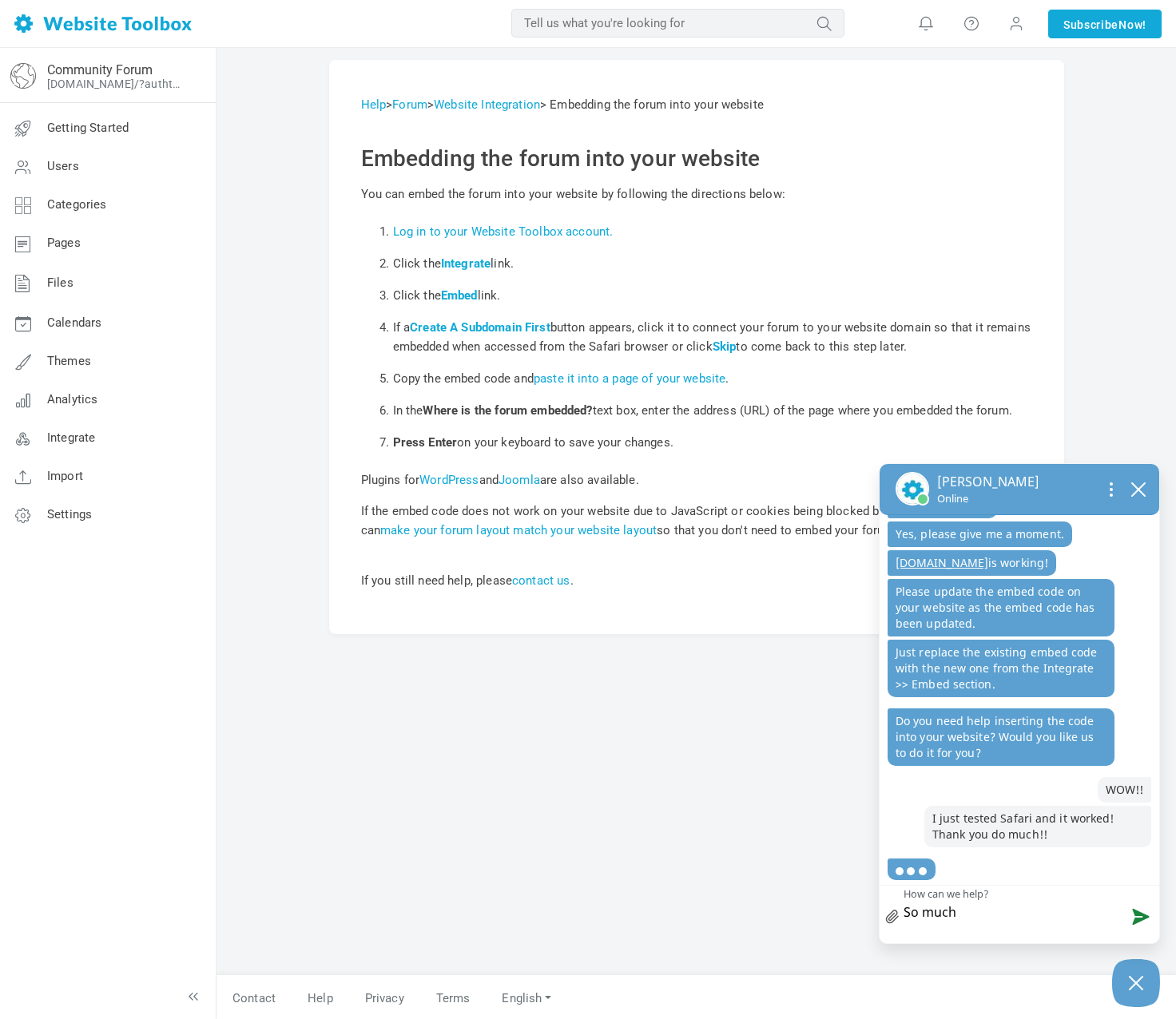
scroll to position [1329, 0]
type textarea "So muc"
type textarea "So mu"
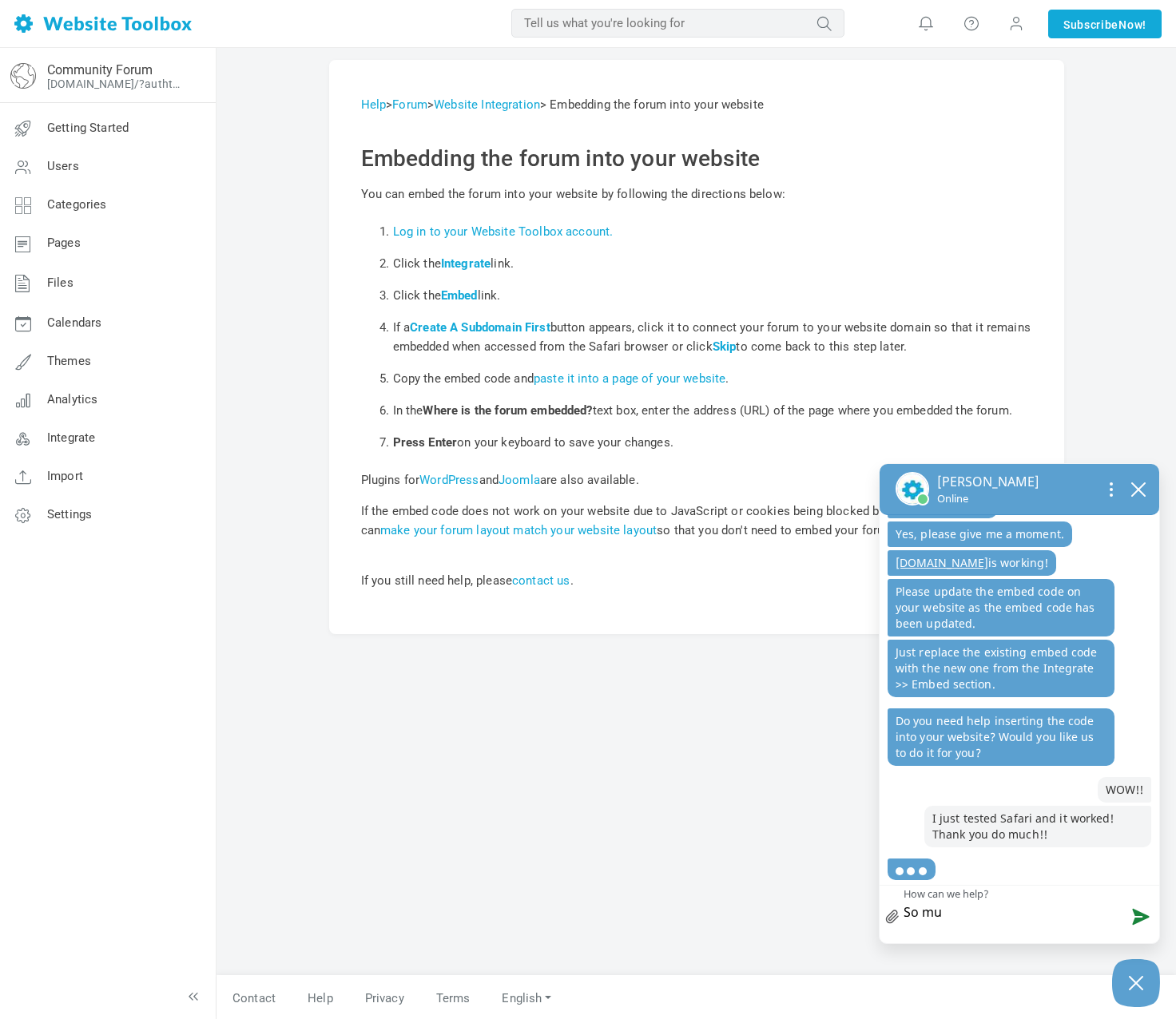
type textarea "So m"
type textarea "So"
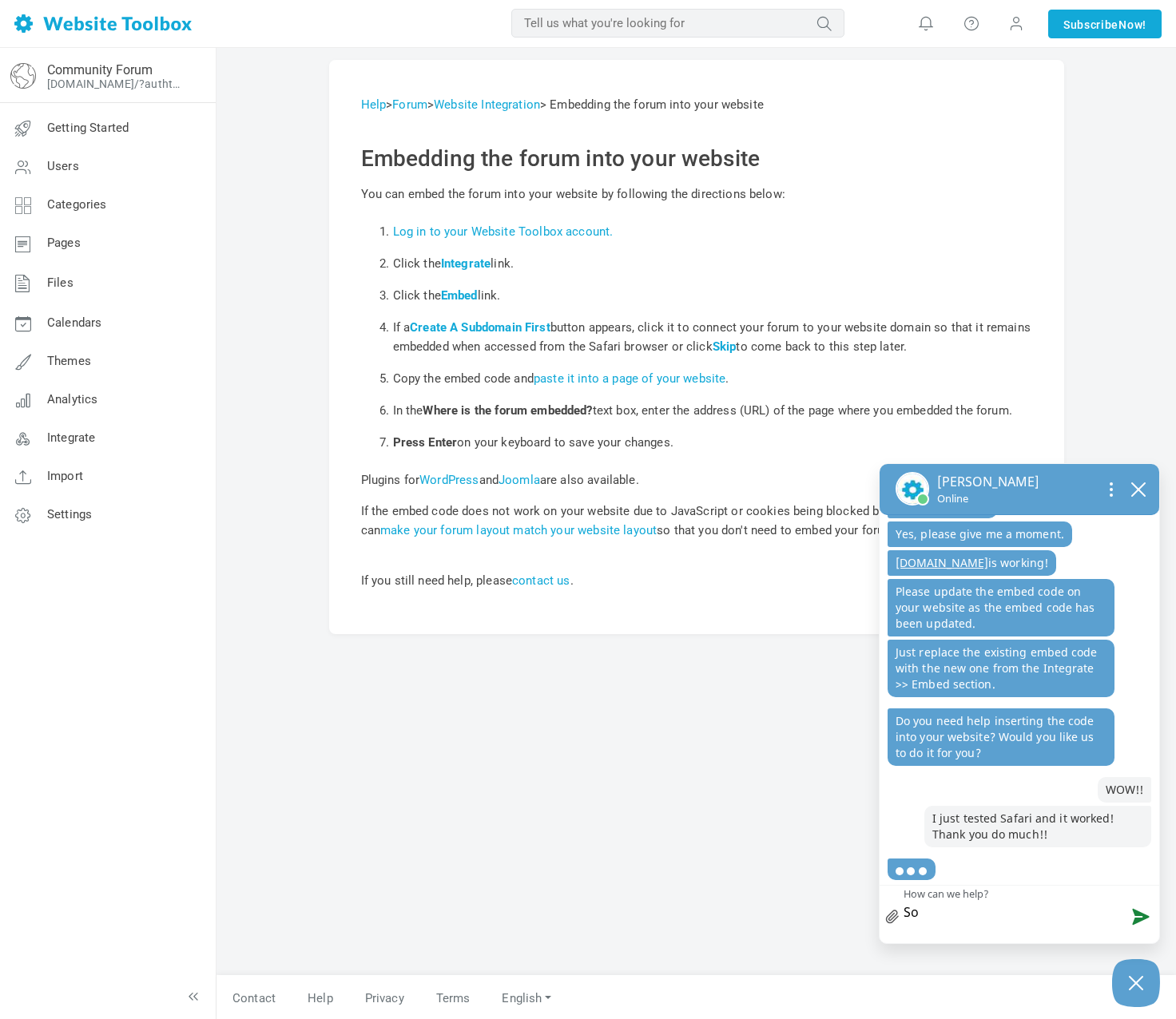
type textarea "So"
type textarea "S"
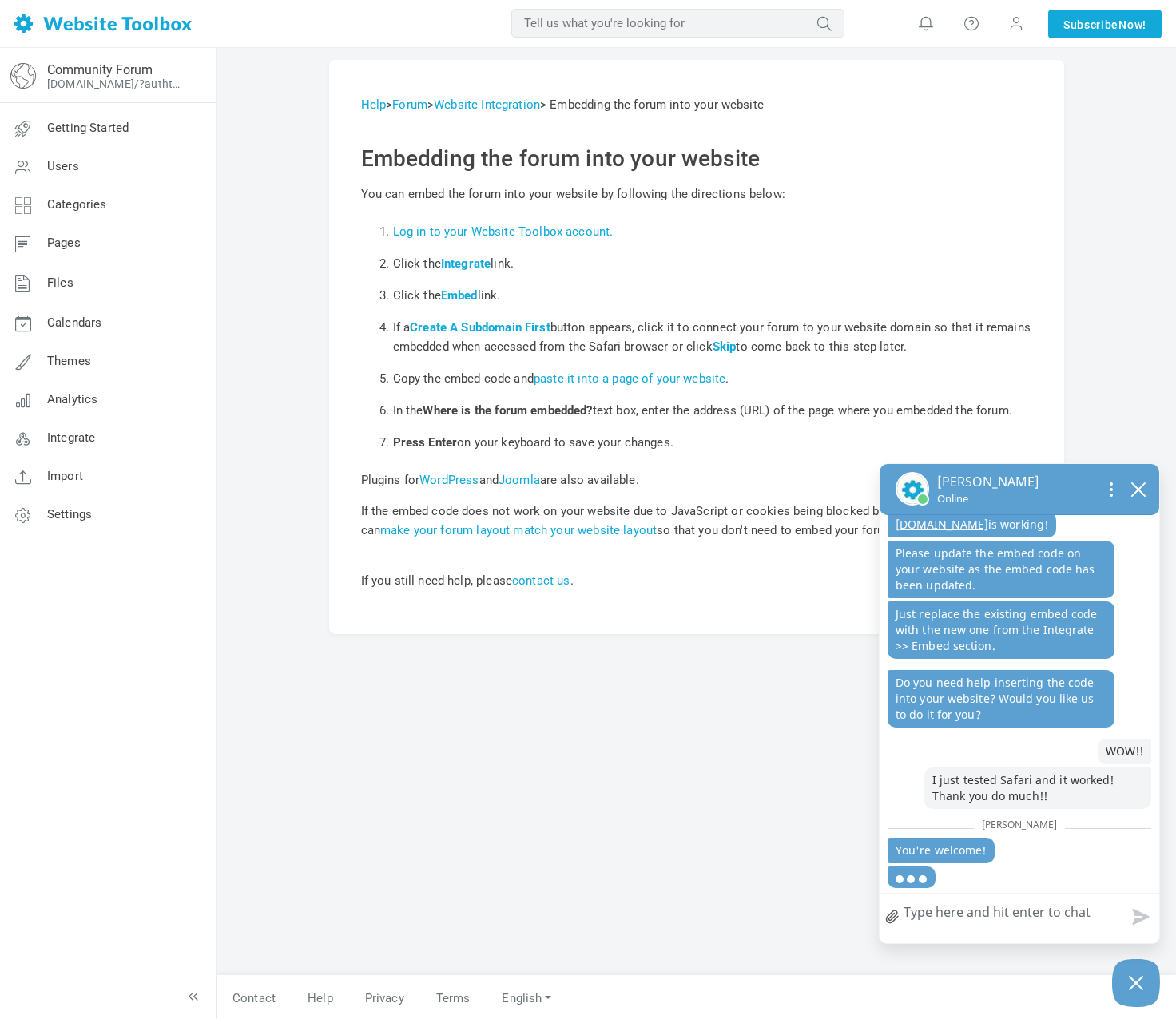
scroll to position [1342, 0]
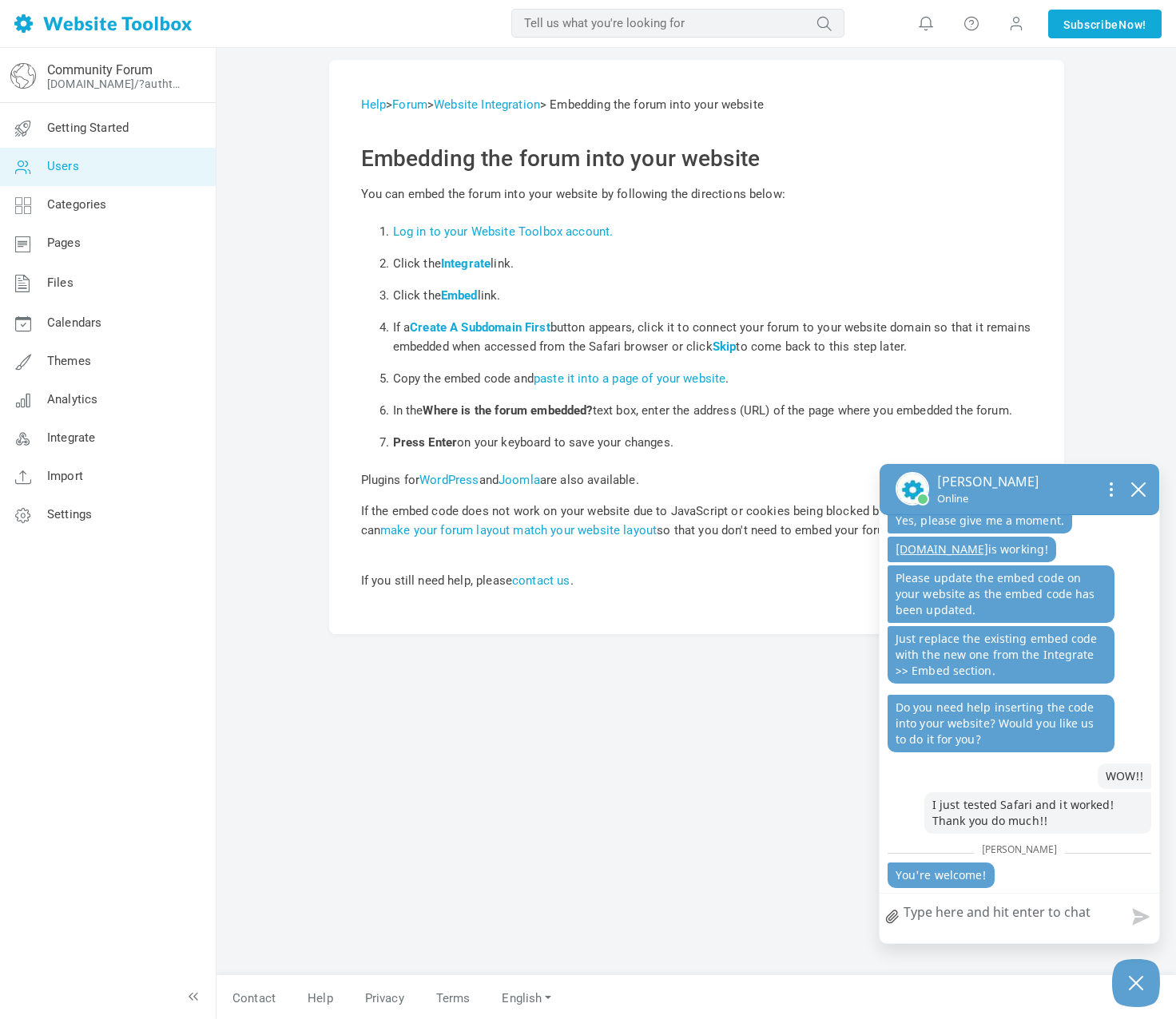
type textarea "H"
type textarea "Ha"
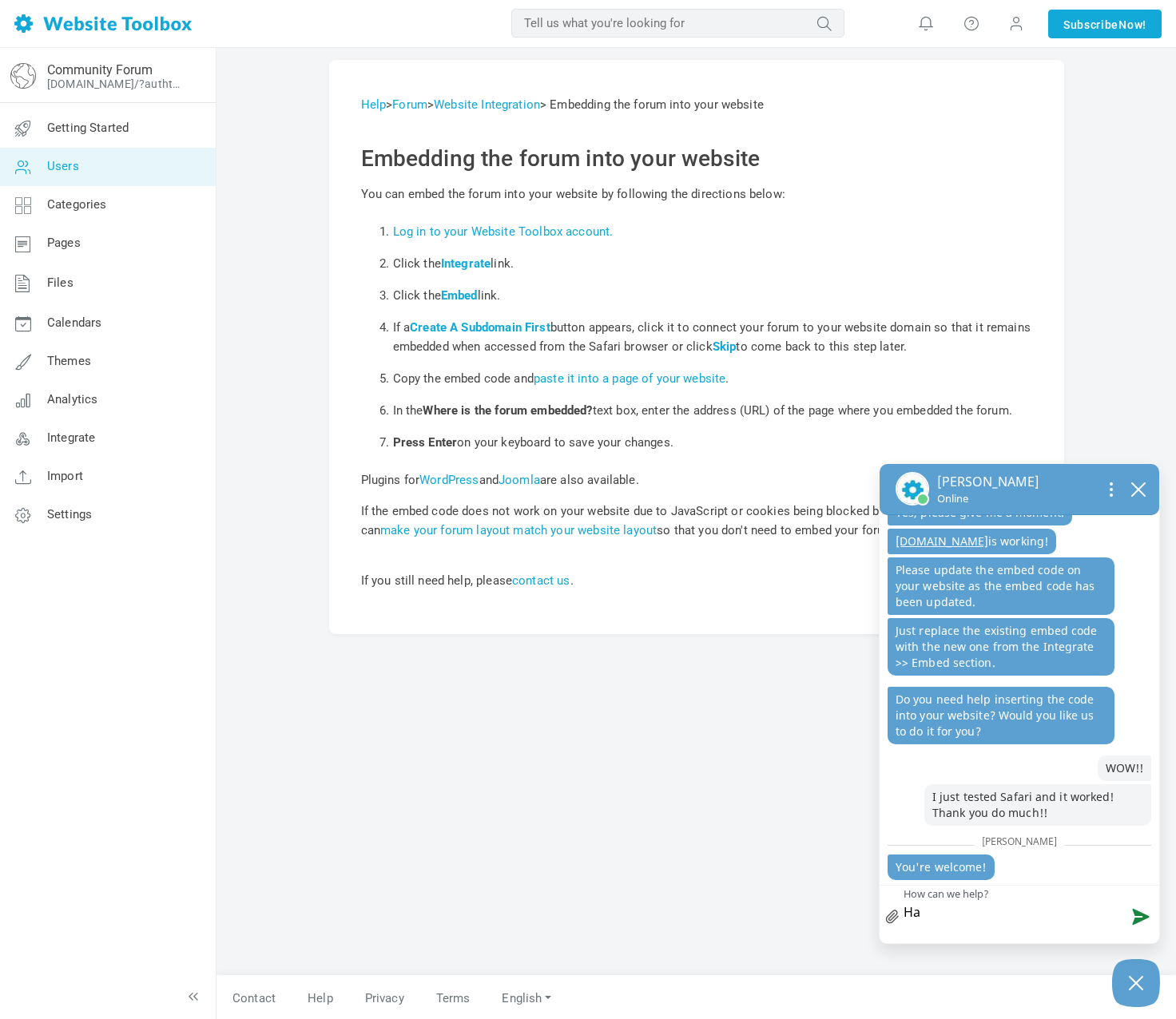
scroll to position [1351, 0]
type textarea "Hav"
type textarea "Have"
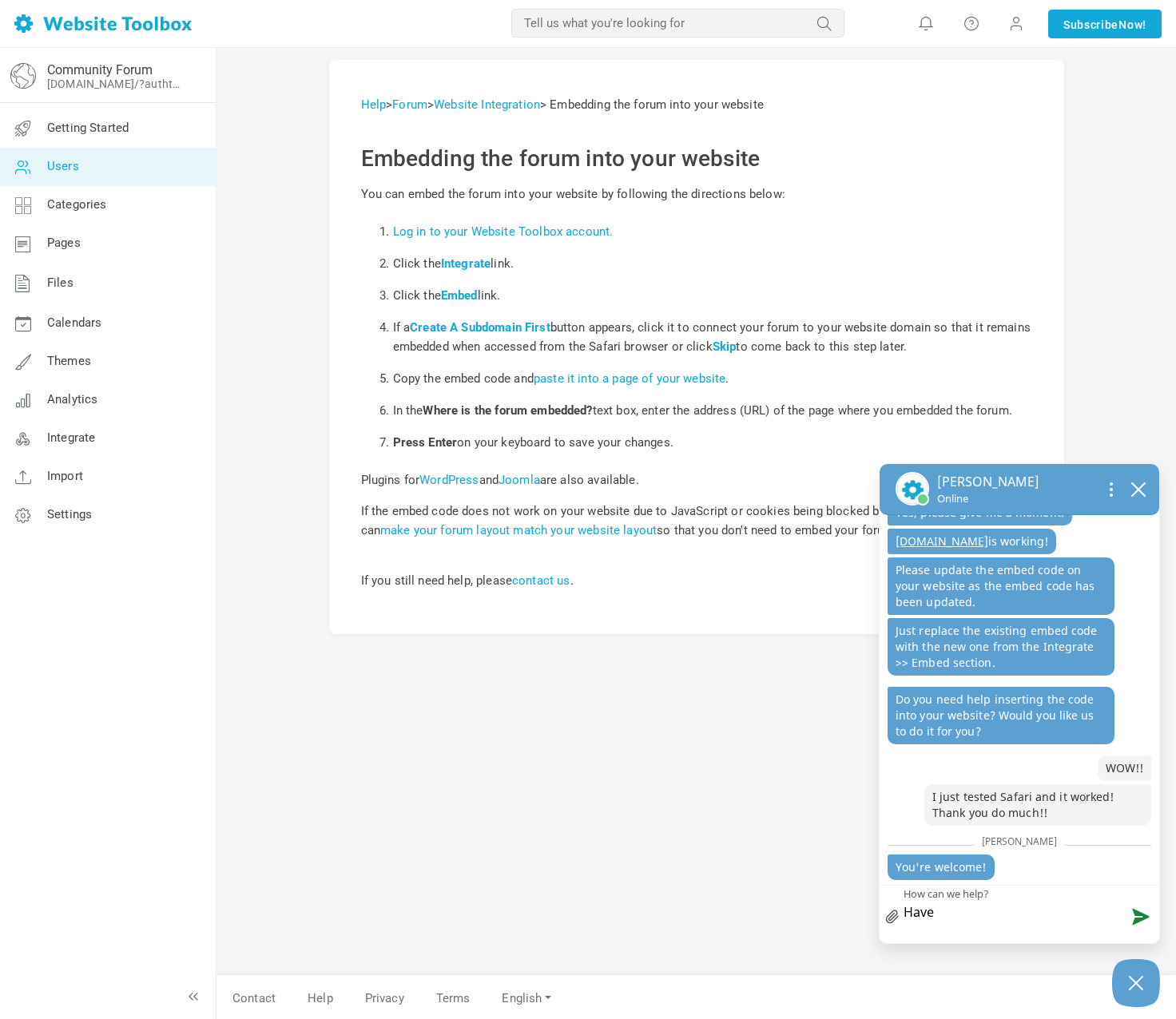
type textarea "Have"
type textarea "Have a"
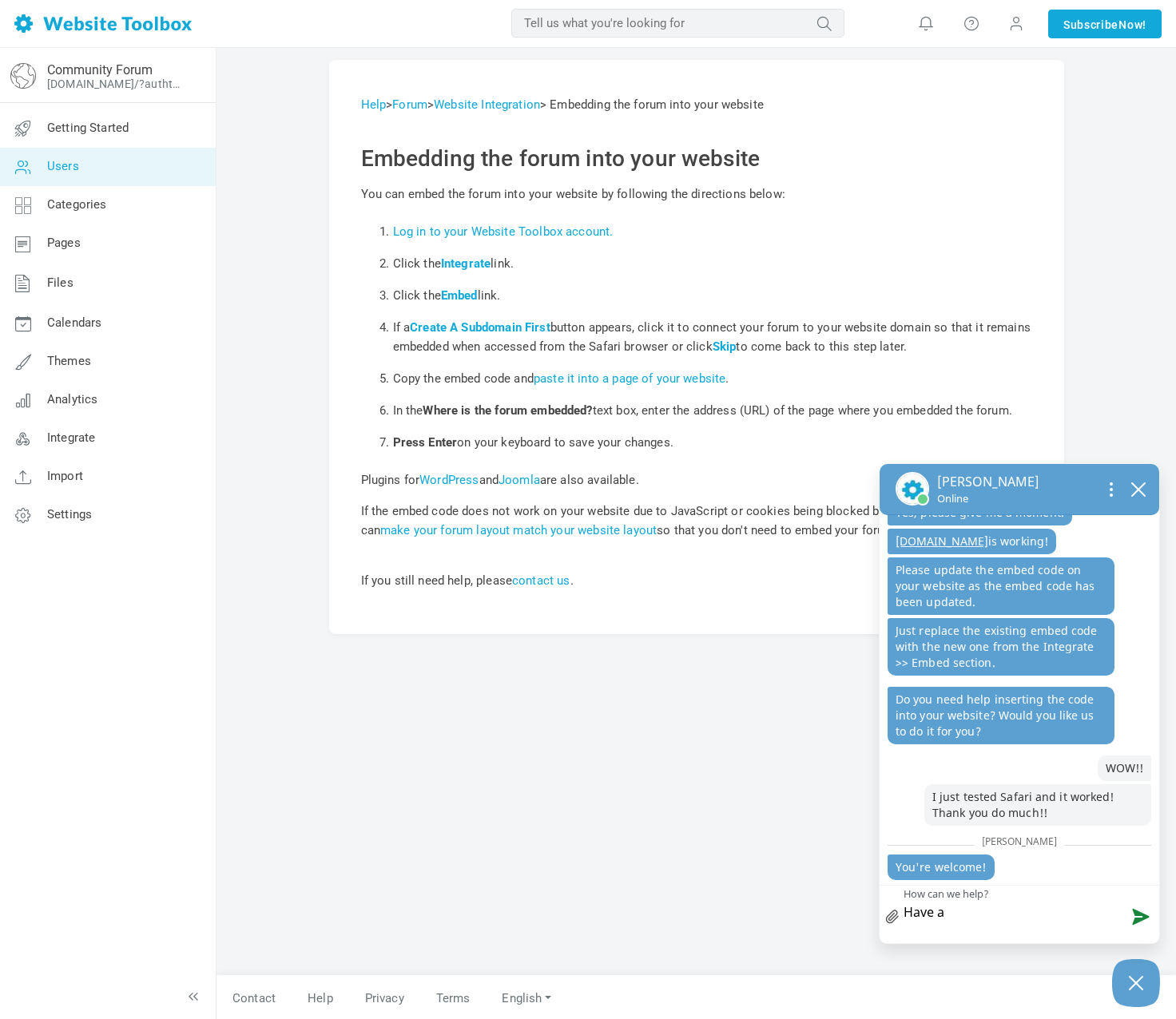
type textarea "Have a"
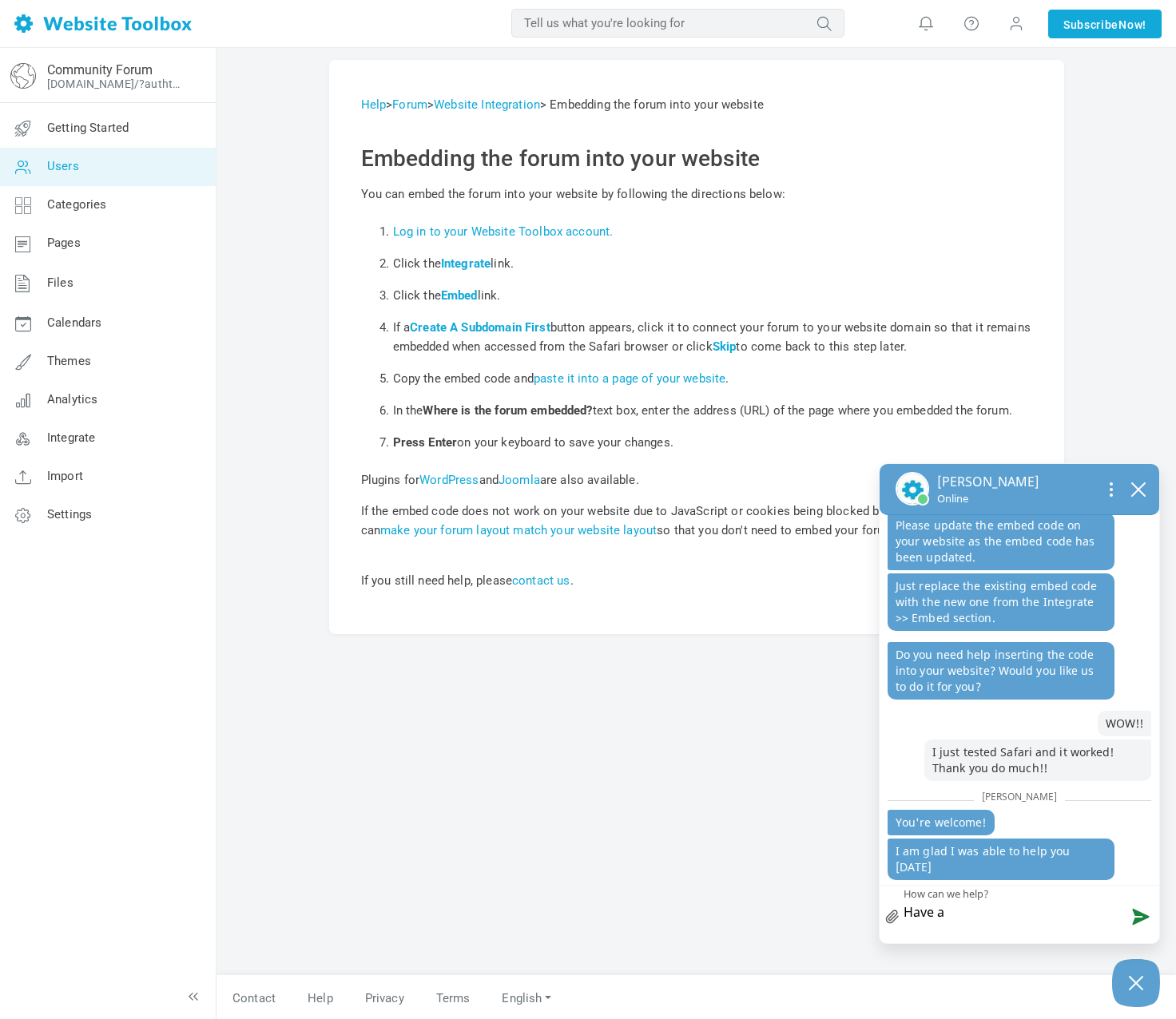
type textarea "Have a g"
type textarea "Have a gr"
type textarea "Have a gre"
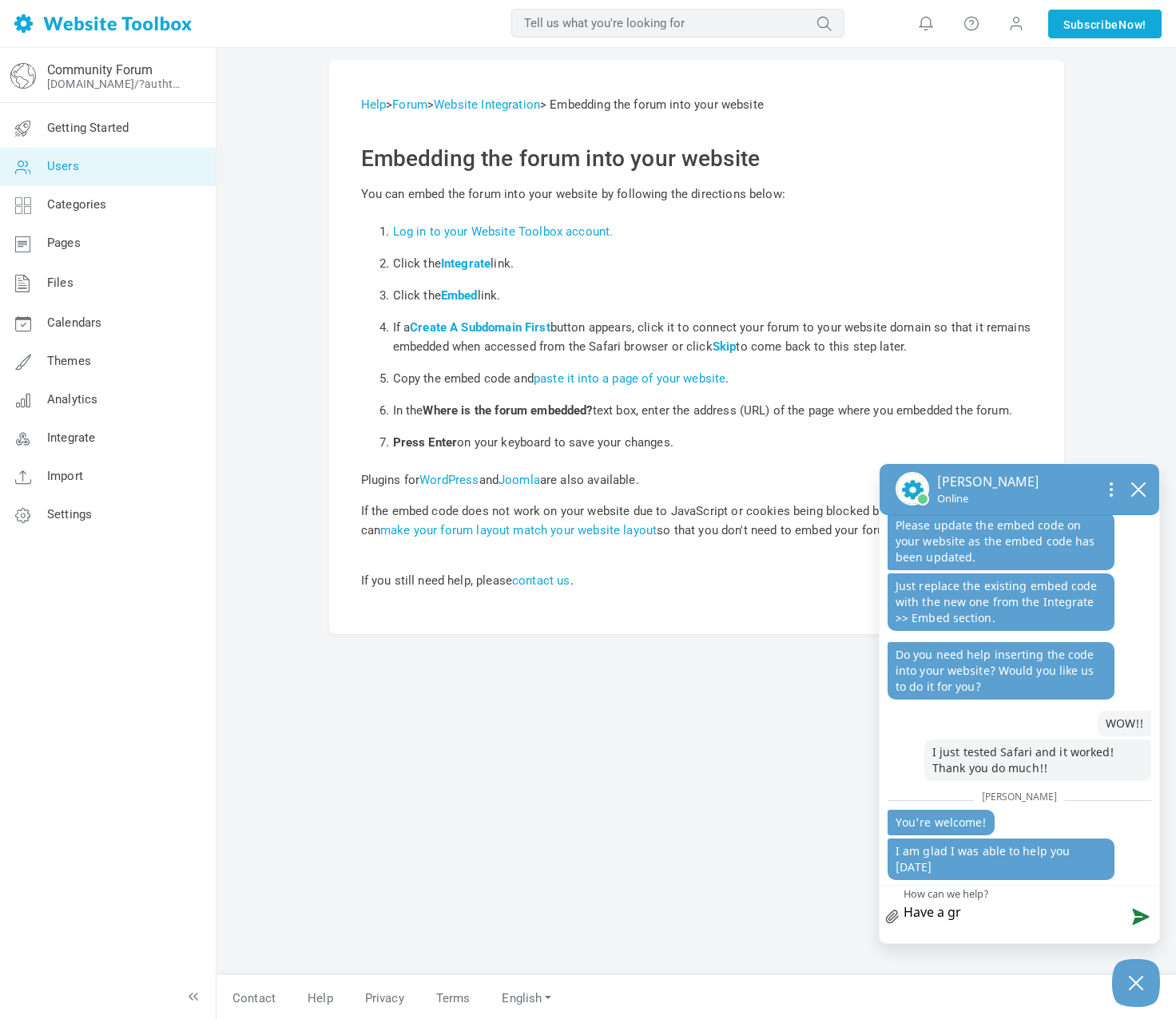
type textarea "Have a gre"
type textarea "Have a grea"
type textarea "Have a great"
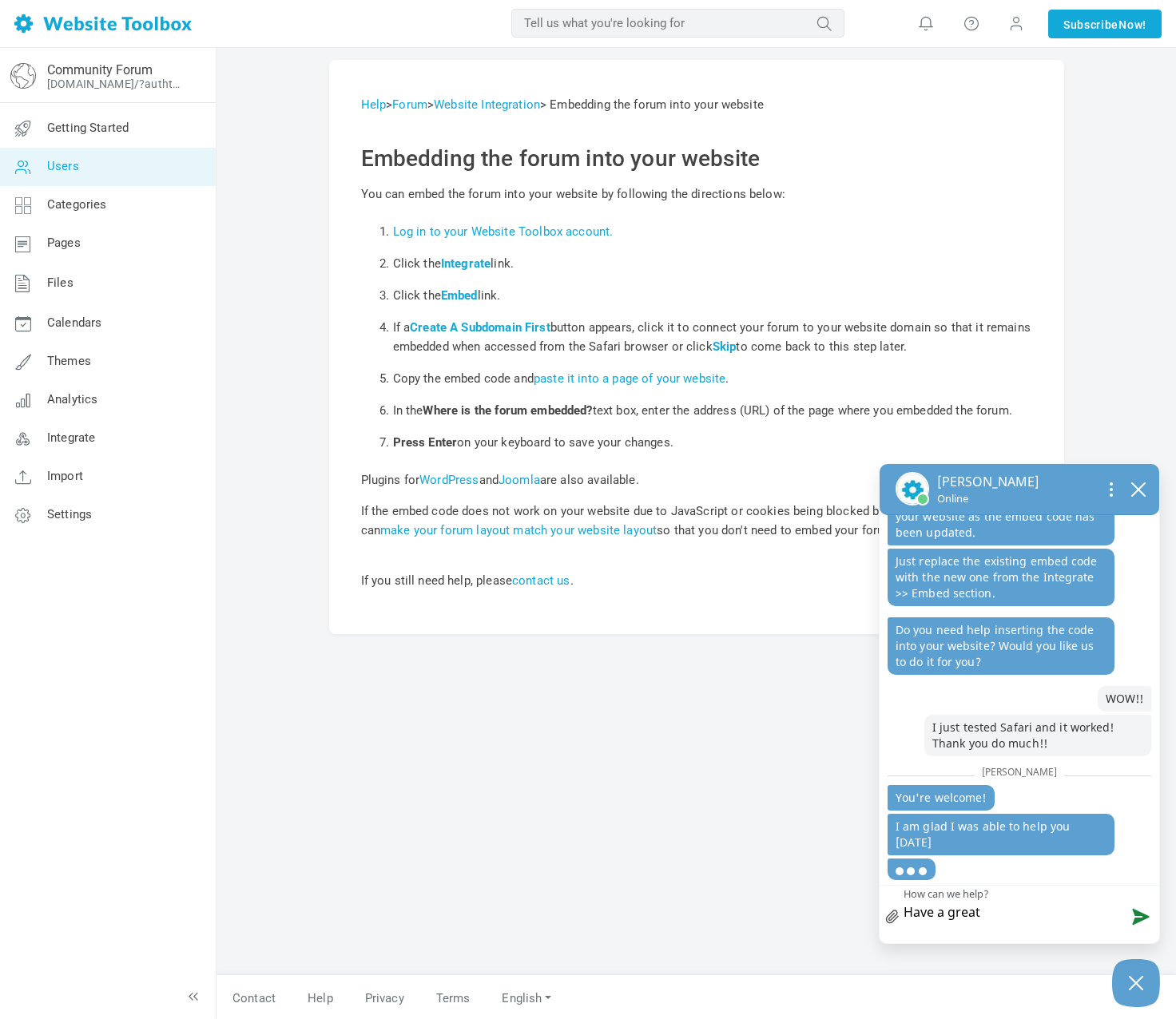
type textarea "Have a great"
type textarea "Have a great d"
type textarea "Have a great da"
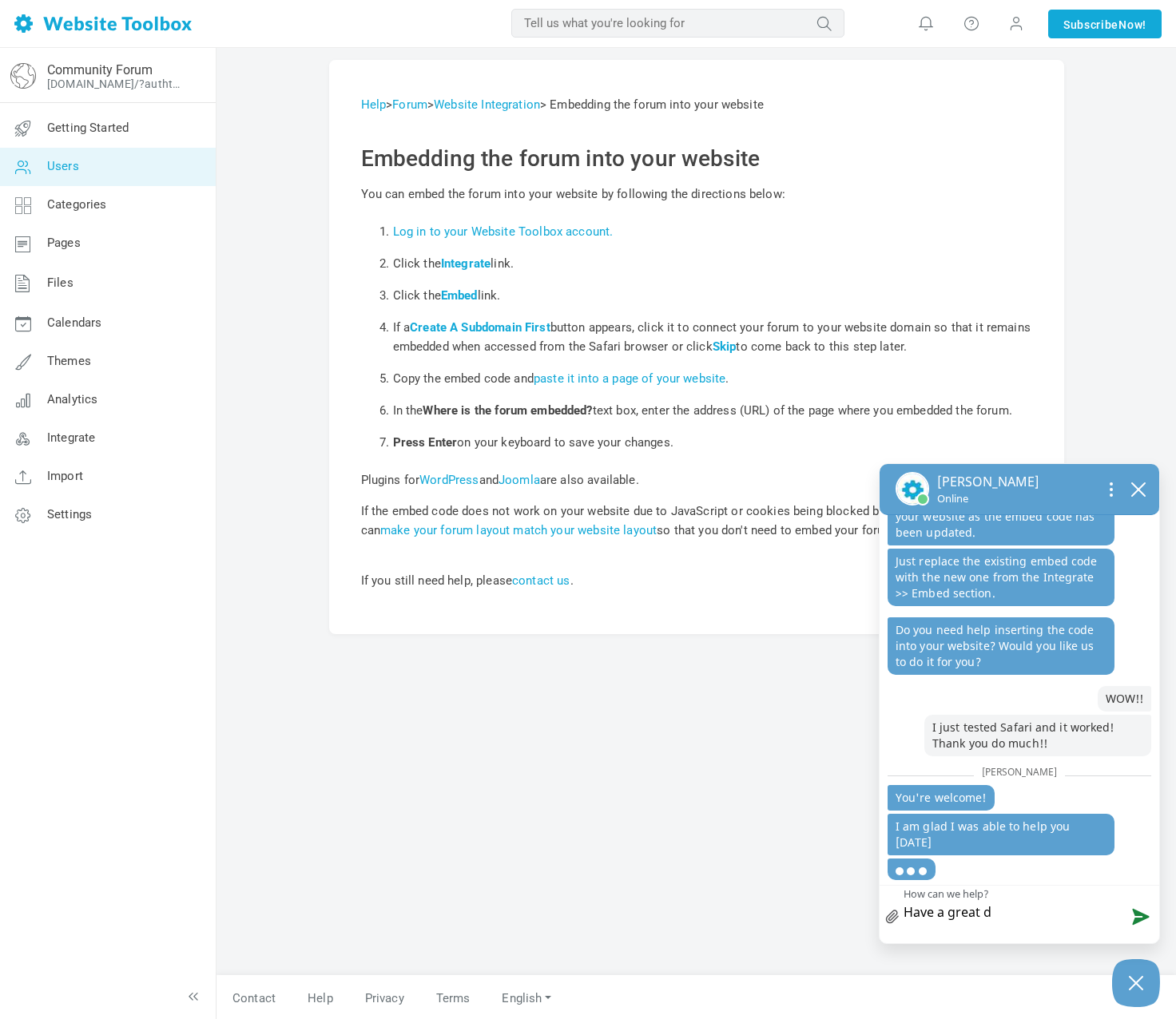
type textarea "Have a great da"
type textarea "Have a great day"
type textarea "Have a great day!"
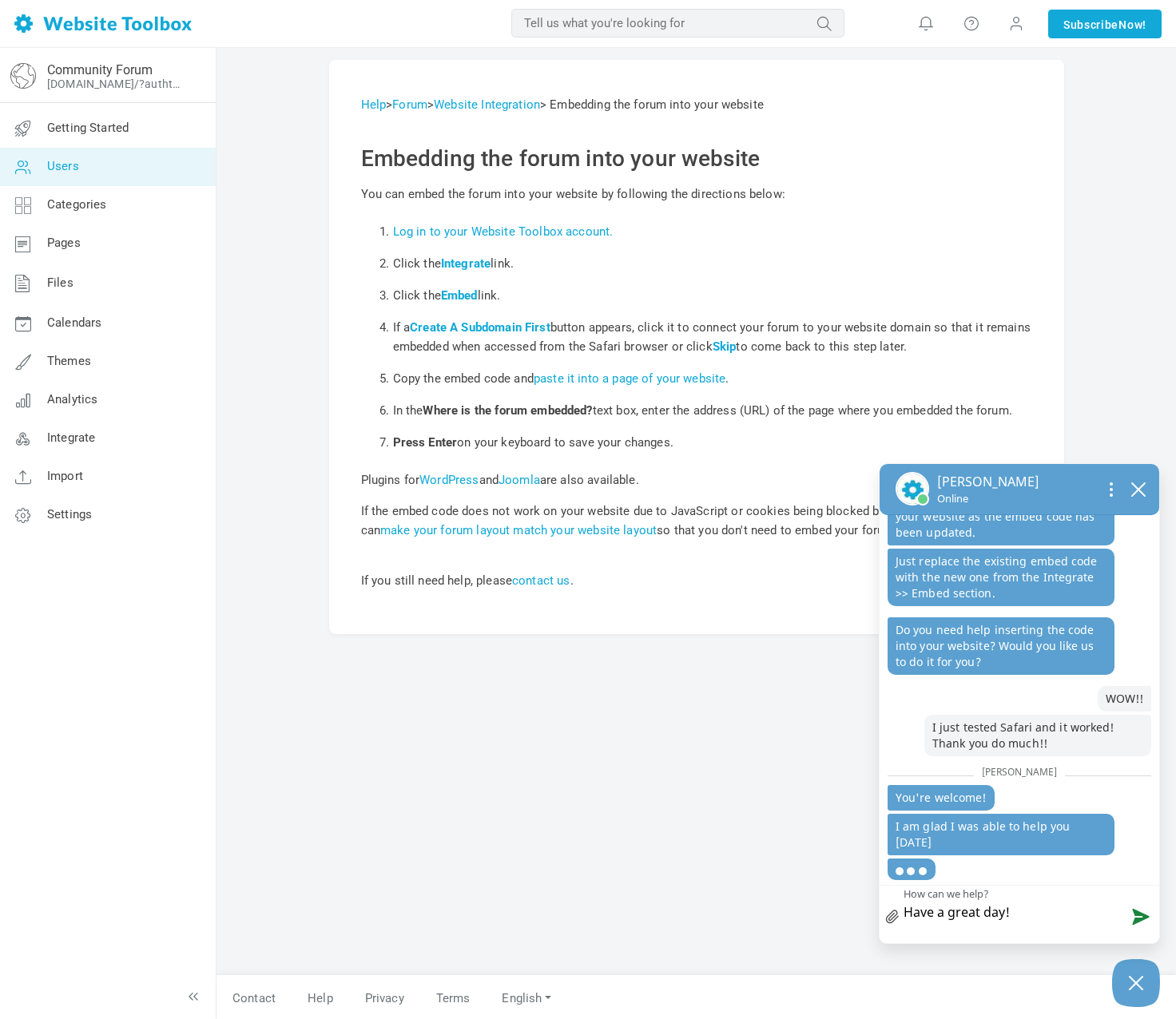
type textarea "Have a great day!'"
type textarea "Have a great day!"
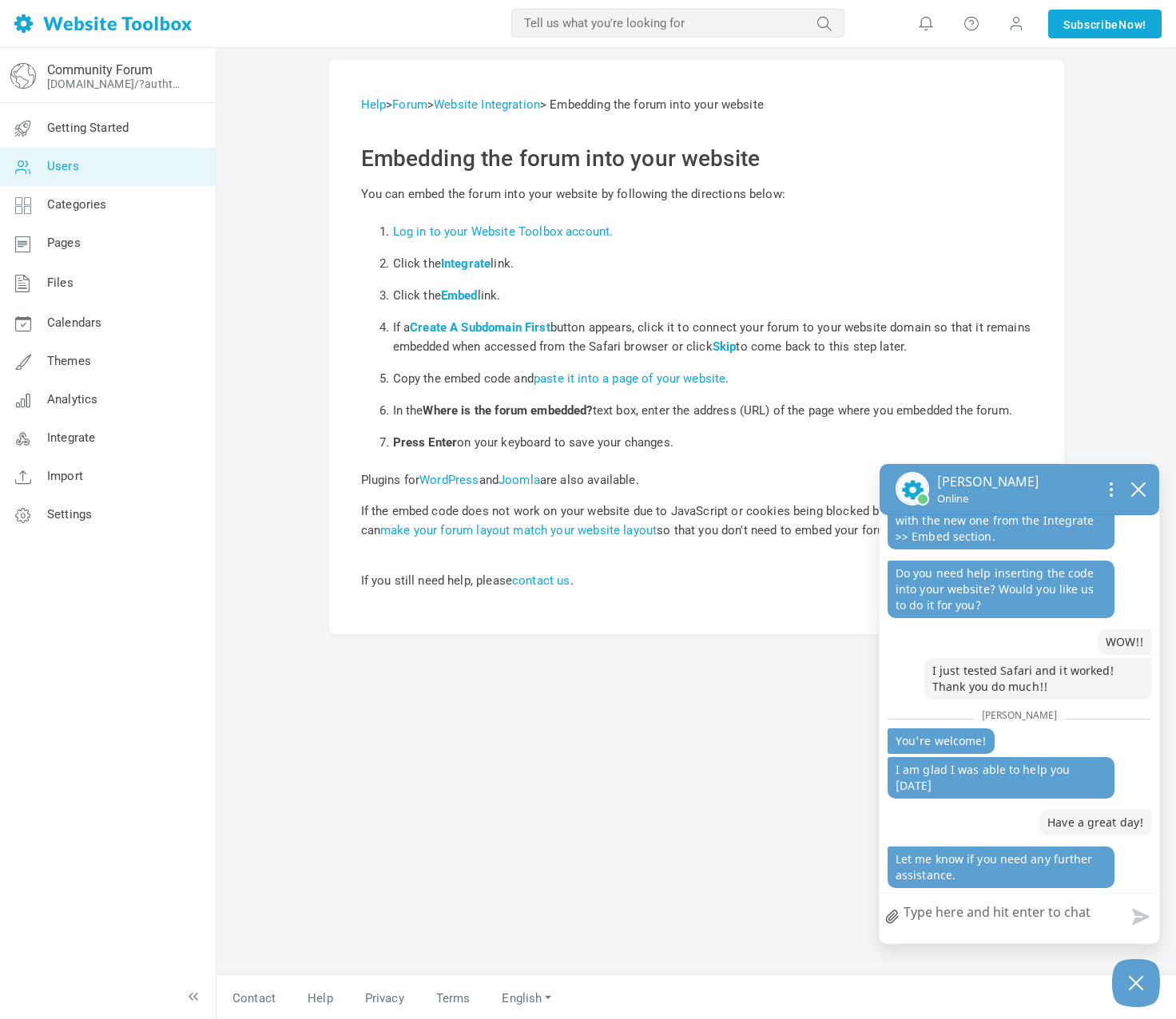
scroll to position [1477, 0]
type textarea "I"
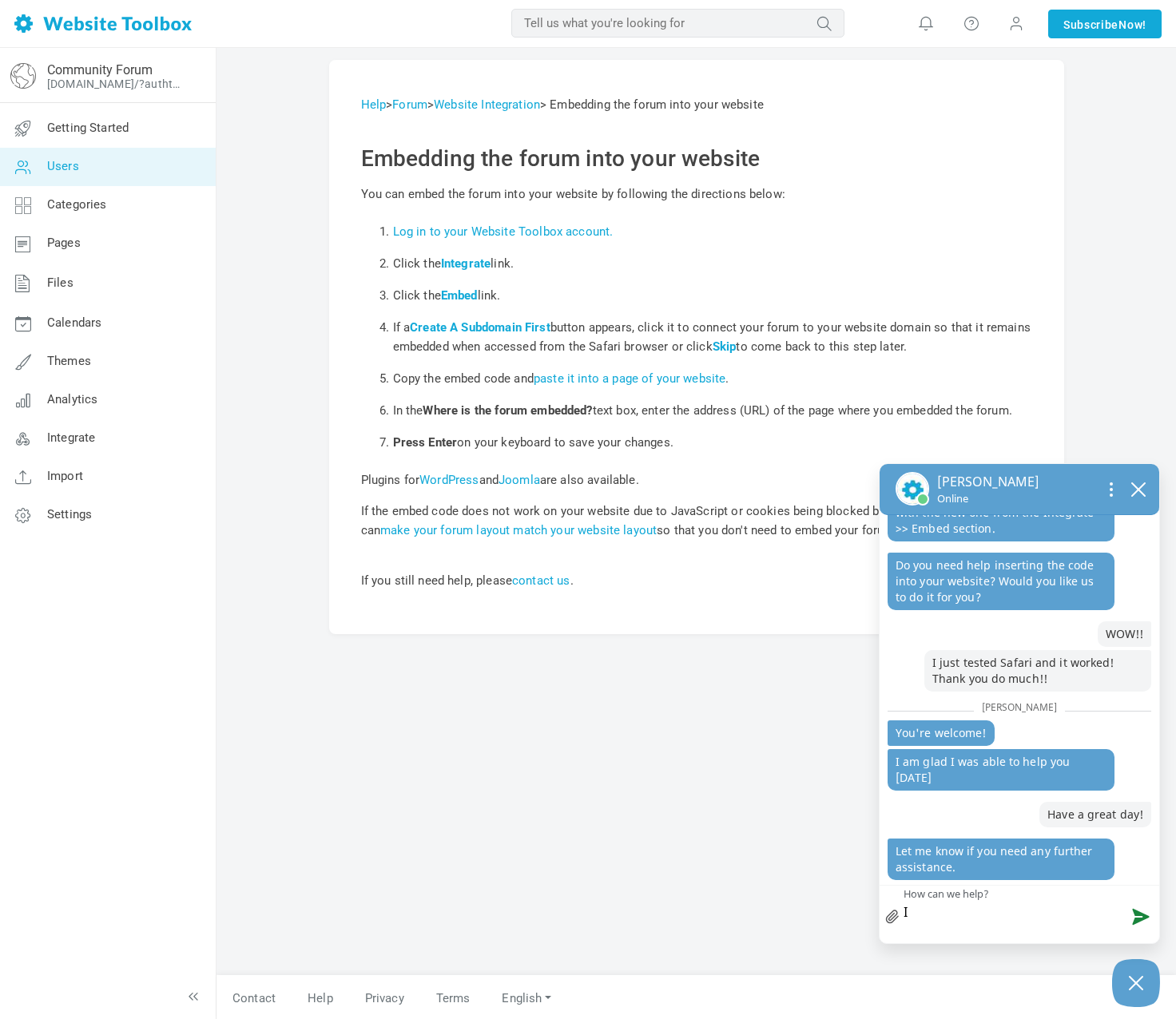
scroll to position [1484, 0]
type textarea "I"
type textarea "I w"
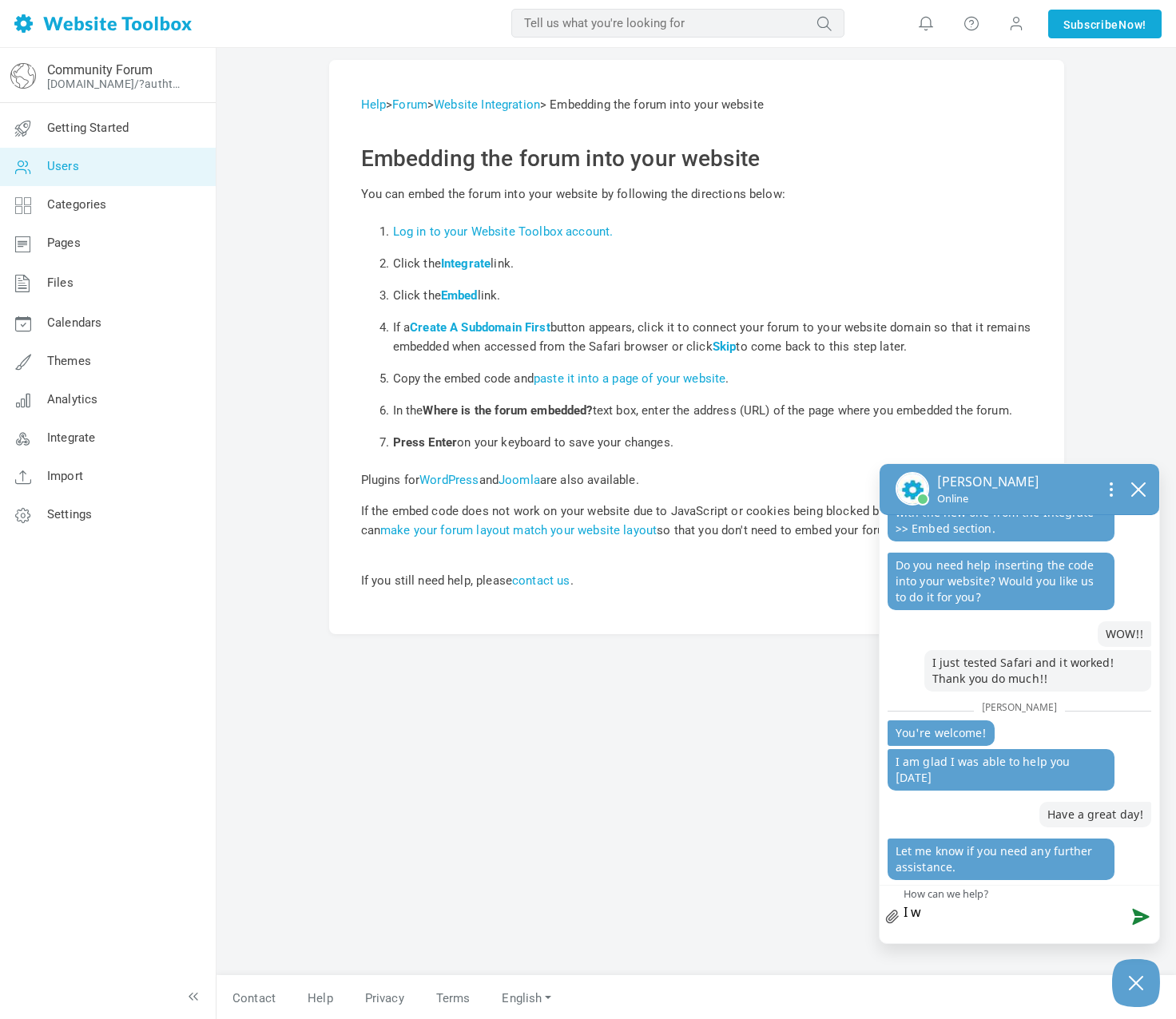
type textarea "I wi"
type textarea "I w"
type textarea "I"
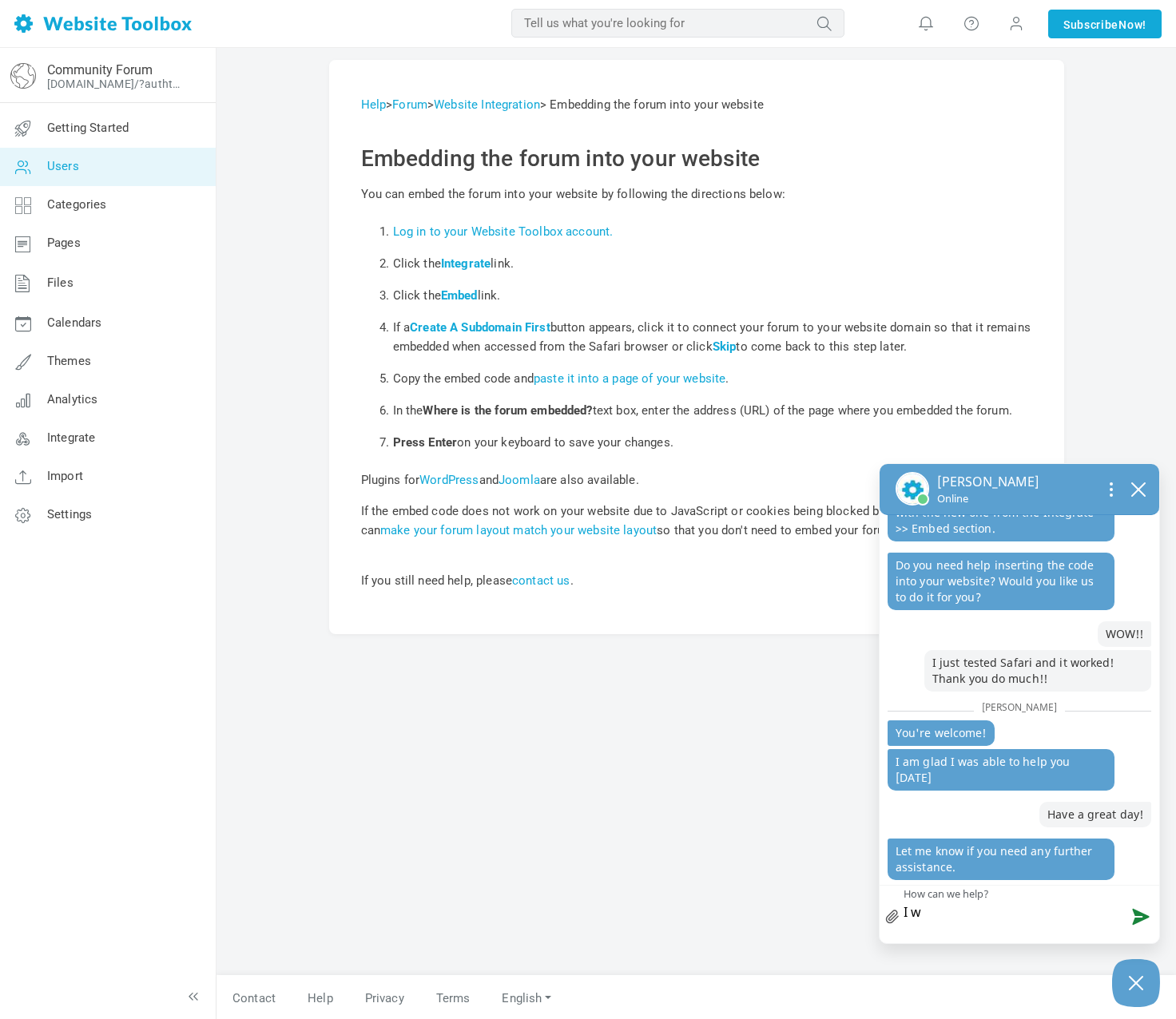
type textarea "I"
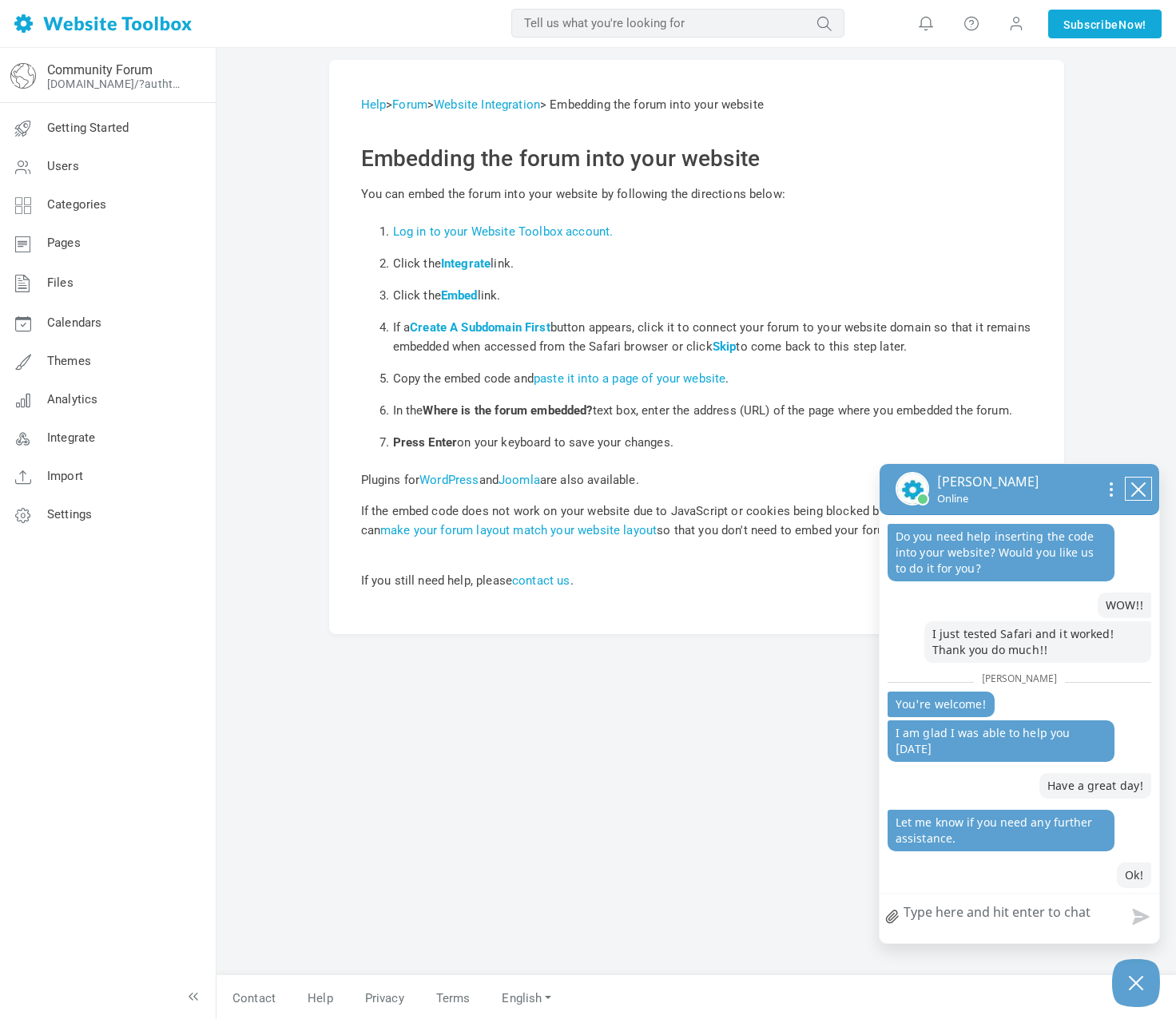
click at [1140, 482] on icon "close chatbox" at bounding box center [1137, 490] width 16 height 16
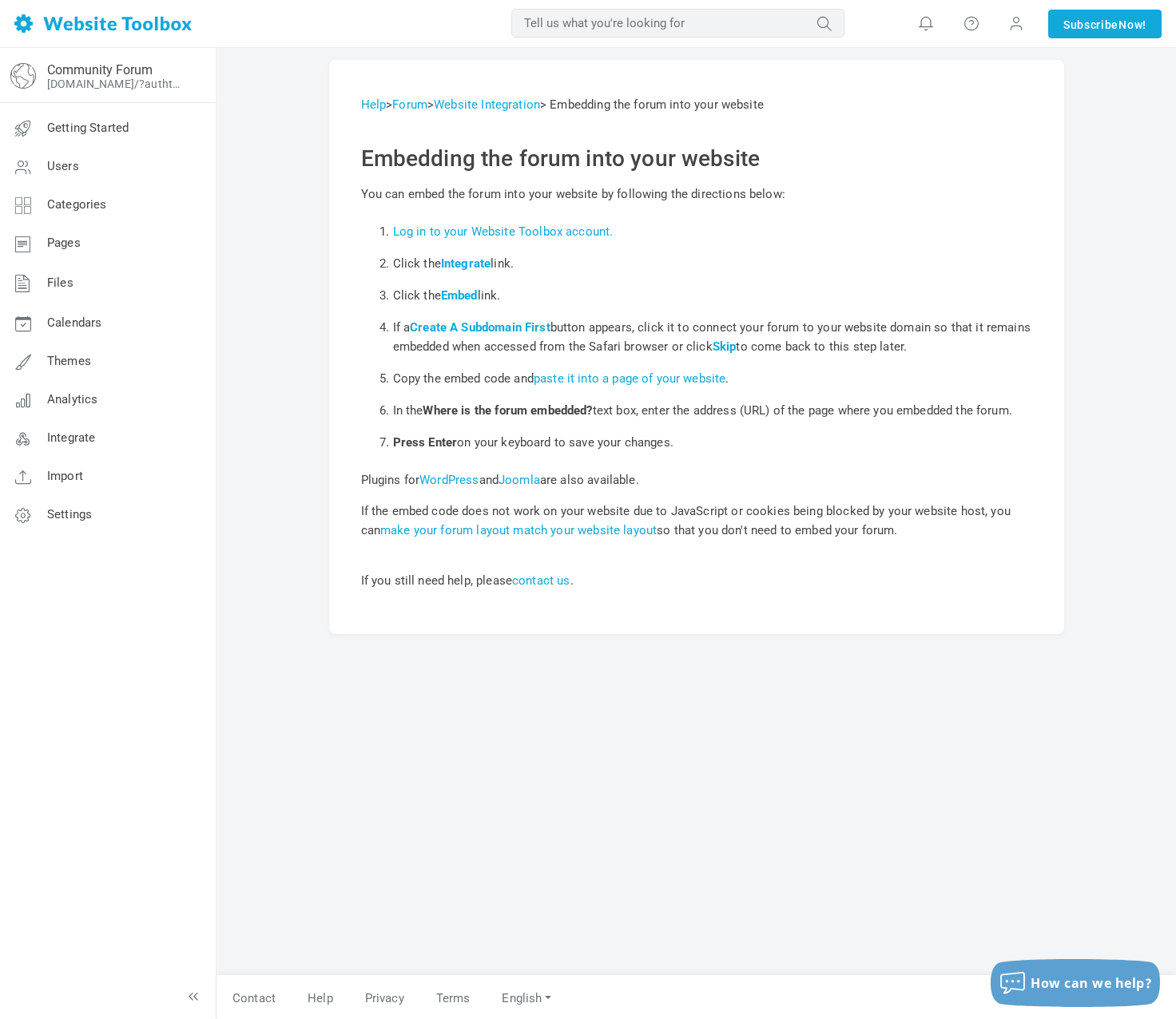
click at [854, 677] on div "Help > Forum > Website Integration > Embedding the forum into your website Embe…" at bounding box center [697, 518] width 759 height 915
click at [90, 137] on link "Getting Started" at bounding box center [107, 128] width 217 height 39
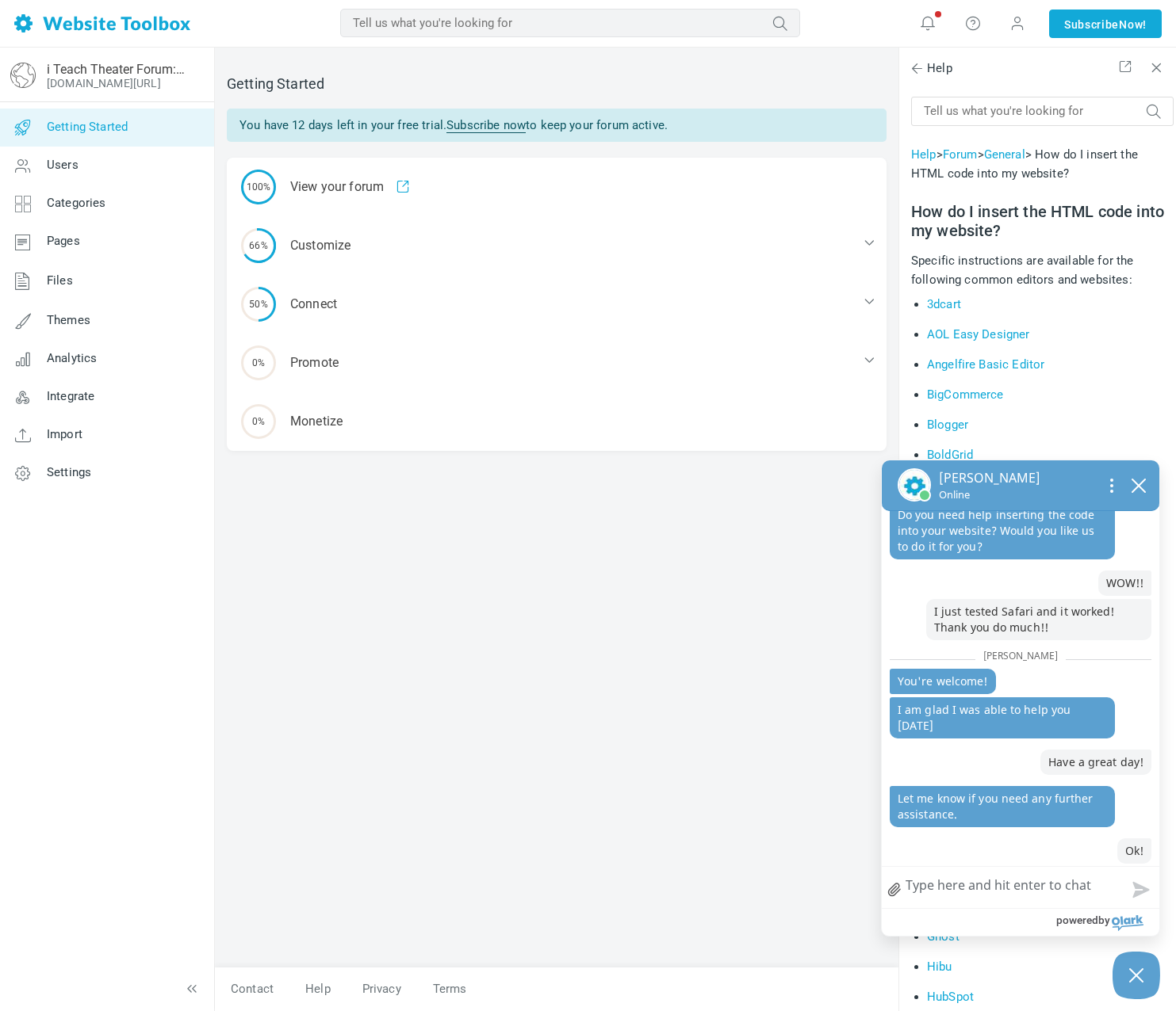
scroll to position [1534, 0]
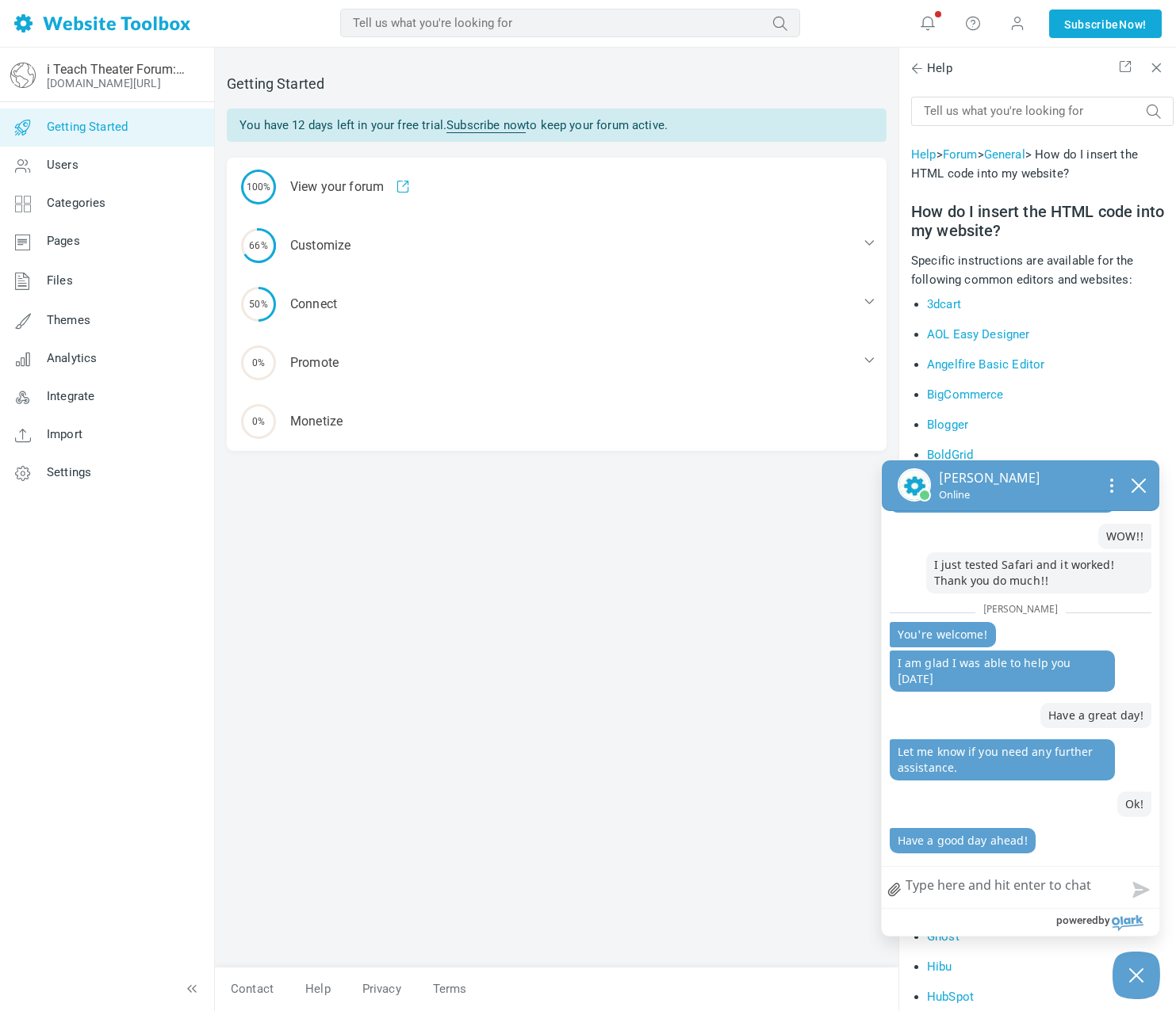
click at [975, 891] on textarea "How can we help?" at bounding box center [1020, 888] width 278 height 41
type textarea "T"
type textarea "TH"
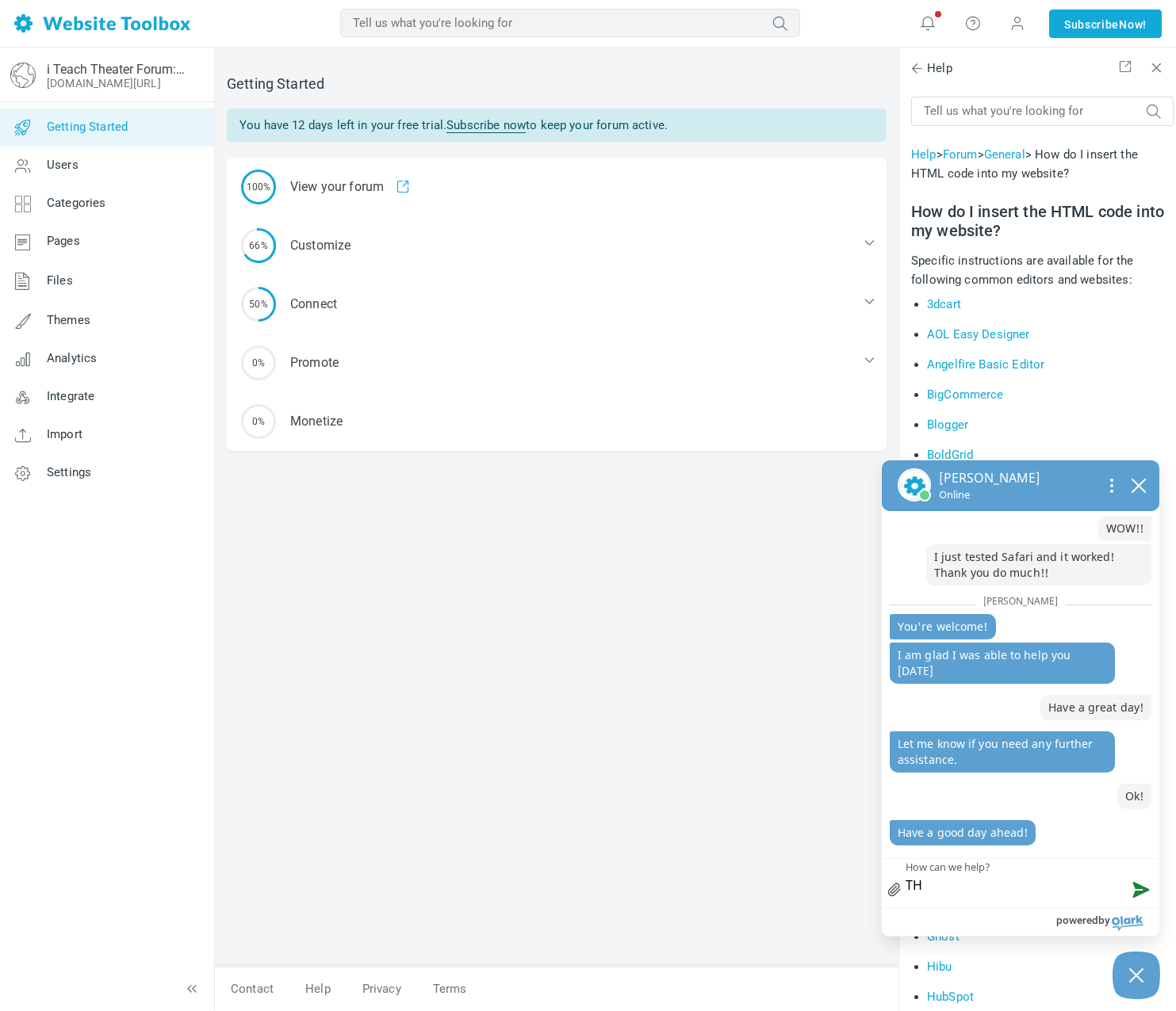
type textarea "THA"
type textarea "THAN"
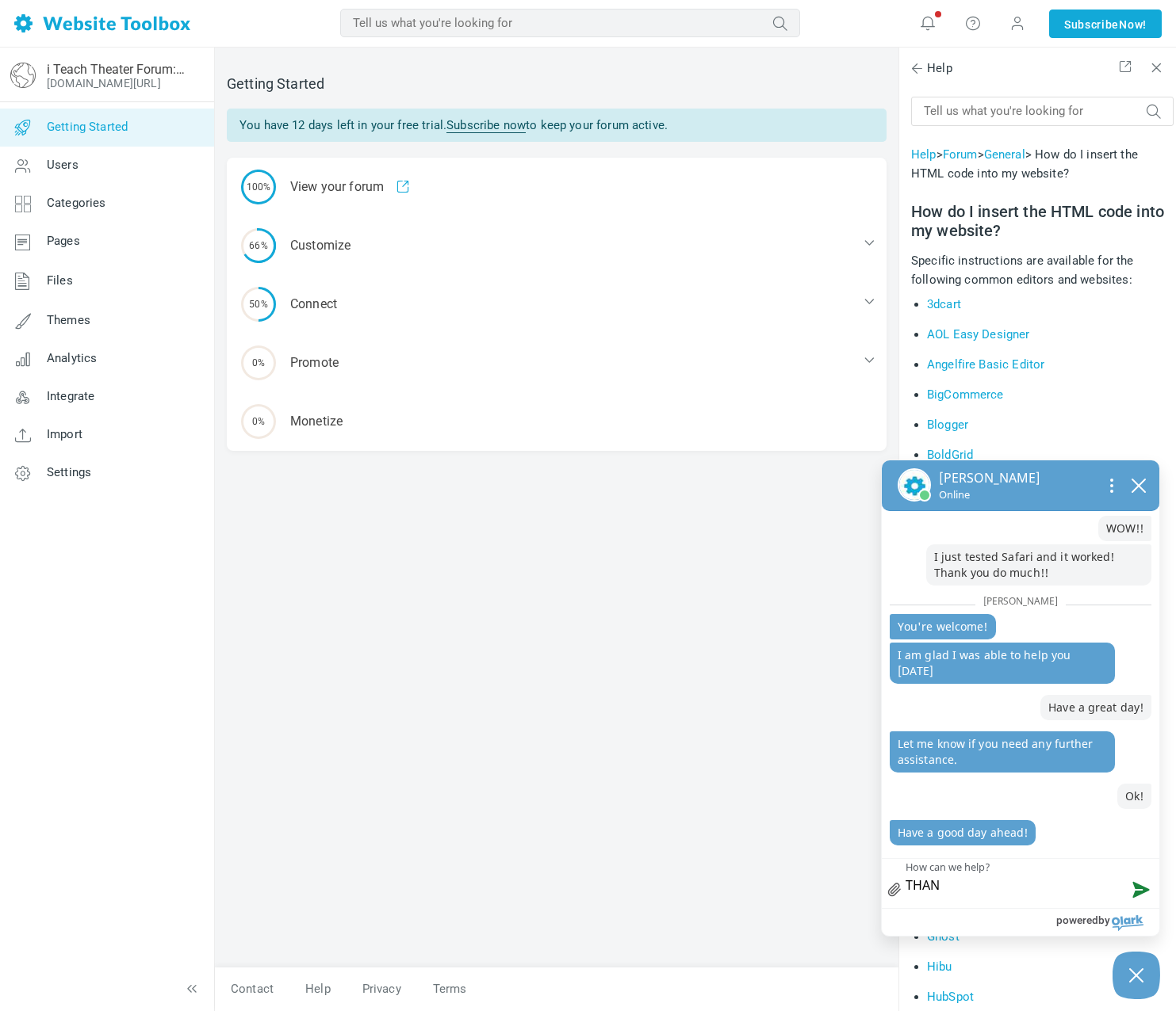
type textarea "THANK"
type textarea "THANKS"
type textarea "THANKS,"
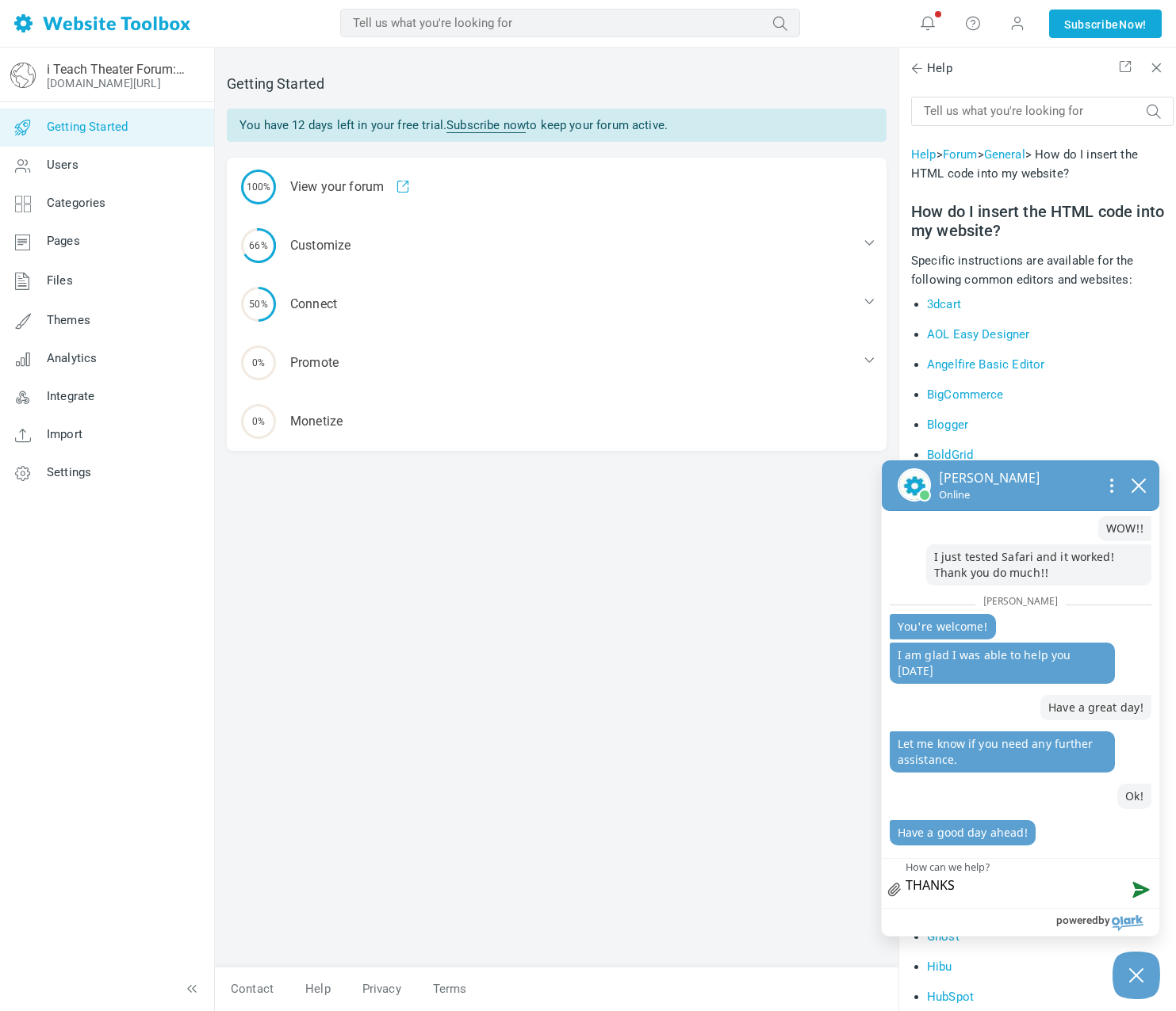
type textarea "THANKS,"
type textarea "THANKS, Y"
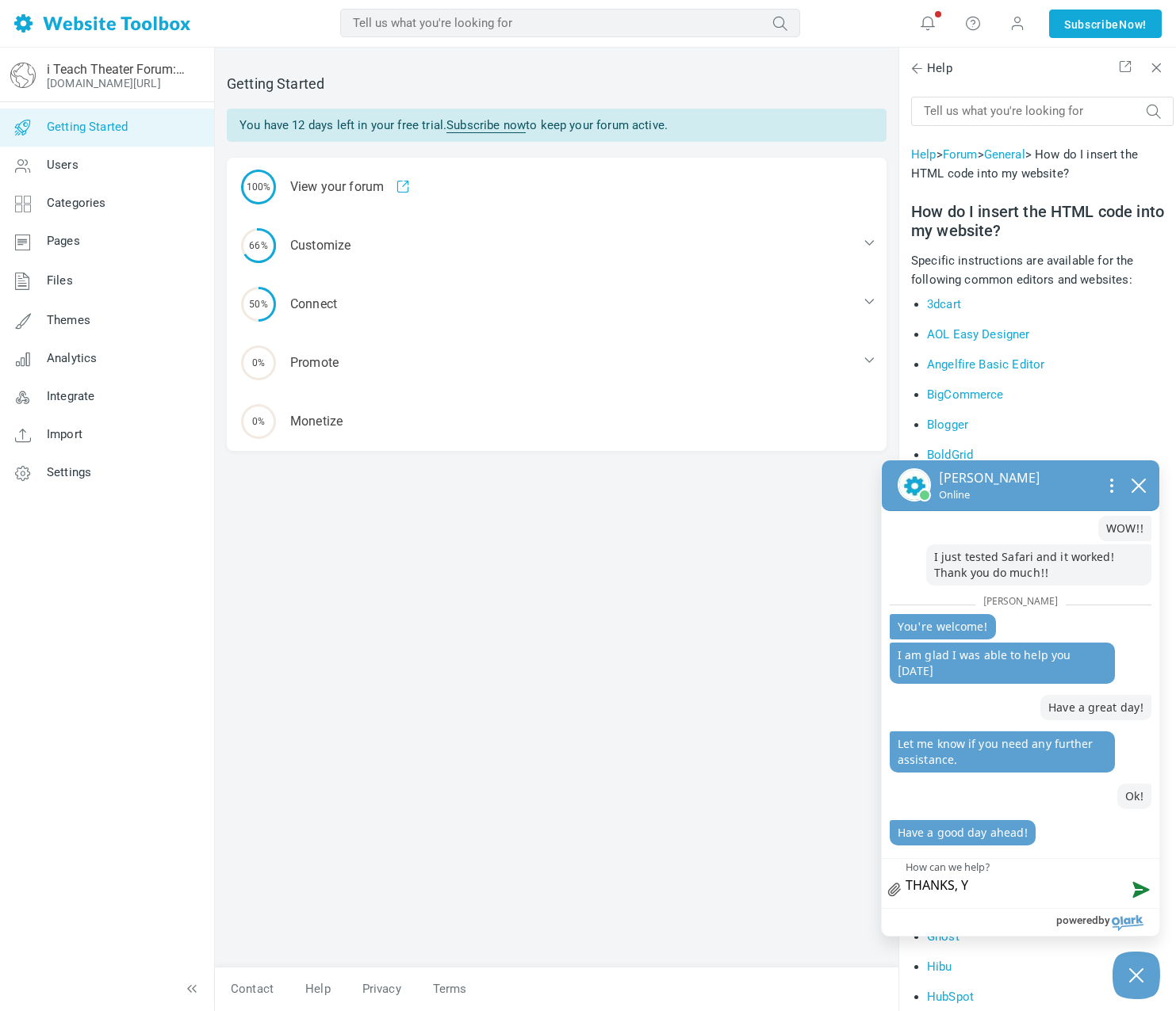
type textarea "THANKS, YO"
type textarea "THANKS, YOU"
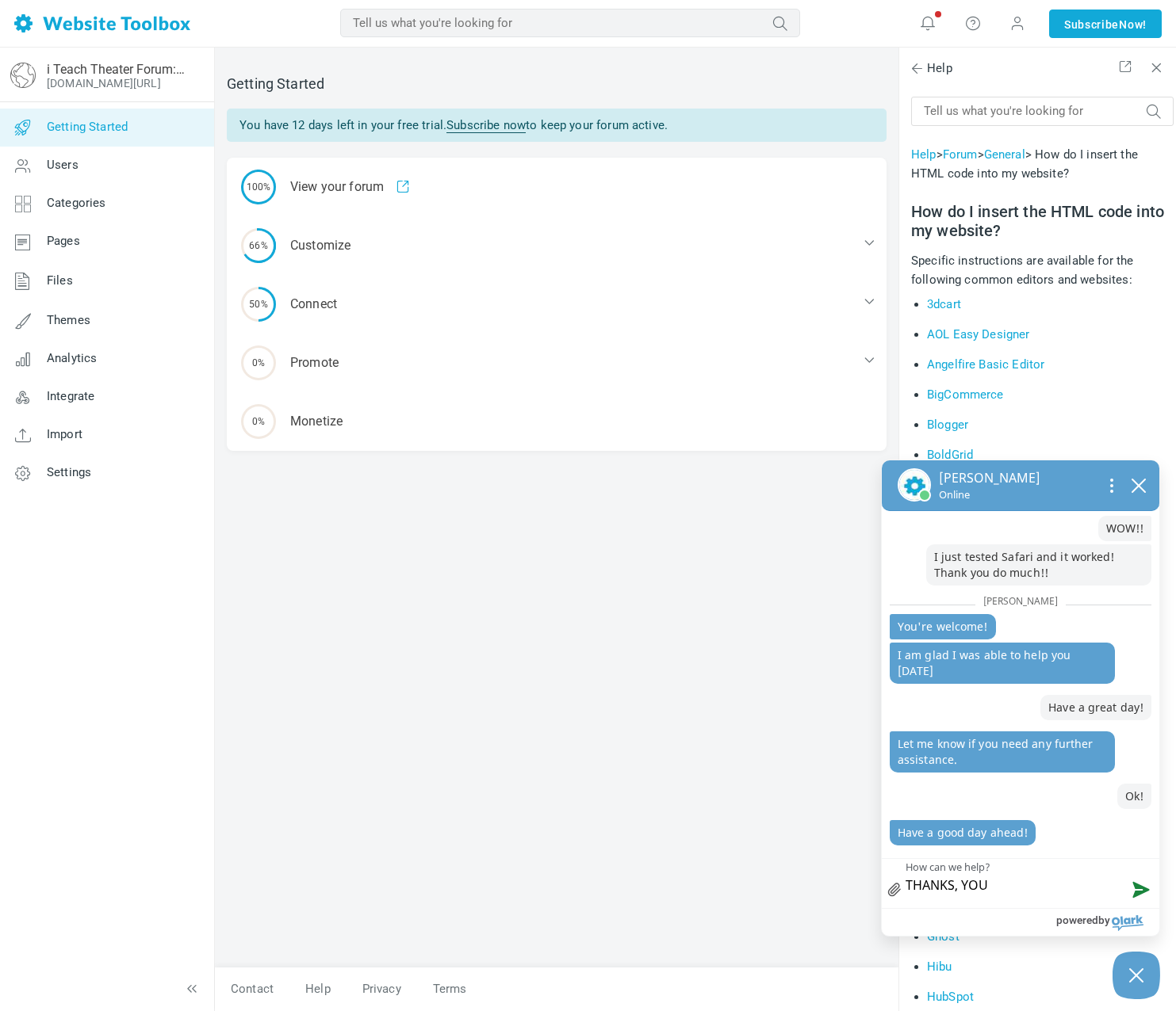
type textarea "THANKS, YOU"
type textarea "THANKS, YOU T"
type textarea "THANKS, YOU TO"
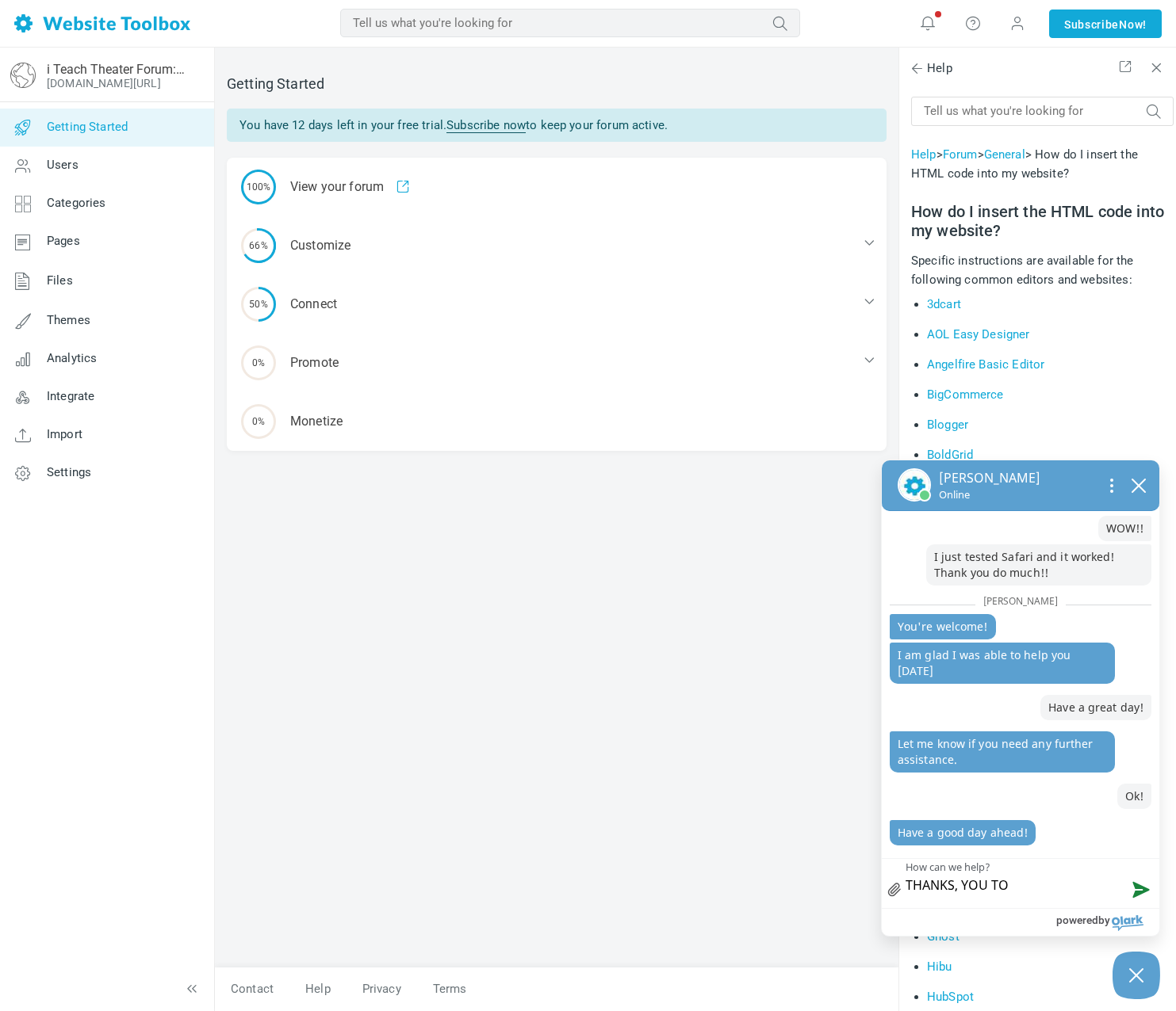
type textarea "THANKS, YOU TOO"
type textarea "THANKS, YOU TO"
type textarea "THANKS, YOU T"
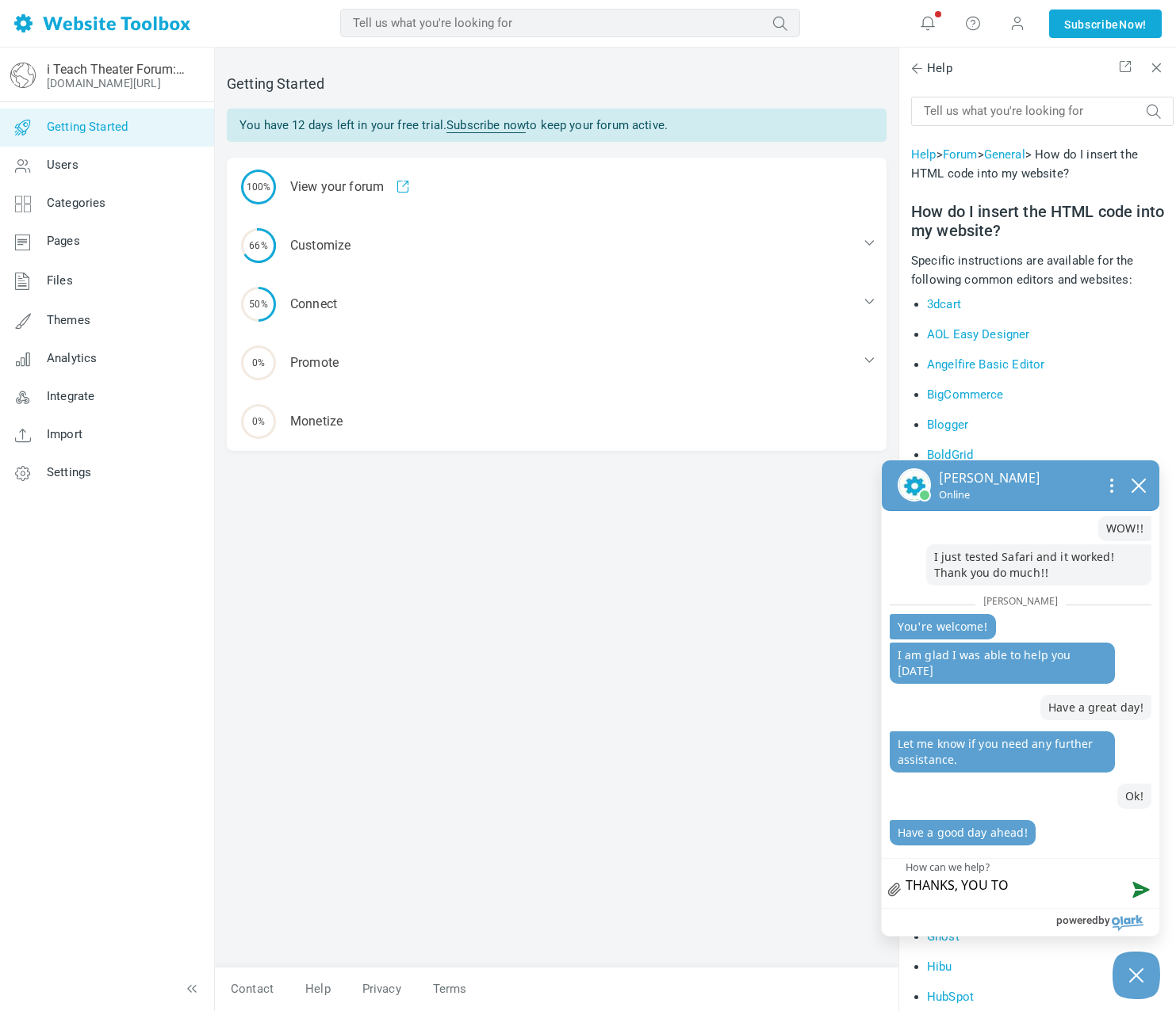
type textarea "THANKS, YOU T"
type textarea "THANKS, YOU"
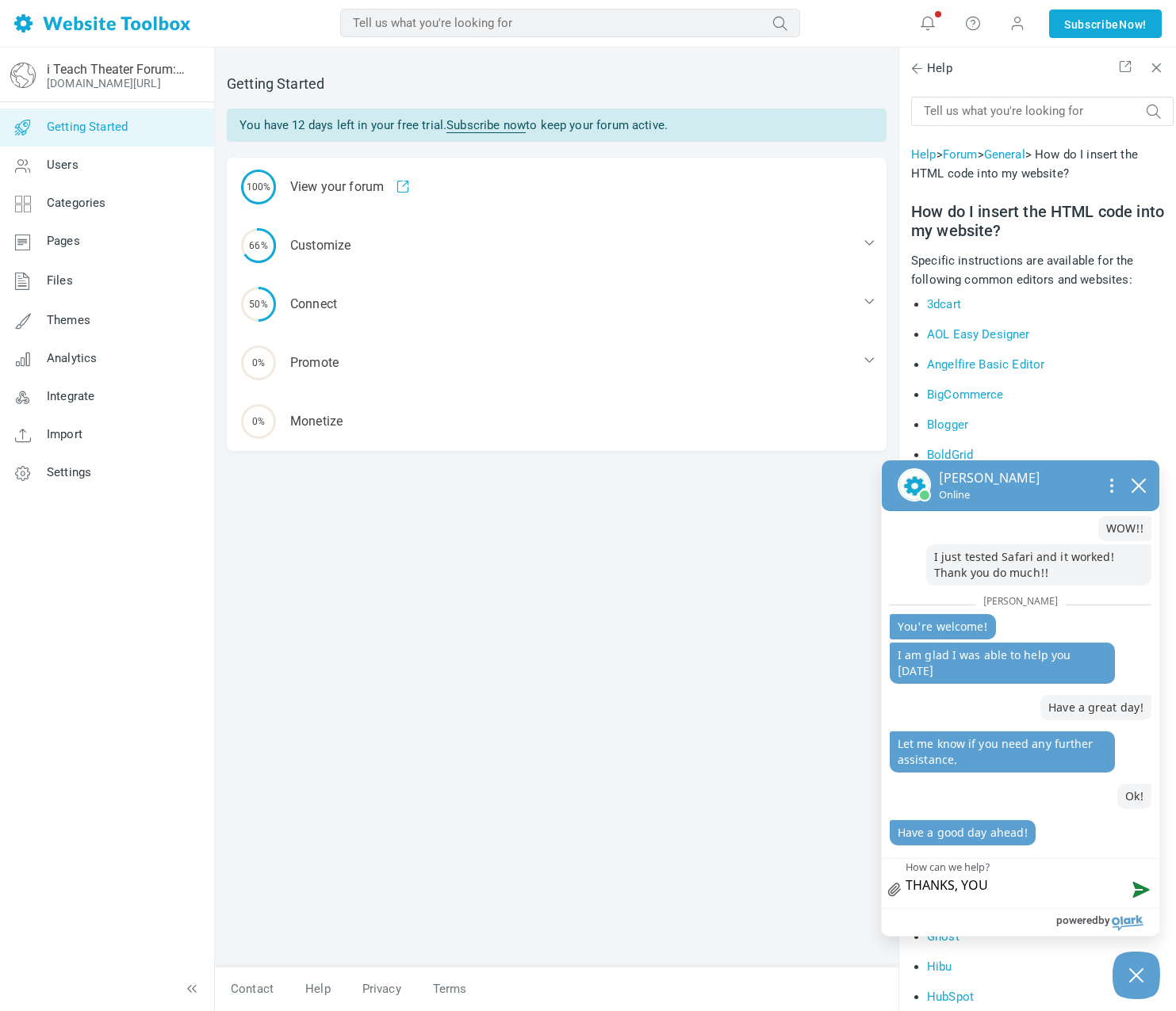
type textarea "THANKS, YO"
type textarea "THANKS, Y"
type textarea "THANKS,"
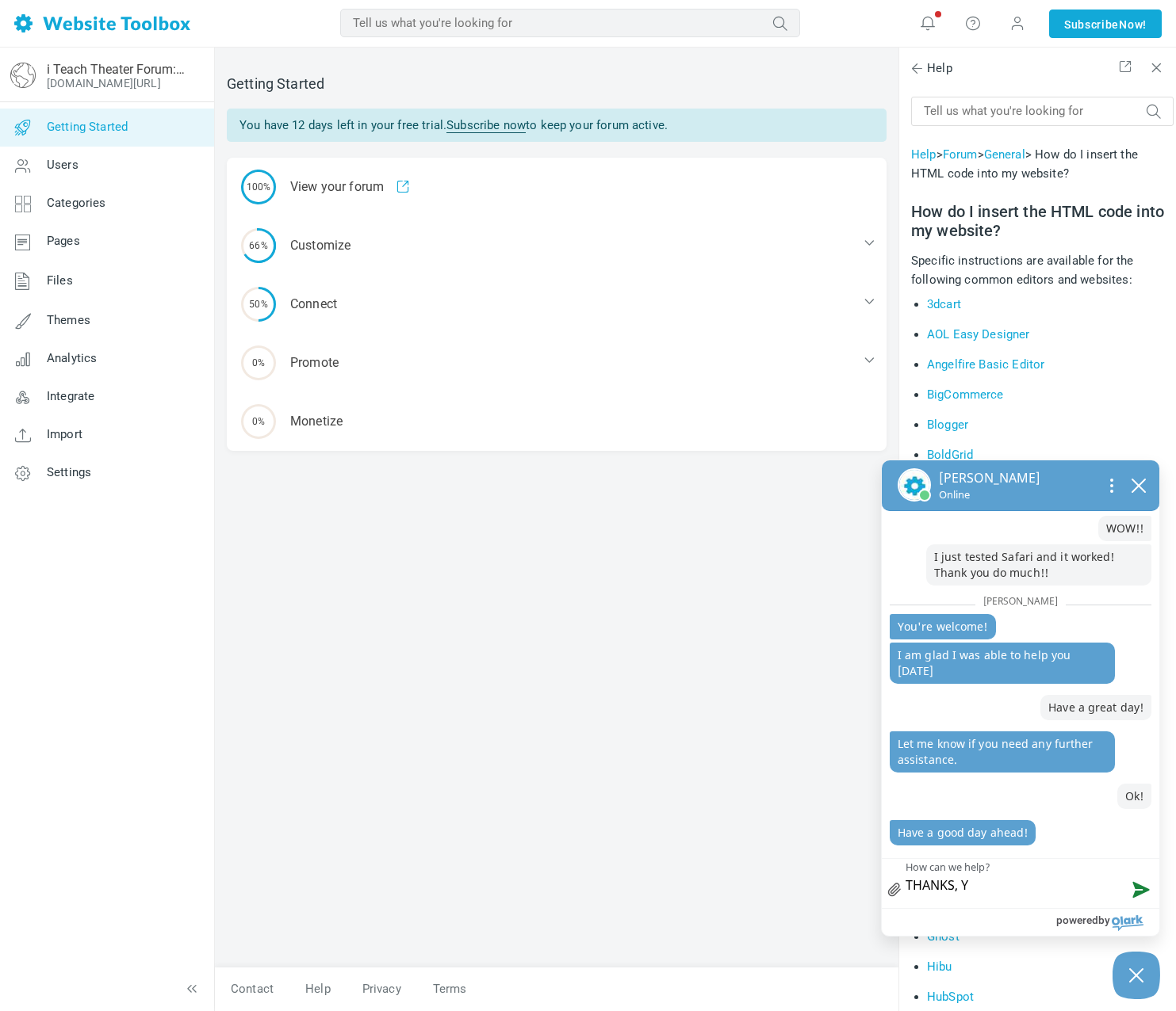
type textarea "THANKS,"
type textarea "THANKS"
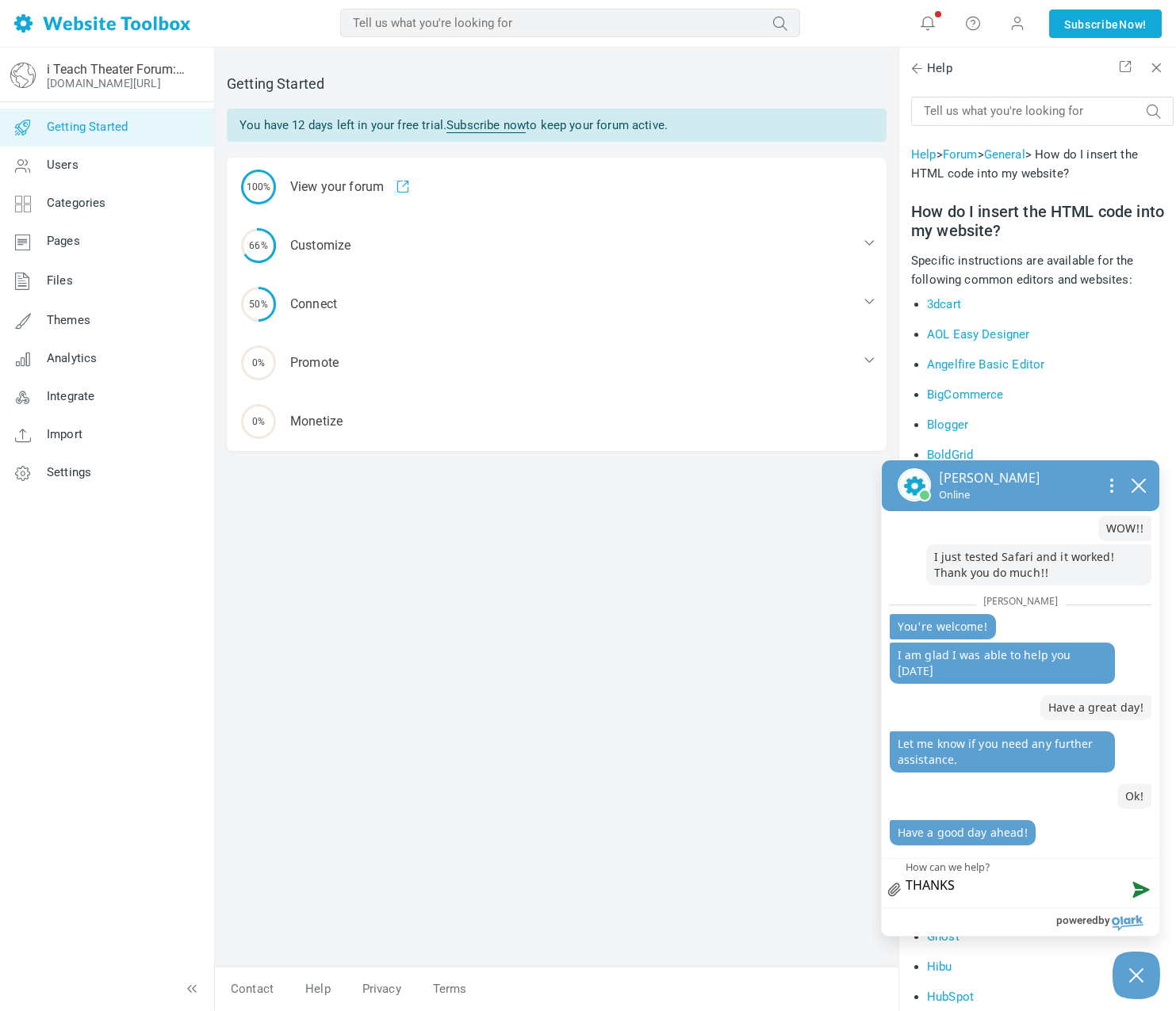
type textarea "THANK"
type textarea "THAN"
type textarea "THA"
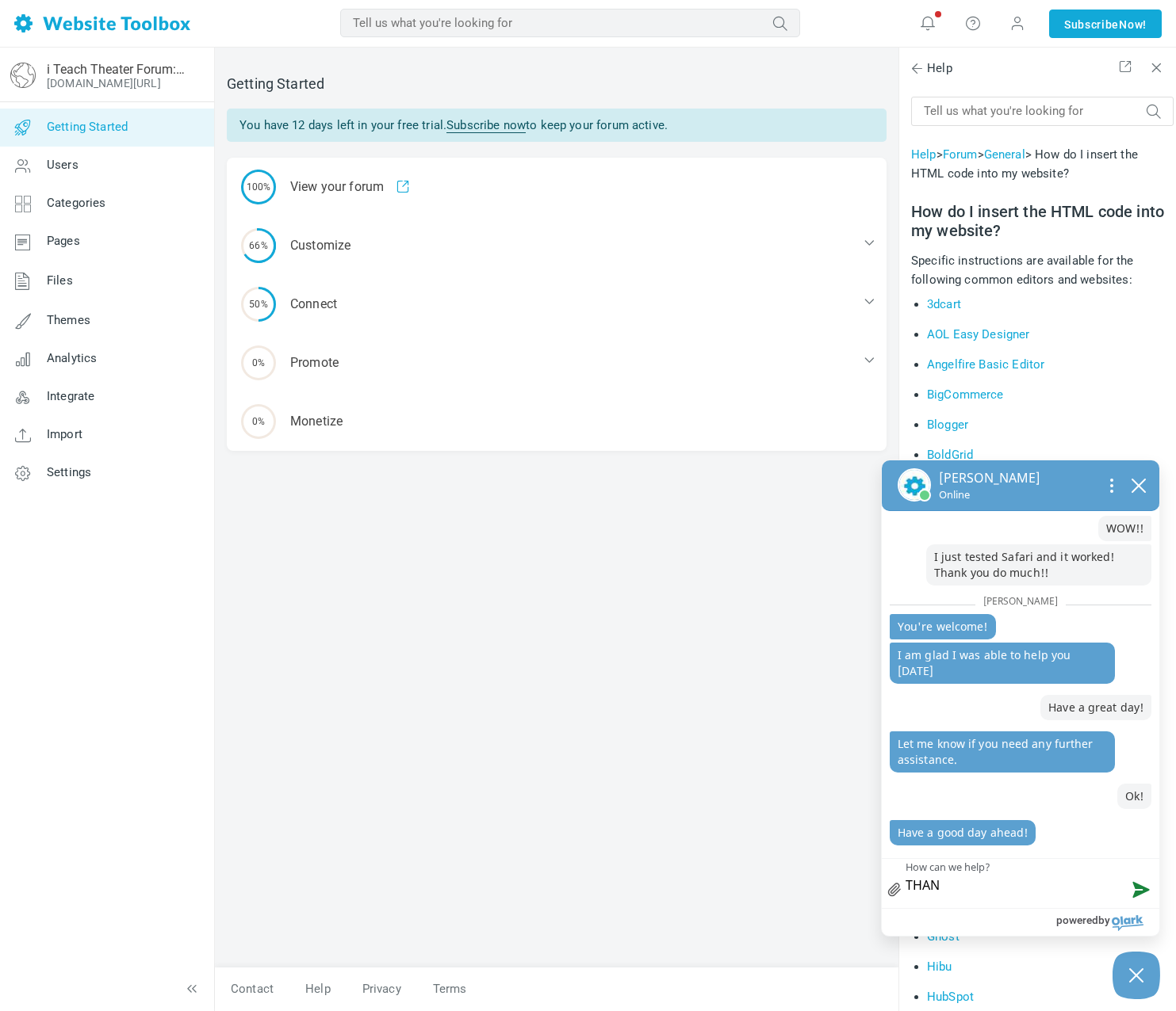
type textarea "THA"
type textarea "TH"
type textarea "T"
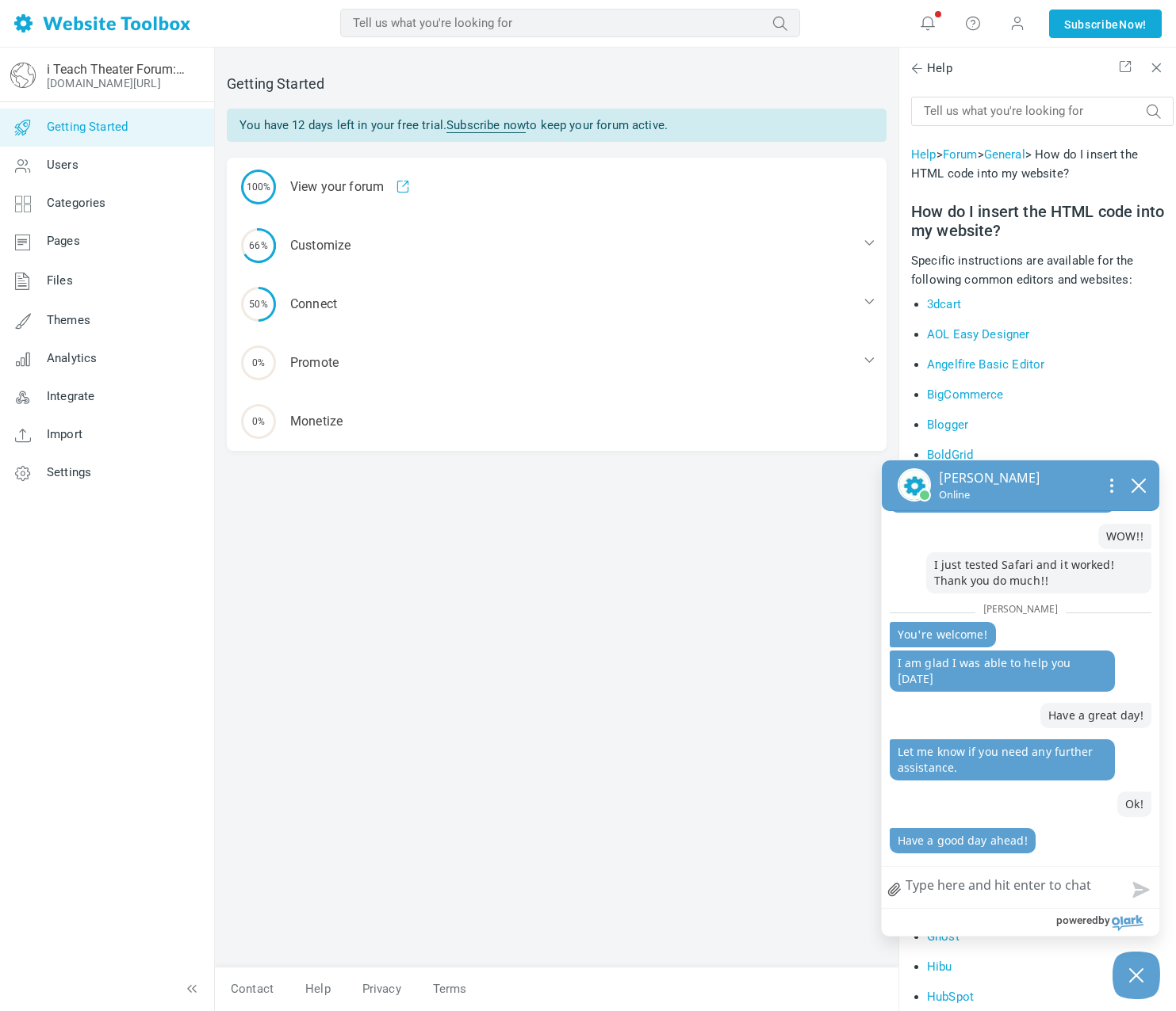
scroll to position [1534, 0]
type textarea "Y"
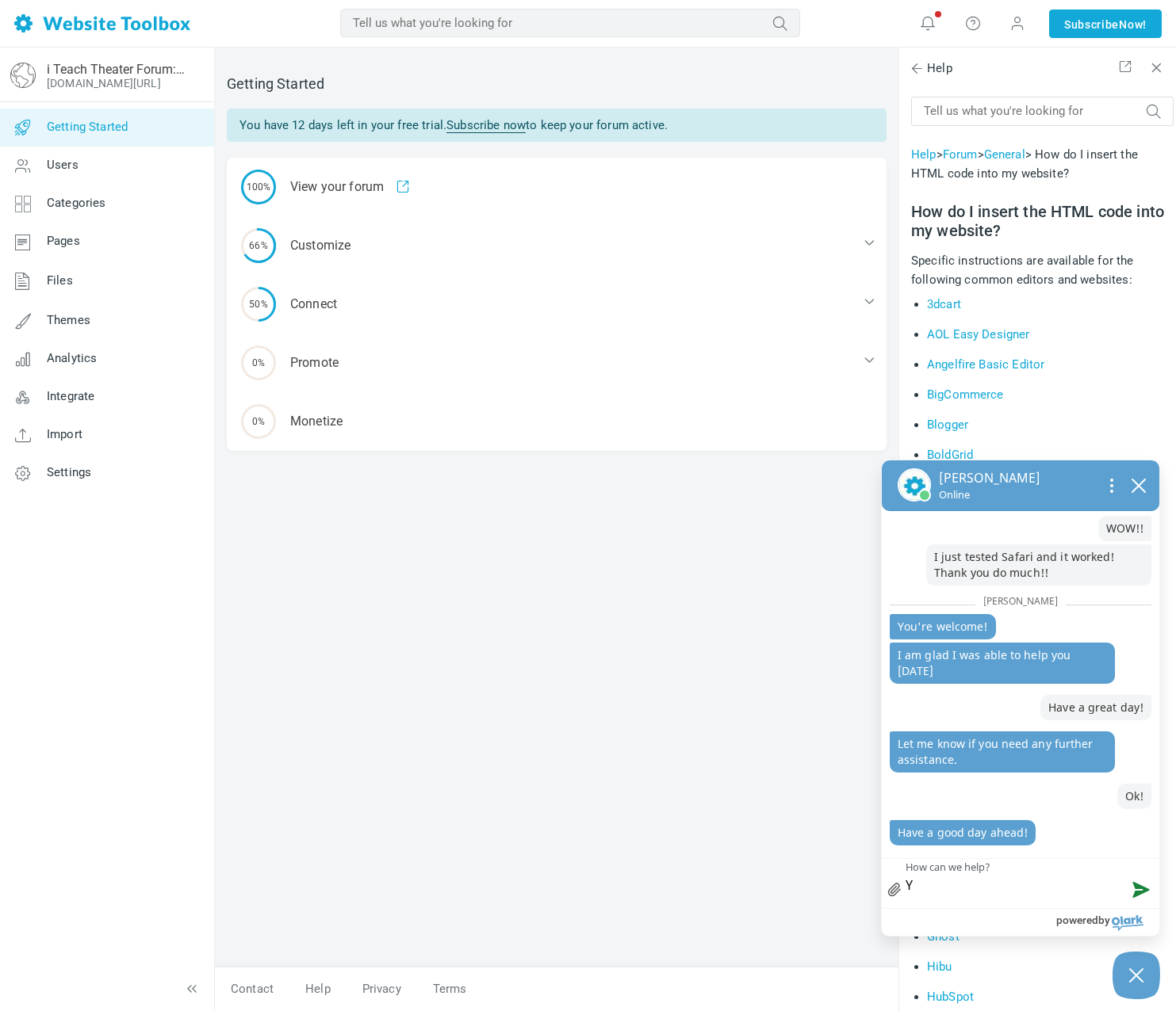
type textarea "Ye"
type textarea "Yes"
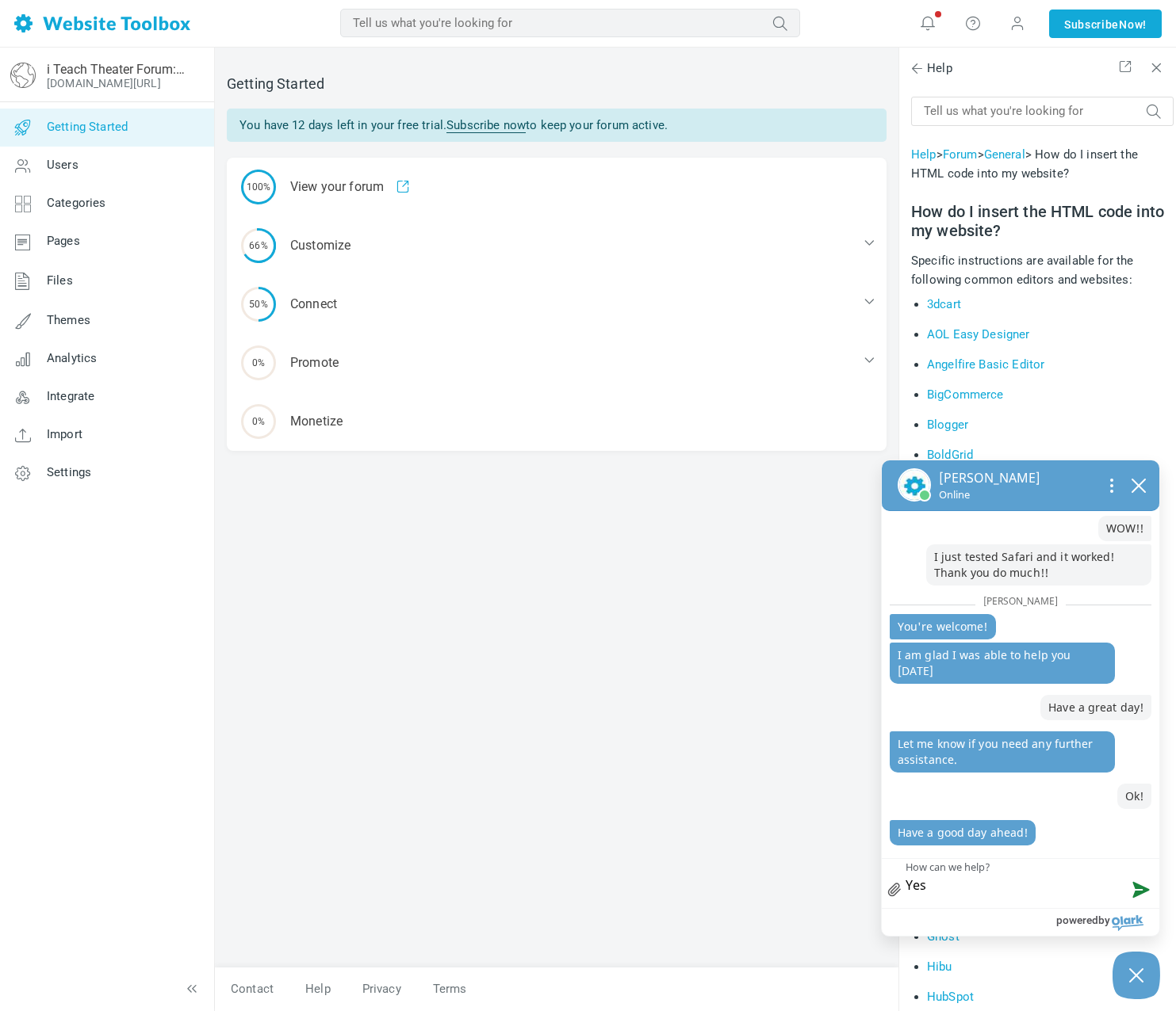
type textarea "Yes,"
type textarea "Yes, t"
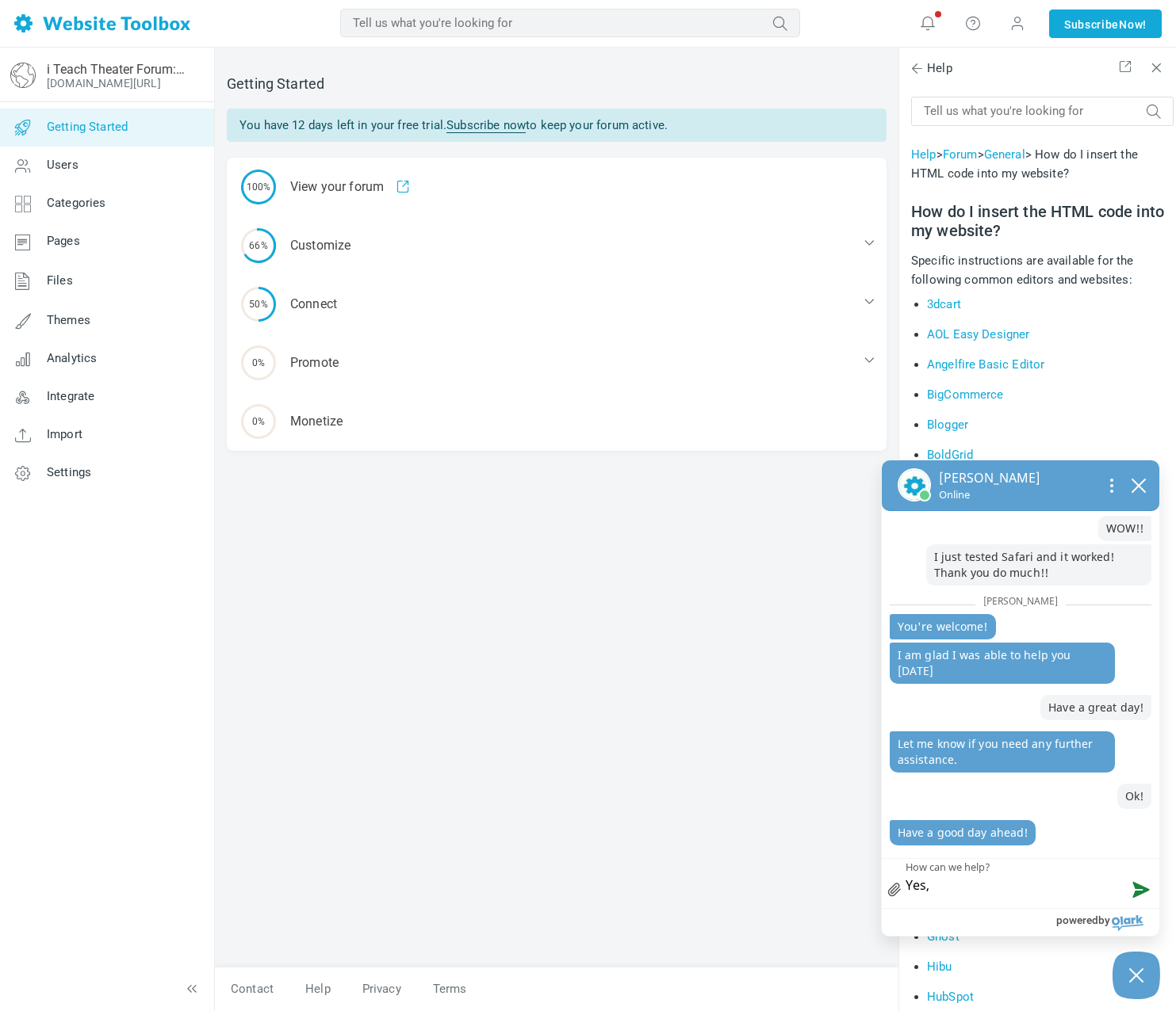
type textarea "Yes, t"
type textarea "Yes, th"
type textarea "Yes, tha"
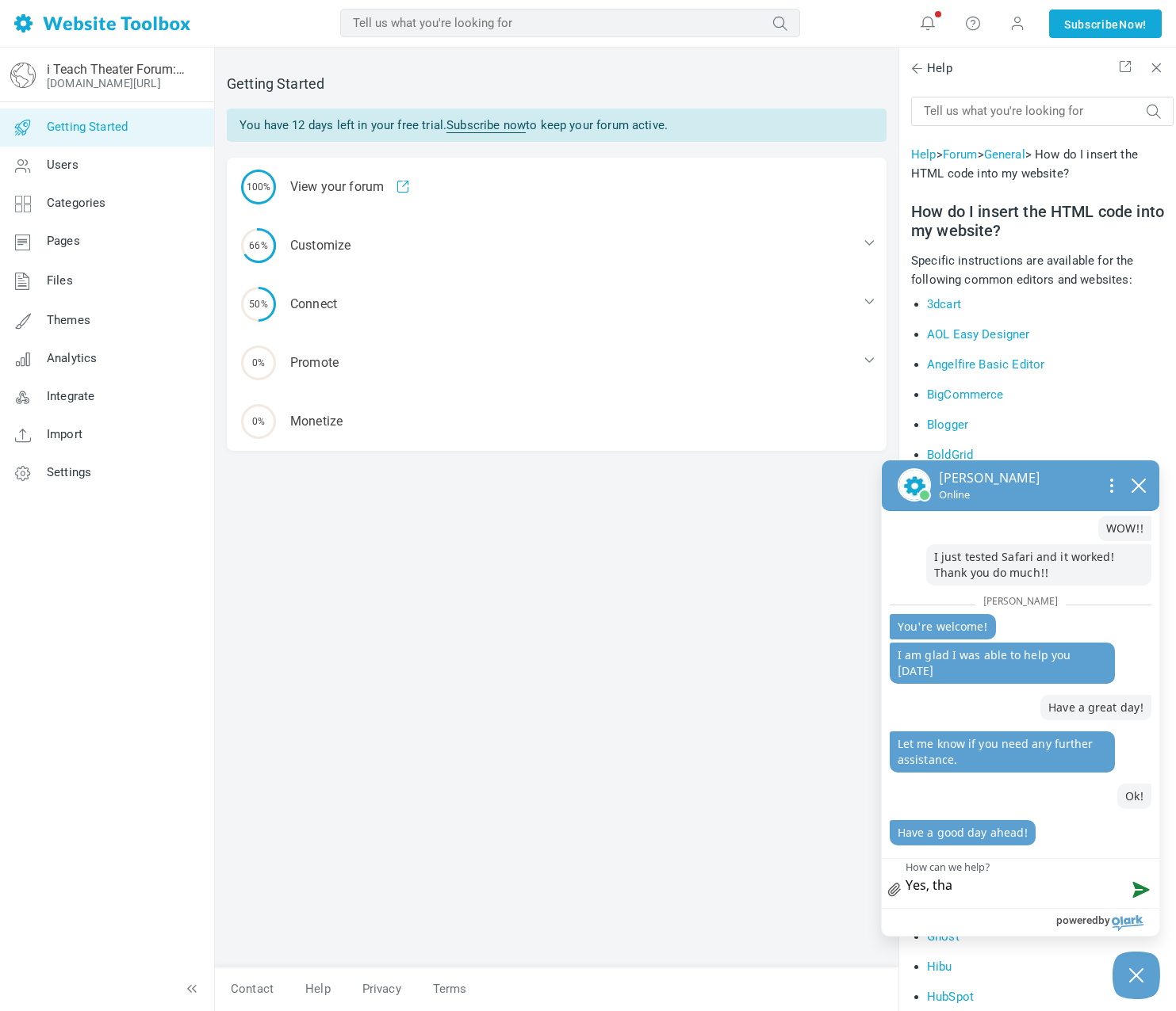
type textarea "Yes, than"
type textarea "Yes, thank"
type textarea "Yes, thanks"
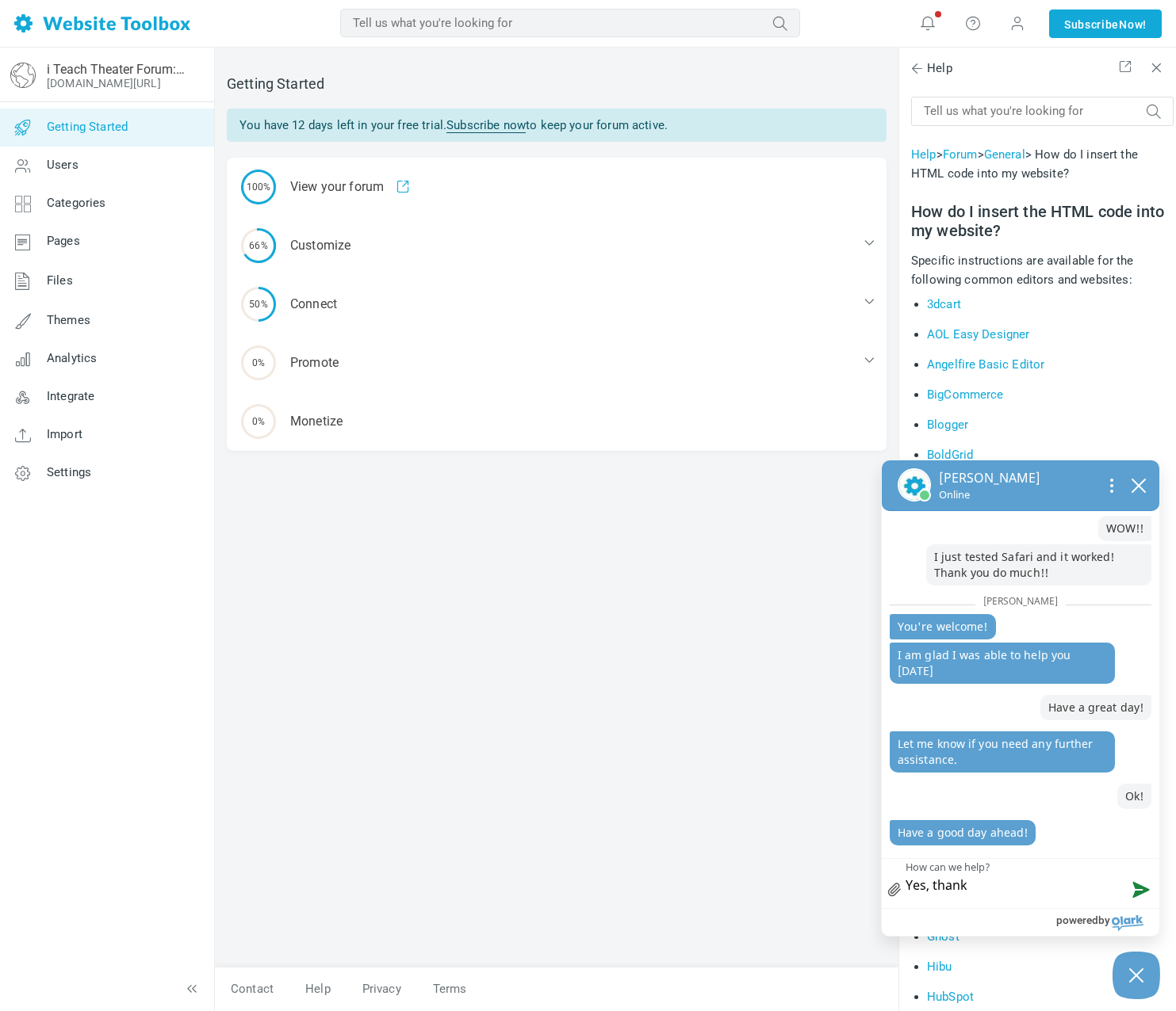
type textarea "Yes, thanks"
type textarea "Yes, thanks,"
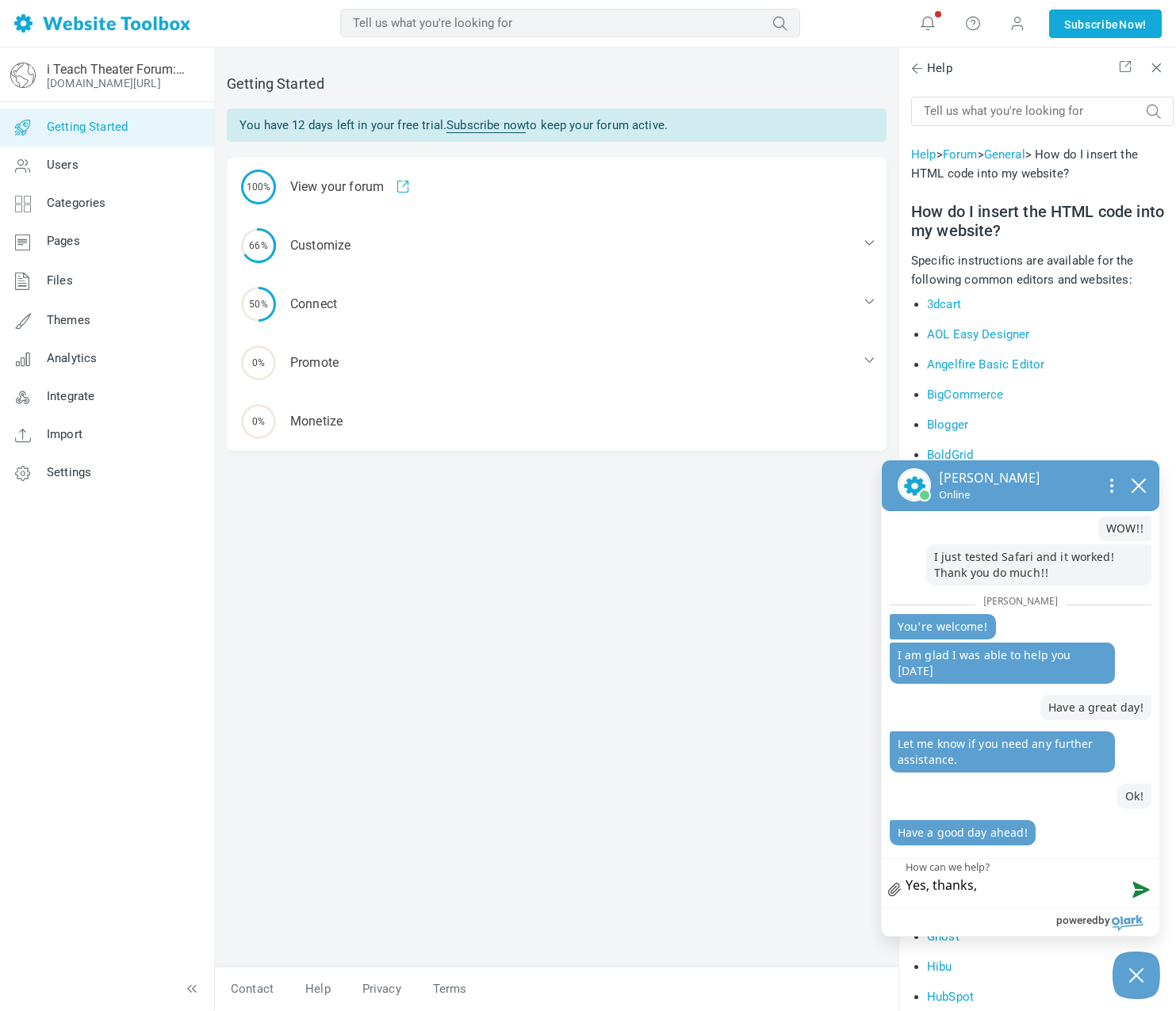
type textarea "Yes, thanks, y"
type textarea "Yes, thanks, yo"
type textarea "Yes, thanks, you"
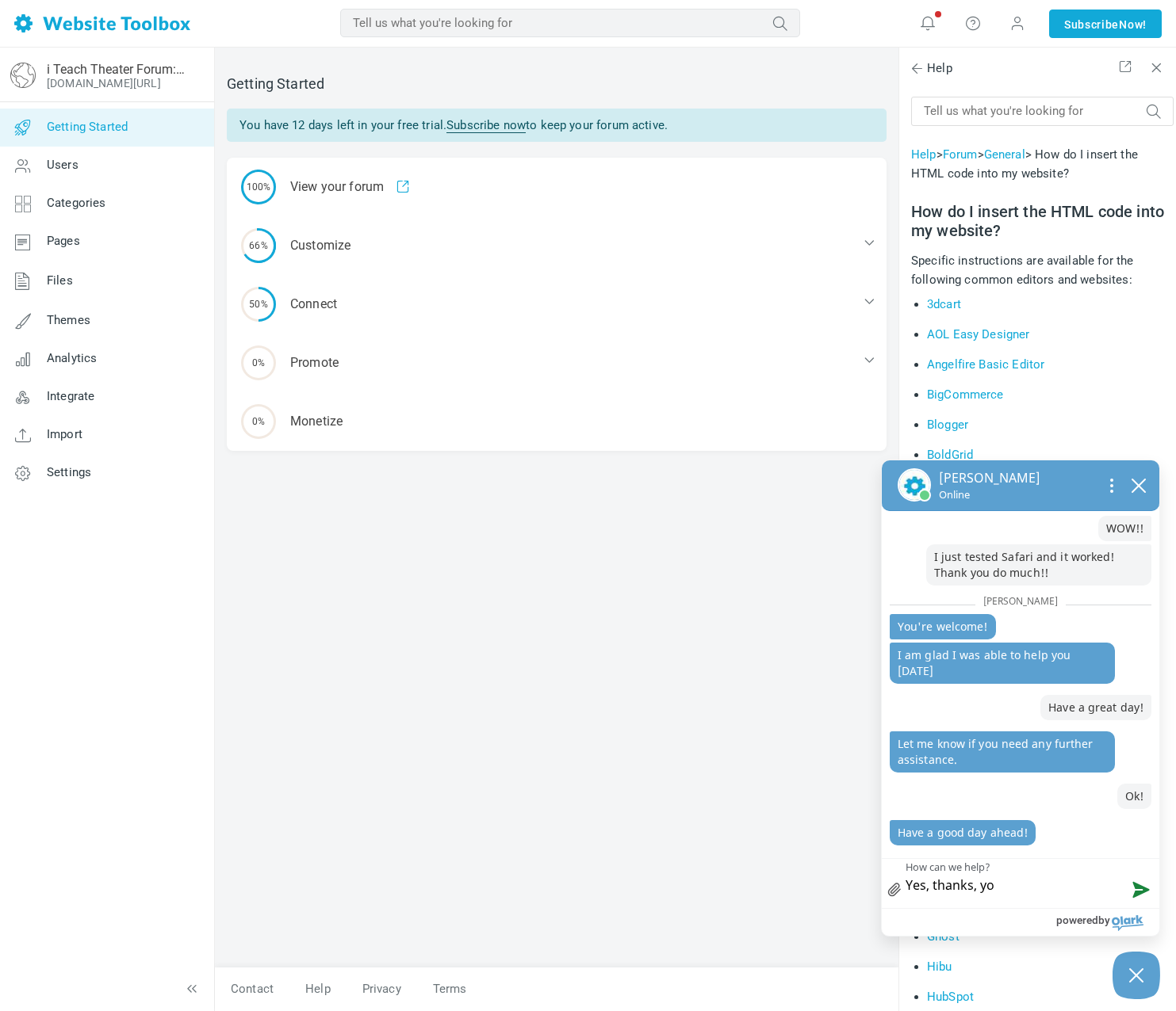
type textarea "Yes, thanks, you"
type textarea "Yes, thanks, you a"
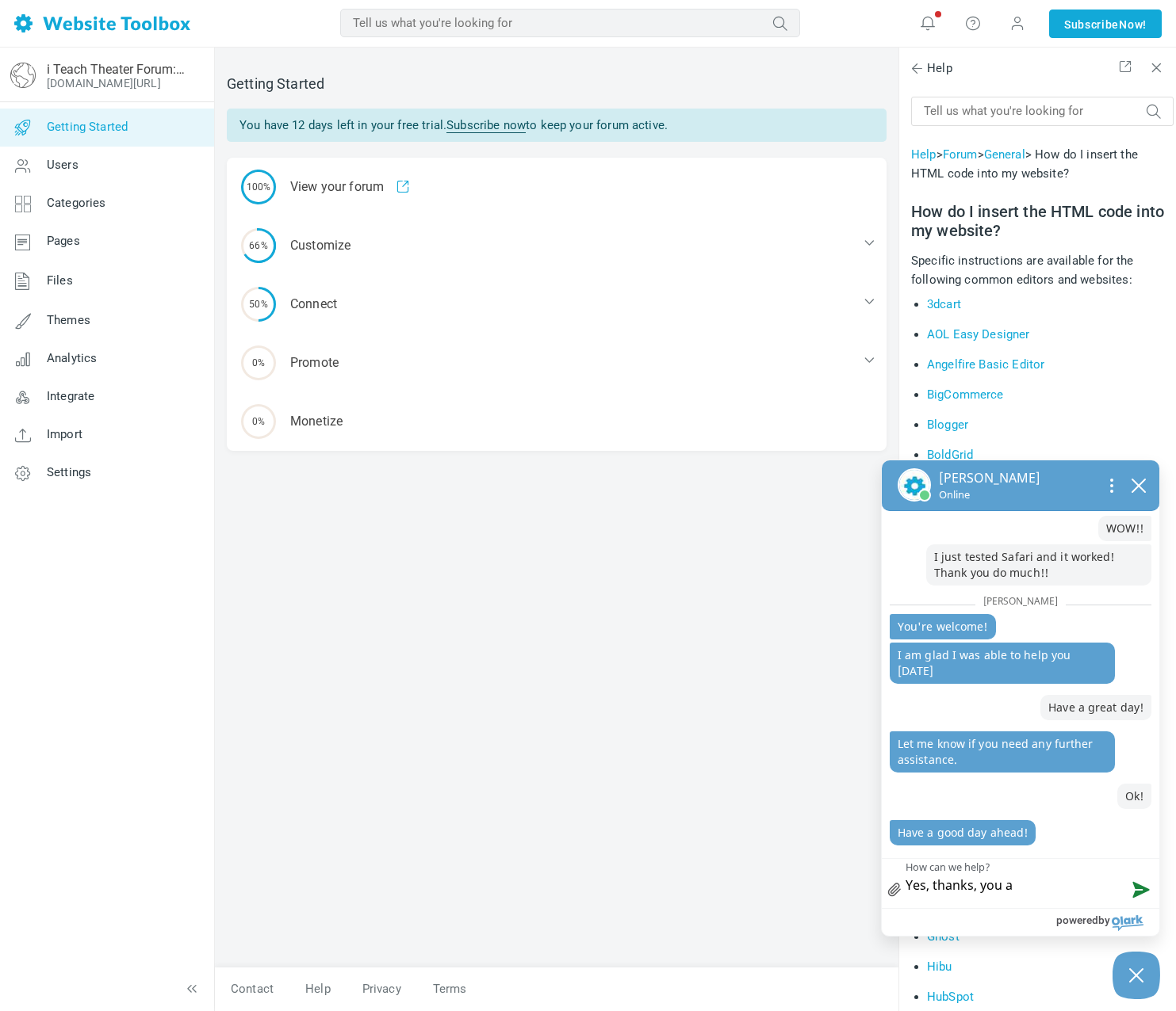
type textarea "Yes, thanks, you as"
type textarea "Yes, thanks, you as w"
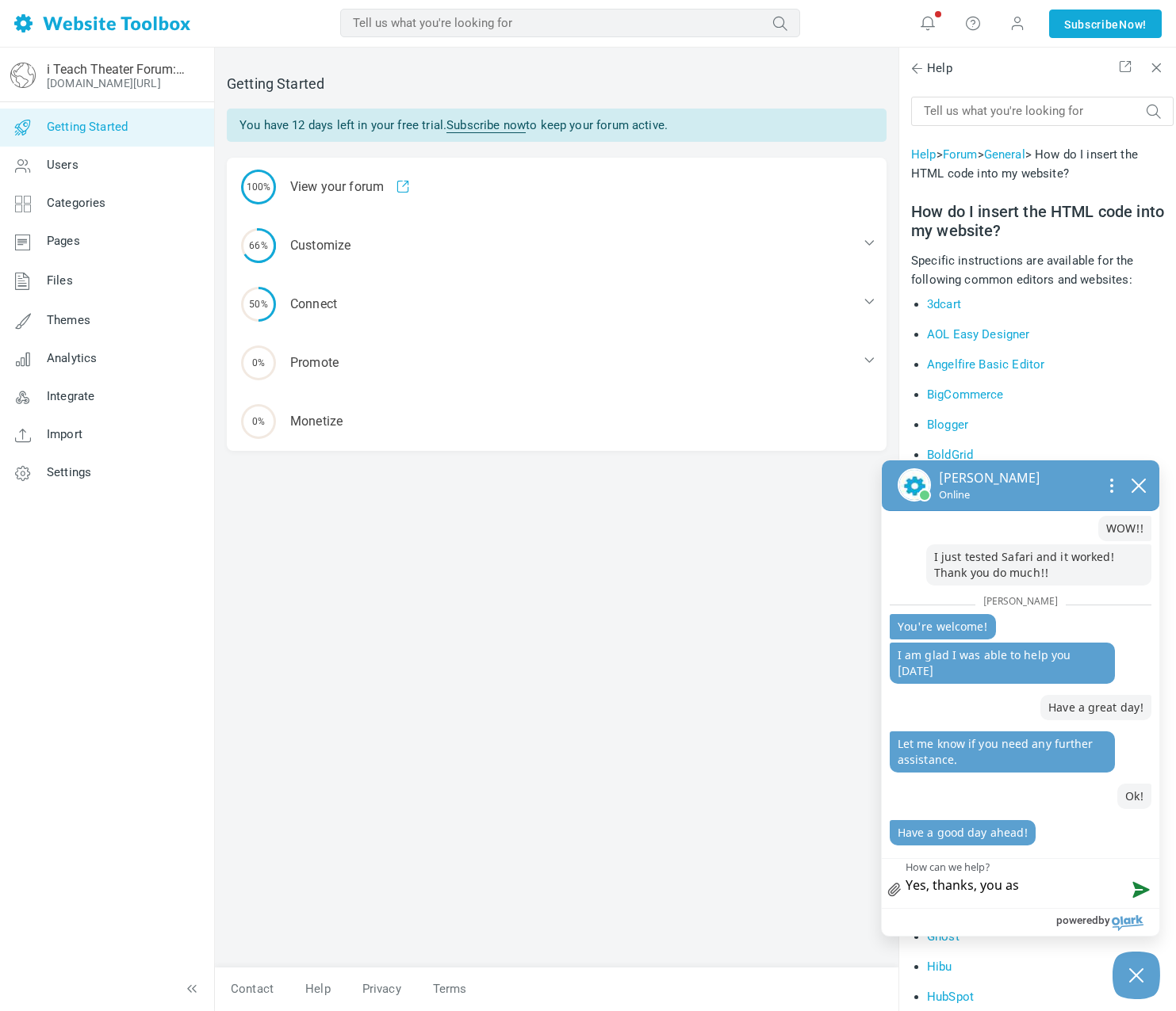
type textarea "Yes, thanks, you as w"
type textarea "Yes, thanks, you as we"
type textarea "Yes, thanks, you as wel"
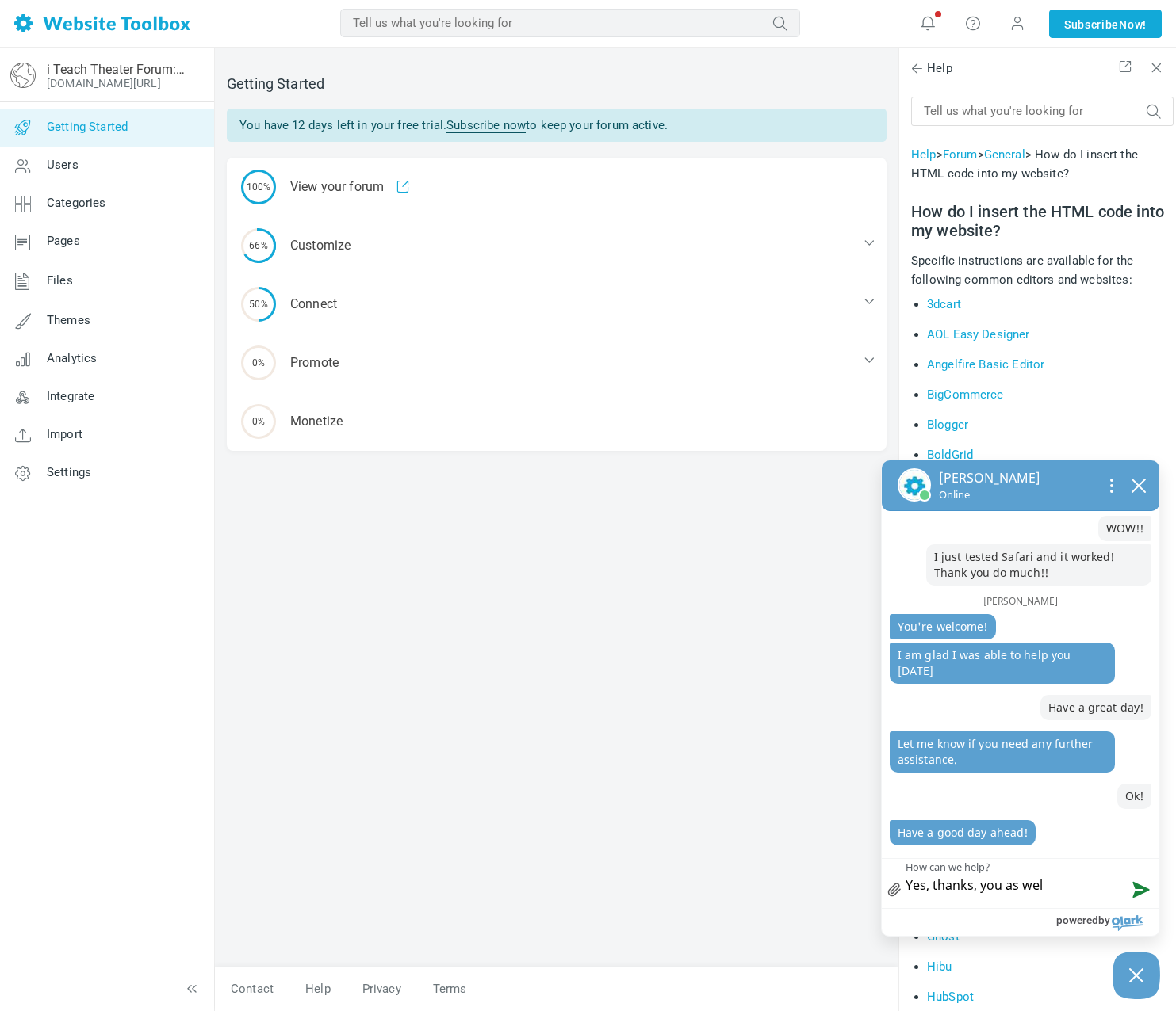
type textarea "Yes, thanks, you as well"
type textarea "Yes, thanks, you as well!"
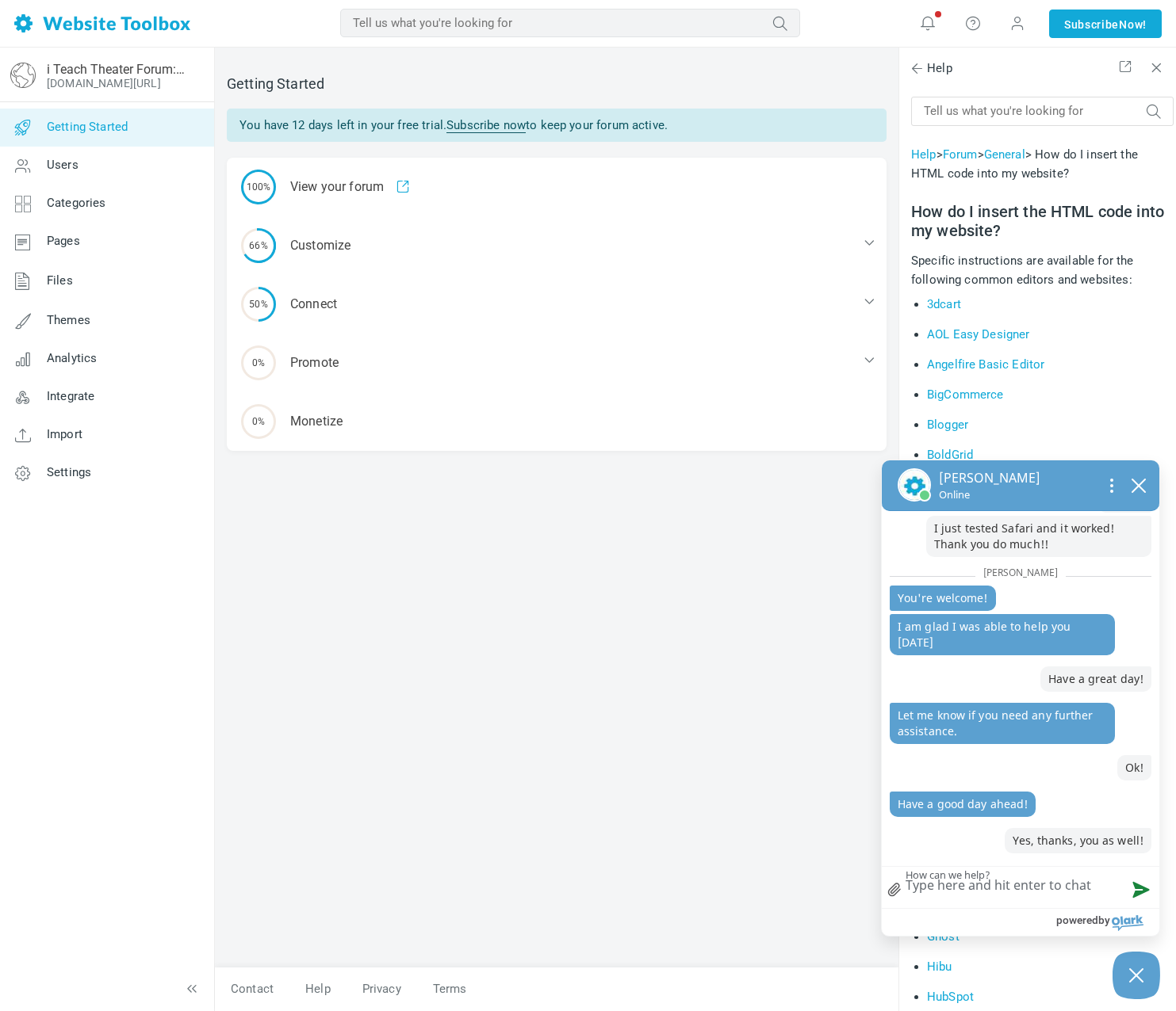
scroll to position [1571, 0]
click at [1138, 491] on icon "close chatbox" at bounding box center [1139, 486] width 16 height 16
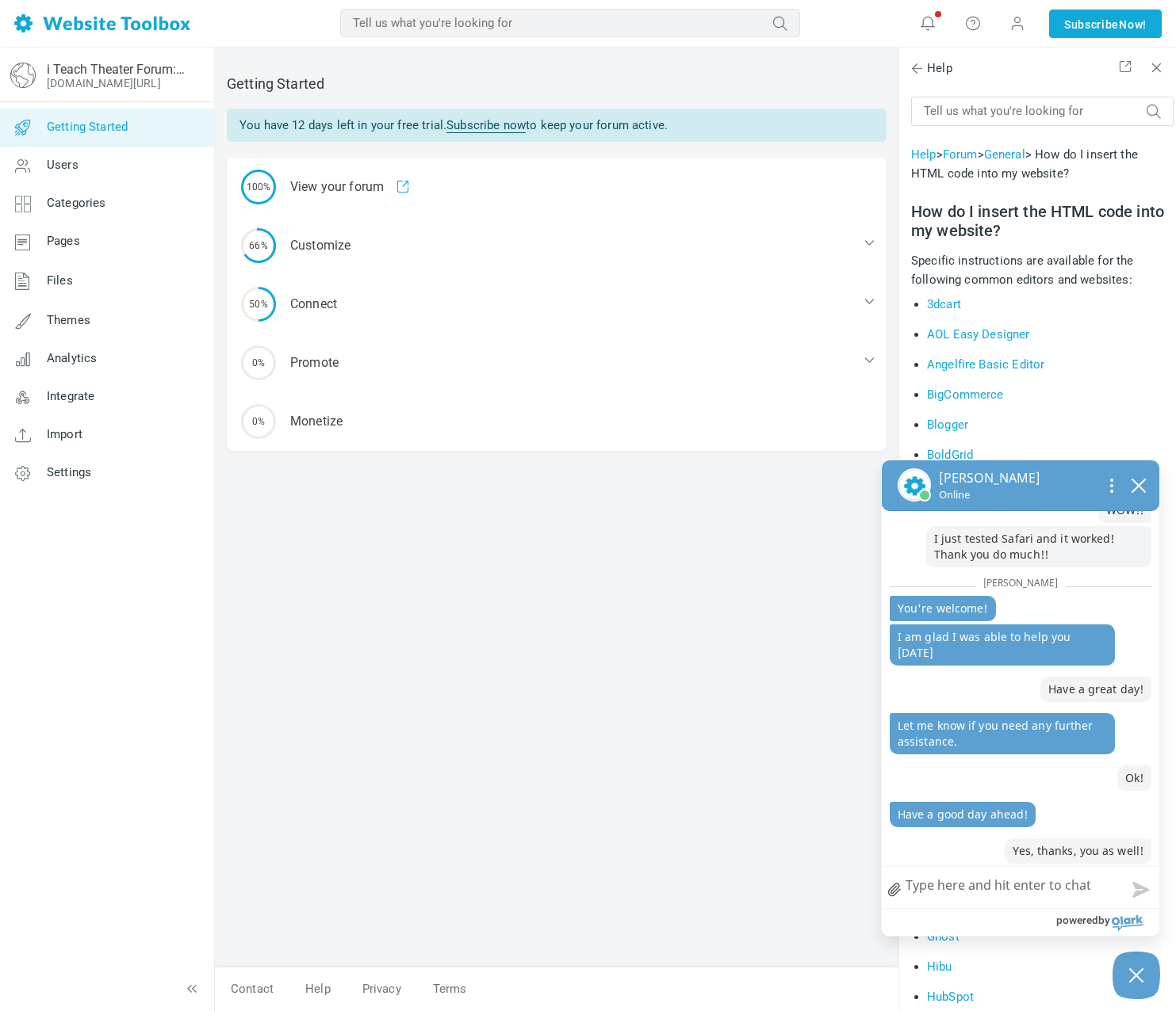
scroll to position [1607, 0]
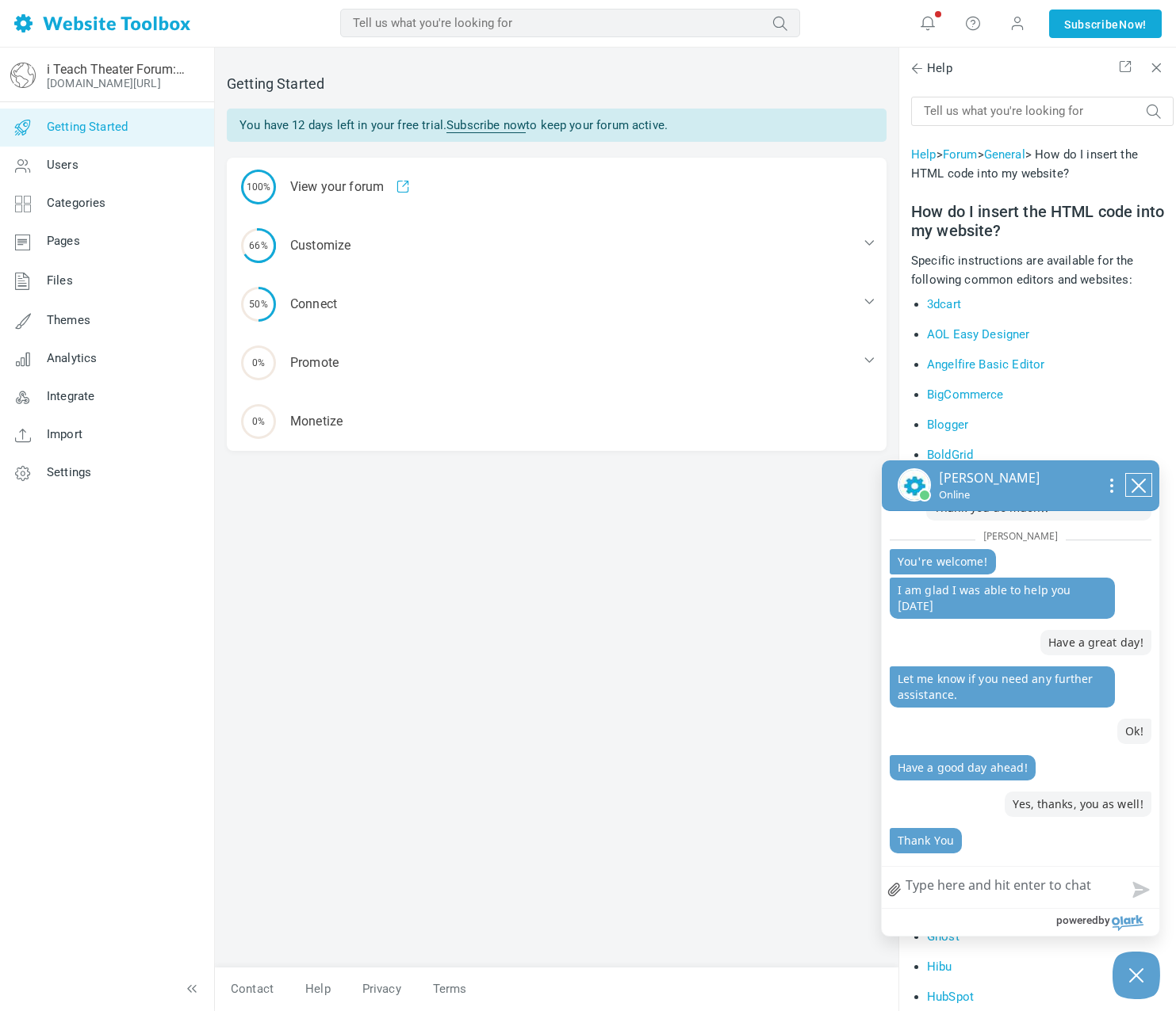
click at [1149, 489] on button "close chatbox" at bounding box center [1139, 485] width 25 height 22
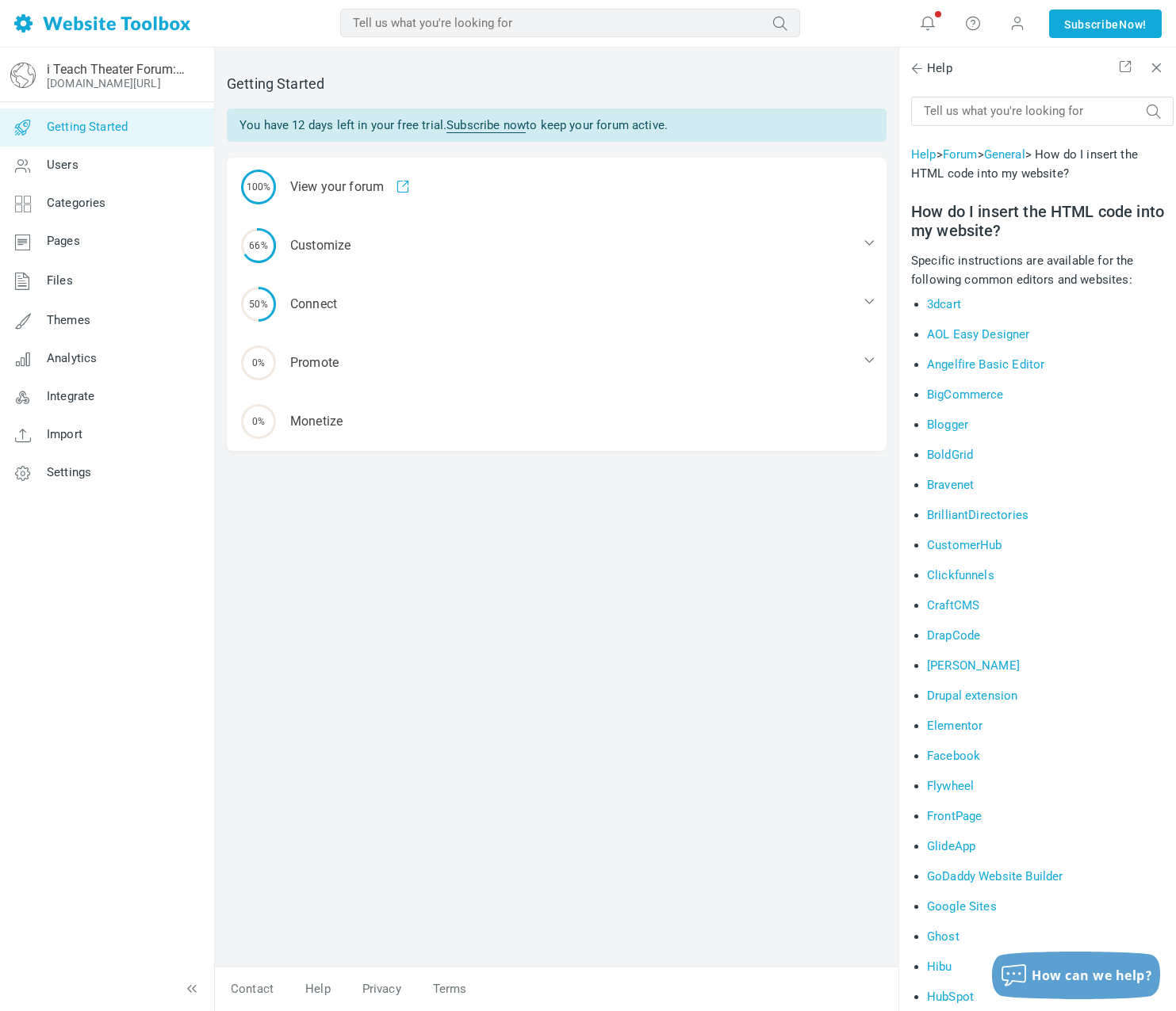
click at [165, 32] on img at bounding box center [102, 23] width 176 height 19
click at [1014, 27] on span at bounding box center [1017, 22] width 16 height 16
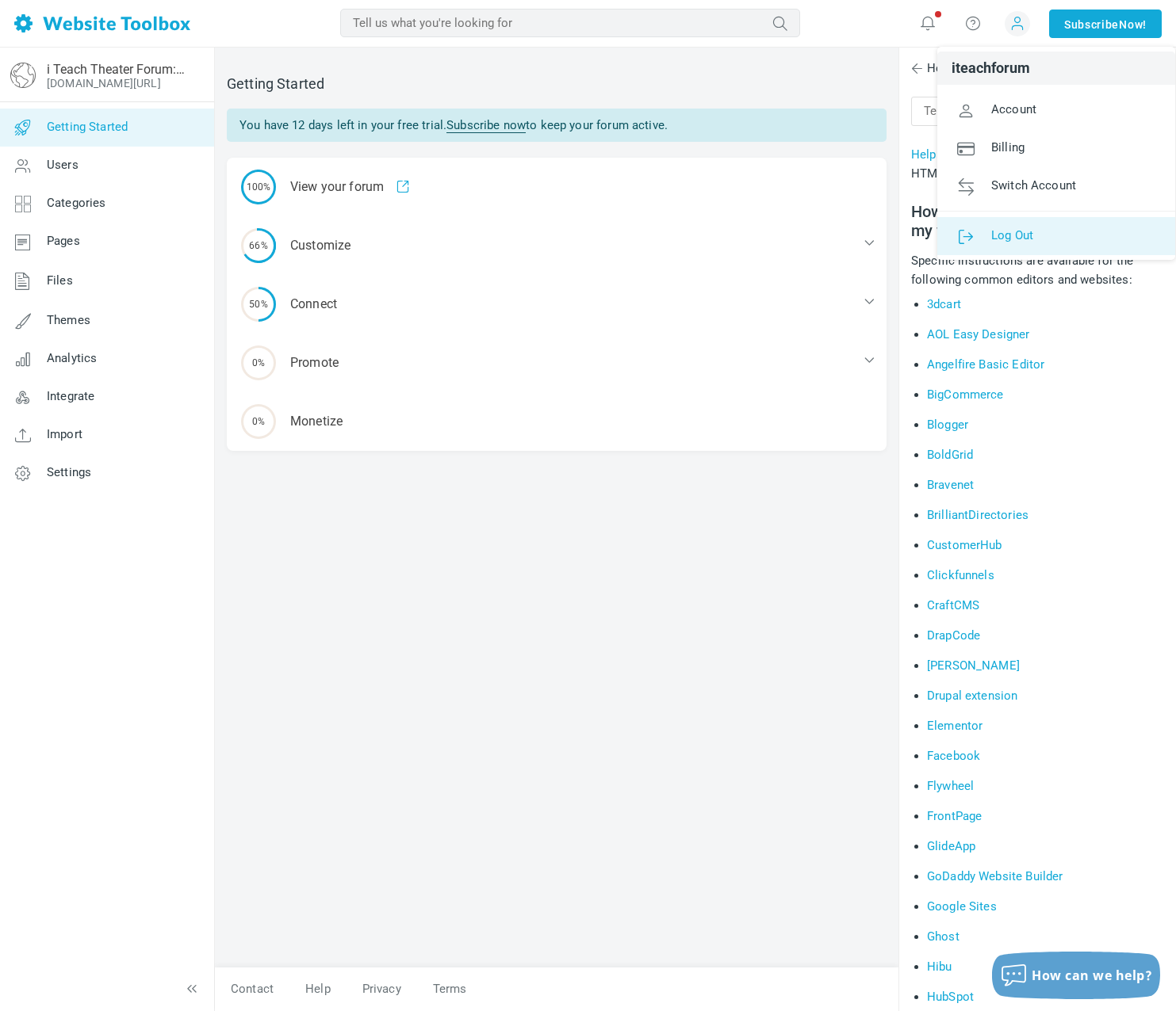
click at [1006, 221] on link "Log Out" at bounding box center [1056, 235] width 238 height 38
